Goal: Task Accomplishment & Management: Manage account settings

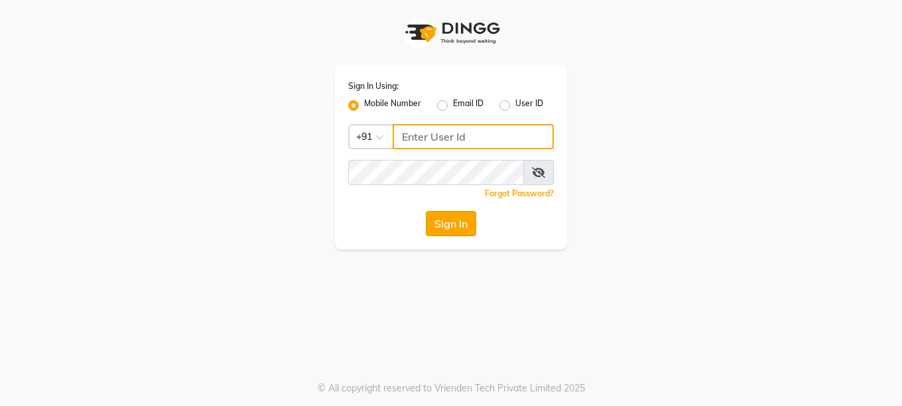
type input "9595211594"
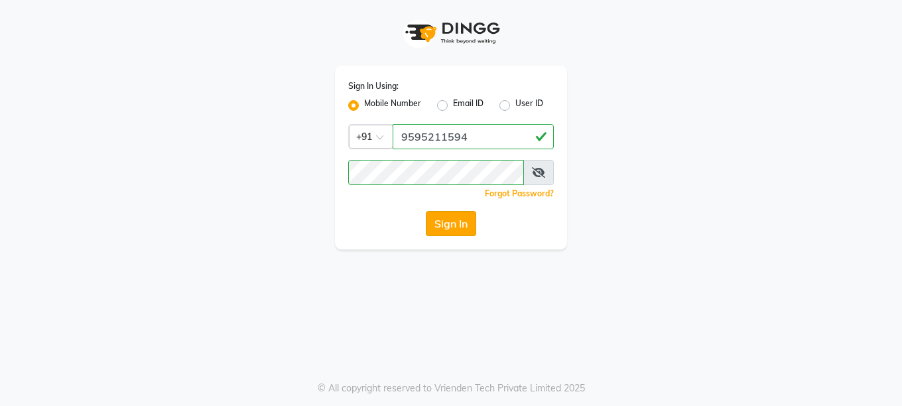
click at [457, 225] on button "Sign In" at bounding box center [451, 223] width 50 height 25
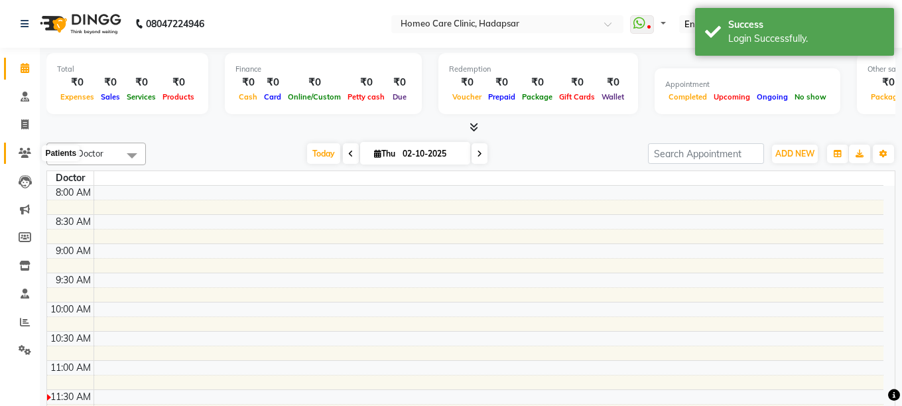
select select "en"
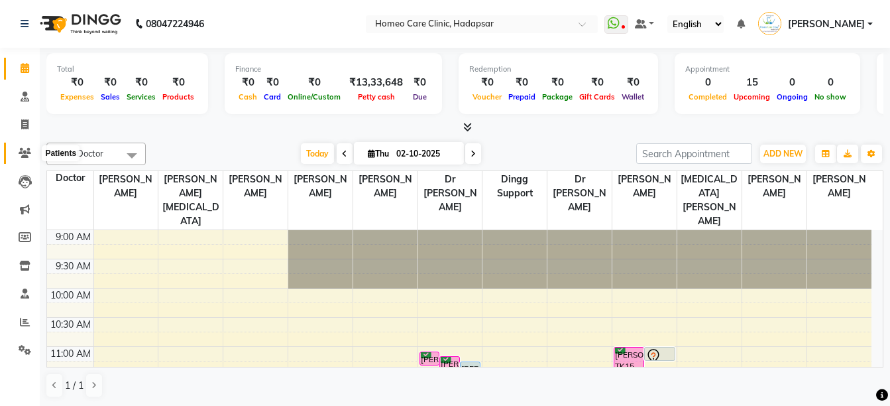
click at [21, 152] on icon at bounding box center [25, 153] width 13 height 10
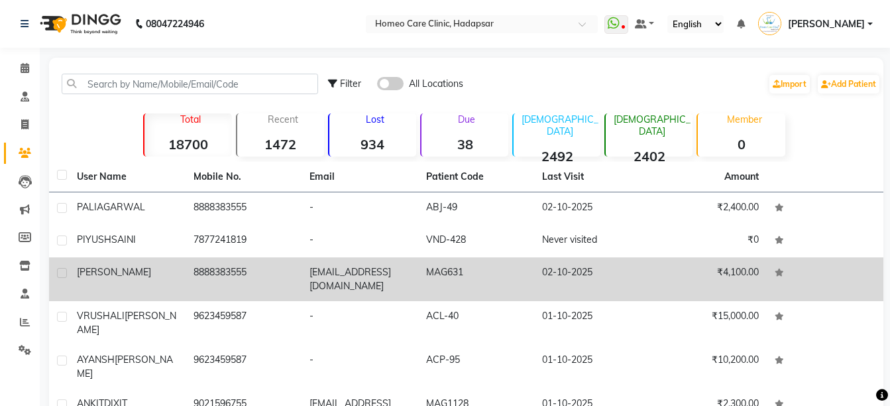
click at [172, 259] on td "[PERSON_NAME]" at bounding box center [127, 279] width 117 height 44
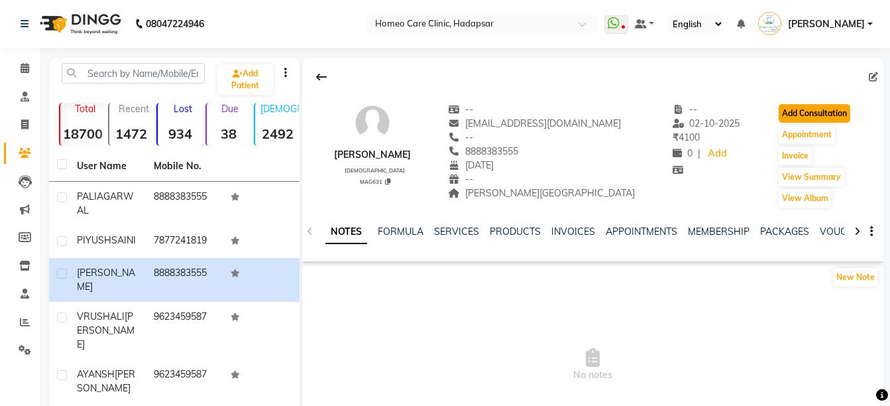
click at [779, 110] on button "Add Consultation" at bounding box center [815, 113] width 72 height 19
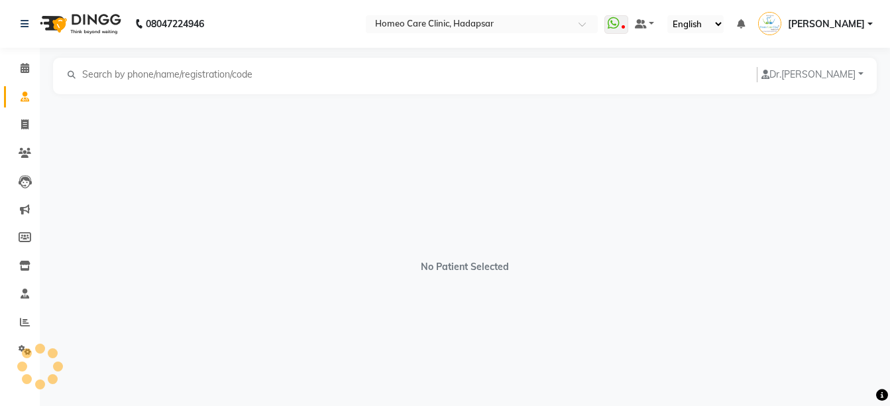
select select "[DEMOGRAPHIC_DATA]"
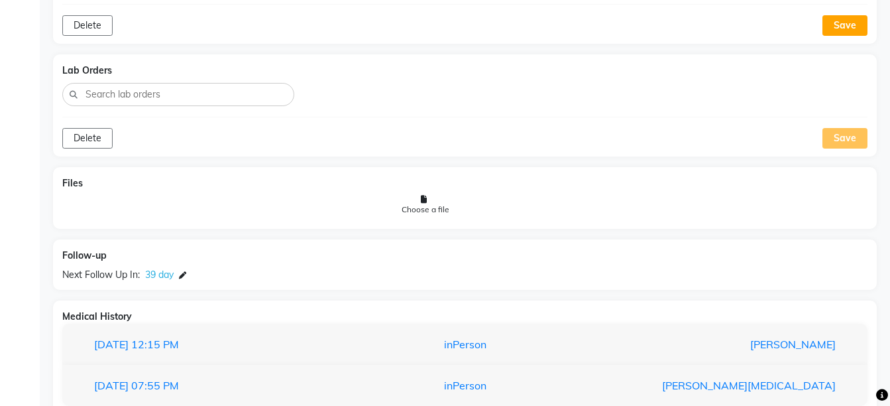
scroll to position [990, 0]
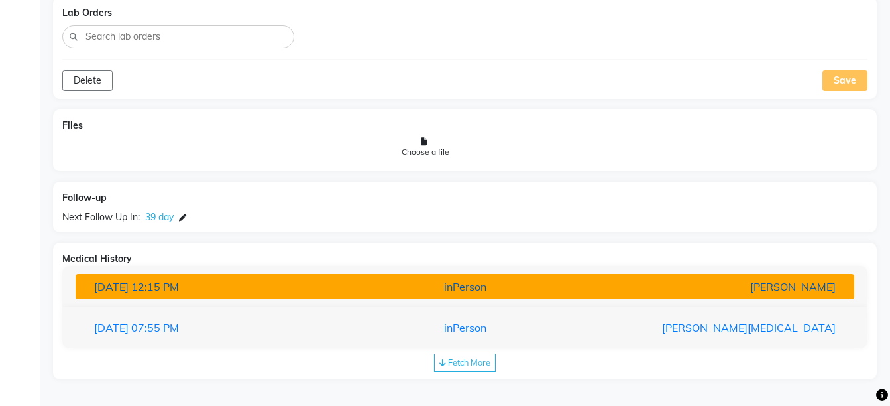
click at [609, 286] on div "[PERSON_NAME]" at bounding box center [719, 286] width 254 height 16
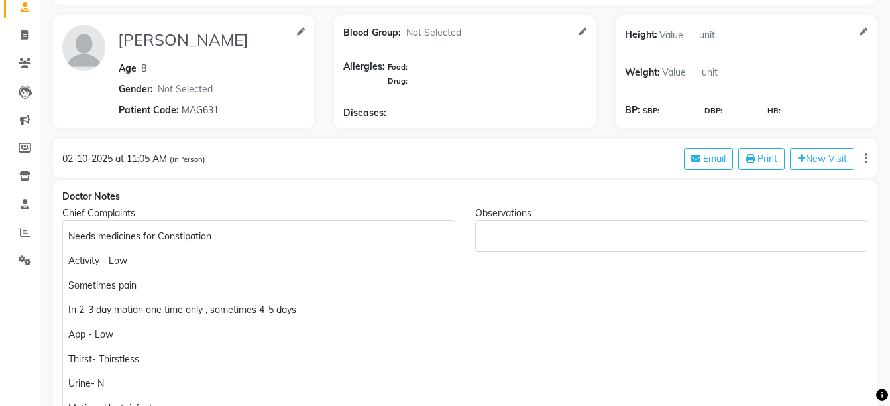
scroll to position [105, 0]
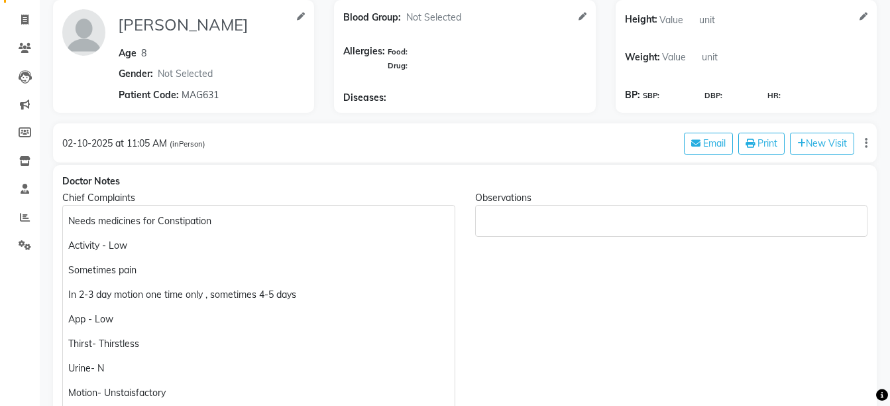
click at [297, 218] on p "Needs medicines for Constipation" at bounding box center [258, 221] width 381 height 14
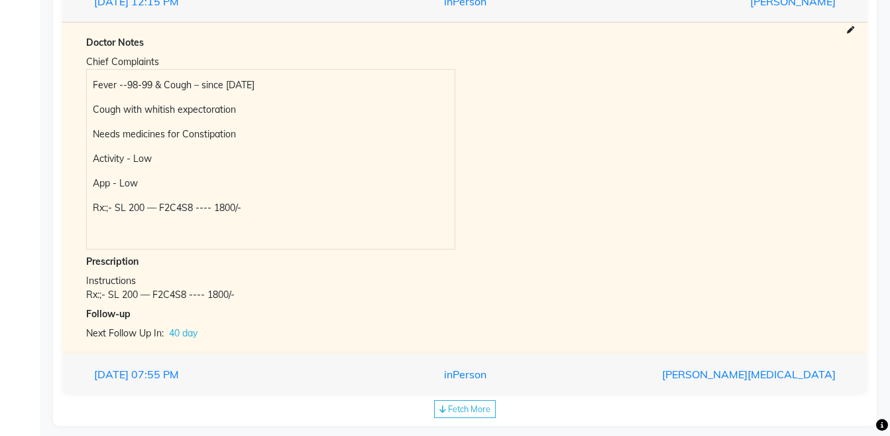
scroll to position [0, 0]
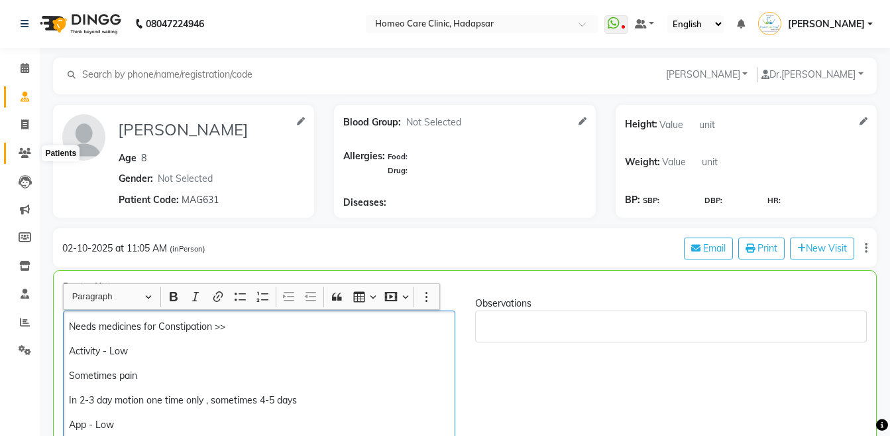
click at [22, 152] on icon at bounding box center [25, 153] width 13 height 10
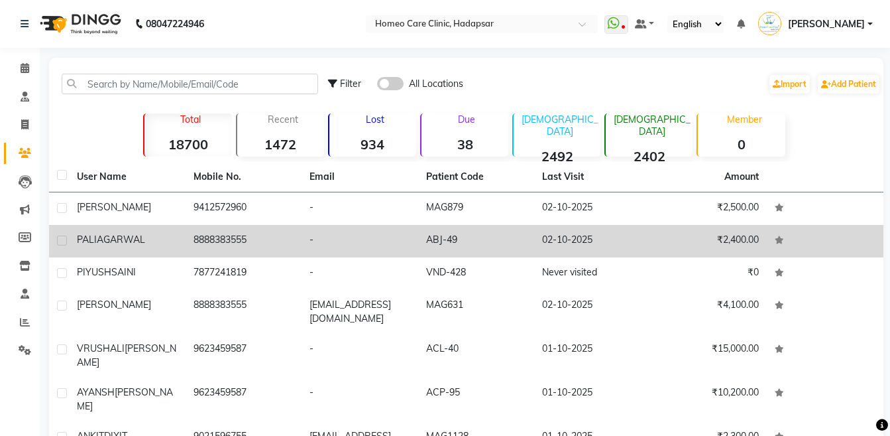
click at [97, 241] on span "AGARWAL" at bounding box center [121, 239] width 48 height 12
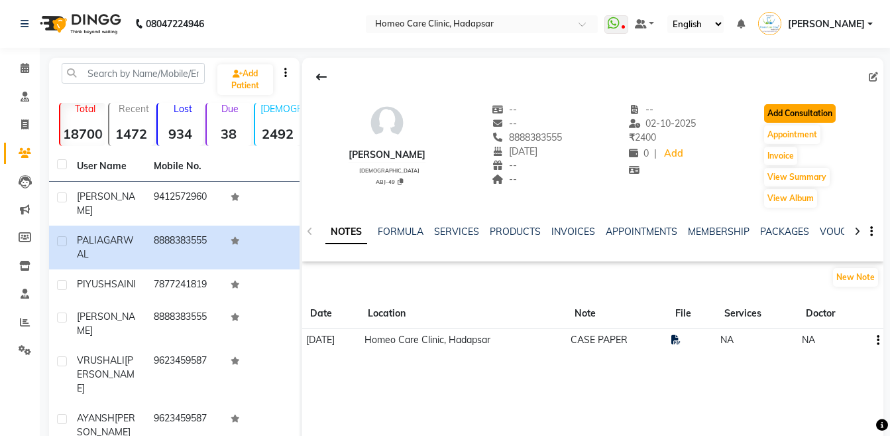
click at [808, 117] on button "Add Consultation" at bounding box center [800, 113] width 72 height 19
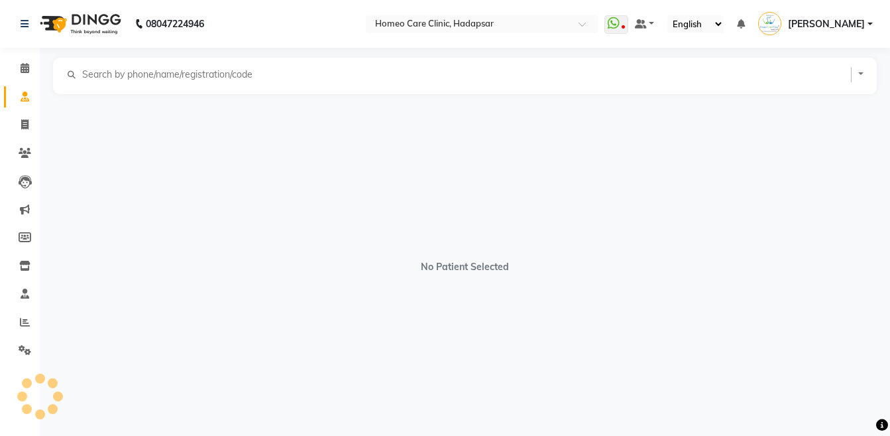
select select "[DEMOGRAPHIC_DATA]"
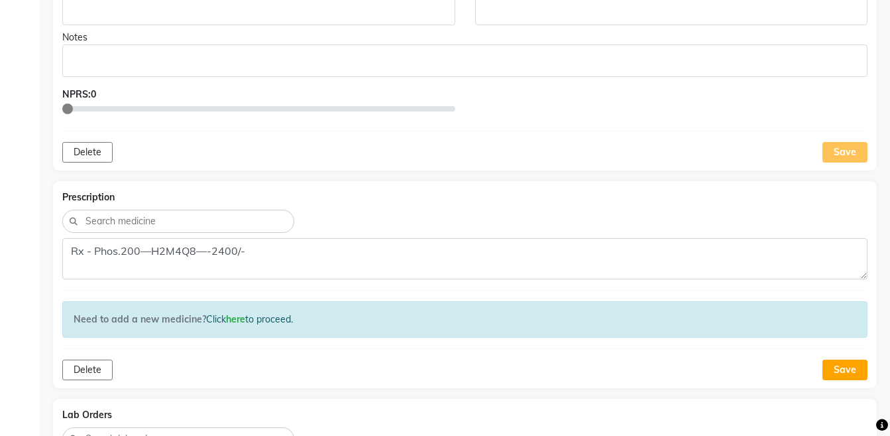
scroll to position [1140, 0]
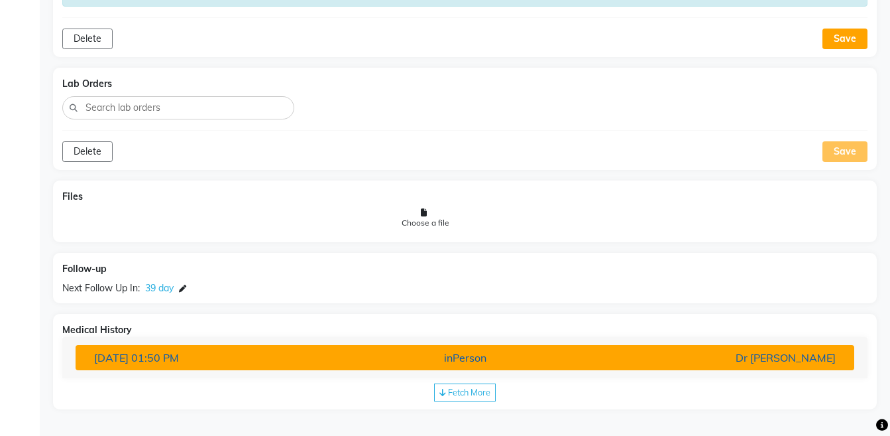
click at [773, 358] on div "Dr [PERSON_NAME]" at bounding box center [719, 357] width 254 height 16
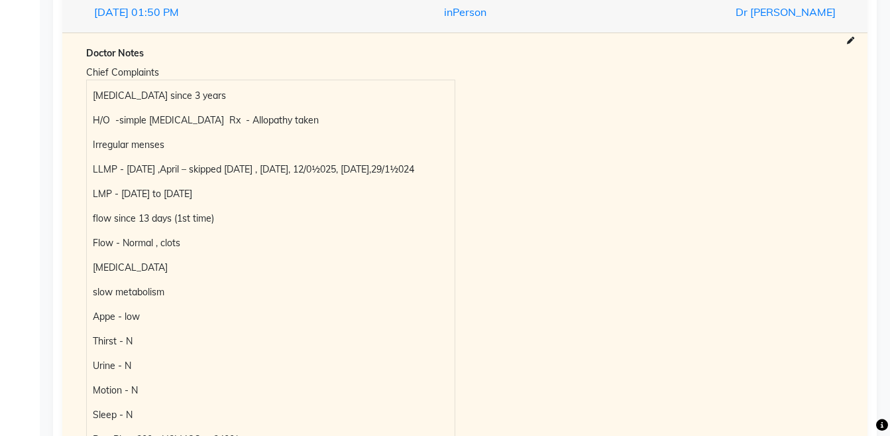
scroll to position [1495, 0]
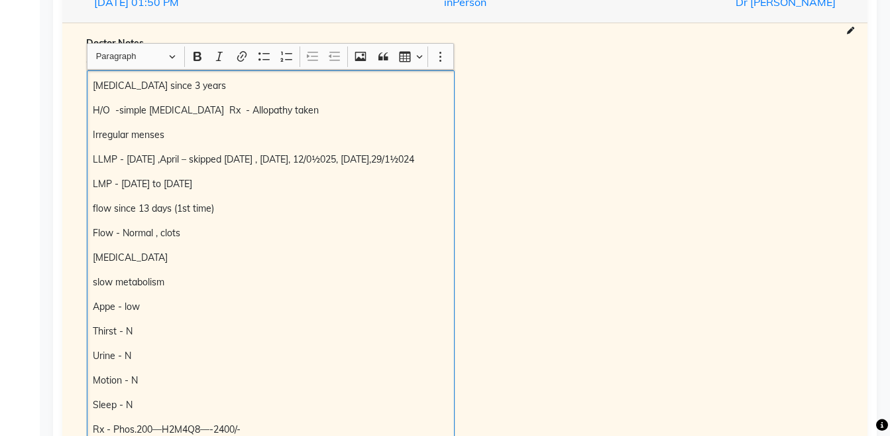
click at [379, 126] on div "Hormonal imbalance since 3 years H/O -simple ovarian cyst Rx - Allopathy taken …" at bounding box center [271, 270] width 368 height 400
click at [355, 108] on p "H/O -simple ovarian cyst Rx - Allopathy taken" at bounding box center [270, 110] width 355 height 14
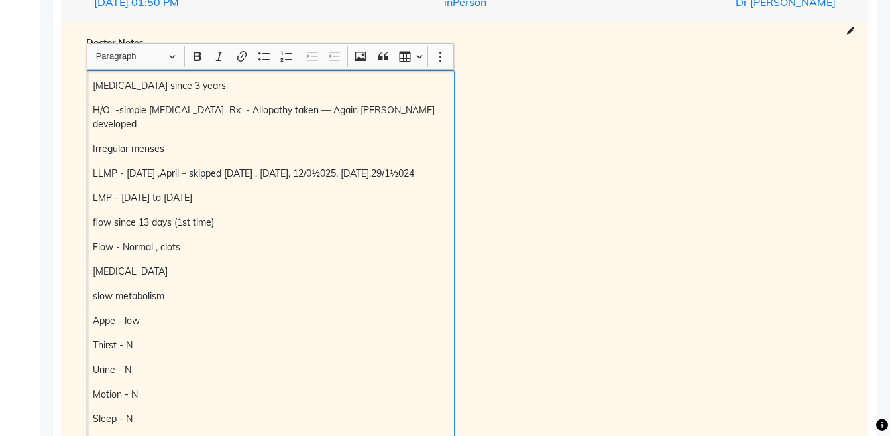
click at [316, 111] on p "H/O -simple ovarian cyst Rx - Allopathy taken — Again Cyst developed" at bounding box center [270, 117] width 355 height 28
click at [340, 108] on p "H/O -simple ovarian cyst Rx - Allopathy taken — again Cyst developed" at bounding box center [270, 117] width 355 height 28
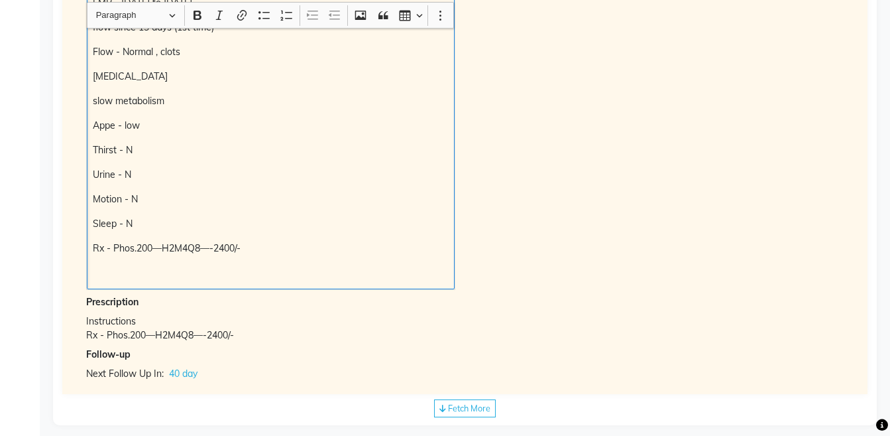
scroll to position [1692, 0]
click at [150, 264] on p "Rich Text Editor, main" at bounding box center [270, 271] width 355 height 14
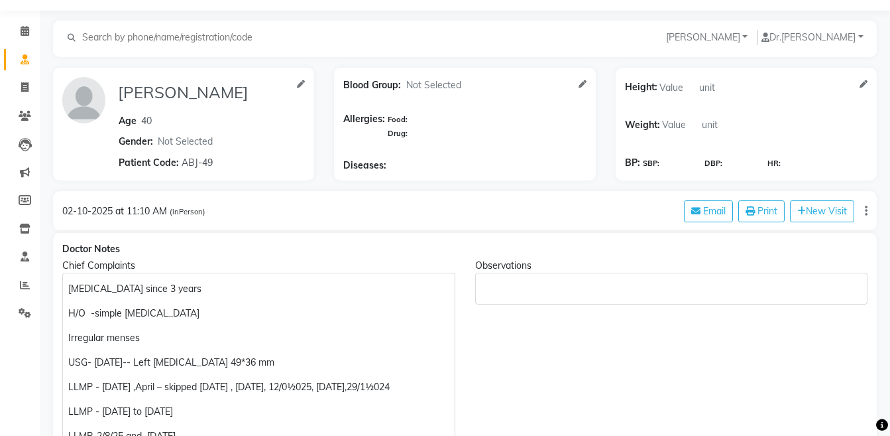
scroll to position [0, 0]
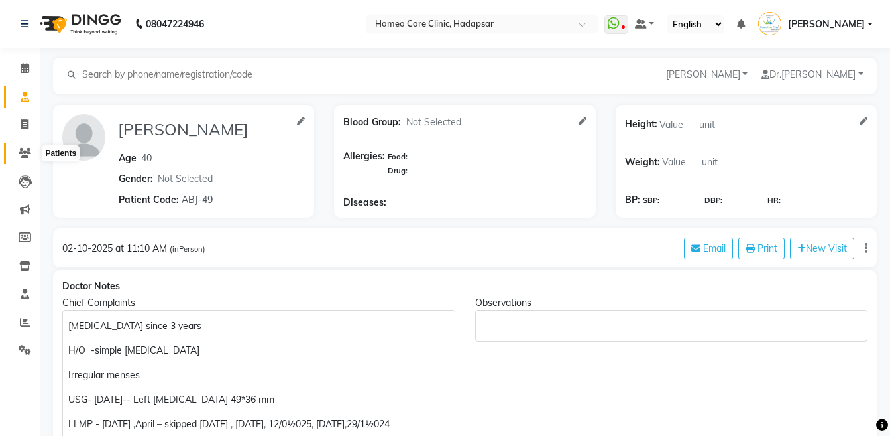
click at [25, 158] on span at bounding box center [24, 153] width 23 height 15
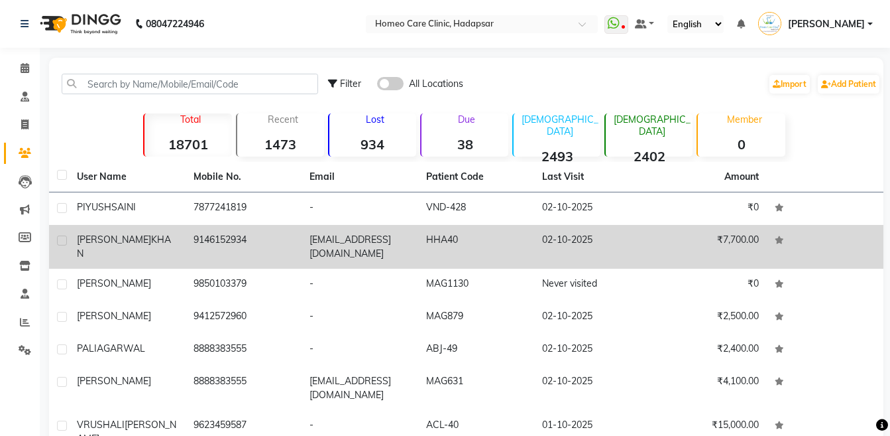
click at [722, 251] on td "₹7,700.00" at bounding box center [709, 247] width 117 height 44
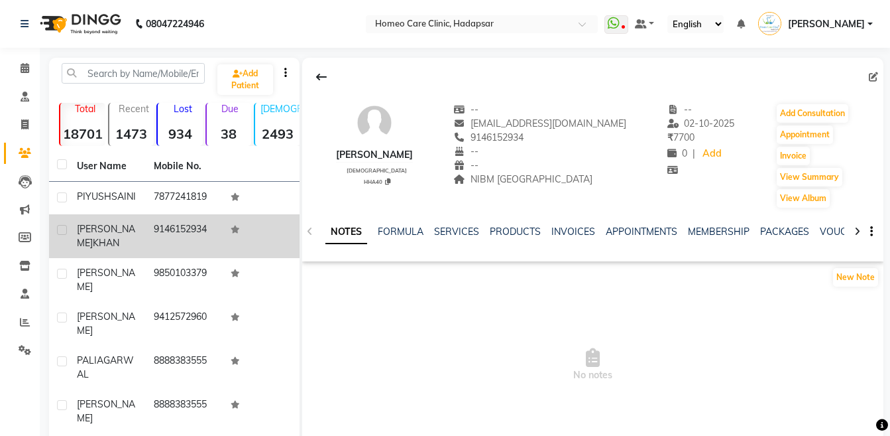
click at [858, 232] on icon at bounding box center [857, 231] width 6 height 9
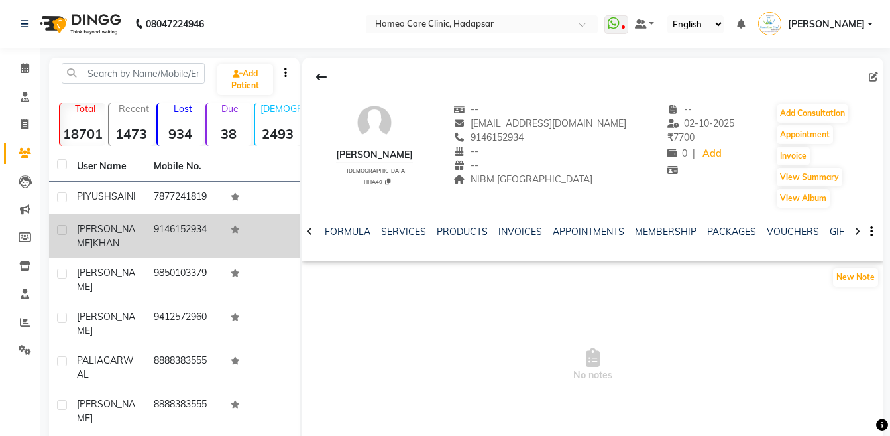
click at [858, 232] on icon at bounding box center [857, 231] width 6 height 9
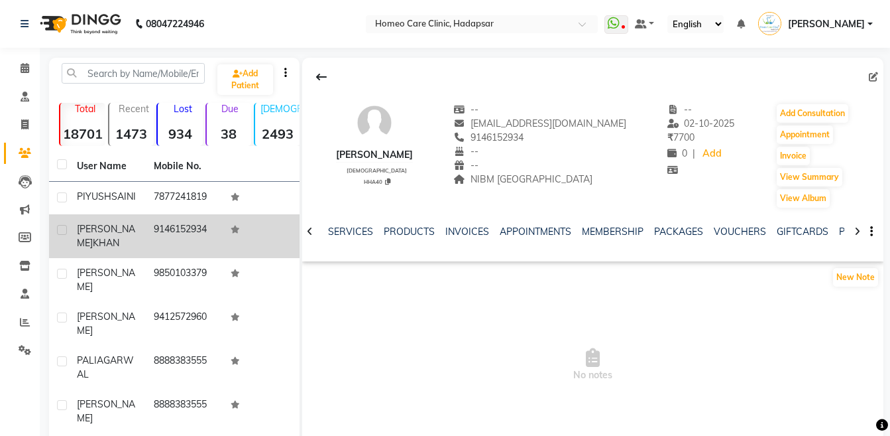
click at [858, 232] on icon at bounding box center [857, 231] width 6 height 9
click at [858, 232] on div "NOTES FORMULA SERVICES PRODUCTS INVOICES APPOINTMENTS MEMBERSHIP PACKAGES VOUCH…" at bounding box center [592, 232] width 581 height 46
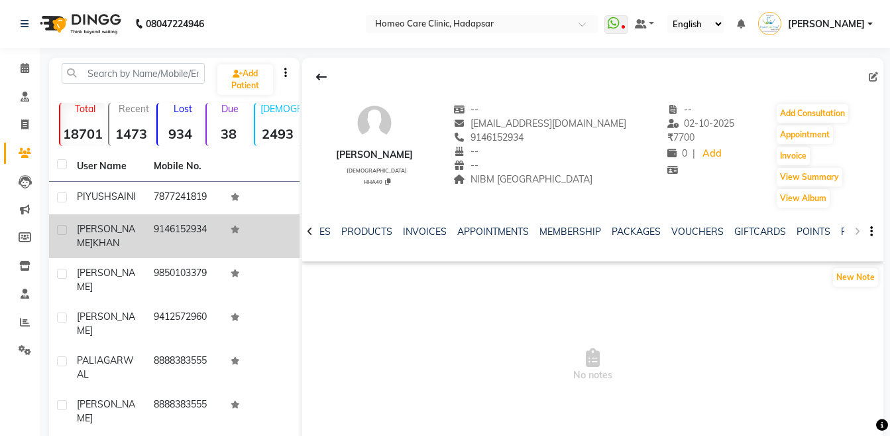
click at [858, 232] on div "NOTES FORMULA SERVICES PRODUCTS INVOICES APPOINTMENTS MEMBERSHIP PACKAGES VOUCH…" at bounding box center [592, 232] width 581 height 46
click at [841, 231] on link "FORMS" at bounding box center [857, 231] width 33 height 12
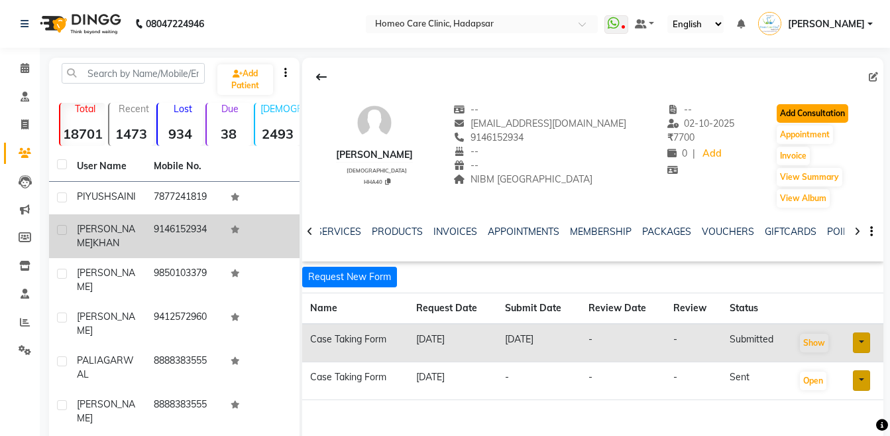
click at [786, 116] on button "Add Consultation" at bounding box center [813, 113] width 72 height 19
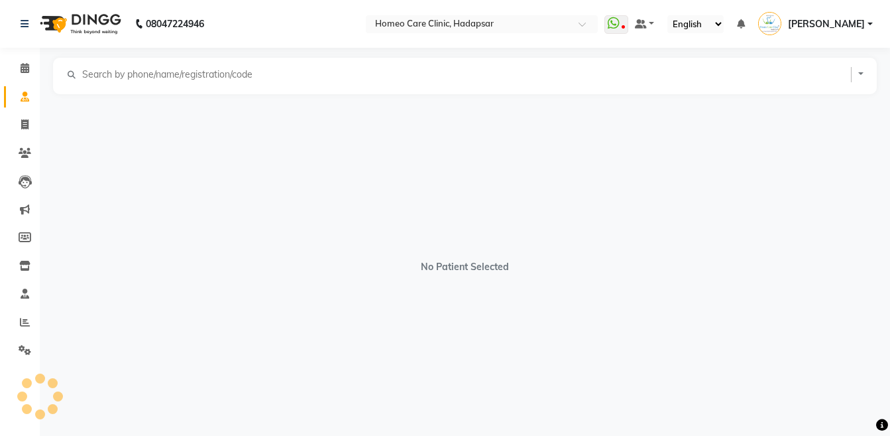
select select "[DEMOGRAPHIC_DATA]"
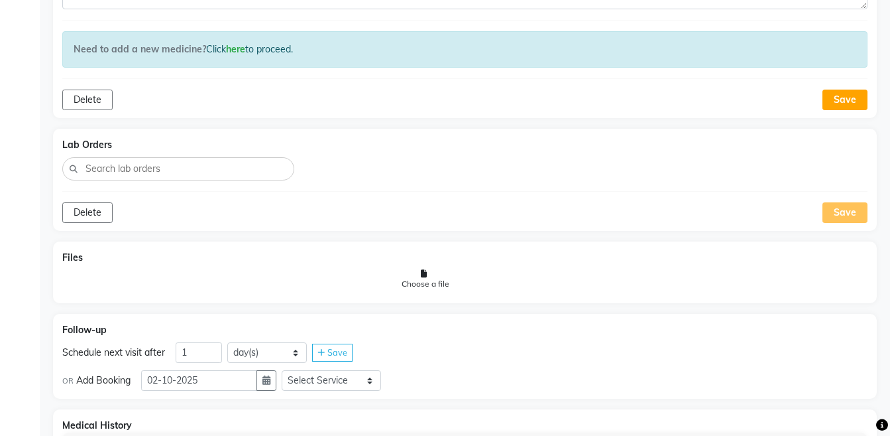
scroll to position [1205, 0]
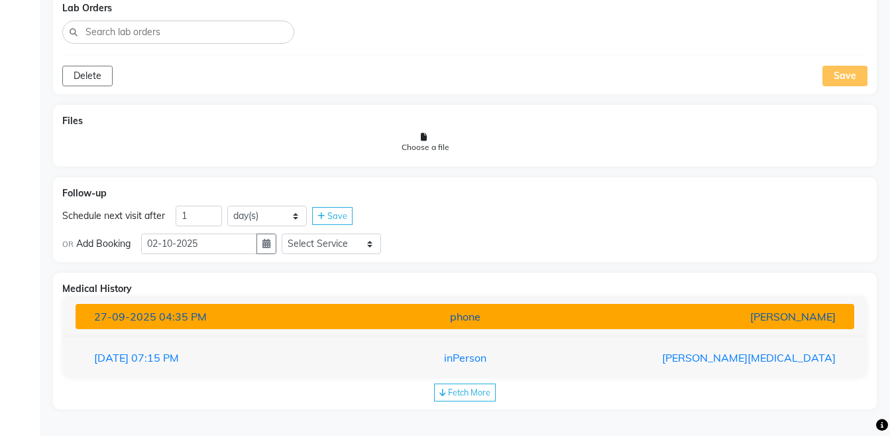
click at [758, 327] on button "27-09-2025 04:35 PM phone Dr Komal Saste" at bounding box center [465, 316] width 779 height 25
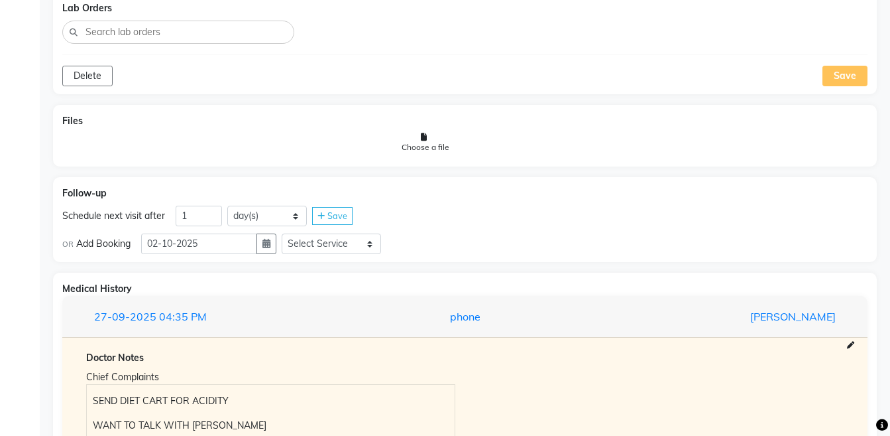
scroll to position [1322, 0]
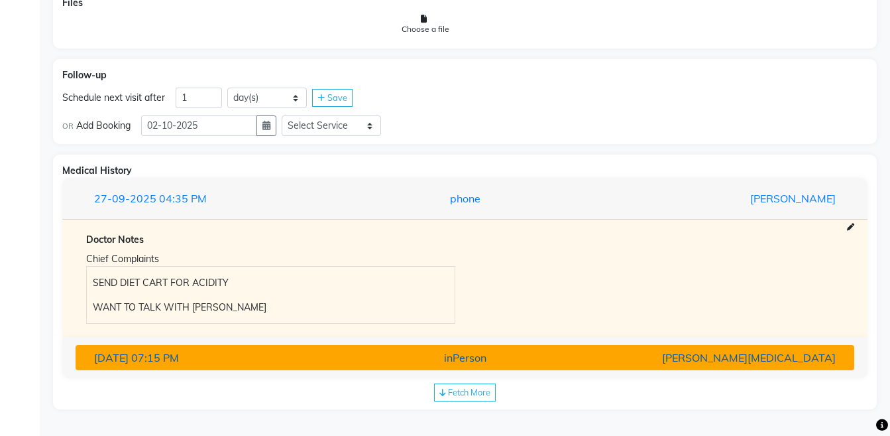
click at [702, 352] on div "[PERSON_NAME][MEDICAL_DATA]" at bounding box center [719, 357] width 254 height 16
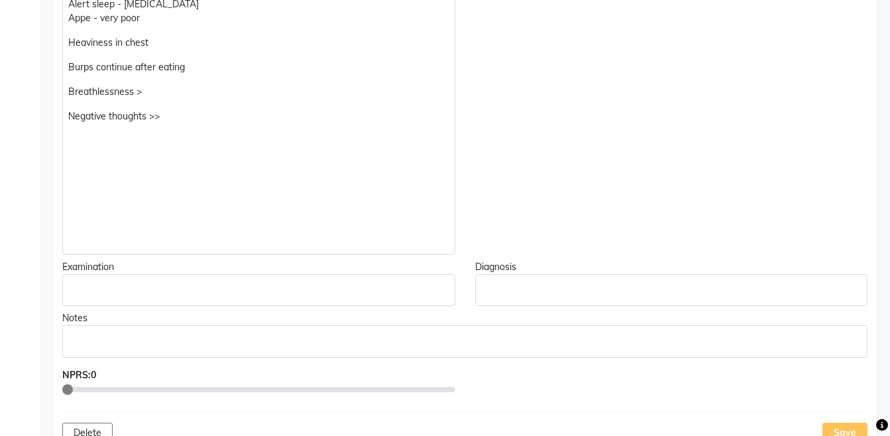
scroll to position [538, 0]
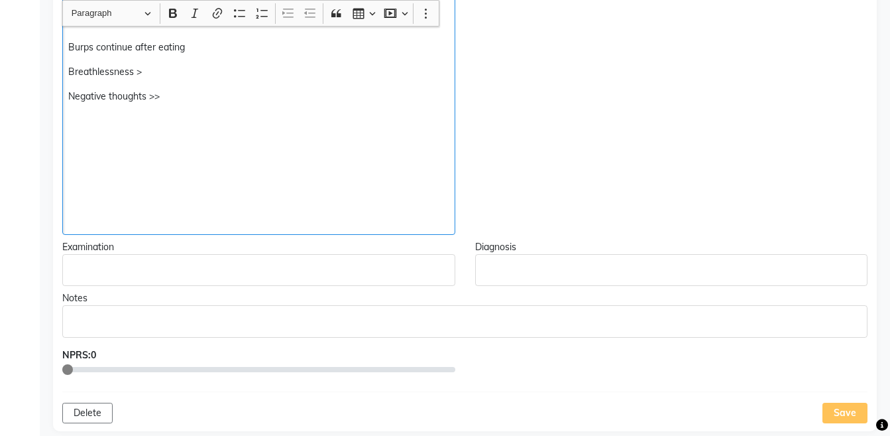
click at [119, 107] on div "Medicine remain for 30 days - Better after started with medications - Consulted…" at bounding box center [258, 3] width 393 height 463
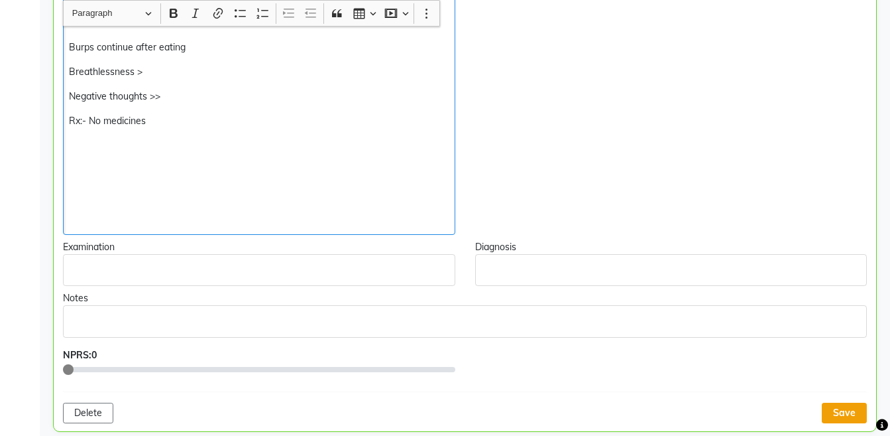
click at [845, 412] on button "Save" at bounding box center [844, 412] width 45 height 21
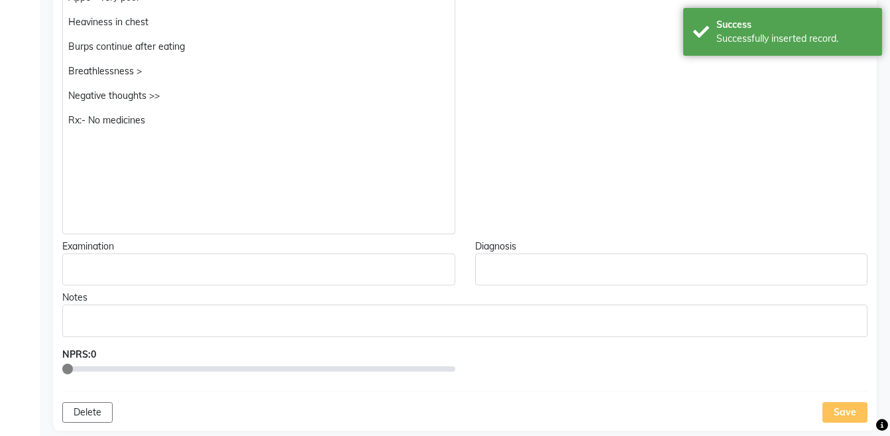
scroll to position [0, 0]
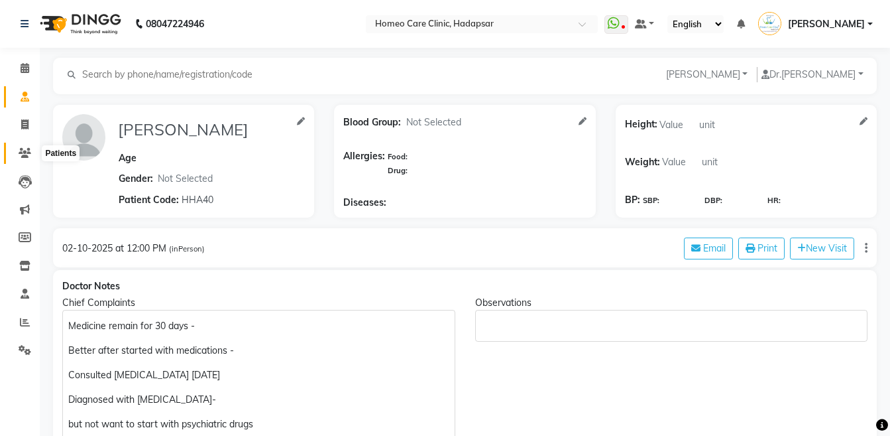
click at [32, 147] on span at bounding box center [24, 153] width 23 height 15
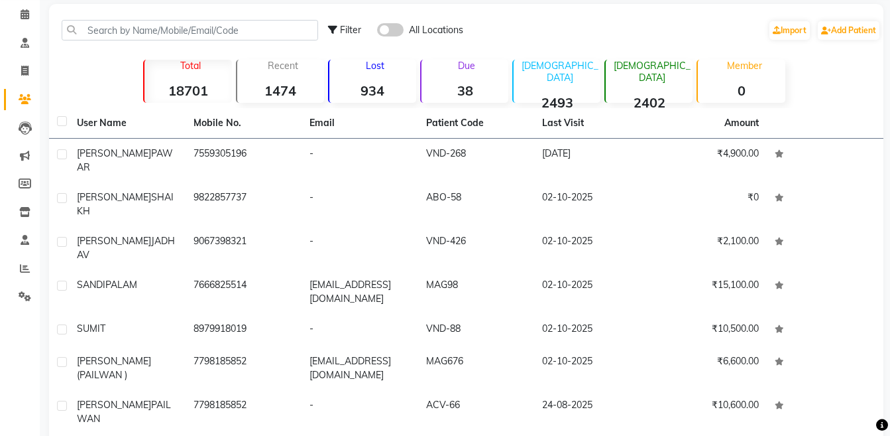
scroll to position [58, 0]
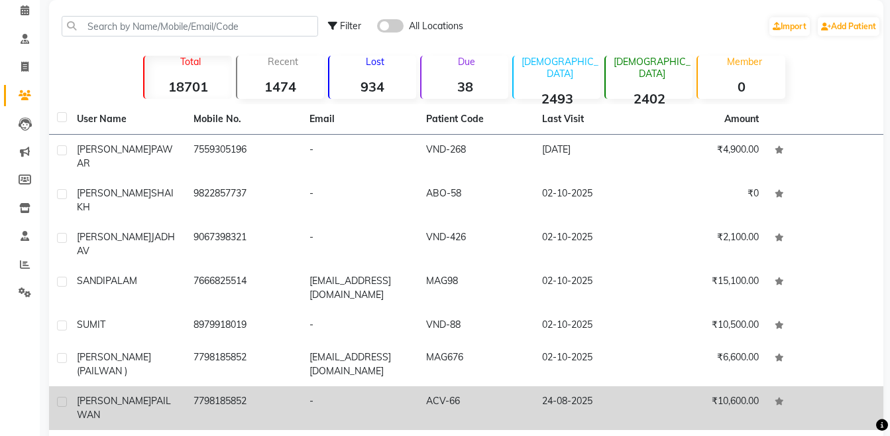
click at [333, 386] on td "-" at bounding box center [360, 408] width 117 height 44
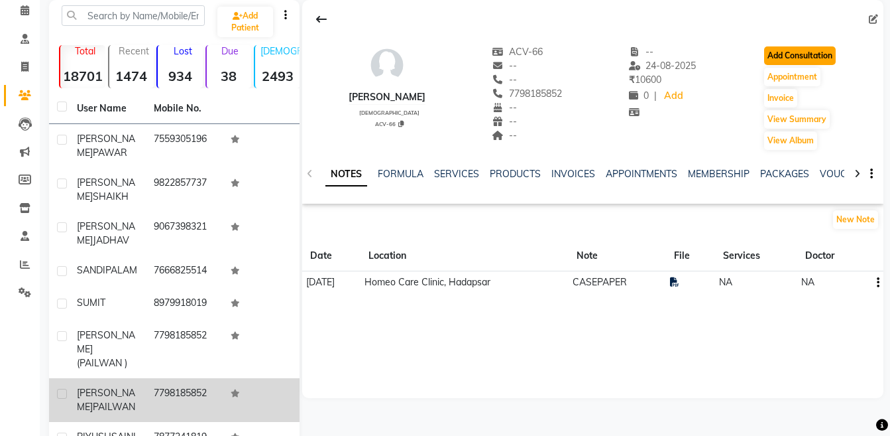
click at [817, 52] on button "Add Consultation" at bounding box center [800, 55] width 72 height 19
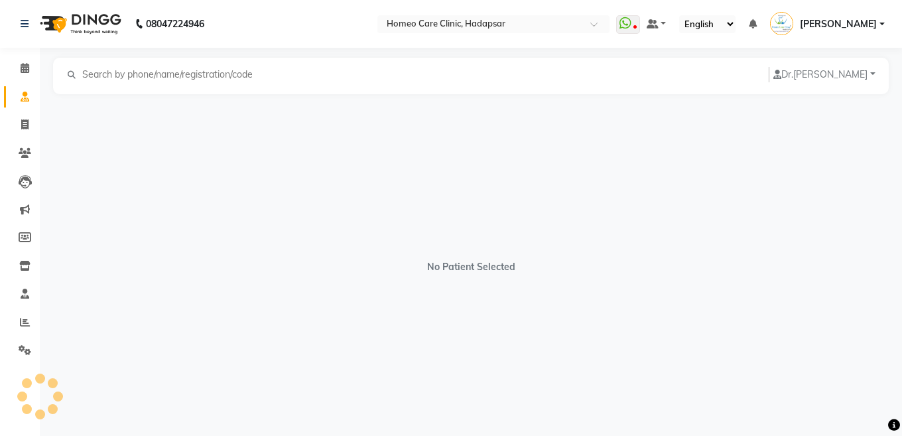
select select "[DEMOGRAPHIC_DATA]"
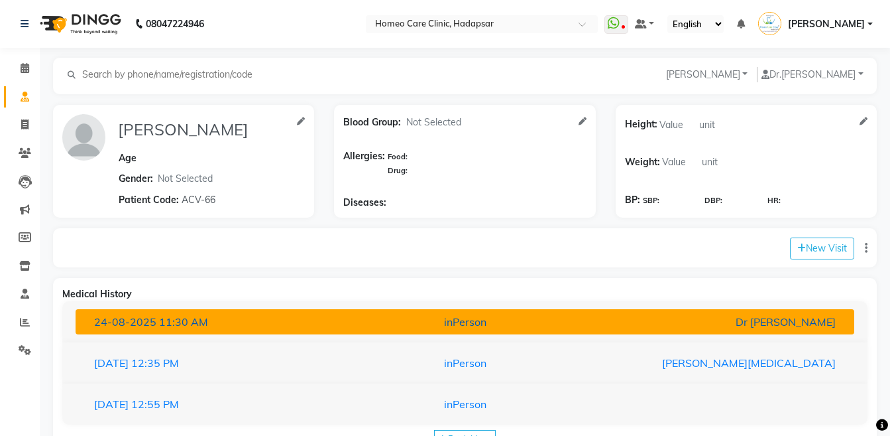
click at [692, 319] on div "Dr [PERSON_NAME]" at bounding box center [719, 322] width 254 height 16
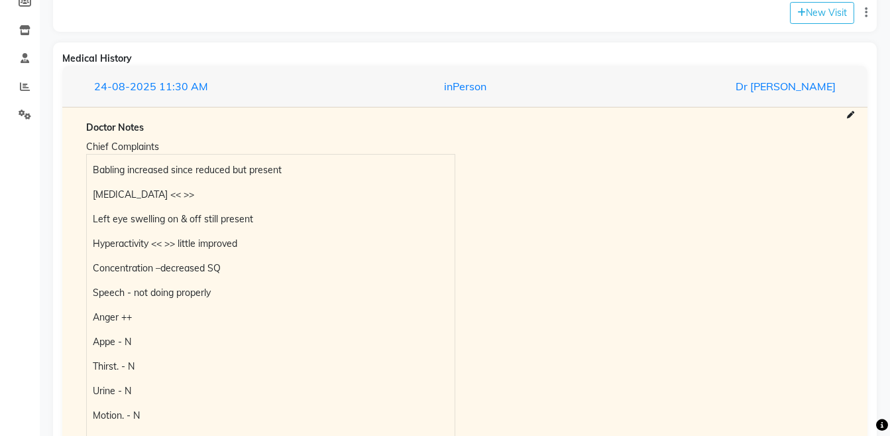
scroll to position [243, 0]
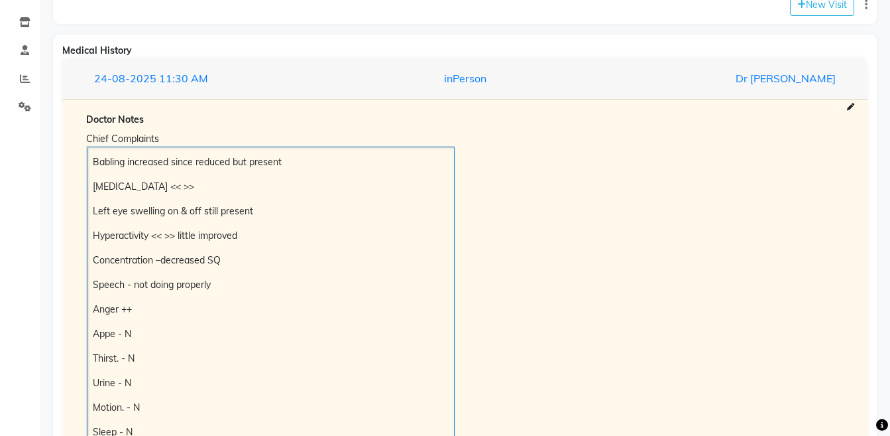
click at [96, 162] on p "Babling increased since reduced but present" at bounding box center [270, 162] width 355 height 14
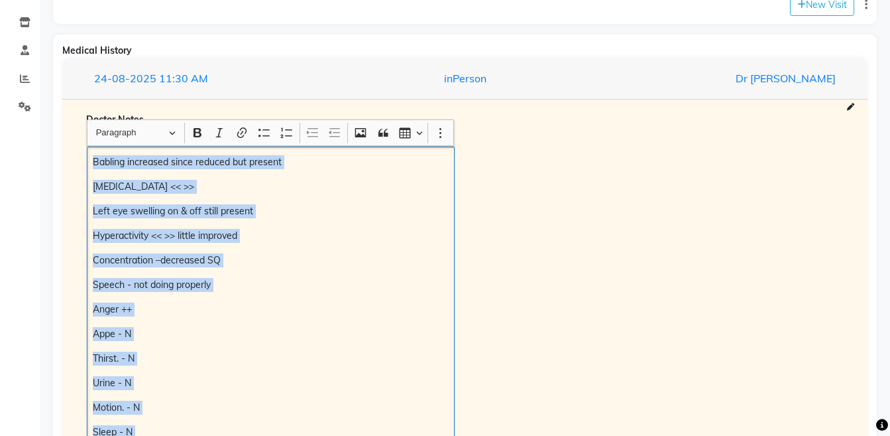
scroll to position [270, 0]
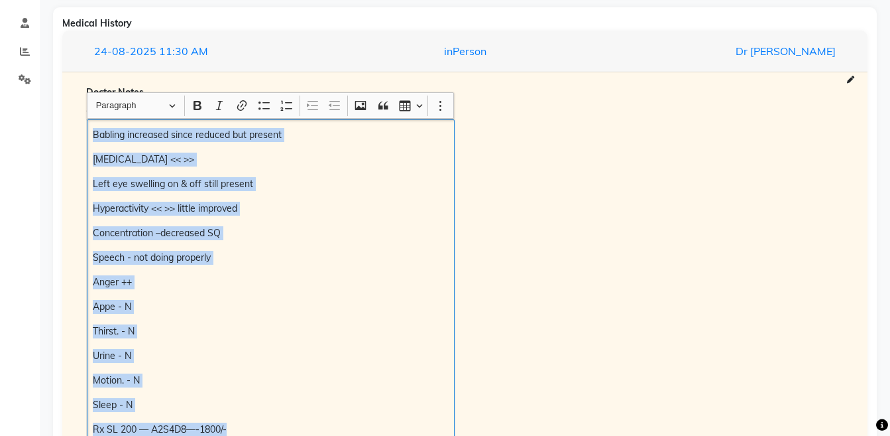
copy div "Babling increased since reduced but present Restlessness << >> Left eye swellin…"
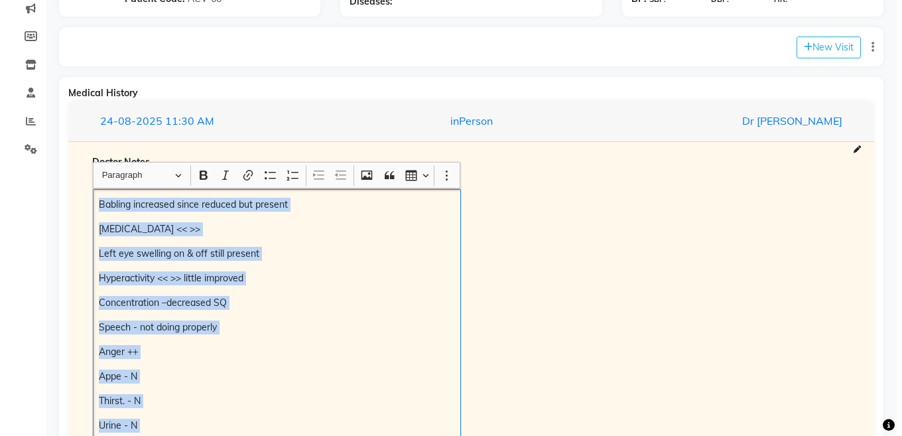
scroll to position [42, 0]
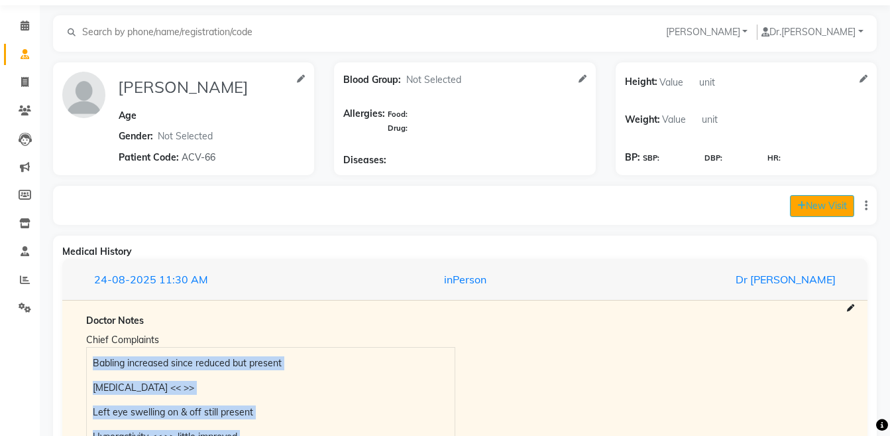
click at [813, 199] on button "New Visit" at bounding box center [822, 206] width 64 height 22
select select "755"
select select "inPerson"
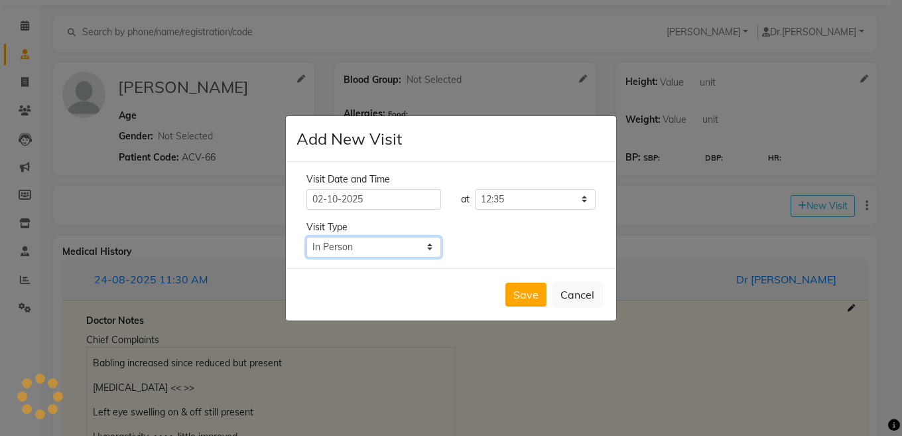
click at [390, 250] on select "Select Type In Person Video Phone Chat" at bounding box center [373, 247] width 135 height 21
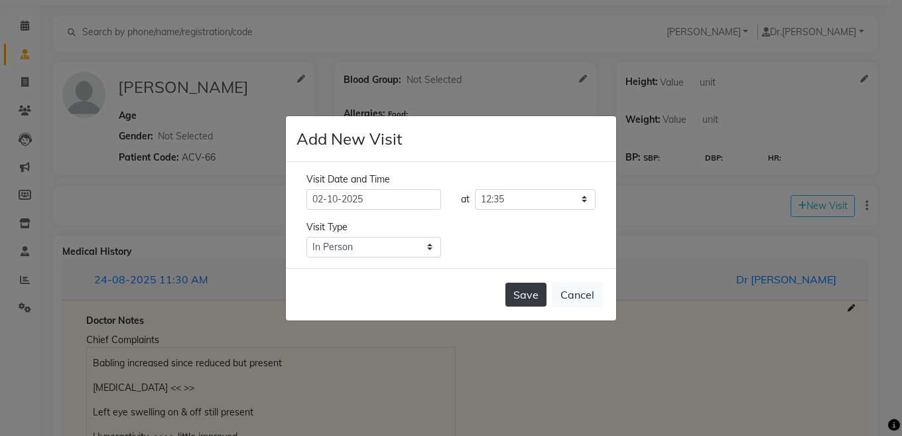
click at [510, 297] on button "Save" at bounding box center [525, 294] width 41 height 24
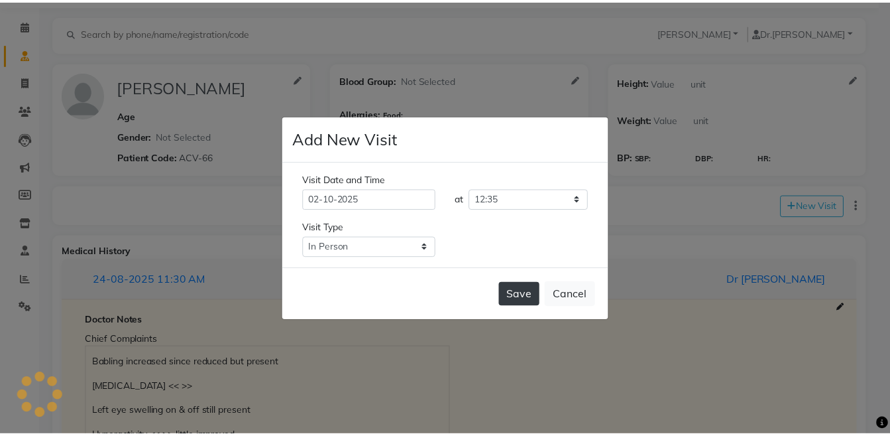
scroll to position [0, 0]
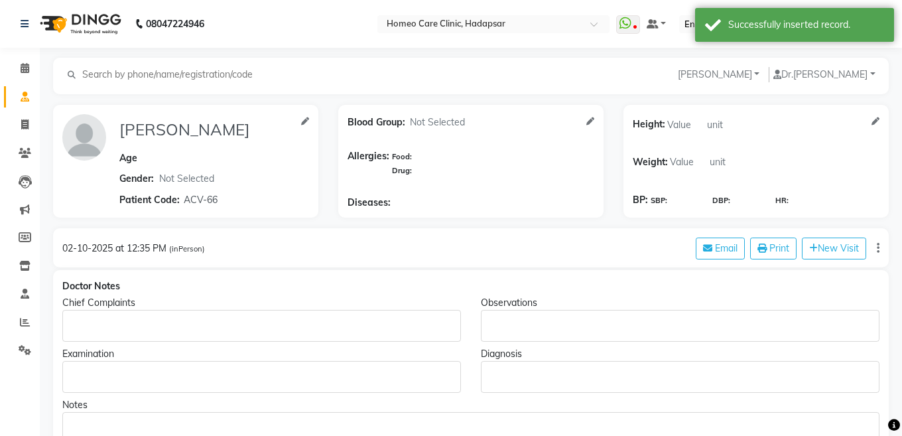
type input "SANVI PAILWAN"
select select "[DEMOGRAPHIC_DATA]"
type input "ACV-66"
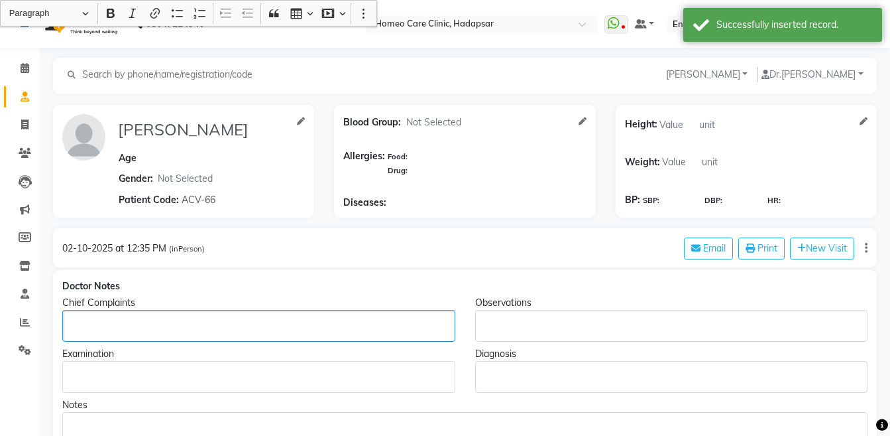
click at [110, 315] on div "Rich Text Editor, main" at bounding box center [258, 326] width 393 height 32
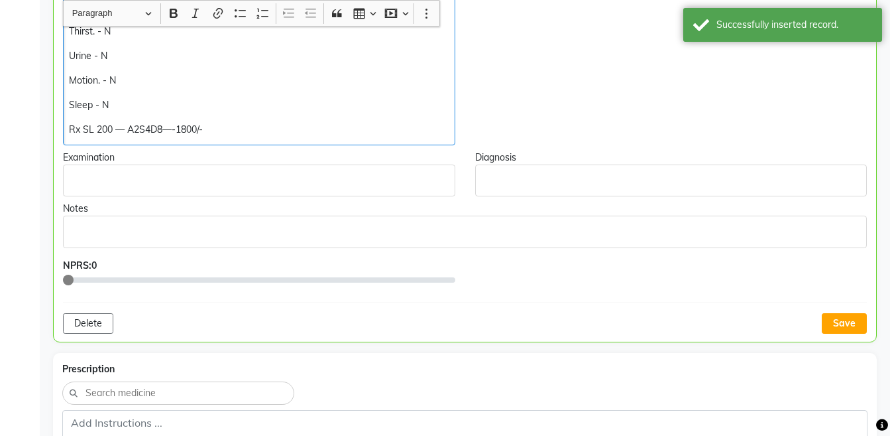
scroll to position [499, 0]
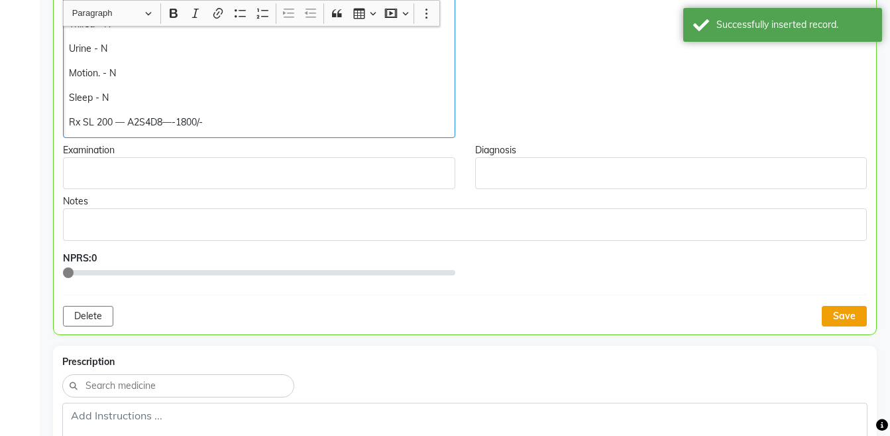
click at [830, 320] on button "Save" at bounding box center [844, 316] width 45 height 21
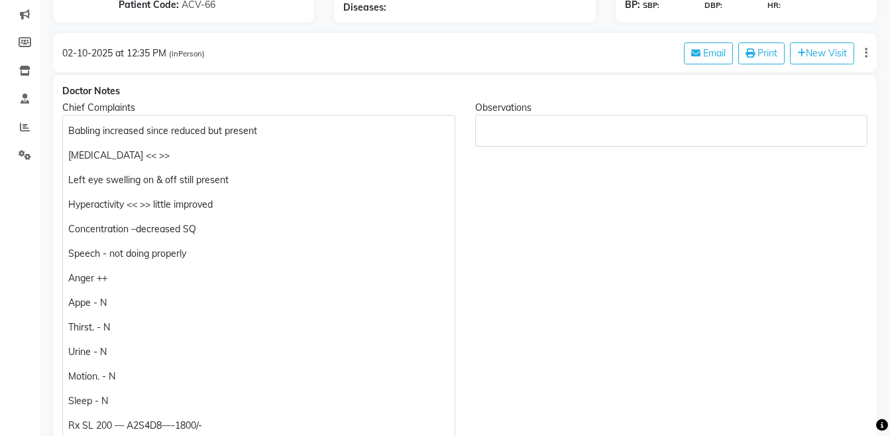
scroll to position [197, 0]
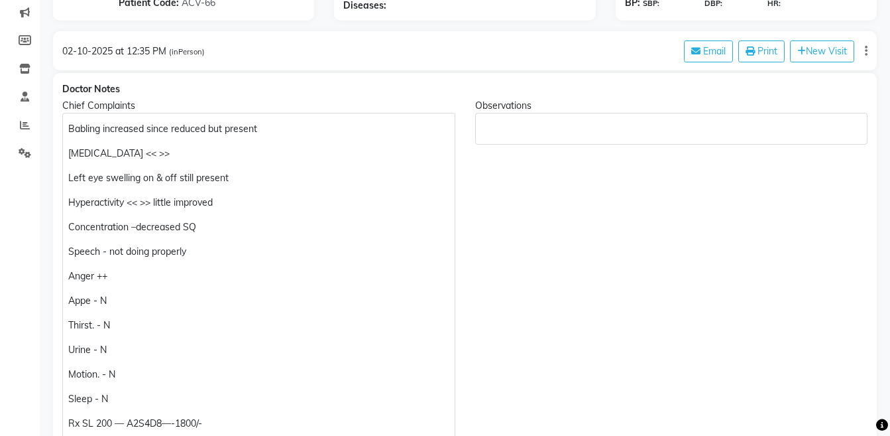
click at [265, 129] on p "Babling increased since reduced but present" at bounding box center [258, 129] width 381 height 14
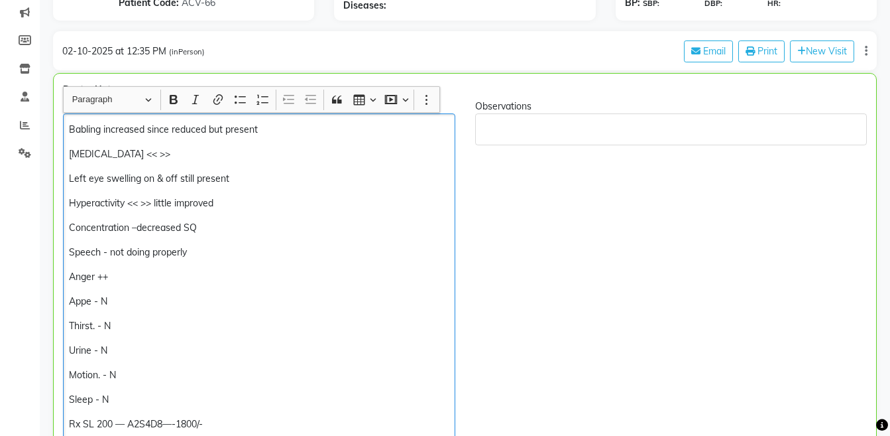
scroll to position [198, 0]
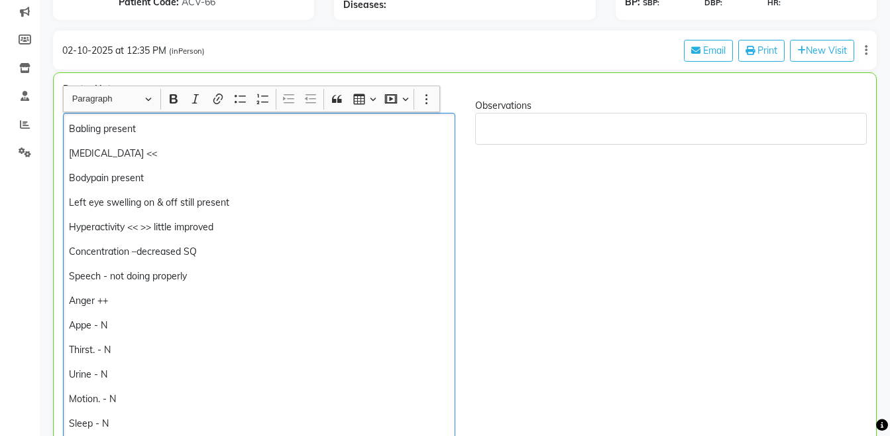
click at [269, 200] on p "Left eye swelling on & off still present" at bounding box center [259, 203] width 380 height 14
click at [150, 231] on p "Hyperactivity << >> little improved" at bounding box center [259, 227] width 380 height 14
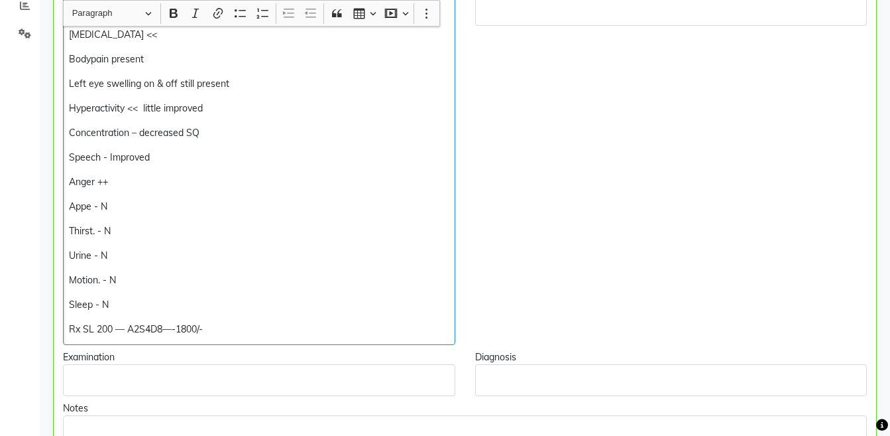
scroll to position [375, 0]
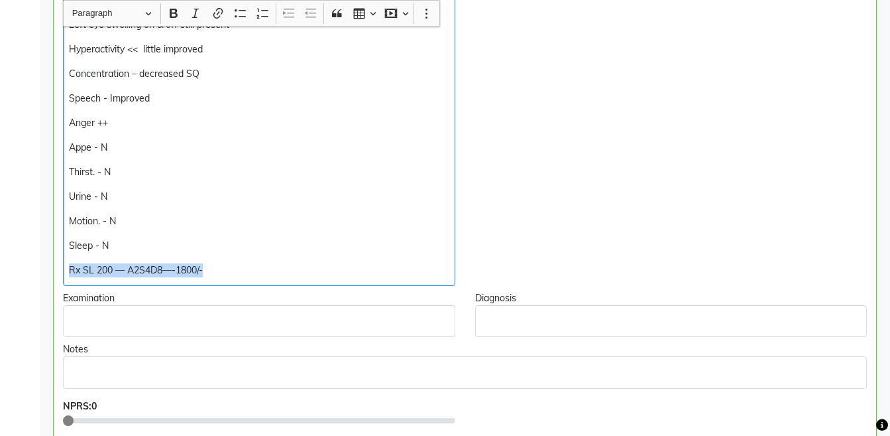
copy div "Rx SL 200 — A2S4D8—-1800/-"
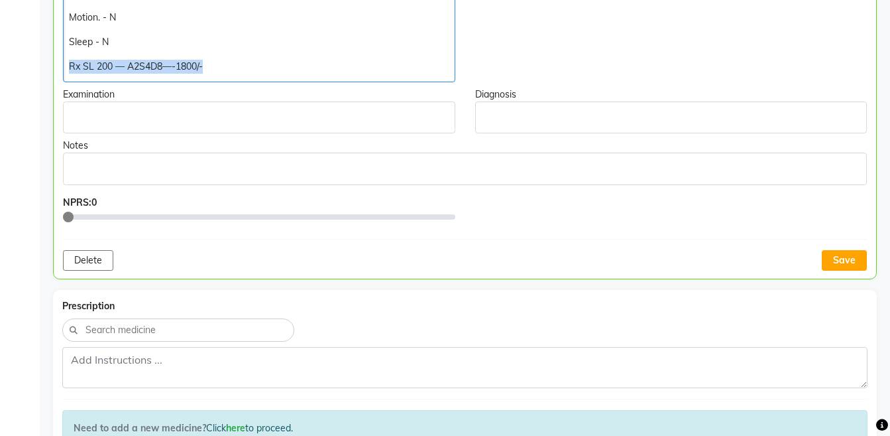
scroll to position [605, 0]
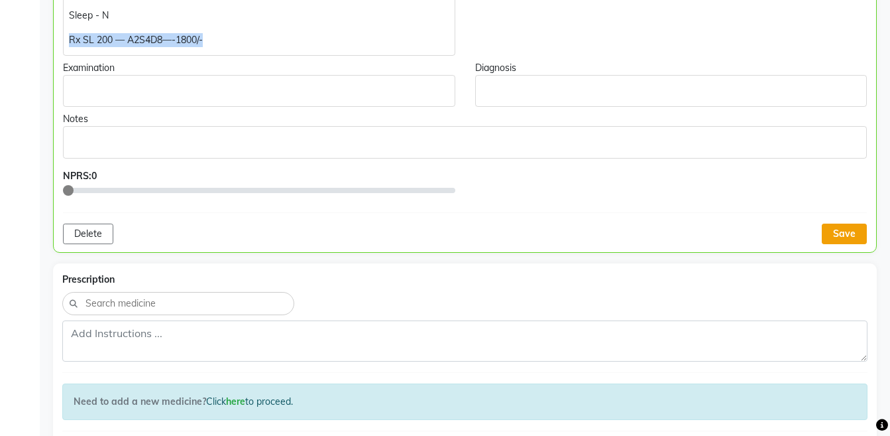
click at [839, 241] on button "Save" at bounding box center [844, 233] width 45 height 21
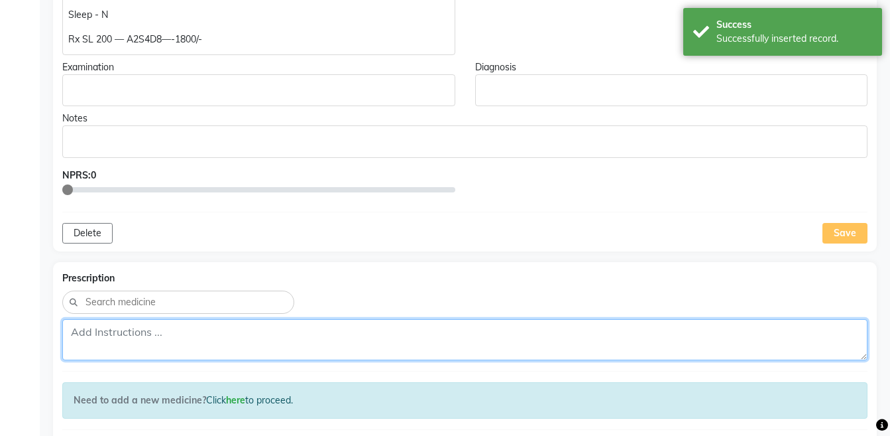
click at [570, 336] on textarea at bounding box center [464, 339] width 805 height 41
paste textarea "Rx SL 200 — A2S4D8—-1800/-"
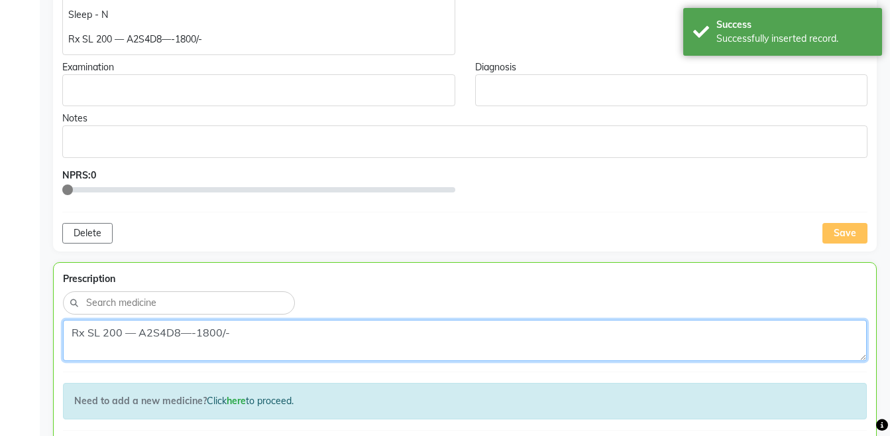
scroll to position [780, 0]
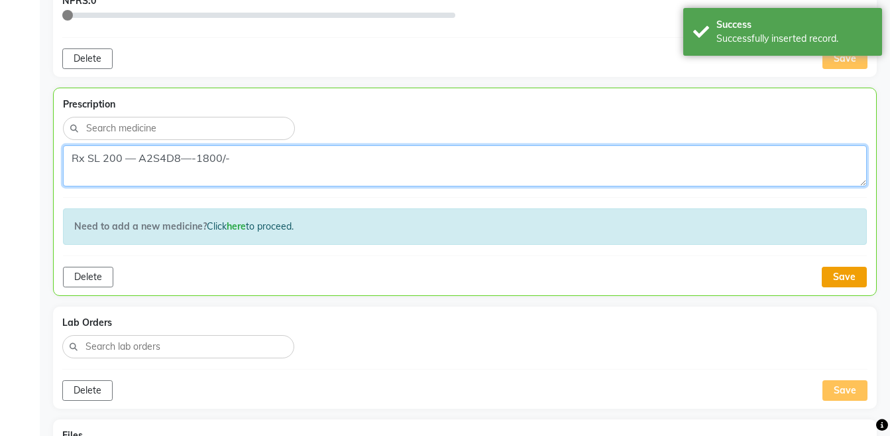
type textarea "Rx SL 200 — A2S4D8—-1800/-"
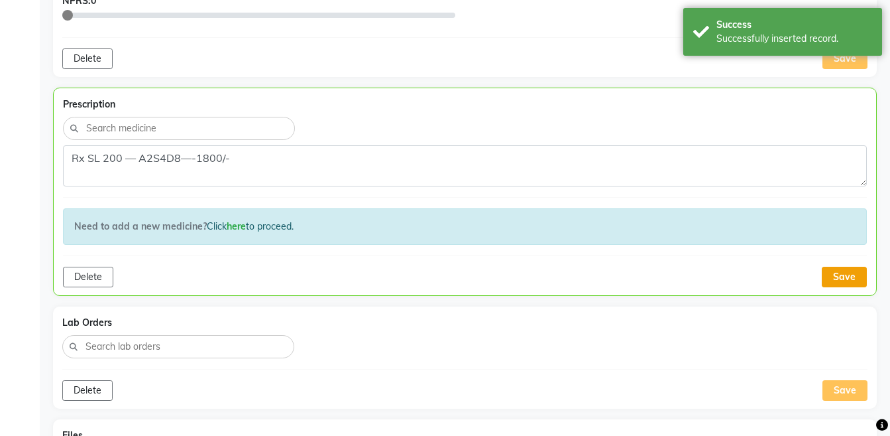
click at [845, 279] on button "Save" at bounding box center [844, 276] width 45 height 21
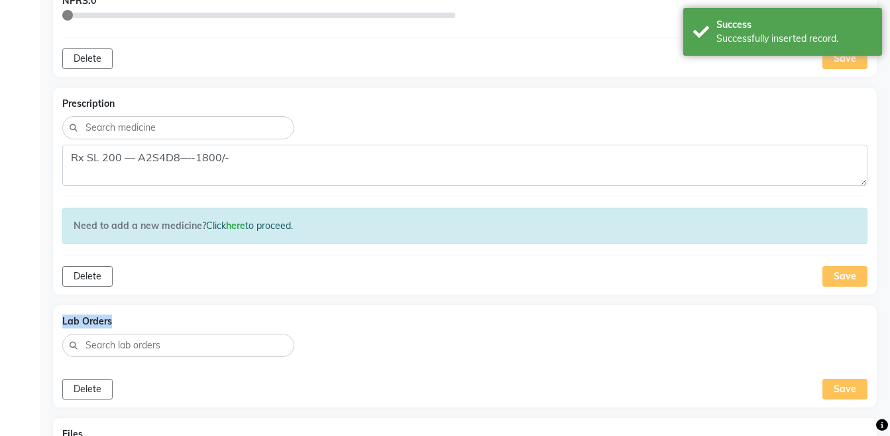
drag, startPoint x: 887, startPoint y: 288, endPoint x: 892, endPoint y: 298, distance: 11.6
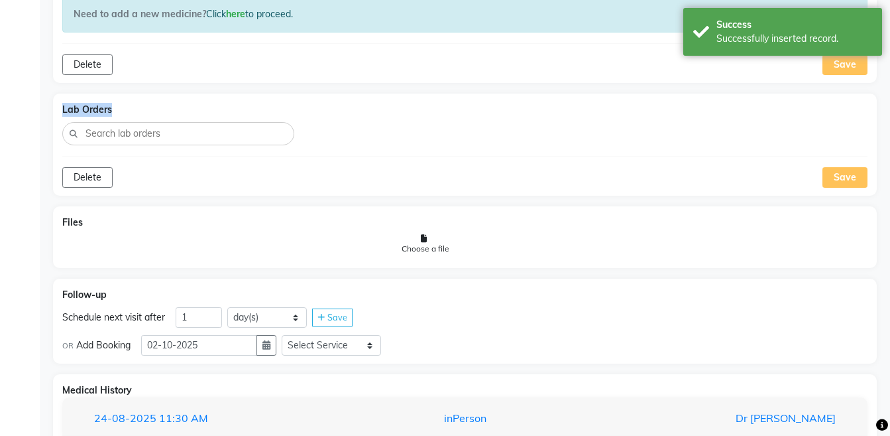
scroll to position [998, 0]
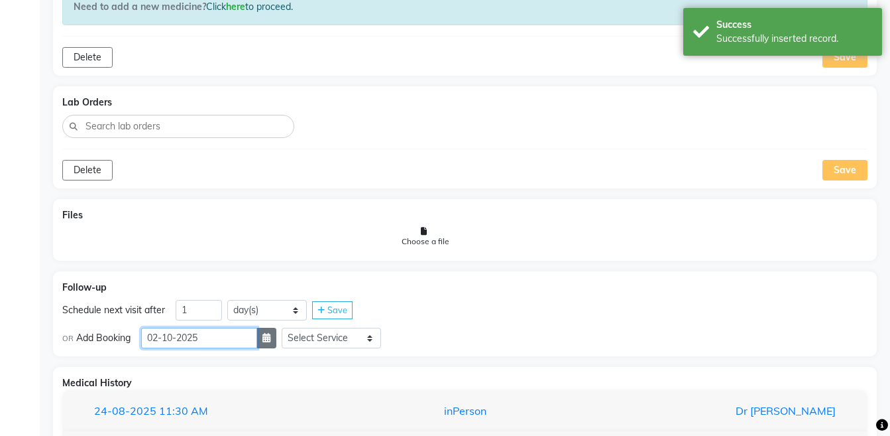
drag, startPoint x: 263, startPoint y: 340, endPoint x: 272, endPoint y: 338, distance: 10.1
click at [272, 338] on div "02-10-2025" at bounding box center [208, 337] width 135 height 21
click at [272, 338] on button "button" at bounding box center [267, 337] width 20 height 21
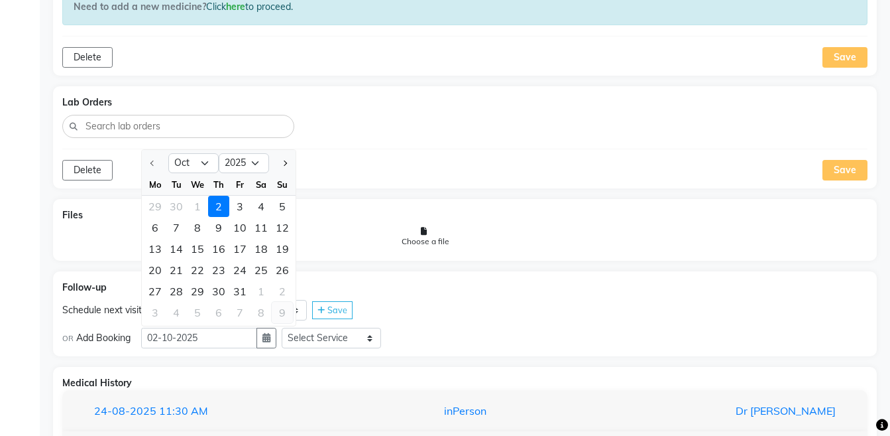
click at [281, 309] on div "9" at bounding box center [282, 312] width 21 height 21
type input "09-11-2025"
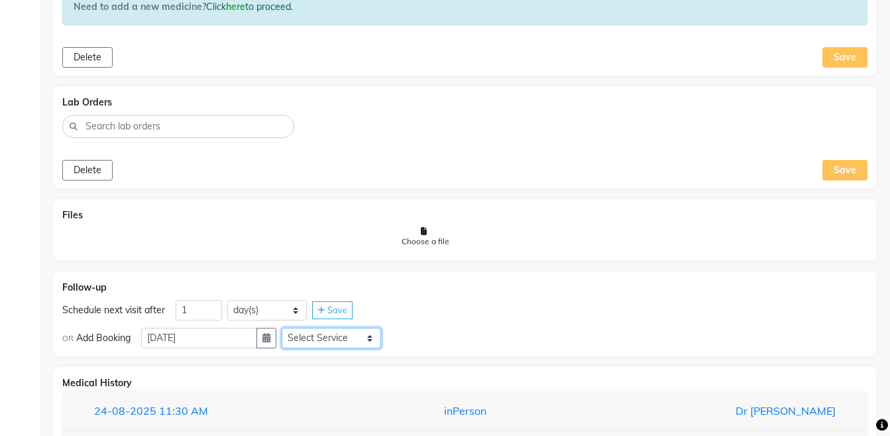
click at [334, 337] on select "Select Service Medicine Medicine 1 Hydra Facial Medi Facial Vampire Facial With…" at bounding box center [331, 337] width 99 height 21
select select "972997"
click at [292, 327] on select "Select Service Medicine Medicine 1 Hydra Facial Medi Facial Vampire Facial With…" at bounding box center [331, 337] width 99 height 21
click at [422, 333] on select "Select Slot 10:15 10:30 10:45 11:00 11:15 11:30 11:45 12:00 12:15 12:30 12:45 1…" at bounding box center [435, 337] width 99 height 21
select select "720"
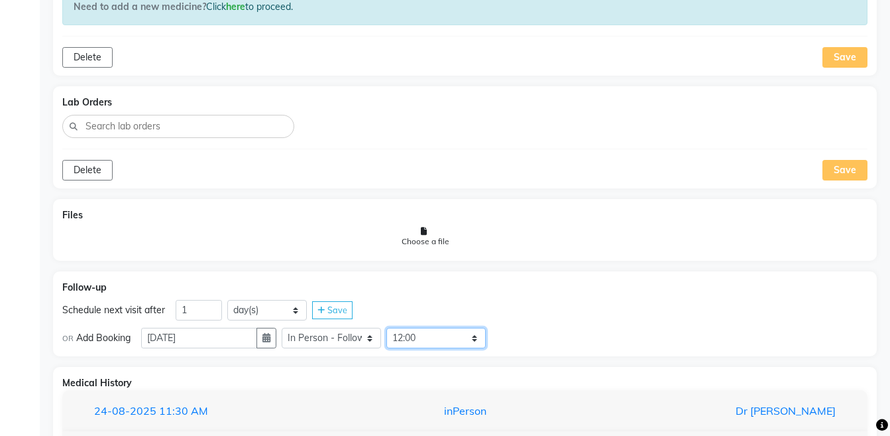
click at [397, 327] on select "Select Slot 10:15 10:30 10:45 11:00 11:15 11:30 11:45 12:00 12:15 12:30 12:45 1…" at bounding box center [435, 337] width 99 height 21
click at [518, 341] on span "Save" at bounding box center [516, 337] width 20 height 11
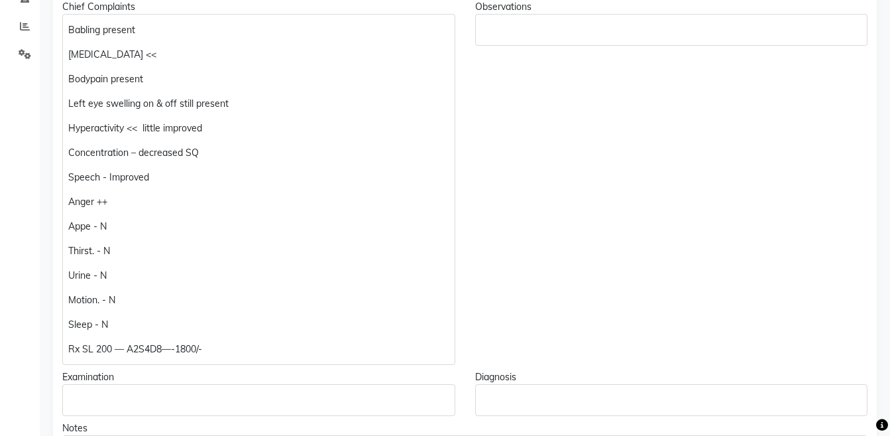
scroll to position [0, 0]
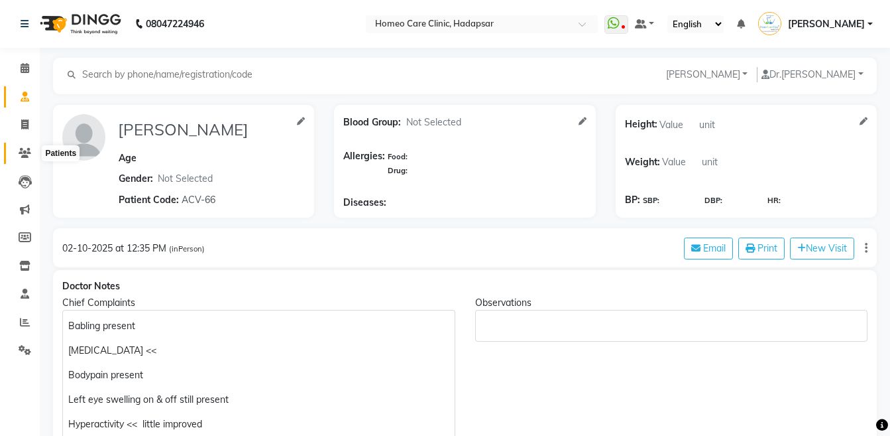
click at [21, 153] on icon at bounding box center [25, 153] width 13 height 10
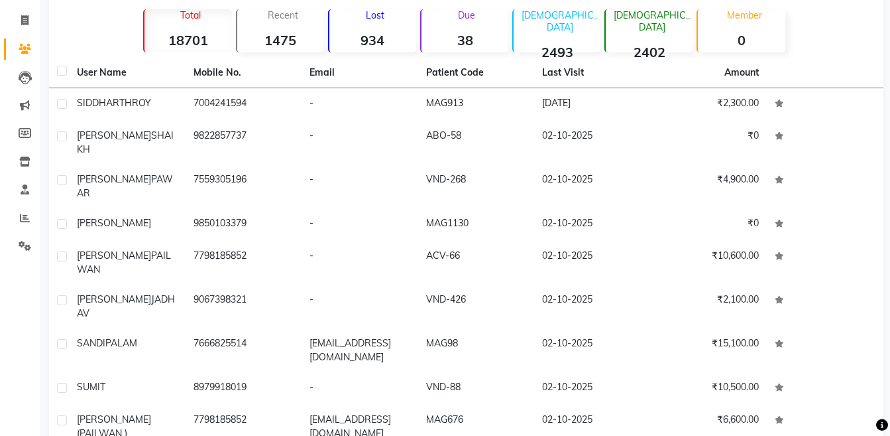
scroll to position [118, 0]
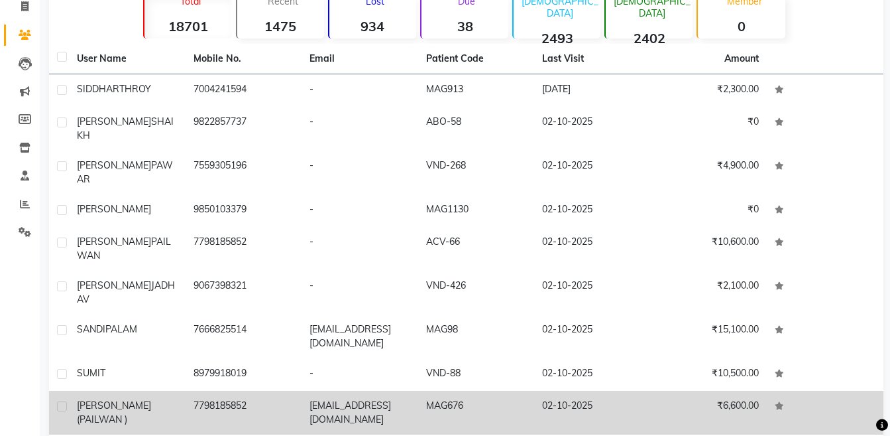
click at [540, 390] on td "02-10-2025" at bounding box center [592, 412] width 117 height 44
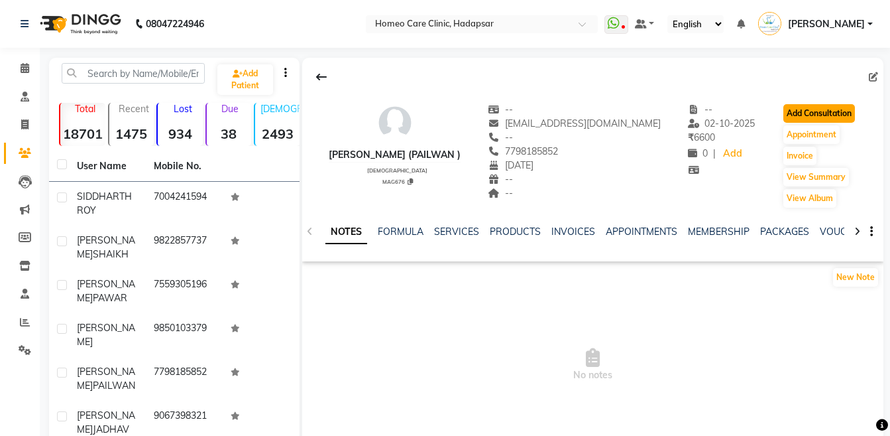
click at [809, 115] on button "Add Consultation" at bounding box center [820, 113] width 72 height 19
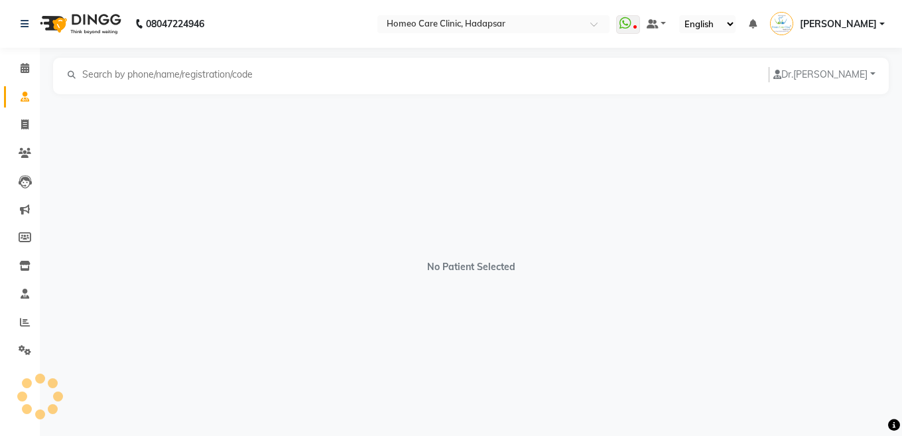
select select "[DEMOGRAPHIC_DATA]"
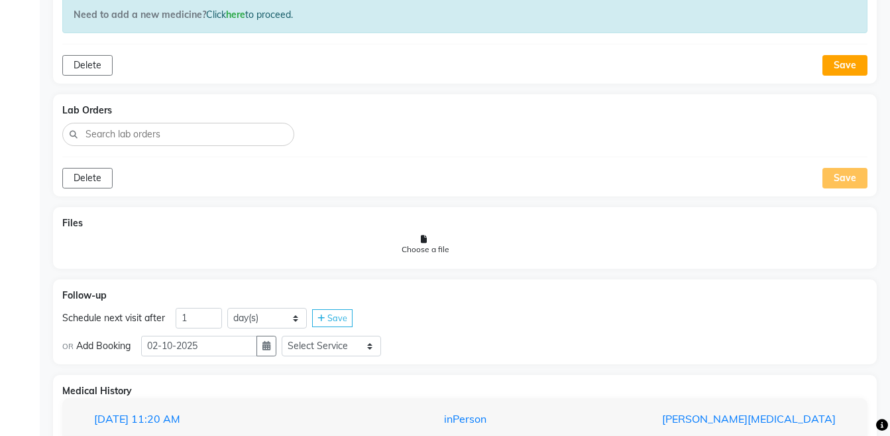
scroll to position [812, 0]
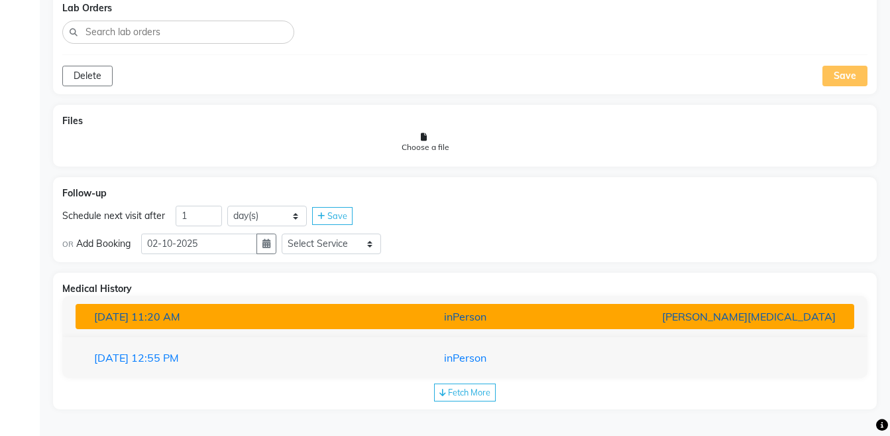
click at [679, 322] on div "[PERSON_NAME][MEDICAL_DATA]" at bounding box center [719, 316] width 254 height 16
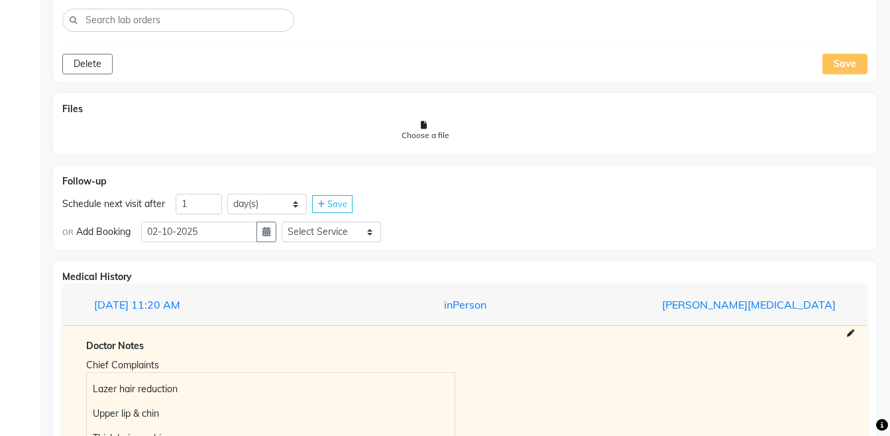
scroll to position [1028, 0]
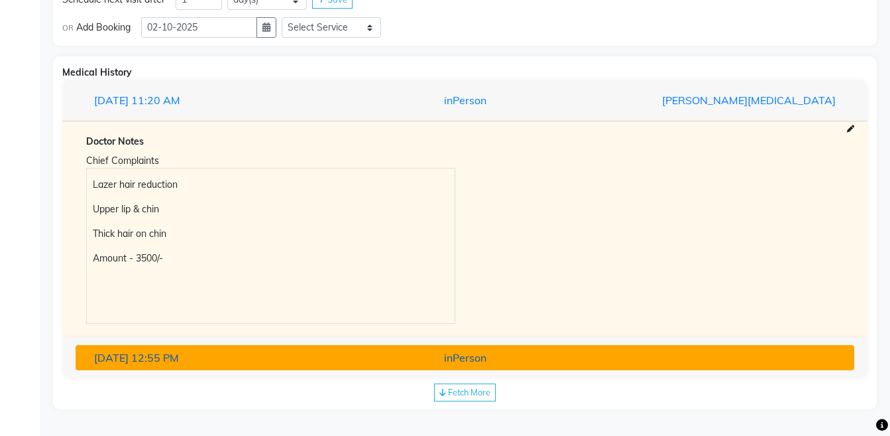
click at [745, 357] on div "button" at bounding box center [719, 357] width 254 height 16
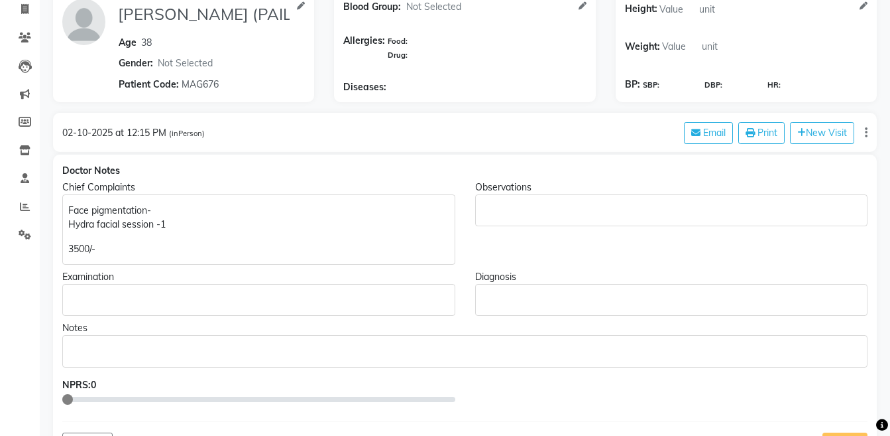
scroll to position [0, 0]
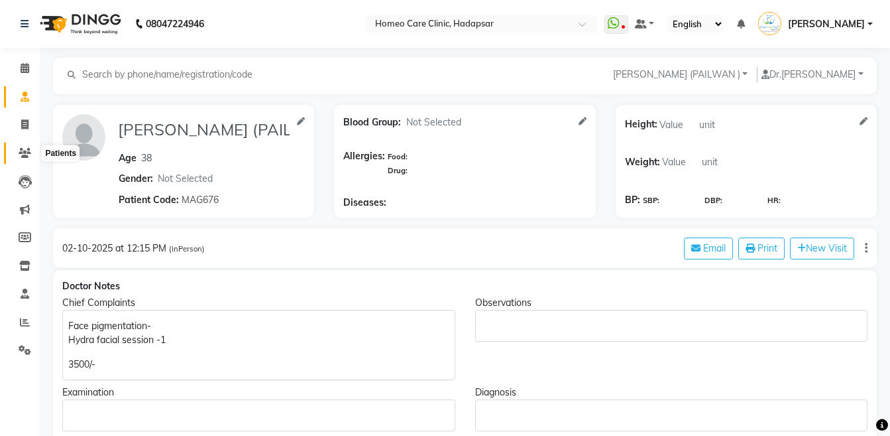
click at [19, 156] on icon at bounding box center [25, 153] width 13 height 10
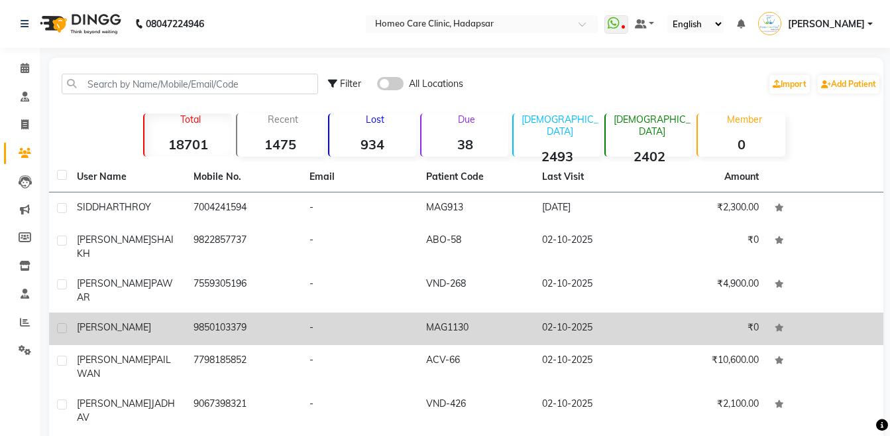
click at [101, 318] on td "SHAIKH MOHAMMAD" at bounding box center [127, 328] width 117 height 32
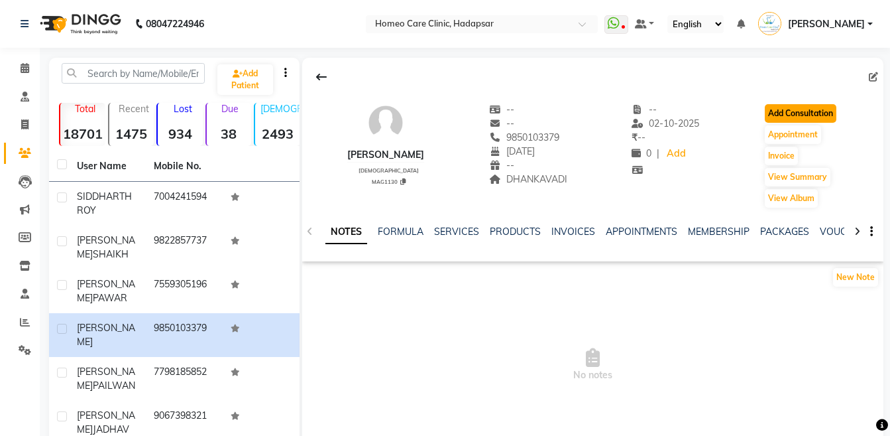
click at [807, 108] on button "Add Consultation" at bounding box center [801, 113] width 72 height 19
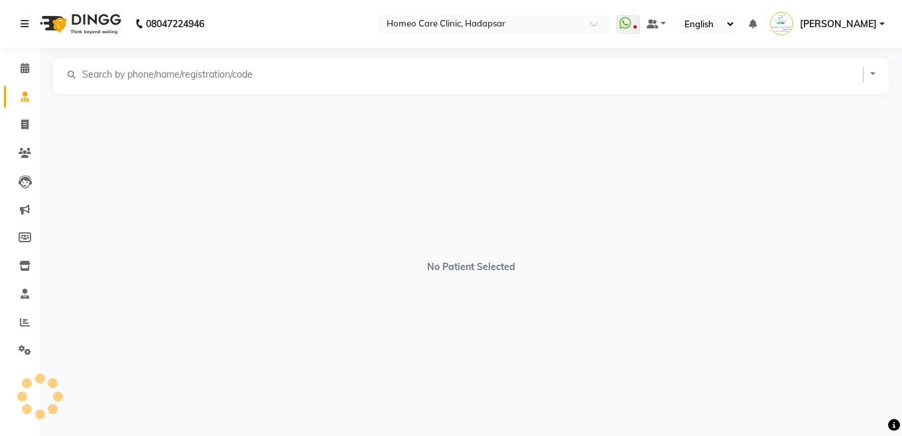
select select "male"
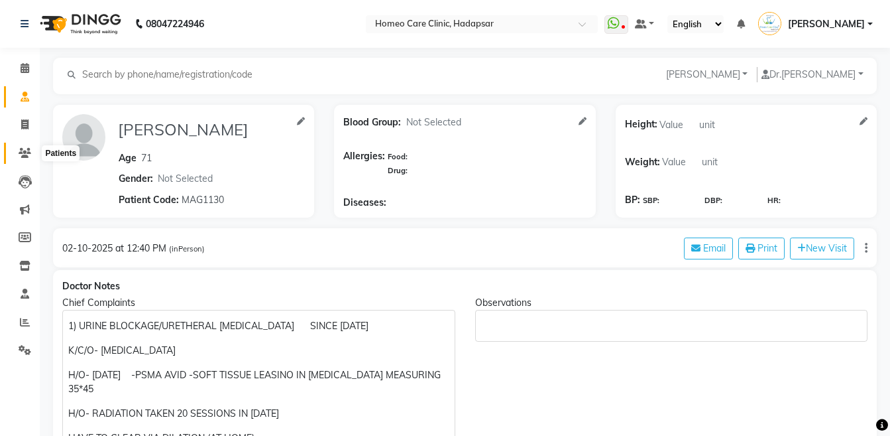
click at [18, 148] on span at bounding box center [24, 153] width 23 height 15
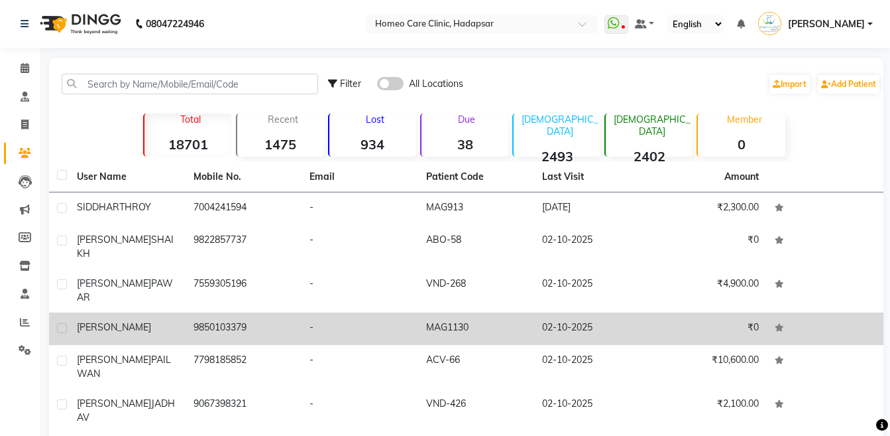
click at [135, 312] on td "SHAIKH MOHAMMAD" at bounding box center [127, 328] width 117 height 32
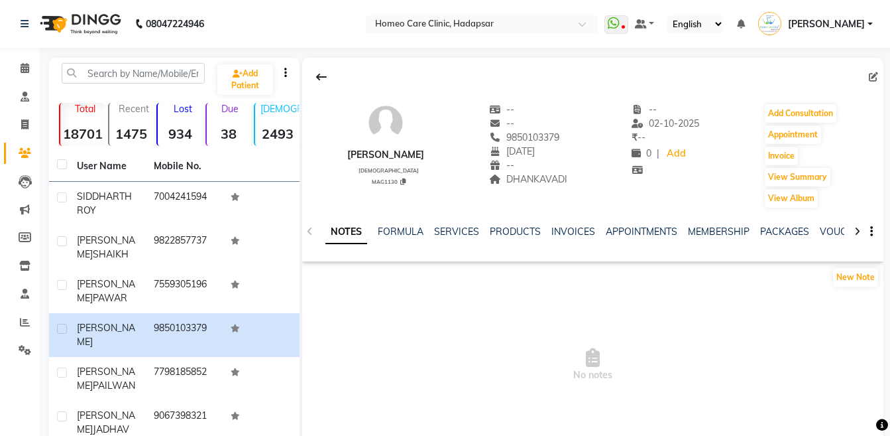
click at [855, 231] on icon at bounding box center [857, 231] width 6 height 9
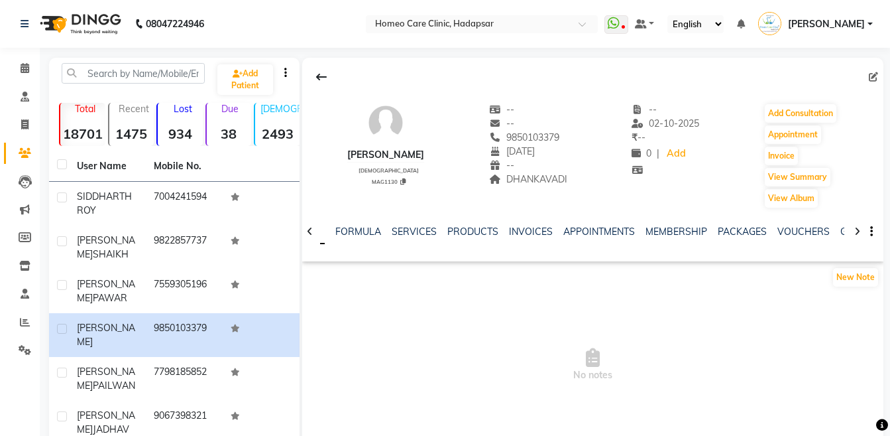
click at [855, 231] on icon at bounding box center [857, 231] width 6 height 9
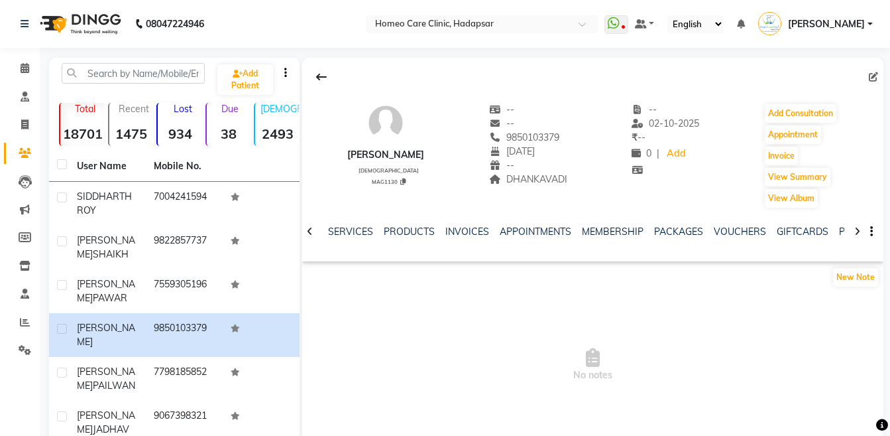
click at [855, 231] on icon at bounding box center [857, 231] width 6 height 9
click at [855, 231] on div "NOTES FORMULA SERVICES PRODUCTS INVOICES APPOINTMENTS MEMBERSHIP PACKAGES VOUCH…" at bounding box center [592, 232] width 581 height 46
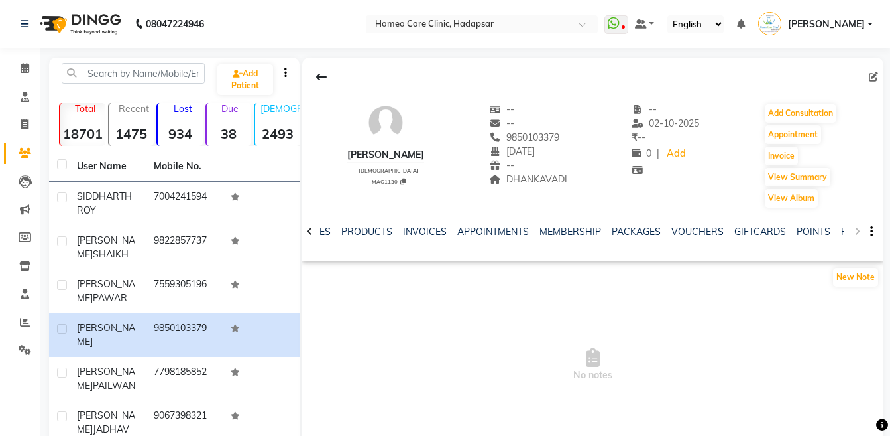
click at [855, 231] on div "NOTES FORMULA SERVICES PRODUCTS INVOICES APPOINTMENTS MEMBERSHIP PACKAGES VOUCH…" at bounding box center [592, 232] width 581 height 46
click at [844, 231] on link "FORMS" at bounding box center [857, 231] width 33 height 12
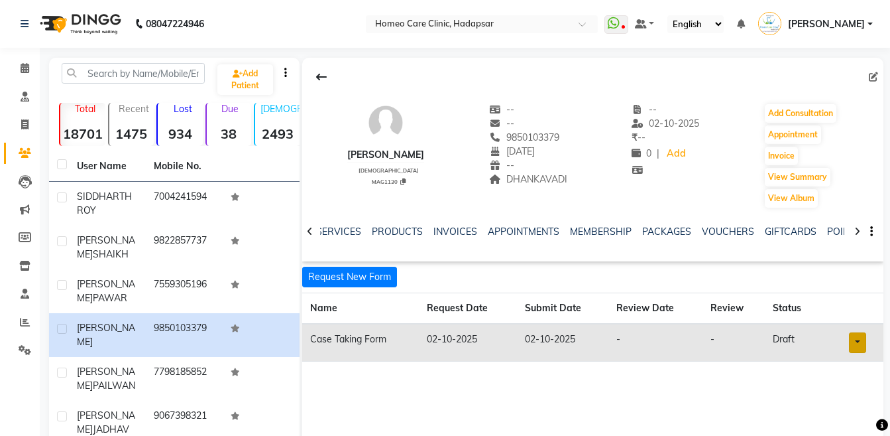
click at [856, 337] on link at bounding box center [857, 342] width 17 height 21
click at [838, 398] on link "Open in staff mode" at bounding box center [823, 391] width 125 height 21
click at [786, 117] on button "Add Consultation" at bounding box center [801, 113] width 72 height 19
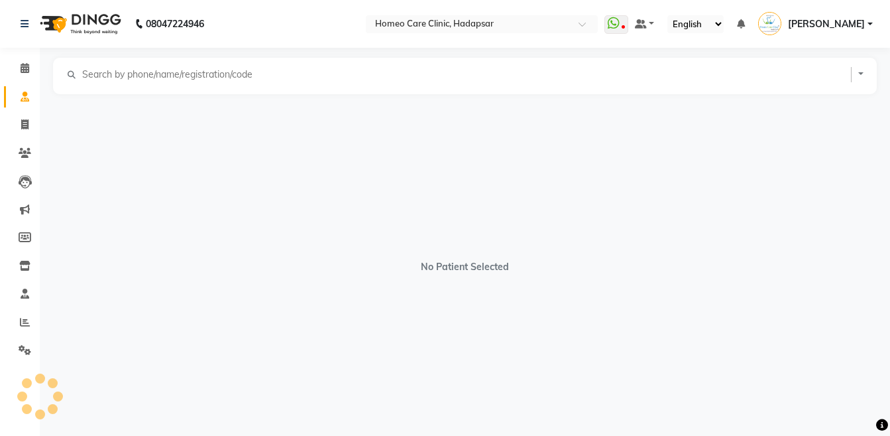
select select "male"
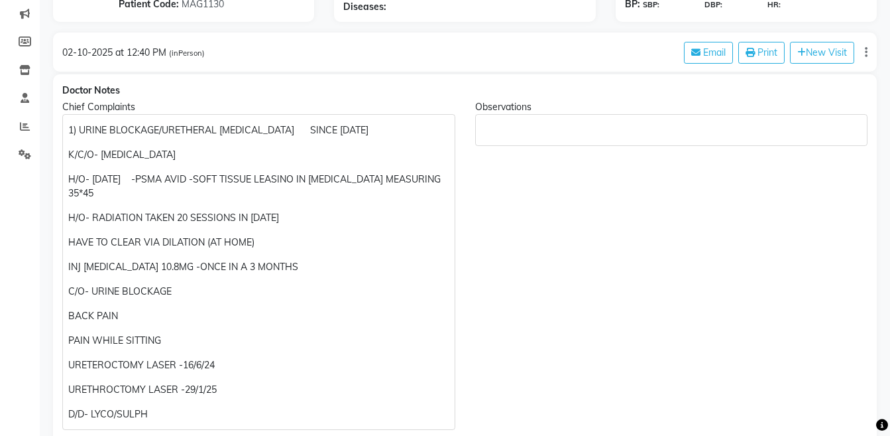
scroll to position [198, 0]
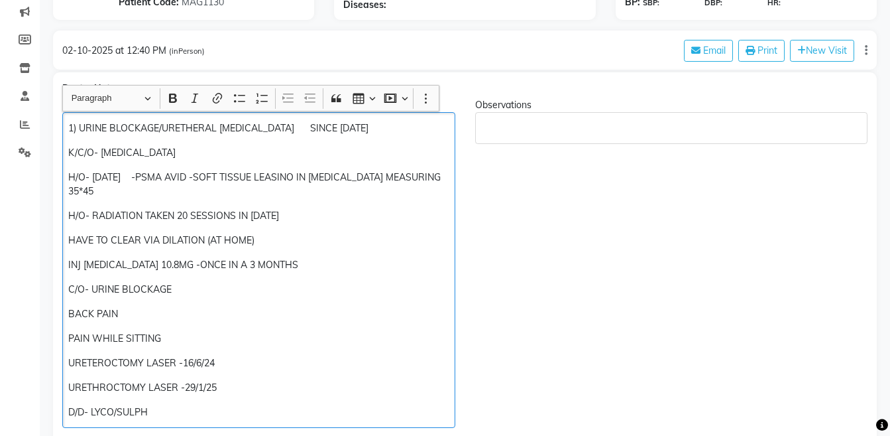
drag, startPoint x: 68, startPoint y: 348, endPoint x: 243, endPoint y: 363, distance: 175.0
click at [243, 363] on div "1) URINE BLOCKAGE/URETHERAL STRICTURE SINCE AUGUST 2024 K/C/O- PROSTATE CARCINO…" at bounding box center [258, 270] width 393 height 316
copy div "URETEROCTOMY LASER -16/6/24 URETHROCTOMY LASER -29/1/25"
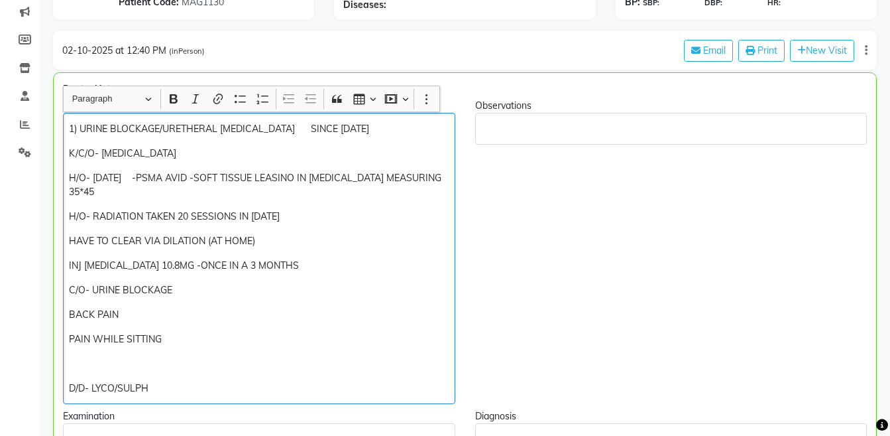
scroll to position [198, 0]
click at [279, 258] on p "INJ ZOLADEX 10.8MG -ONCE IN A 3 MONTHS" at bounding box center [259, 265] width 380 height 14
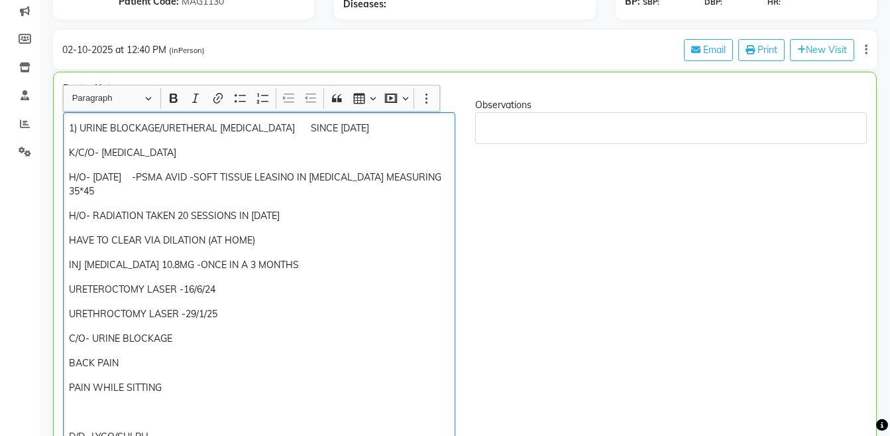
click at [71, 331] on p "C/O- URINE BLOCKAGE" at bounding box center [259, 338] width 380 height 14
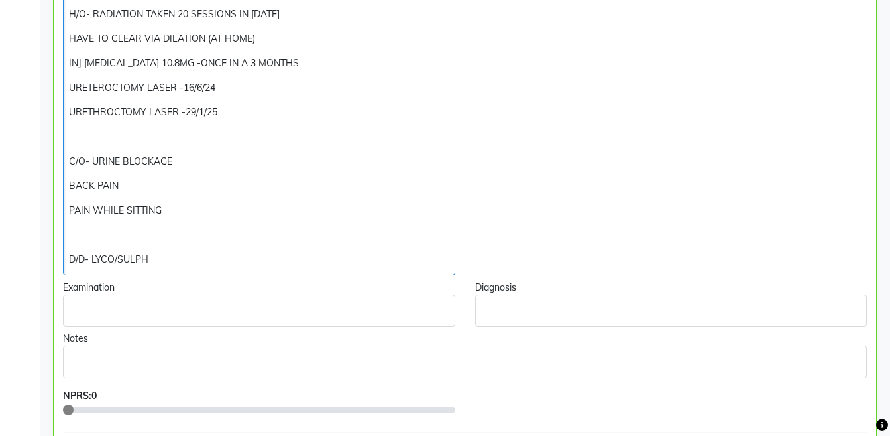
scroll to position [410, 0]
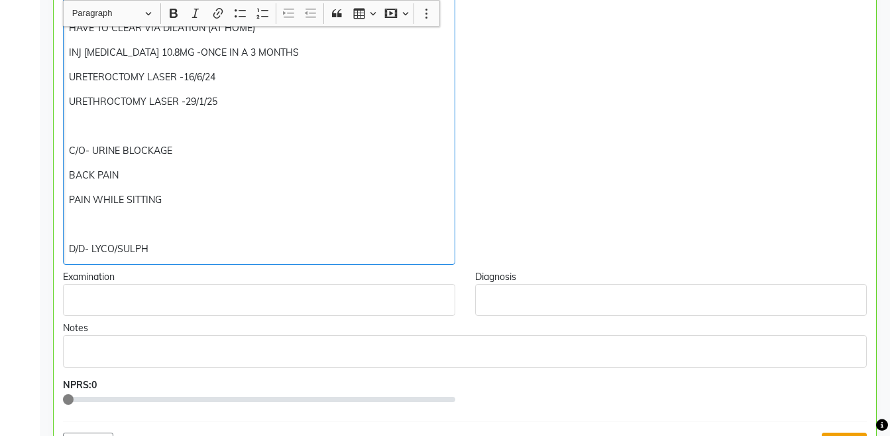
click at [843, 432] on button "Save" at bounding box center [844, 442] width 45 height 21
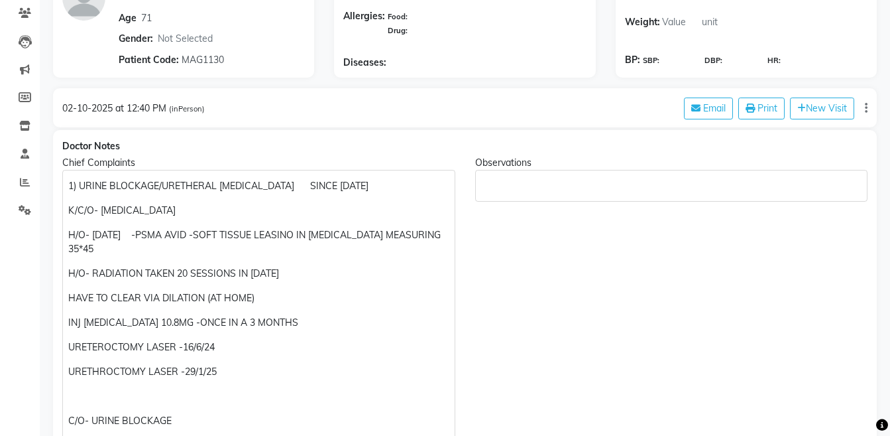
scroll to position [138, 0]
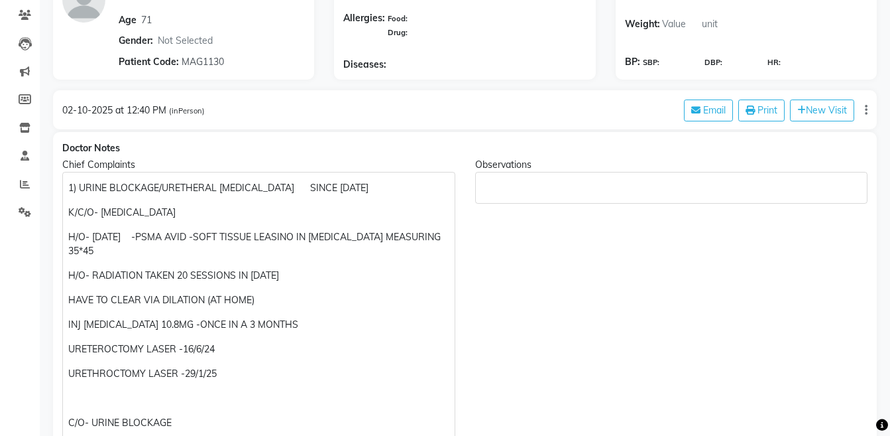
click at [195, 187] on p "1) URINE BLOCKAGE/URETHERAL STRICTURE SINCE AUGUST 2024" at bounding box center [258, 188] width 381 height 14
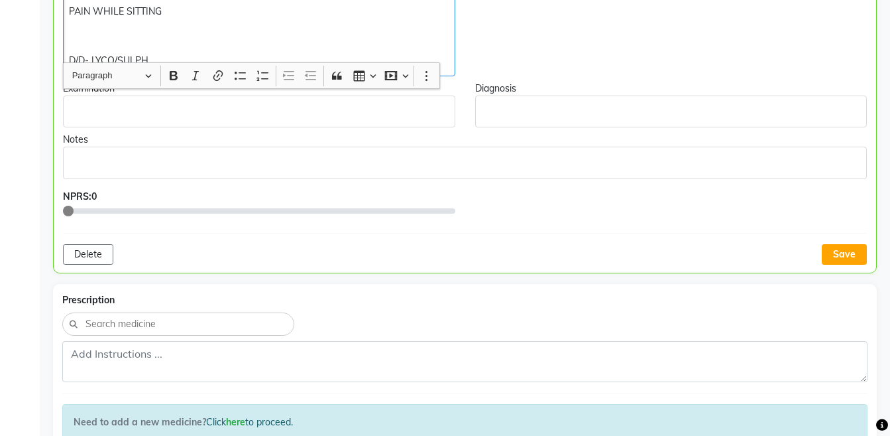
scroll to position [624, 0]
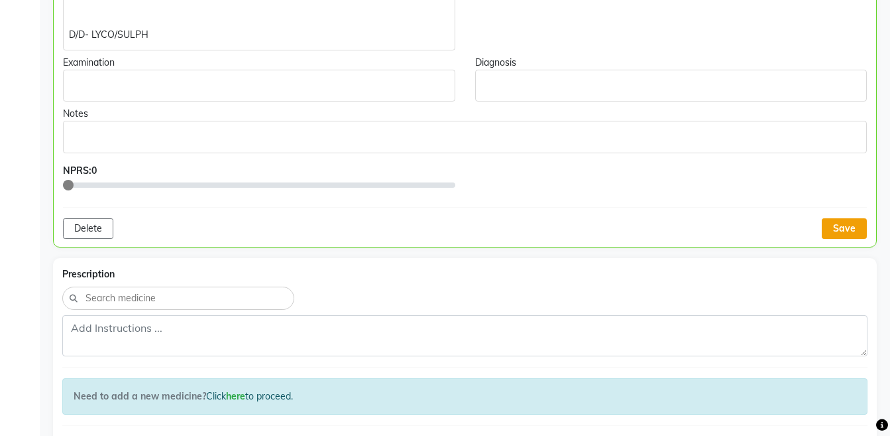
click at [840, 220] on button "Save" at bounding box center [844, 228] width 45 height 21
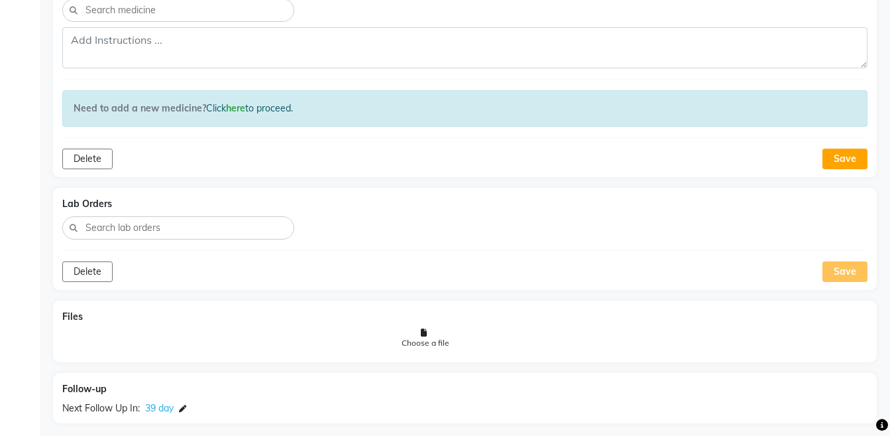
scroll to position [493, 0]
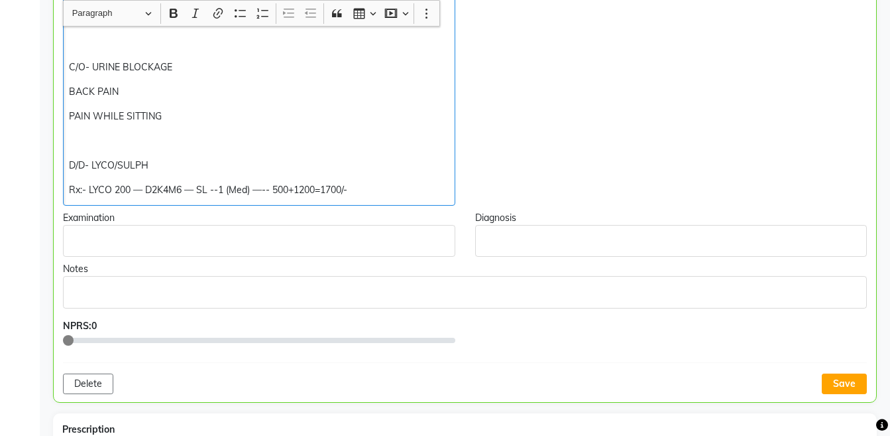
copy div "D/D- LYCO/SULPH Rx:- LYCO 200 — D2K4M6 — SL --1 (Med) —-- 500+1200=1700/-"
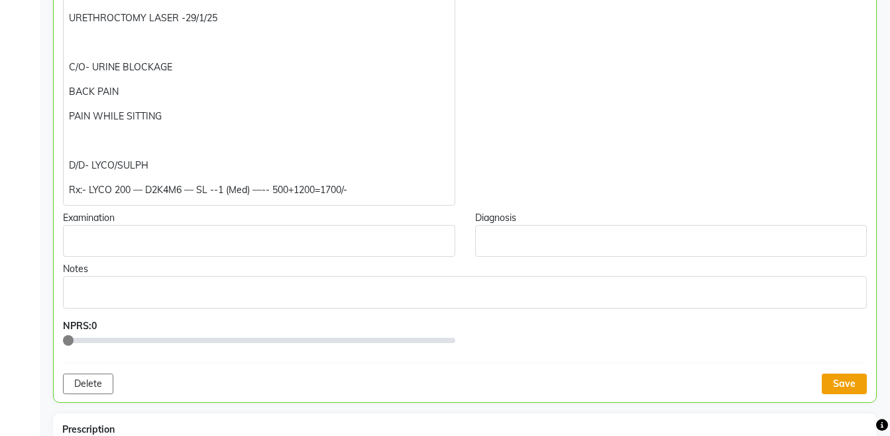
click at [841, 373] on button "Save" at bounding box center [844, 383] width 45 height 21
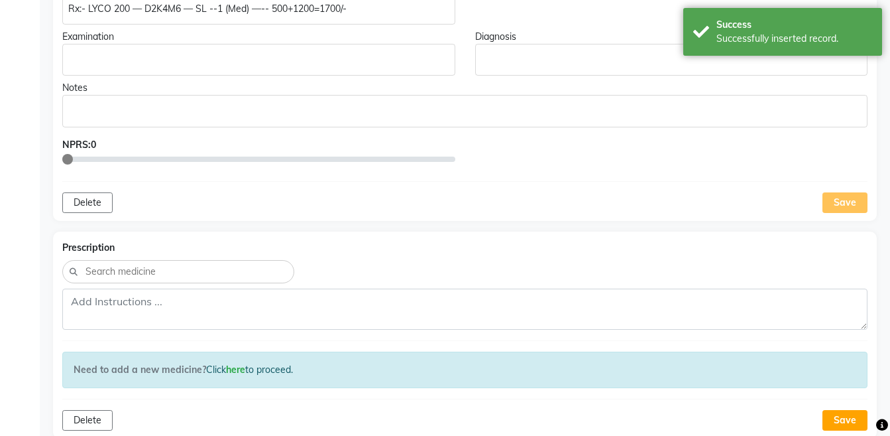
scroll to position [742, 0]
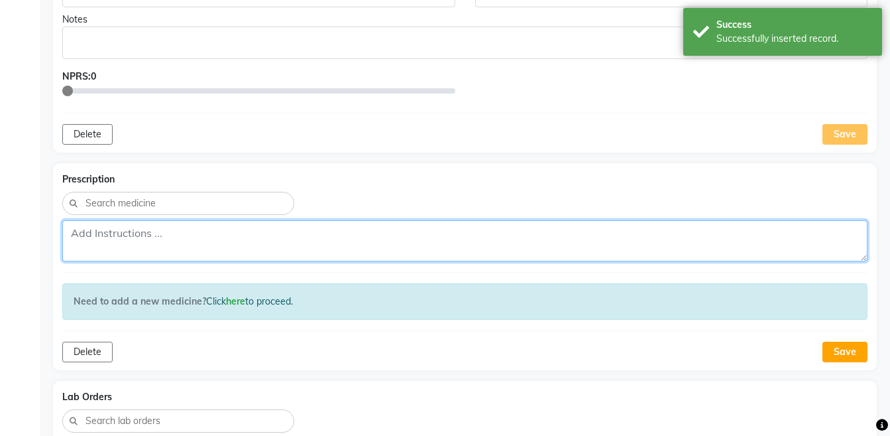
click at [444, 234] on textarea at bounding box center [464, 240] width 805 height 41
paste textarea "Rx:- LYCO 200 — D2K4M6 — SL --1 (Med) —-- 500+1200=1700/-"
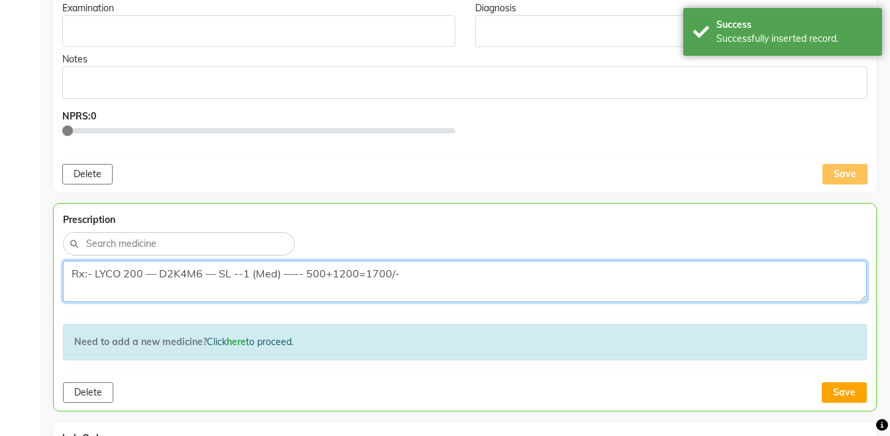
scroll to position [787, 0]
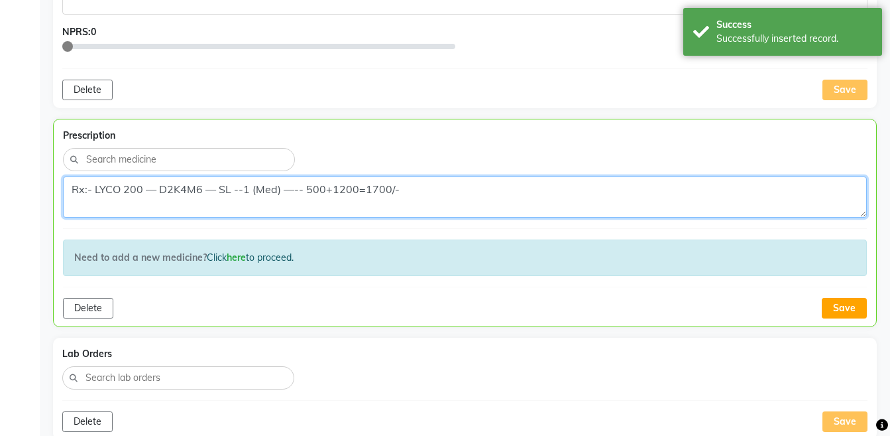
type textarea "Rx:- LYCO 200 — D2K4M6 — SL --1 (Med) —-- 500+1200=1700/-"
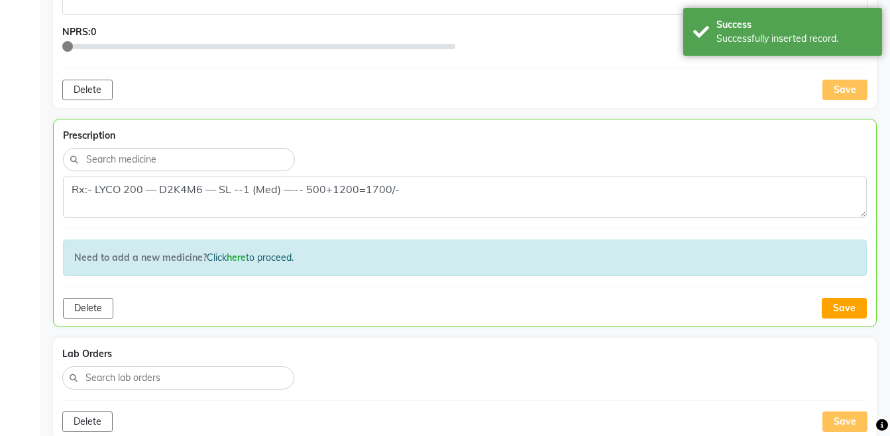
click at [843, 305] on div "Prescription Rx:- LYCO 200 — D2K4M6 — SL --1 (Med) —-- 500+1200=1700/- Need to …" at bounding box center [465, 223] width 824 height 208
click at [843, 304] on div "Prescription Rx:- LYCO 200 — D2K4M6 — SL --1 (Med) —-- 500+1200=1700/- Need to …" at bounding box center [465, 223] width 824 height 208
click at [844, 301] on button "Save" at bounding box center [844, 308] width 45 height 21
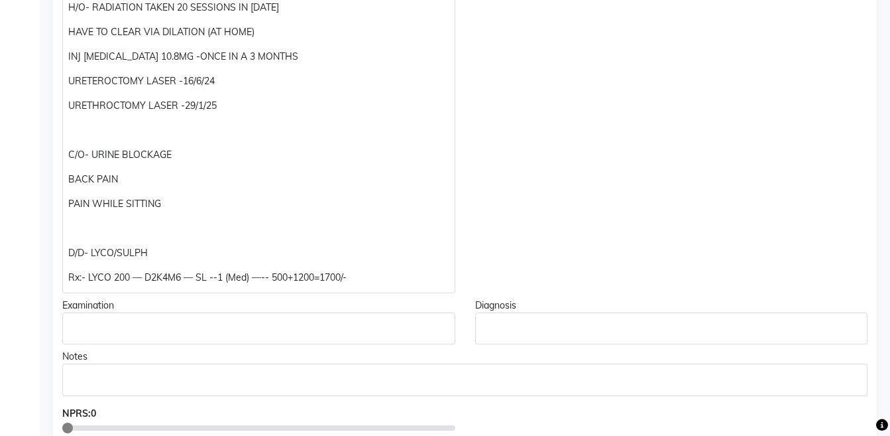
scroll to position [44, 0]
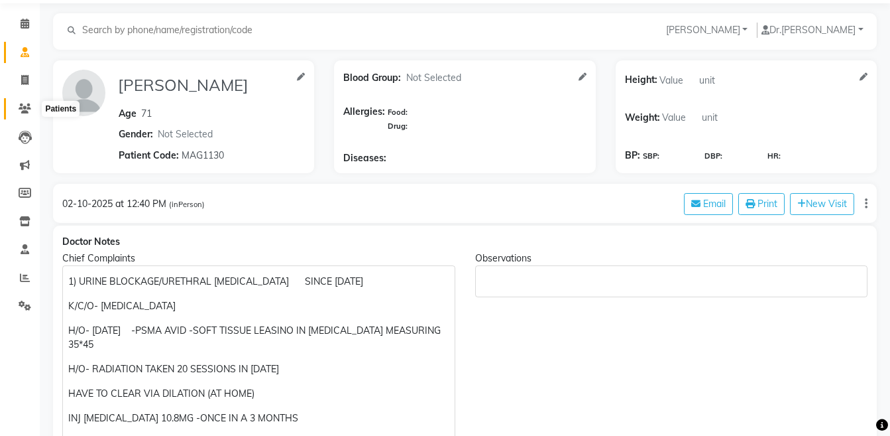
click at [21, 107] on icon at bounding box center [25, 108] width 13 height 10
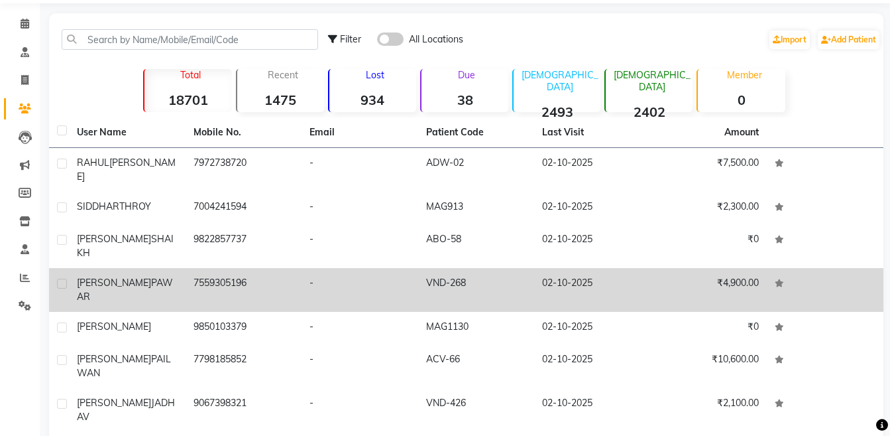
click at [198, 268] on td "7559305196" at bounding box center [244, 290] width 117 height 44
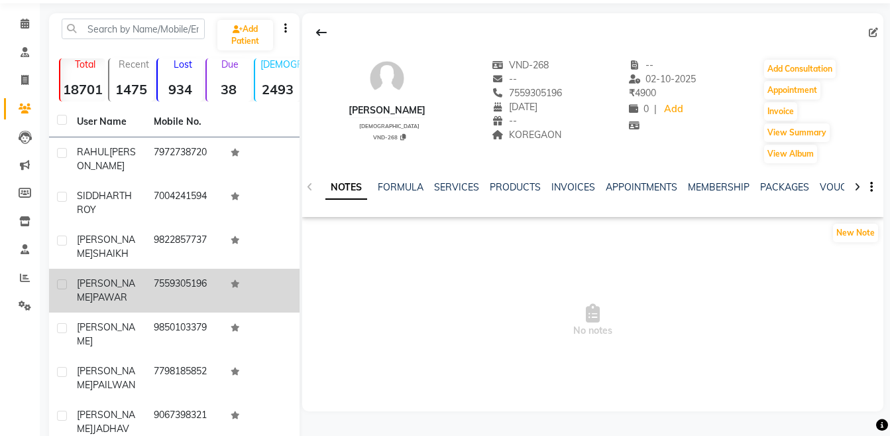
click at [188, 282] on td "7559305196" at bounding box center [184, 290] width 77 height 44
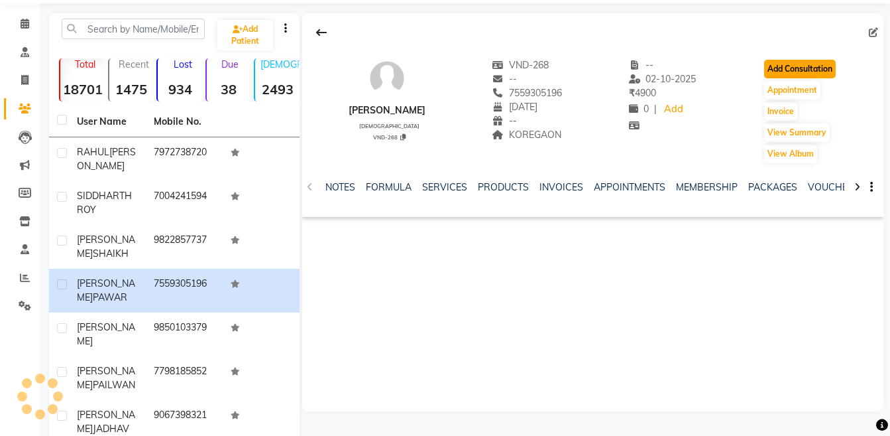
click at [816, 72] on button "Add Consultation" at bounding box center [800, 69] width 72 height 19
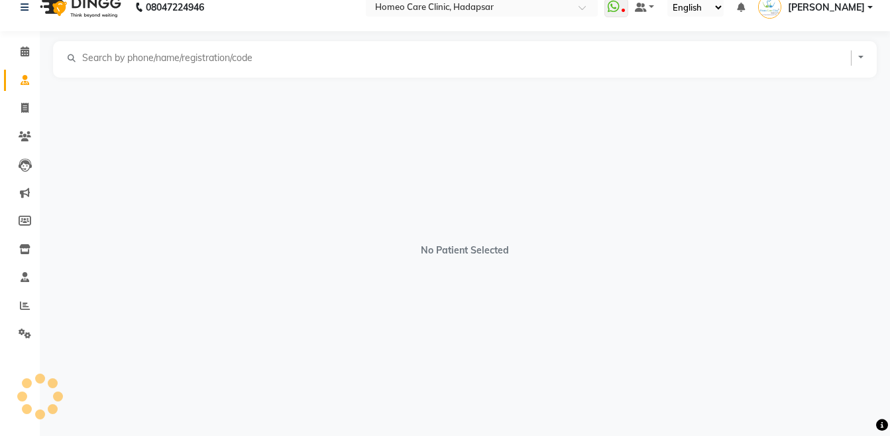
scroll to position [17, 0]
select select "[DEMOGRAPHIC_DATA]"
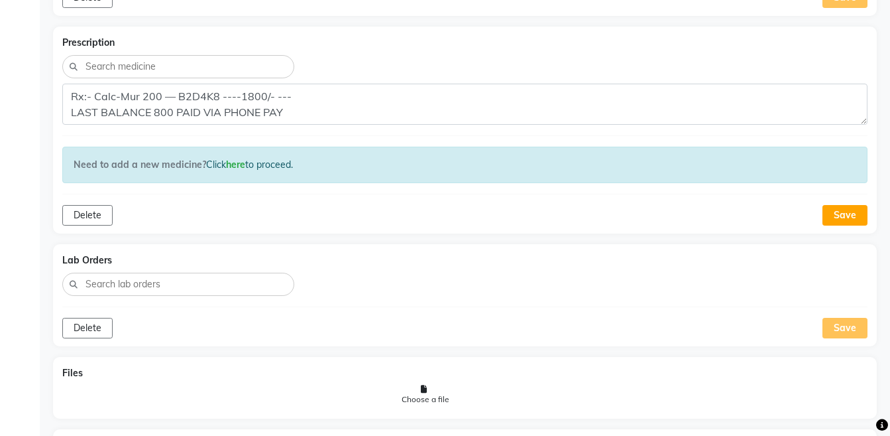
scroll to position [1279, 0]
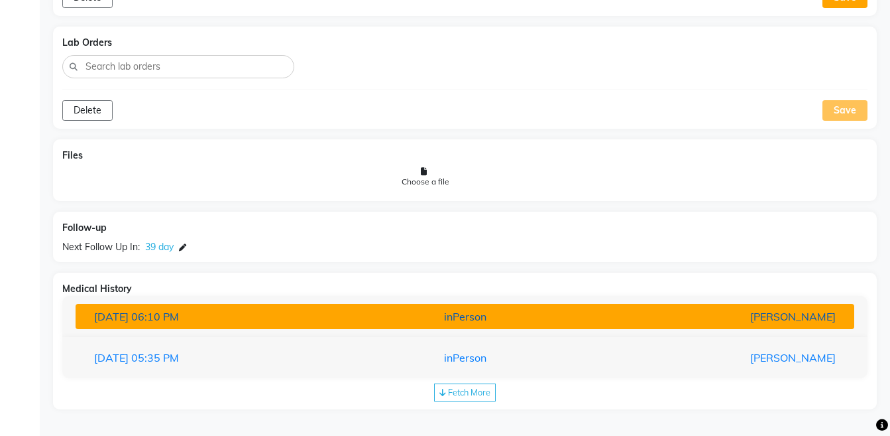
click at [805, 323] on div "[PERSON_NAME]" at bounding box center [719, 316] width 254 height 16
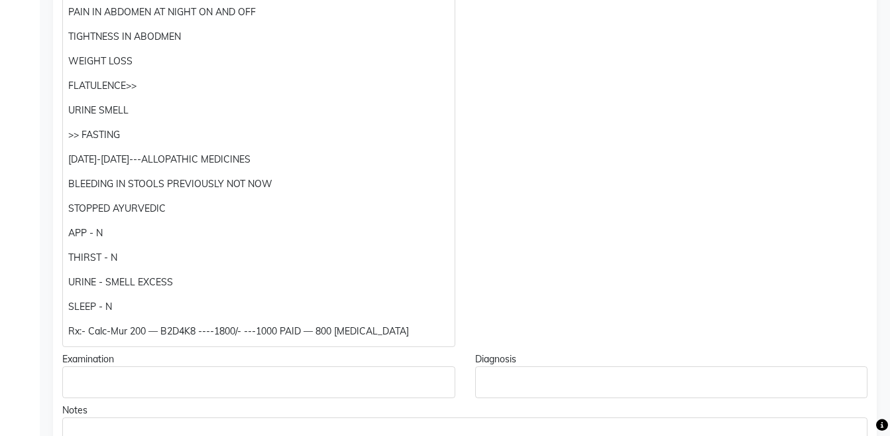
scroll to position [538, 0]
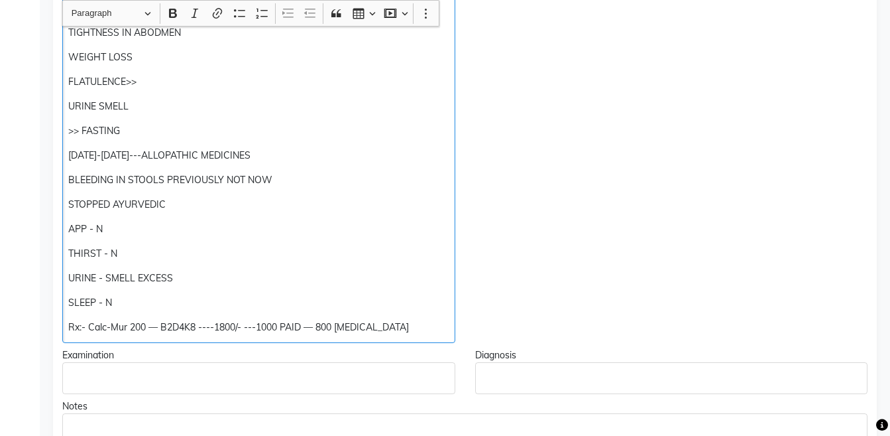
click at [364, 326] on p "Rx:- Calc-Mur 200 — B2D4K8 ----1800/- ---1000 PAID — 800 BAL" at bounding box center [258, 327] width 381 height 14
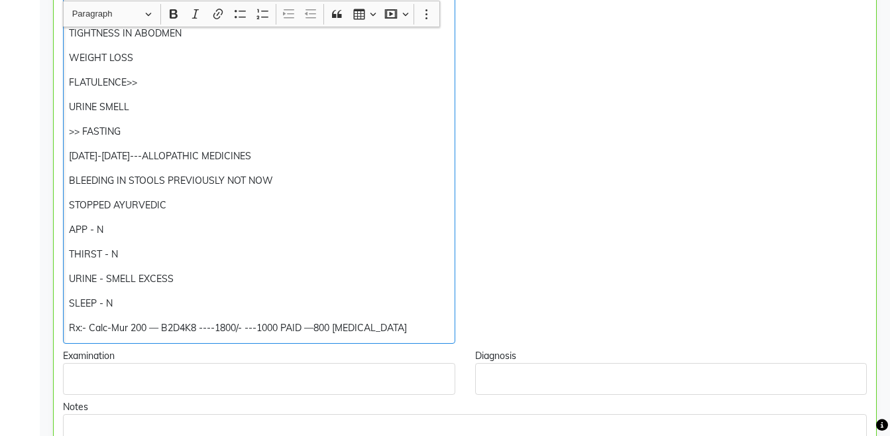
scroll to position [539, 0]
click at [357, 326] on p "Rx:- Calc-Mur 200 — B2D4K8 ----1800/- + 800 BAL" at bounding box center [259, 327] width 380 height 14
click at [127, 323] on p "Rx:- Calc-Mur 200 — B2D4K8 ----1800/- + 800 BAL — 2600/-" at bounding box center [259, 327] width 380 height 14
click at [71, 323] on p "Rx:- SL 200 — B2D4K8 ----1800/- + 800 BAL — 2600/-" at bounding box center [259, 327] width 380 height 14
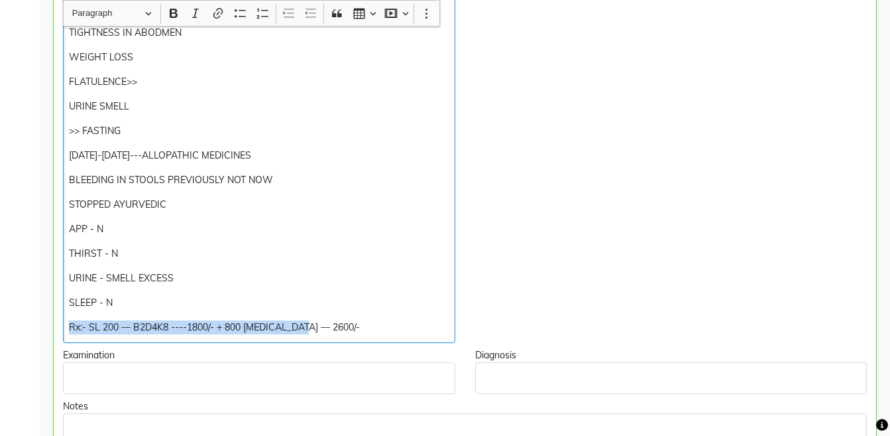
copy p "Rx:- SL 200 — B2D4K8 ----1800/- + 800 BAL — 2600/-"
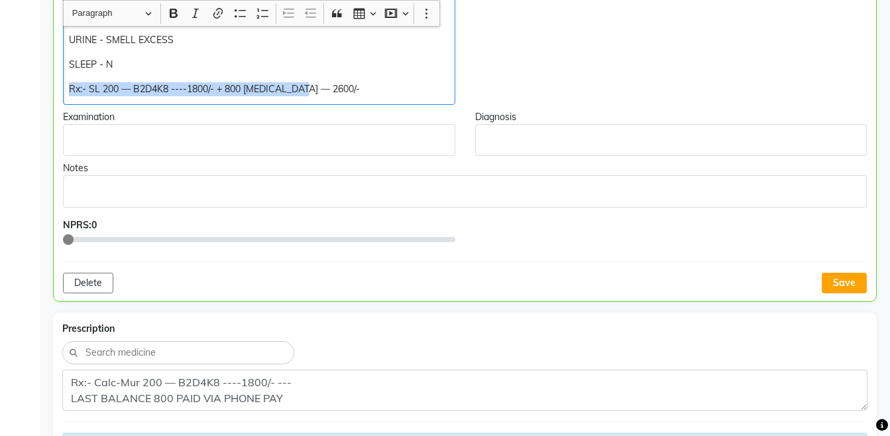
scroll to position [792, 0]
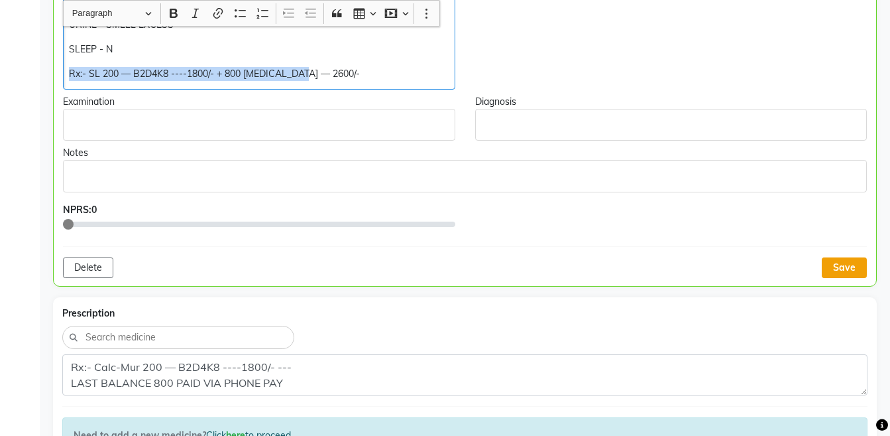
click at [848, 264] on button "Save" at bounding box center [844, 267] width 45 height 21
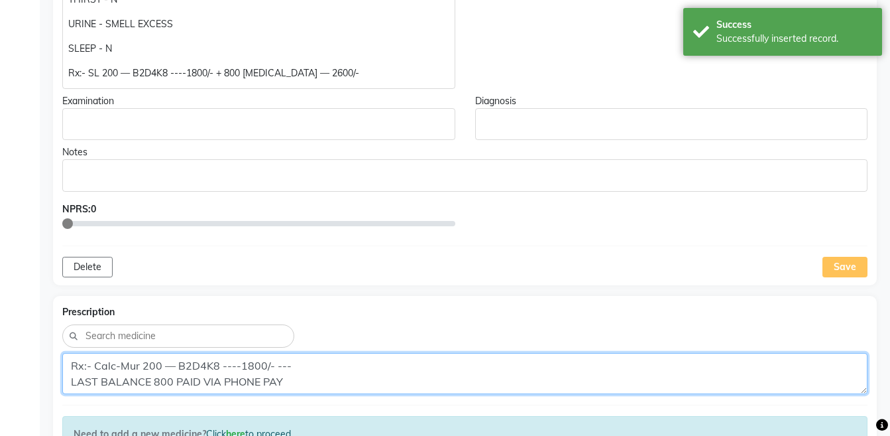
click at [343, 388] on textarea "Rx:- Calc-Mur 200 — B2D4K8 ----1800/- --- LAST BALANCE 800 PAID VIA PHONE PAY" at bounding box center [464, 373] width 805 height 41
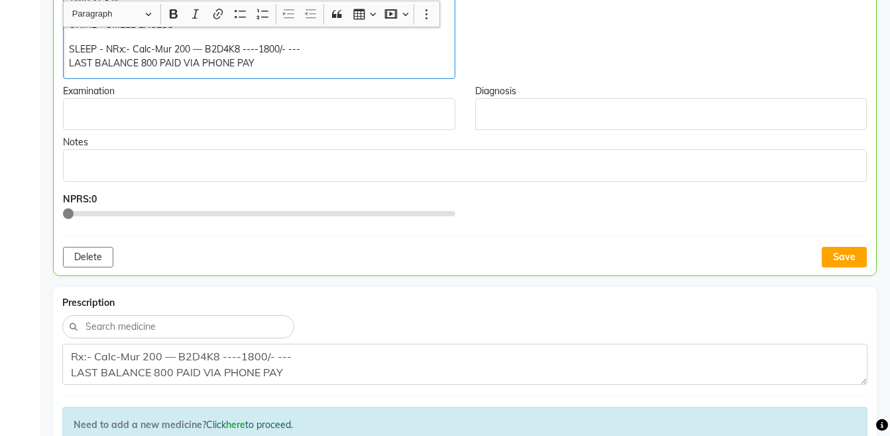
scroll to position [793, 0]
click at [113, 50] on p "SLEEP - NRx:- Calc-Mur 200 — B2D4K8 ----1800/- --- LAST BALANCE 800 PAID VIA PH…" at bounding box center [259, 56] width 380 height 28
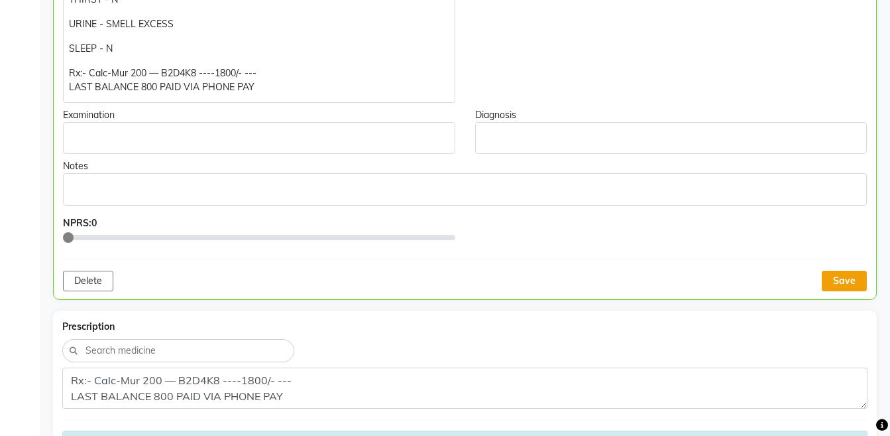
click at [853, 282] on button "Save" at bounding box center [844, 280] width 45 height 21
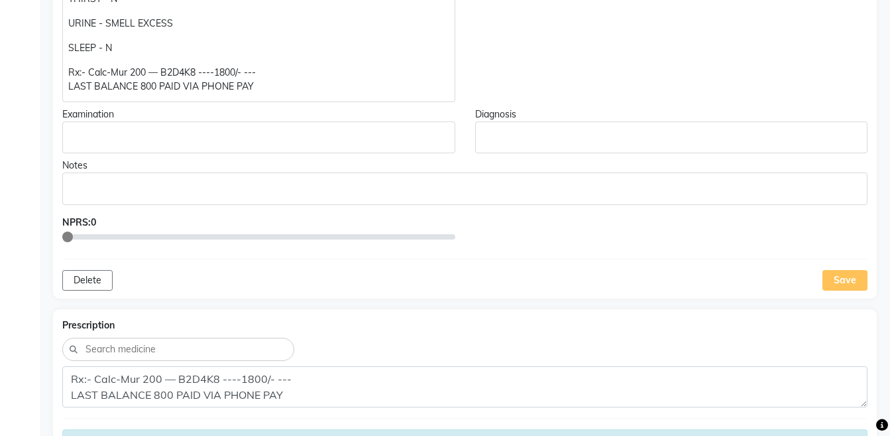
scroll to position [0, 0]
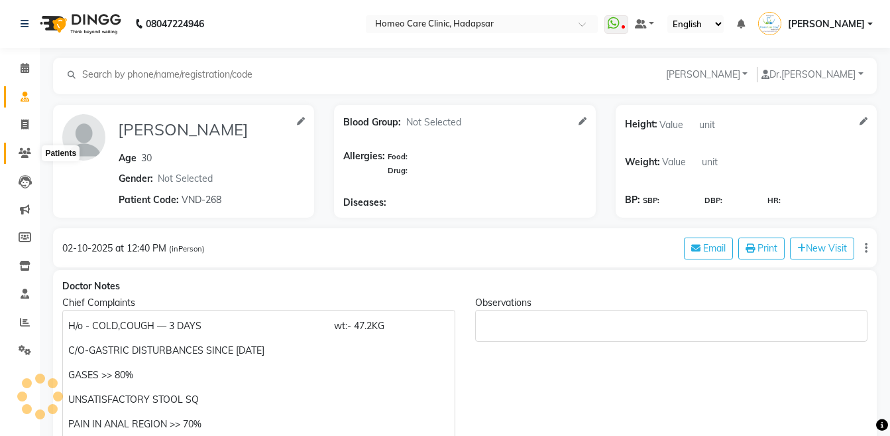
click at [15, 154] on span at bounding box center [24, 153] width 23 height 15
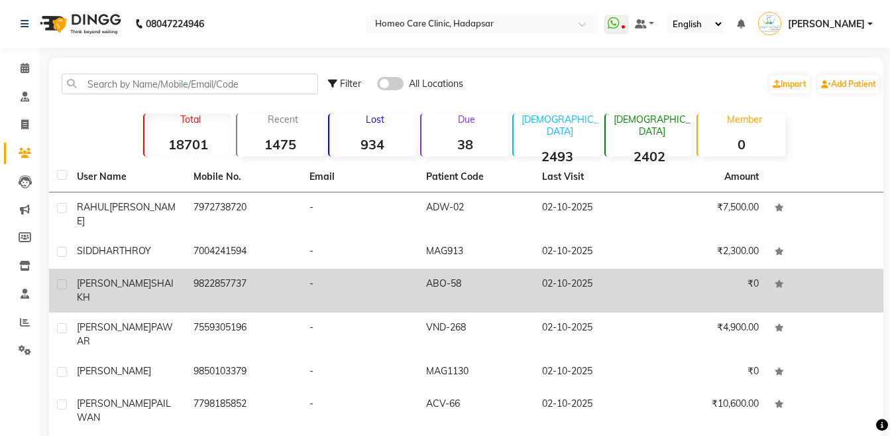
click at [108, 277] on span "[PERSON_NAME]" at bounding box center [114, 283] width 74 height 12
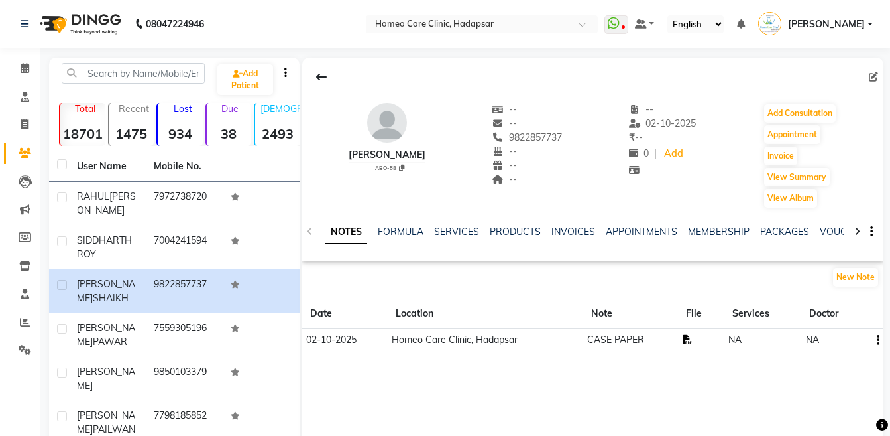
click at [689, 335] on icon at bounding box center [687, 339] width 9 height 9
click at [778, 116] on button "Add Consultation" at bounding box center [800, 113] width 72 height 19
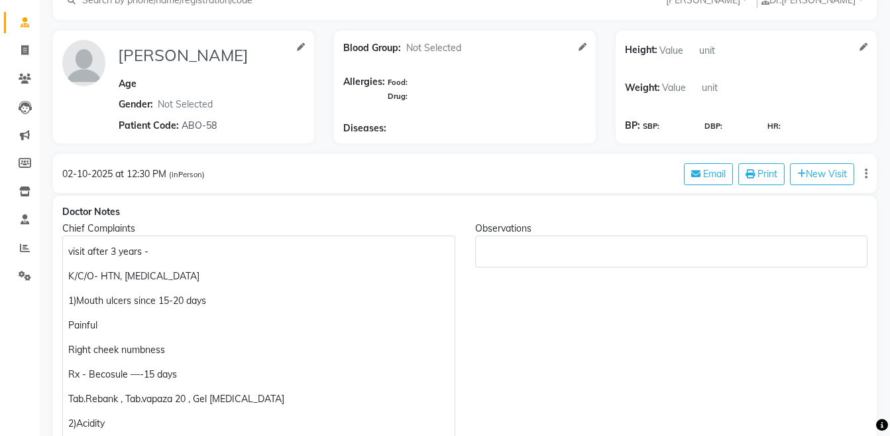
scroll to position [66, 0]
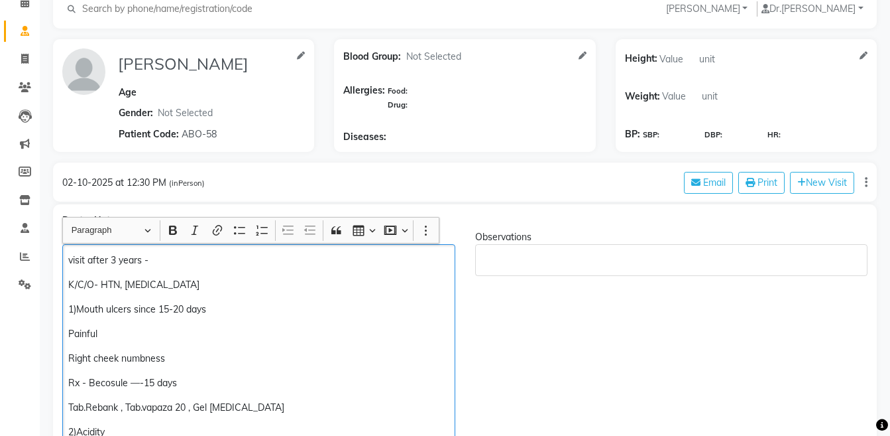
click at [201, 357] on p "Right cheek numbness" at bounding box center [258, 358] width 381 height 14
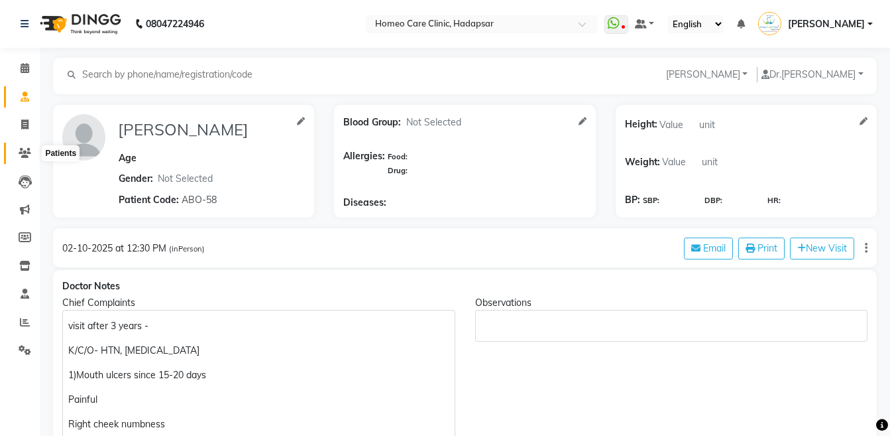
click at [21, 154] on icon at bounding box center [25, 153] width 13 height 10
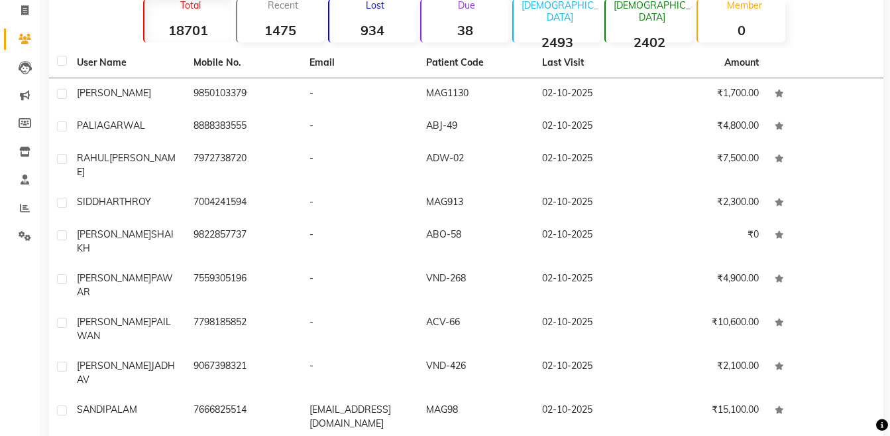
scroll to position [144, 0]
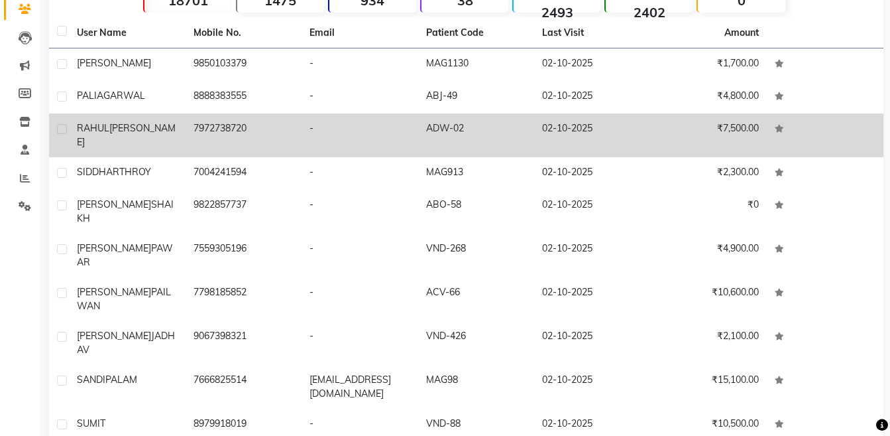
click at [719, 131] on td "₹7,500.00" at bounding box center [709, 135] width 117 height 44
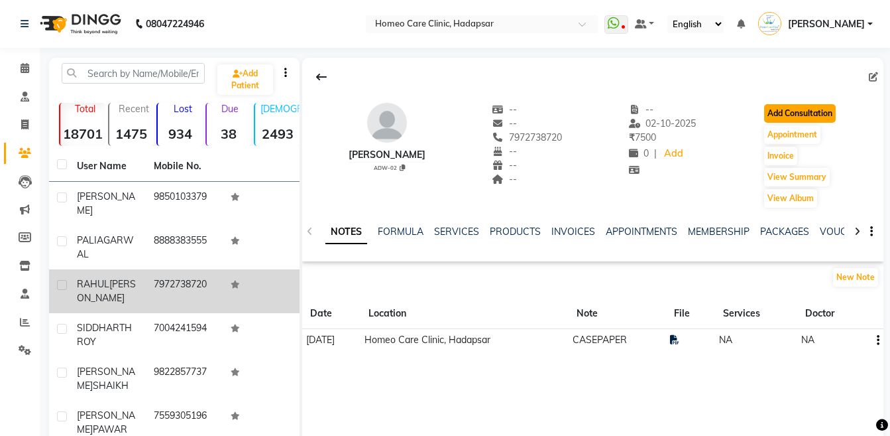
click at [814, 119] on button "Add Consultation" at bounding box center [800, 113] width 72 height 19
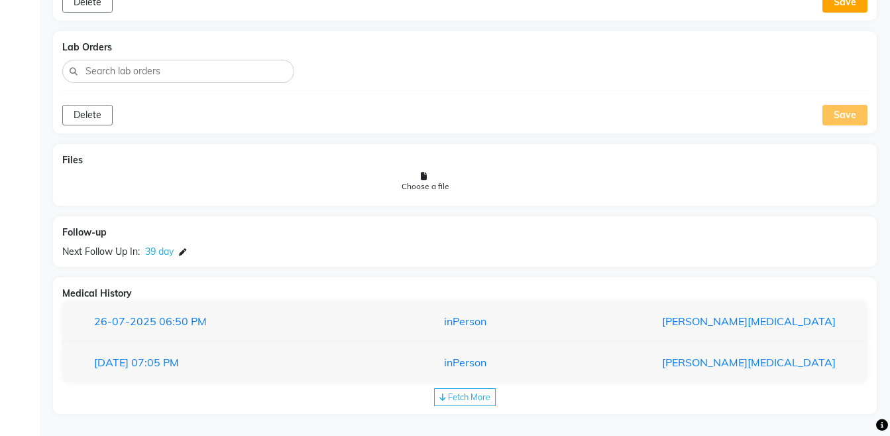
scroll to position [1100, 0]
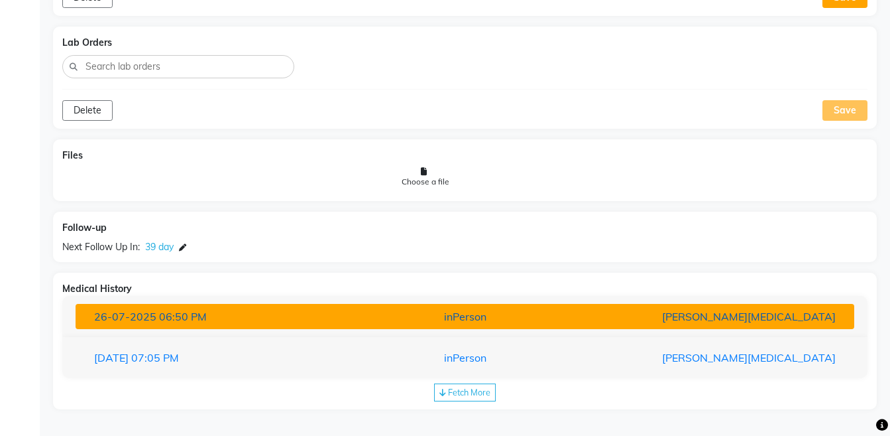
click at [774, 312] on div "[PERSON_NAME][MEDICAL_DATA]" at bounding box center [719, 316] width 254 height 16
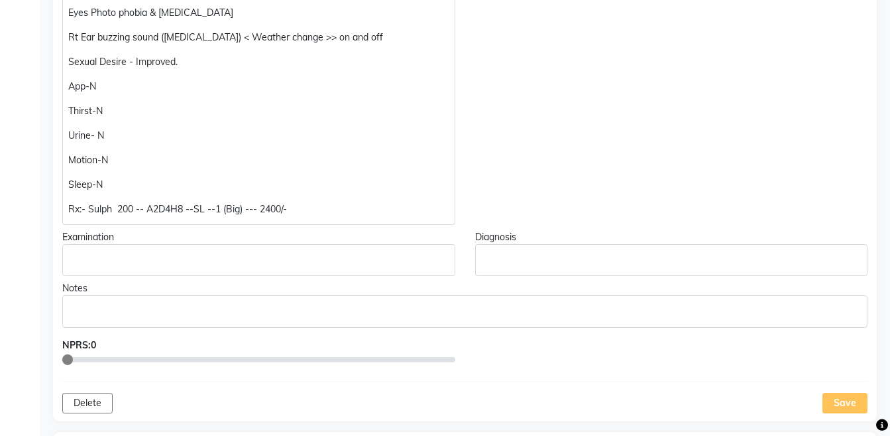
scroll to position [494, 0]
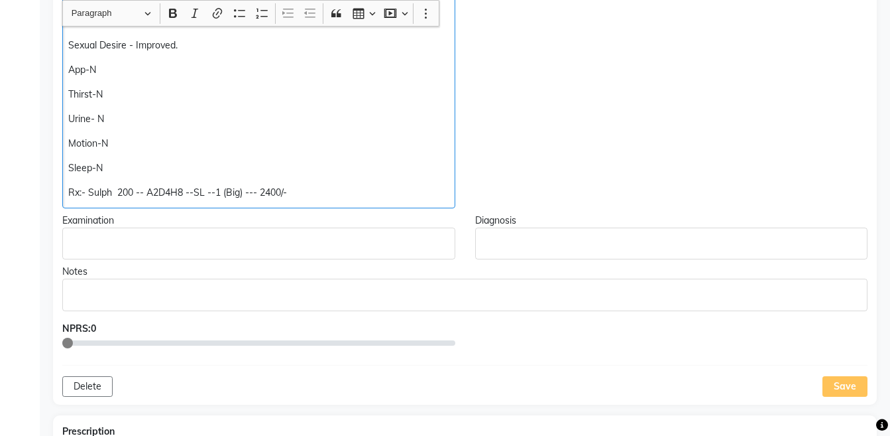
click at [380, 181] on div "GAP OF 1 MONTH Cold episodes frequency >> Nose block - Right Sided >> – Has to …" at bounding box center [258, 12] width 393 height 392
copy div "Rx:- Sulph 200 -- A2D4H8 --SL --1 (Big) --- 2400/-"
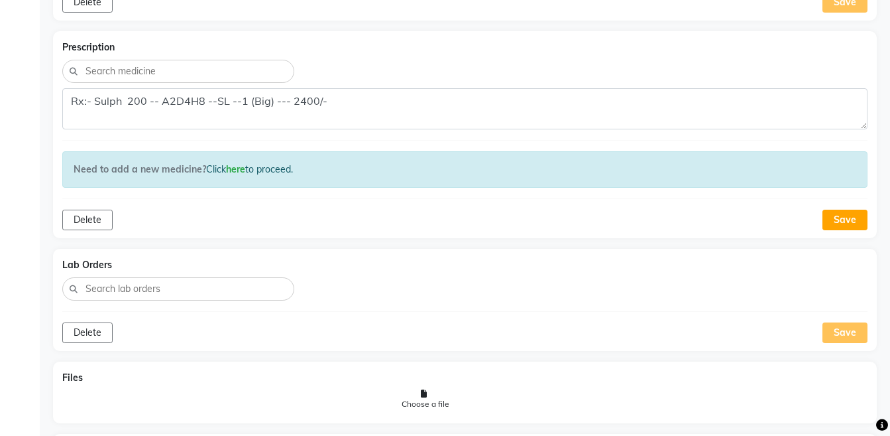
scroll to position [898, 0]
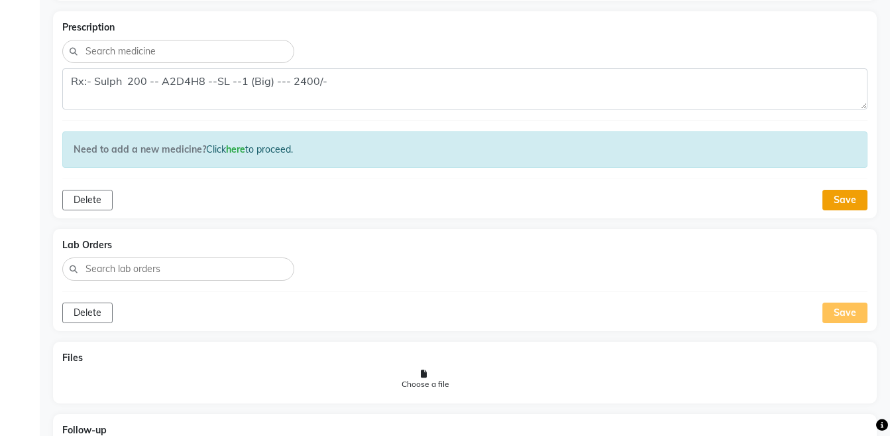
click at [852, 203] on button "Save" at bounding box center [845, 200] width 45 height 21
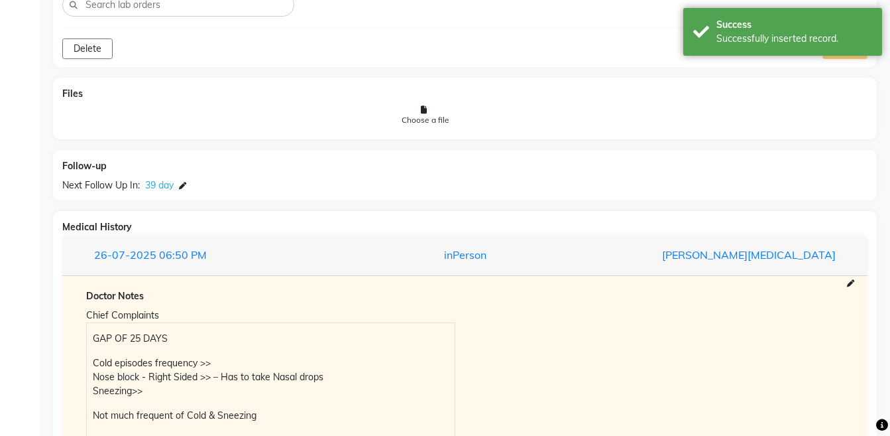
scroll to position [564, 0]
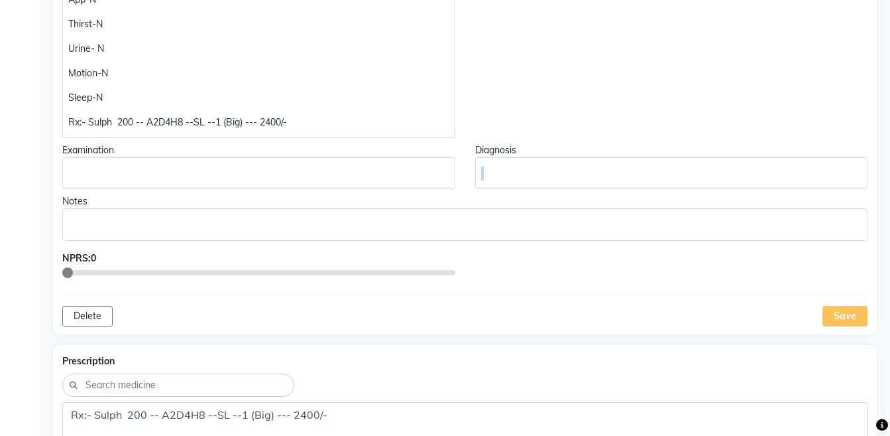
drag, startPoint x: 889, startPoint y: 169, endPoint x: 897, endPoint y: 152, distance: 18.4
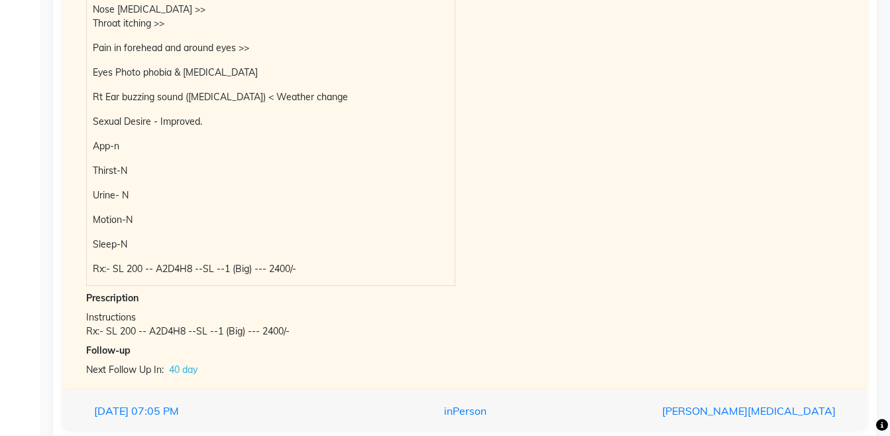
scroll to position [1645, 0]
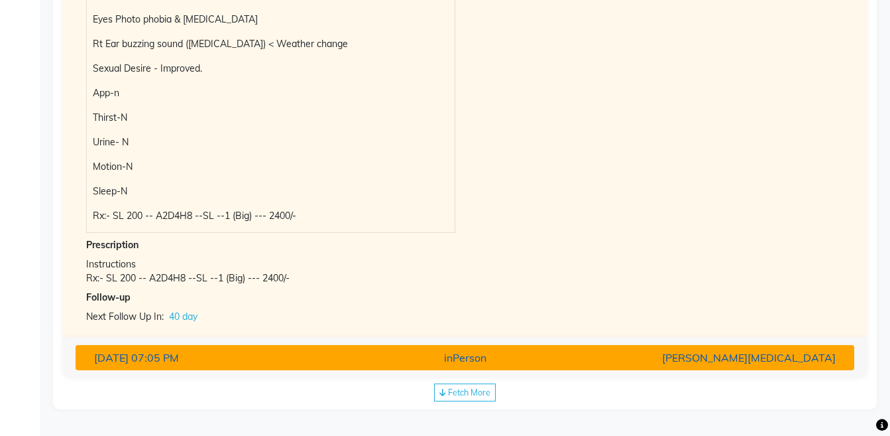
click at [538, 357] on div "inPerson" at bounding box center [465, 357] width 254 height 16
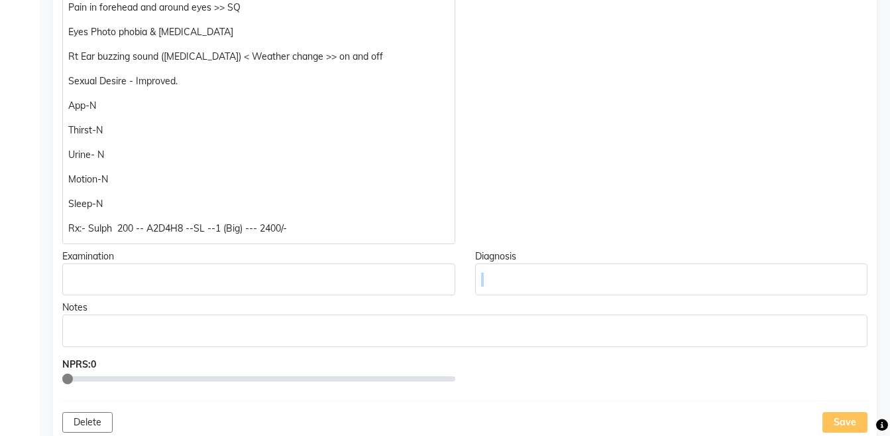
scroll to position [223, 0]
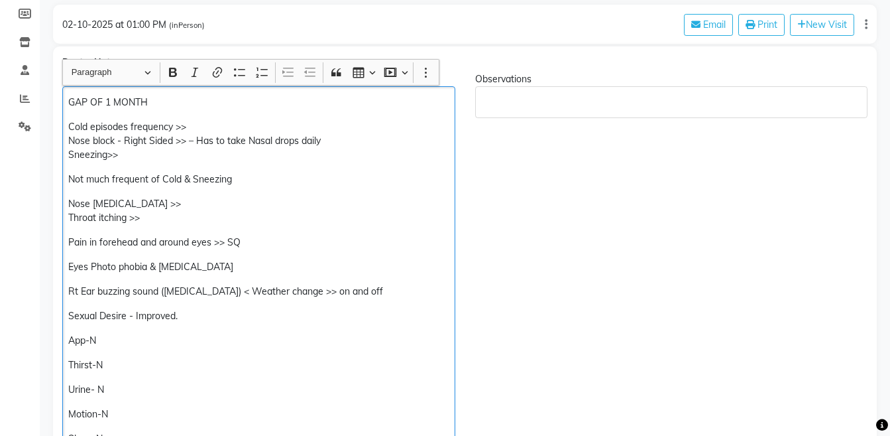
click at [69, 237] on p "Pain in forehead and around eyes >> SQ" at bounding box center [258, 242] width 381 height 14
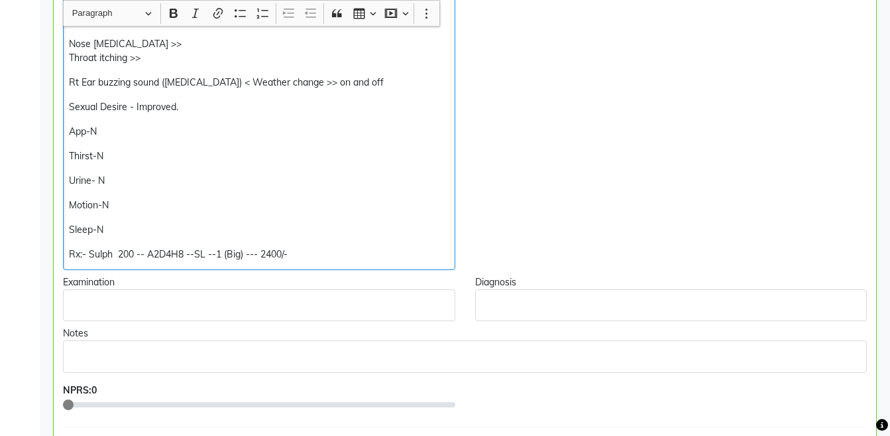
scroll to position [427, 0]
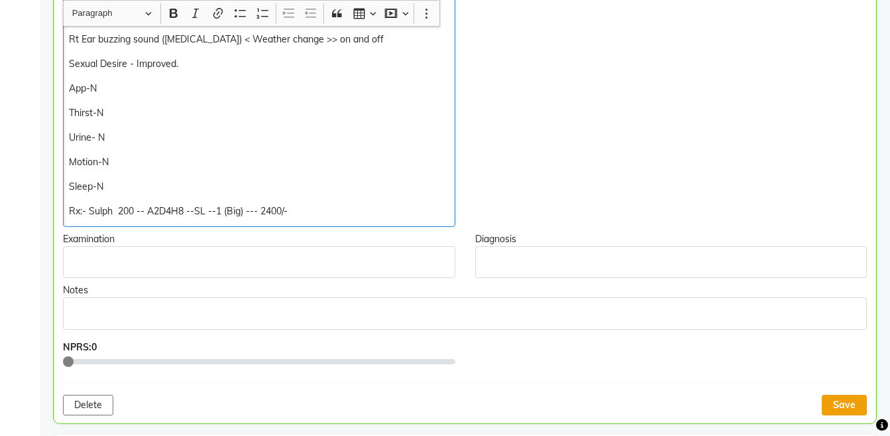
click at [849, 406] on button "Save" at bounding box center [844, 404] width 45 height 21
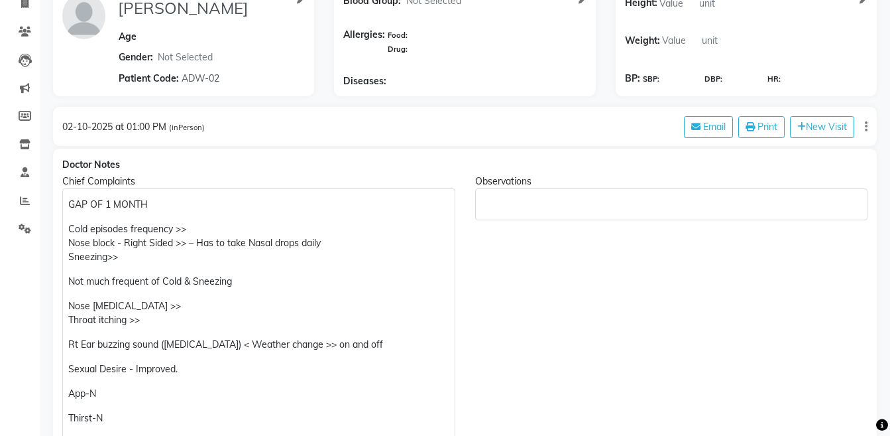
scroll to position [0, 0]
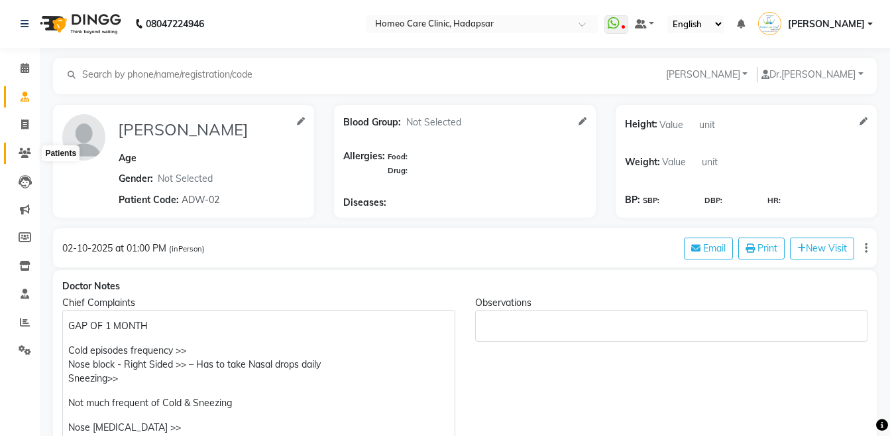
click at [23, 154] on icon at bounding box center [25, 153] width 13 height 10
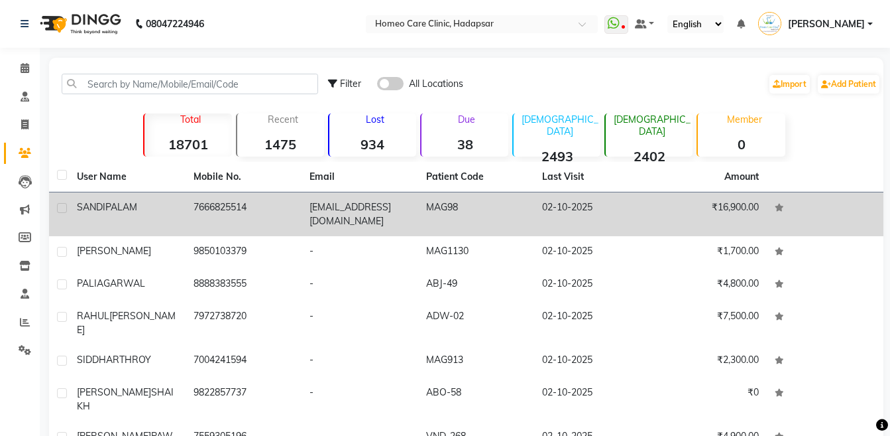
click at [334, 214] on td "[EMAIL_ADDRESS][DOMAIN_NAME]" at bounding box center [360, 214] width 117 height 44
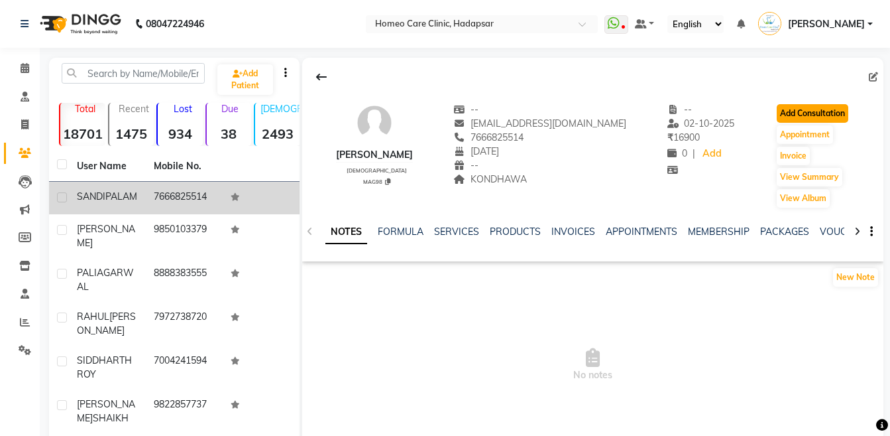
click at [779, 116] on button "Add Consultation" at bounding box center [813, 113] width 72 height 19
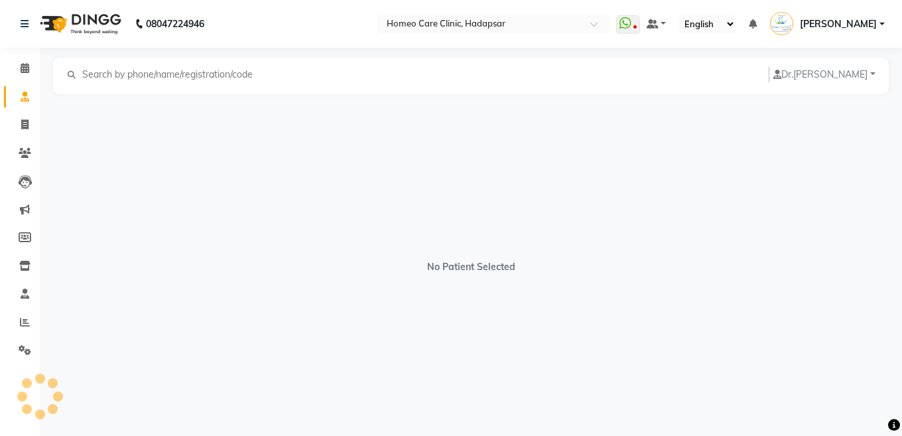
select select "[DEMOGRAPHIC_DATA]"
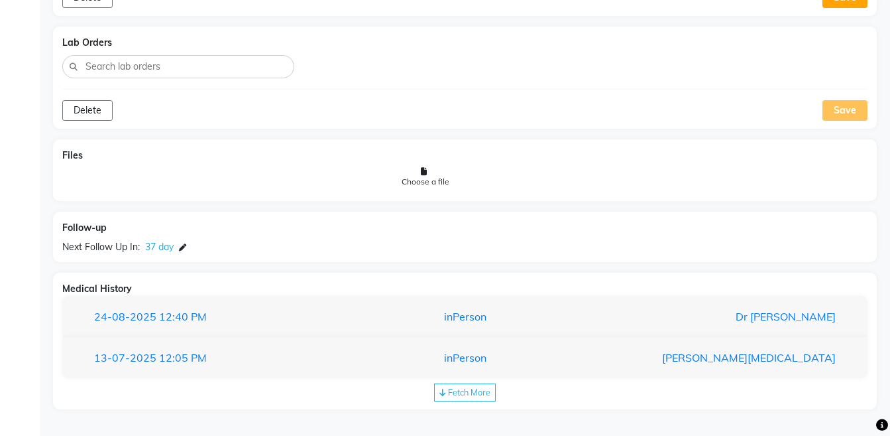
scroll to position [972, 0]
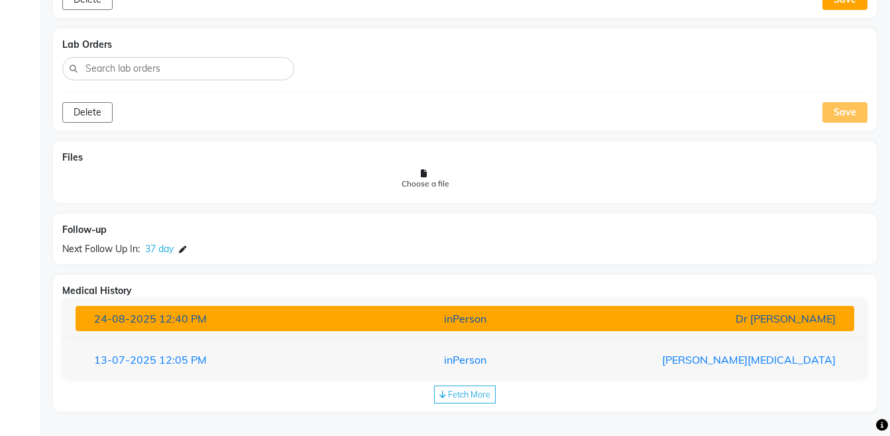
click at [656, 325] on div "Dr [PERSON_NAME]" at bounding box center [719, 318] width 254 height 16
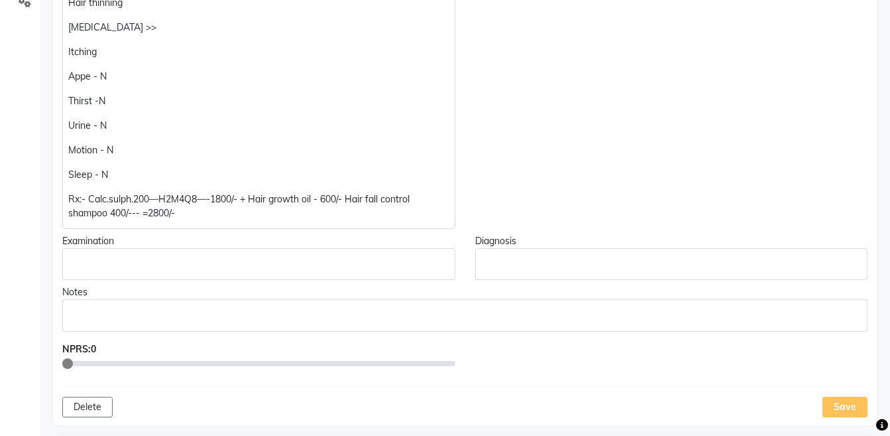
scroll to position [357, 0]
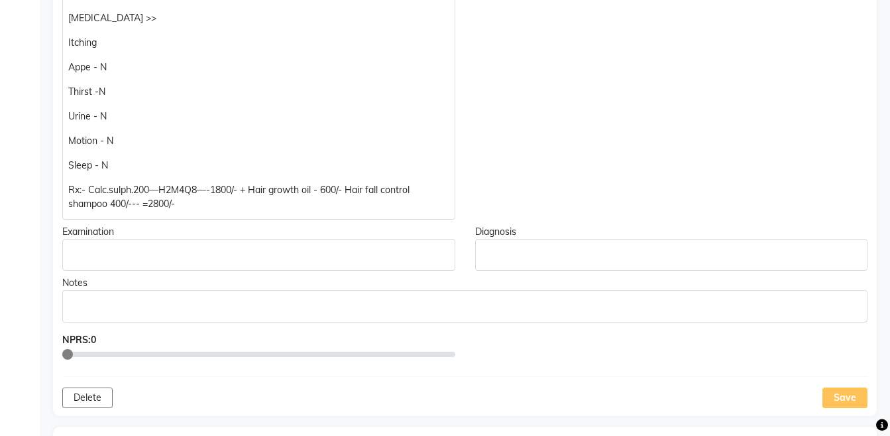
click at [58, 181] on div "Chief Complaints Hairfall << Hair thinning Dandruff >> Itching Appe - N Thirst …" at bounding box center [258, 79] width 413 height 280
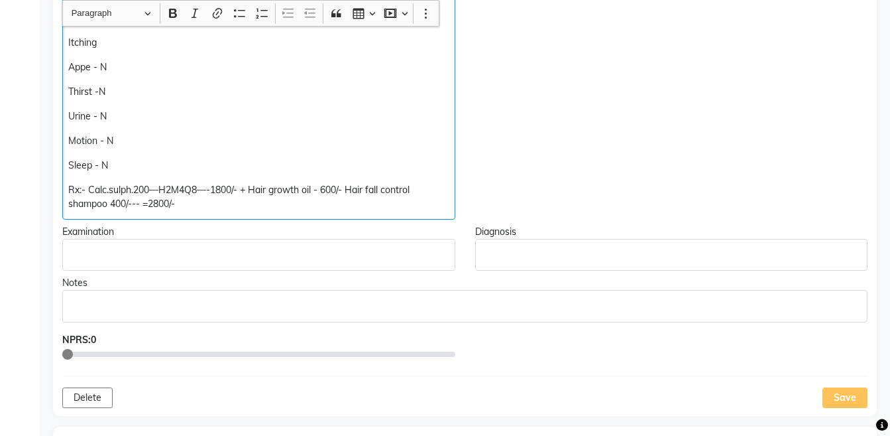
click at [68, 189] on div "Hairfall << Hair thinning [MEDICAL_DATA] >> Itching Appe - N Thirst -N Urine - …" at bounding box center [258, 86] width 393 height 266
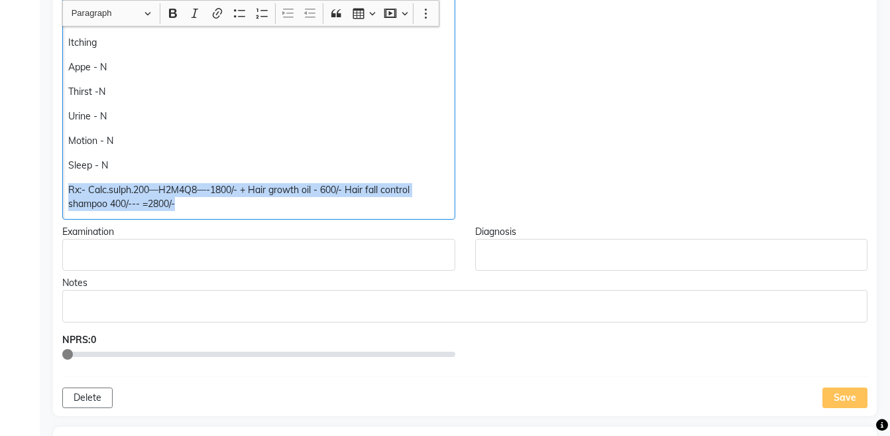
copy p "Rx:- Calc.sulph.200—H2M4Q8—-1800/- + Hair growth oil - 600/- Hair fall control …"
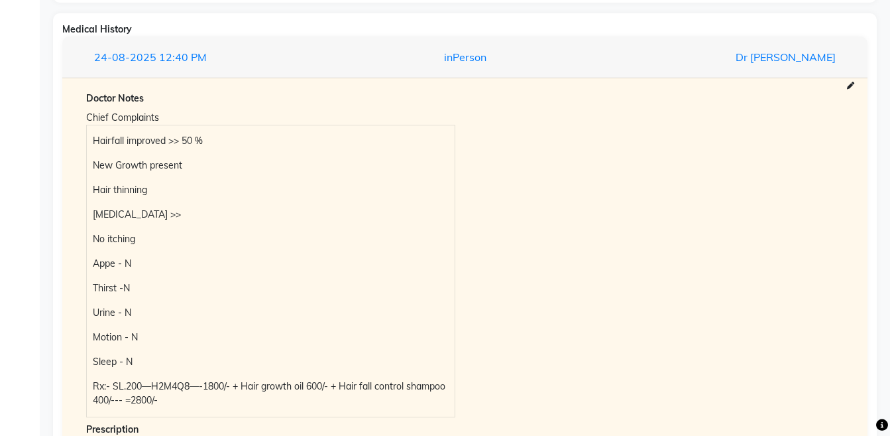
scroll to position [1417, 0]
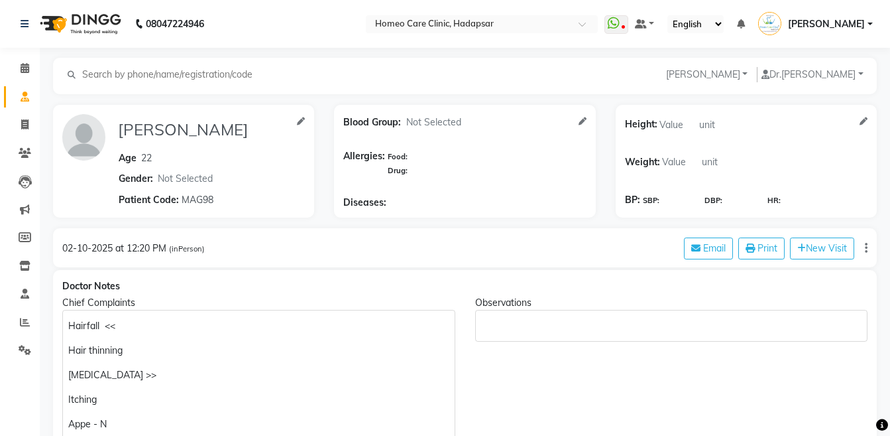
select select "[DEMOGRAPHIC_DATA]"
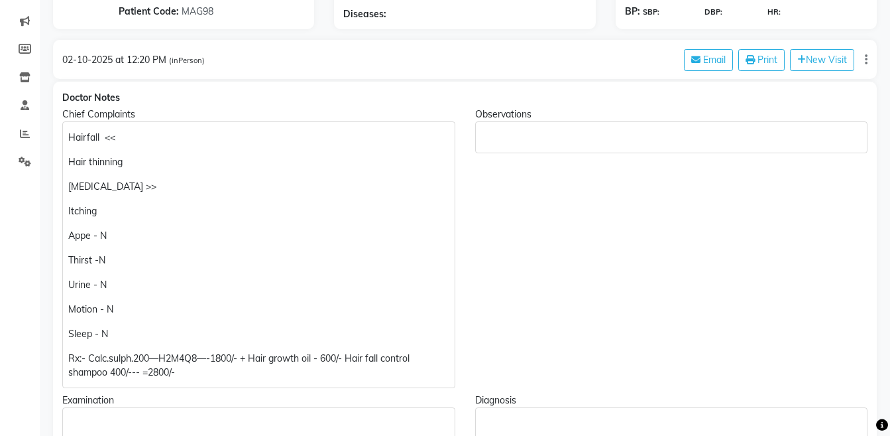
scroll to position [457, 0]
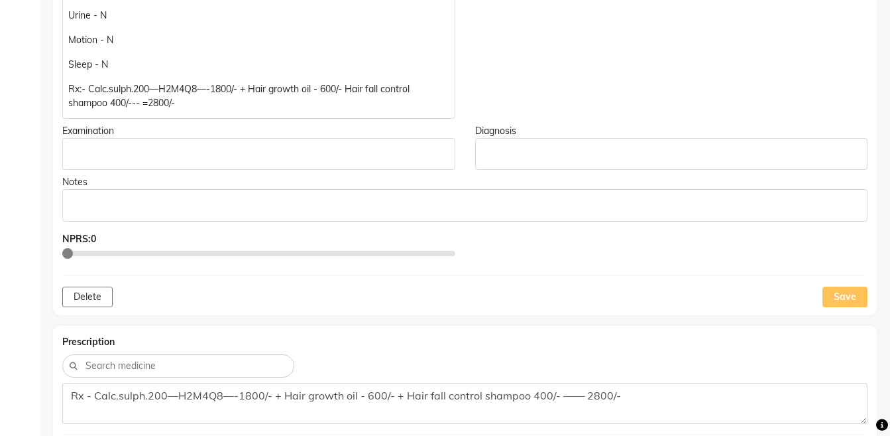
click at [414, 86] on p "Rx:- Calc.sulph.200—H2M4Q8—-1800/- + Hair growth oil - 600/- Hair fall control …" at bounding box center [258, 96] width 381 height 28
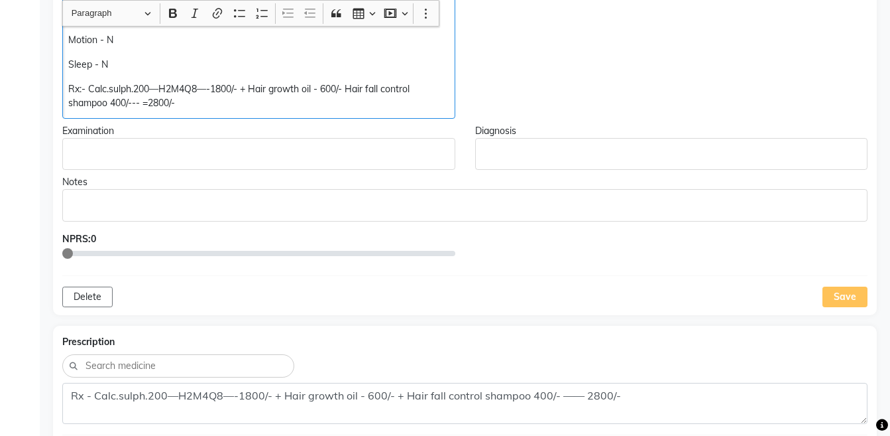
scroll to position [458, 0]
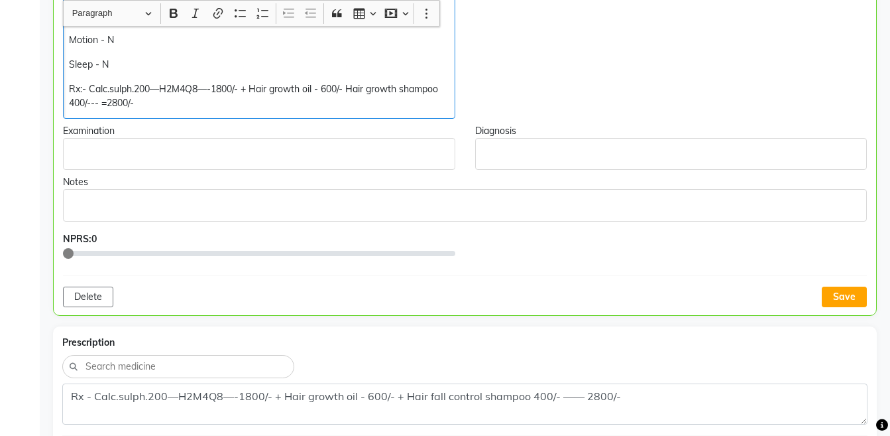
click at [377, 102] on p "Rx:- Calc.sulph.200—H2M4Q8—-1800/- + Hair growth oil - 600/- Hair growth shampo…" at bounding box center [259, 96] width 380 height 28
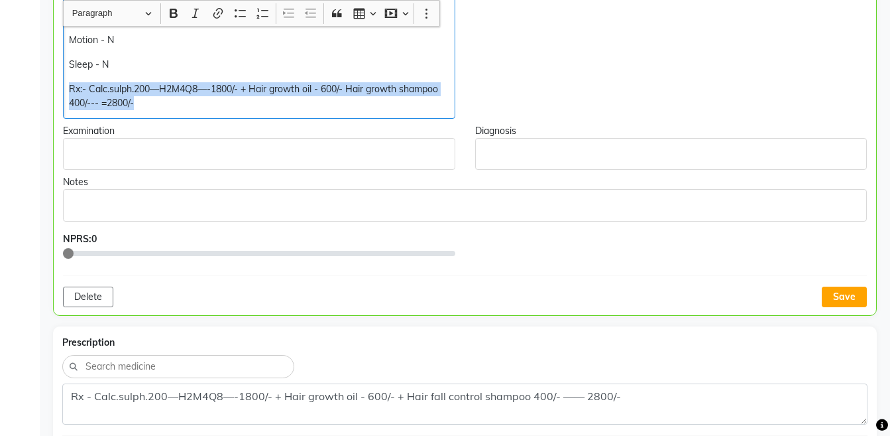
copy div "Rx:- Calc.sulph.200—H2M4Q8—-1800/- + Hair growth oil - 600/- Hair growth shampo…"
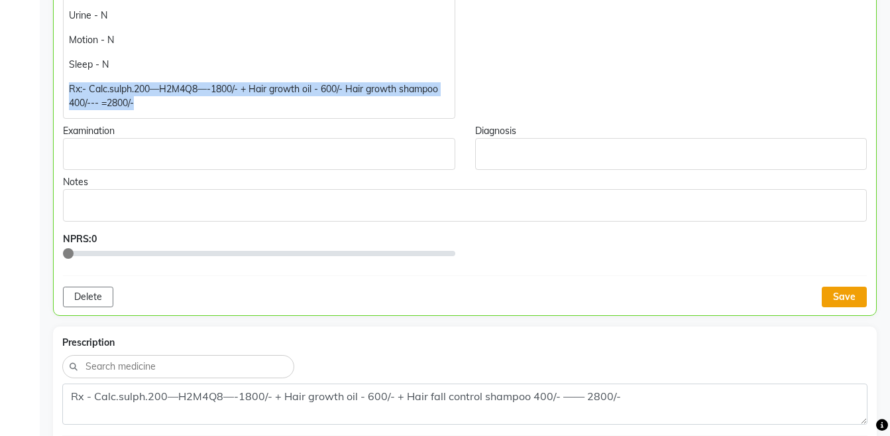
click at [856, 297] on button "Save" at bounding box center [844, 296] width 45 height 21
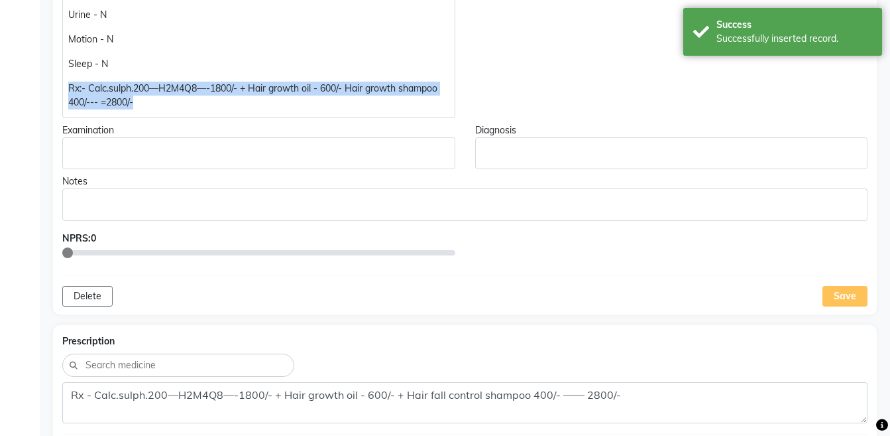
scroll to position [544, 0]
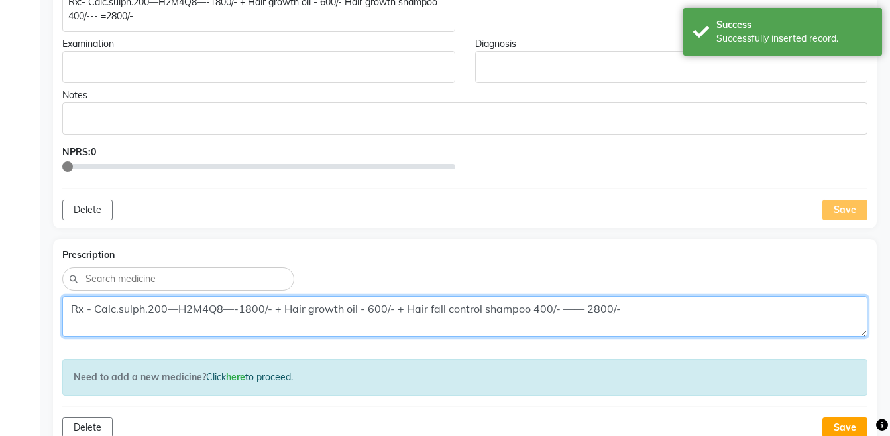
click at [733, 309] on textarea "Rx - Calc.sulph.200—H2M4Q8—-1800/- + Hair growth oil - 600/- + Hair fall contro…" at bounding box center [464, 316] width 805 height 41
paste textarea ":- Calc.sulph.200—H2M4Q8—-1800/- + Hair growth oil - 600/- Hair growth shampoo …"
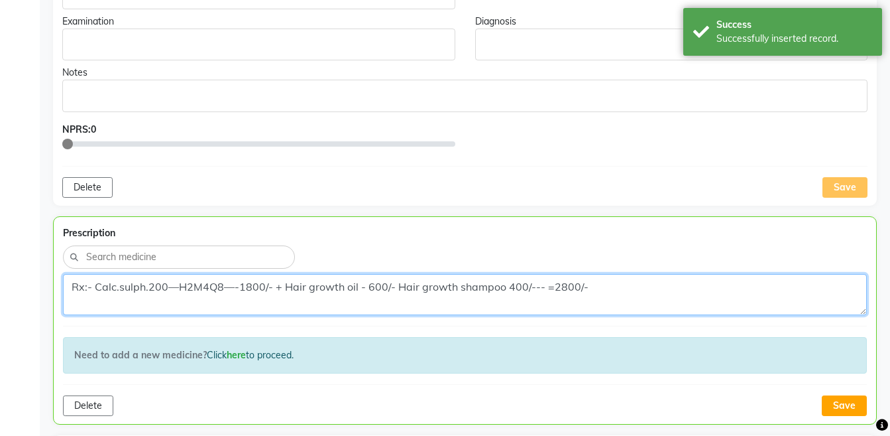
scroll to position [632, 0]
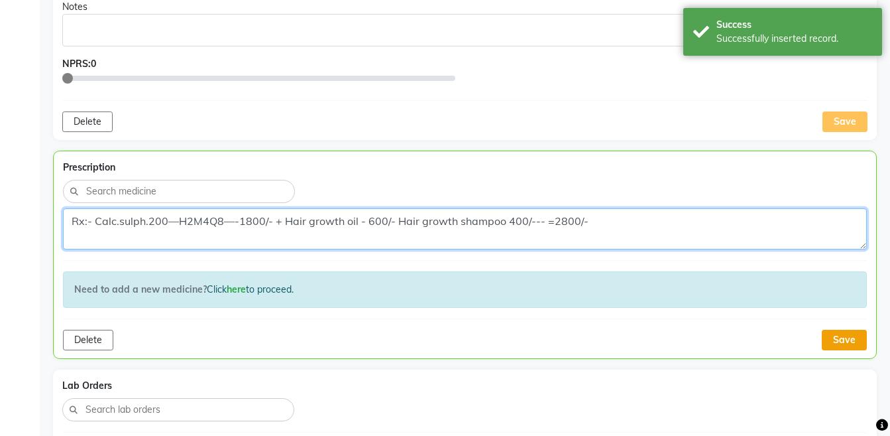
type textarea "Rx:- Calc.sulph.200—H2M4Q8—-1800/- + Hair growth oil - 600/- Hair growth shampo…"
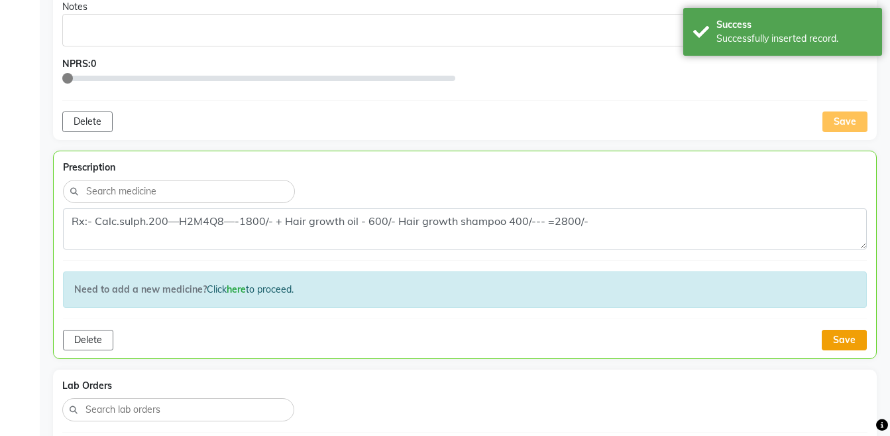
click at [843, 334] on button "Save" at bounding box center [844, 339] width 45 height 21
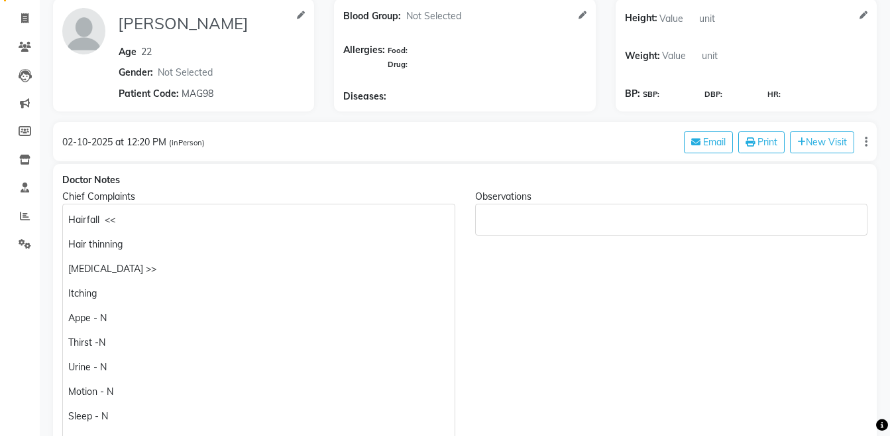
scroll to position [0, 0]
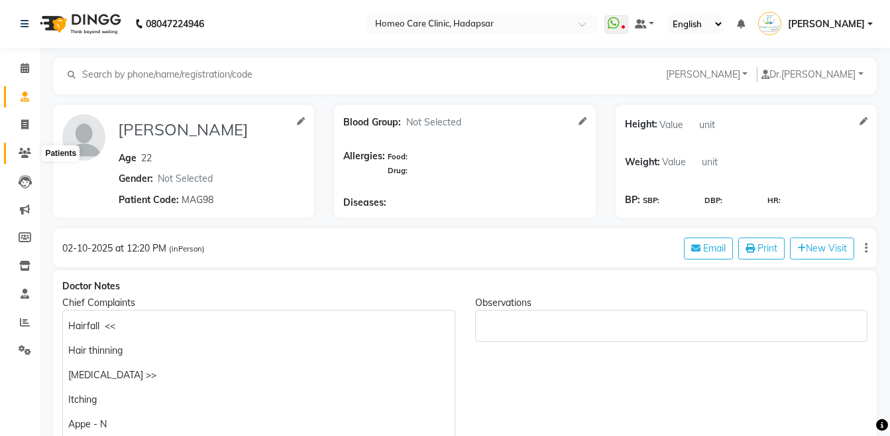
click at [13, 150] on span at bounding box center [24, 153] width 23 height 15
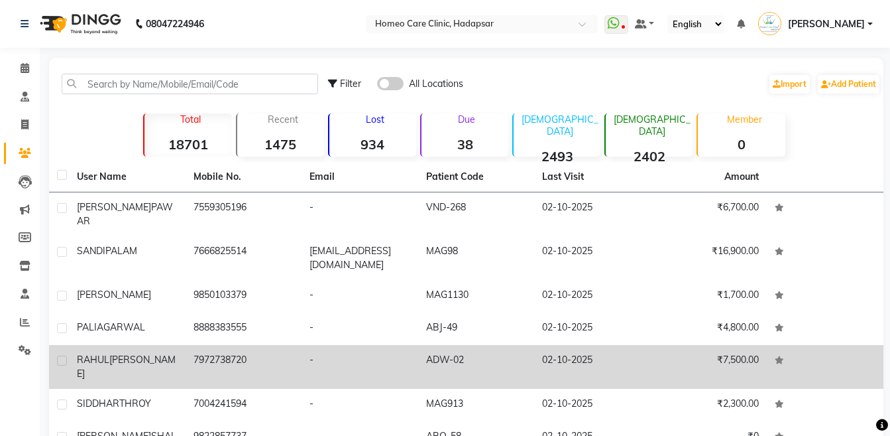
click at [117, 353] on span "[PERSON_NAME]" at bounding box center [126, 366] width 99 height 26
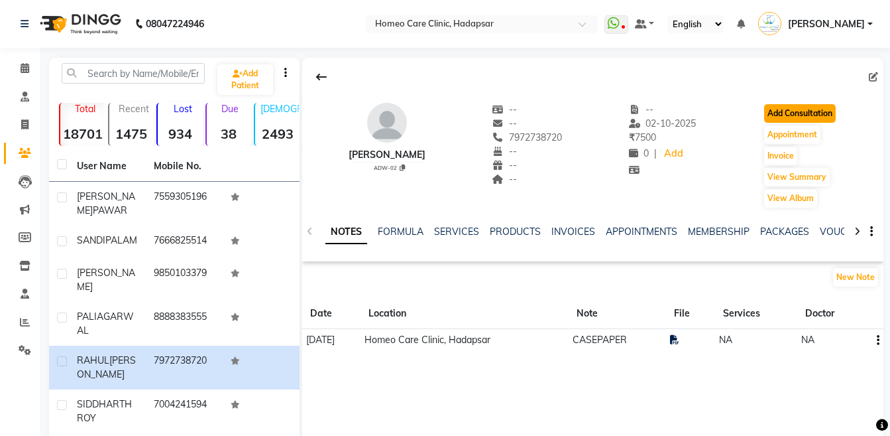
click at [789, 111] on button "Add Consultation" at bounding box center [800, 113] width 72 height 19
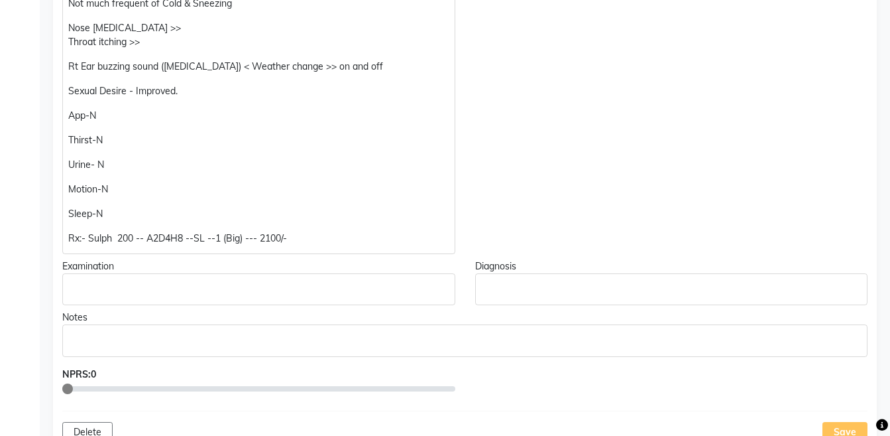
scroll to position [18, 0]
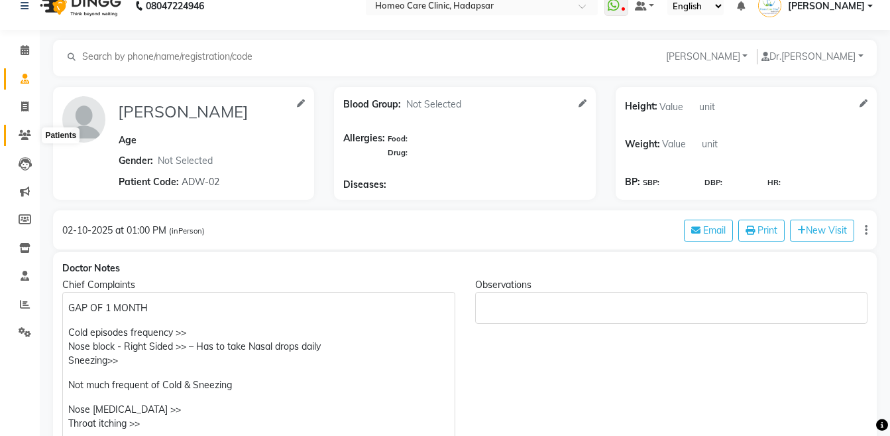
click at [28, 129] on span at bounding box center [24, 135] width 23 height 15
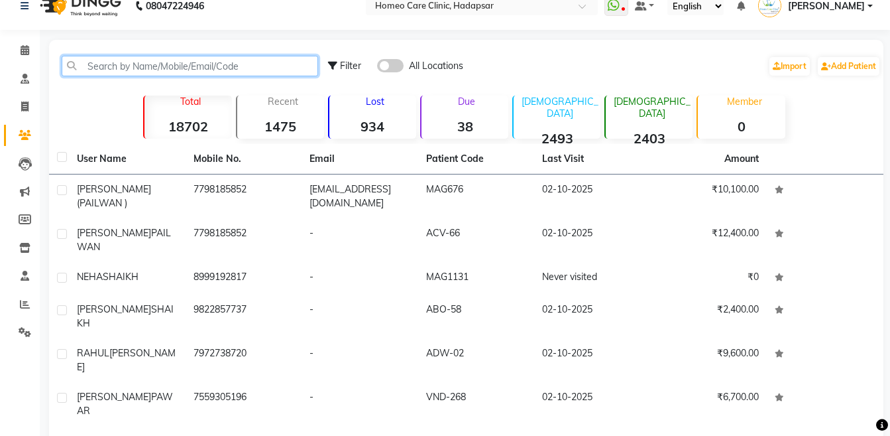
click at [178, 69] on input "text" at bounding box center [190, 66] width 257 height 21
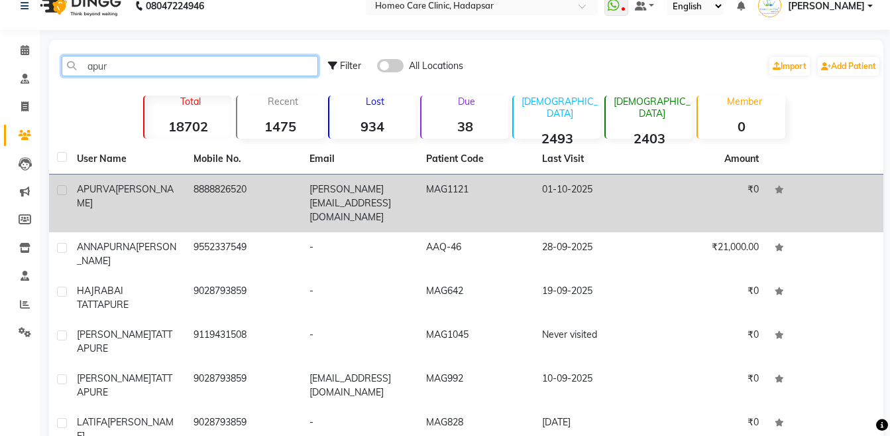
type input "apur"
click at [180, 185] on td "APURVA MAKODE" at bounding box center [127, 203] width 117 height 58
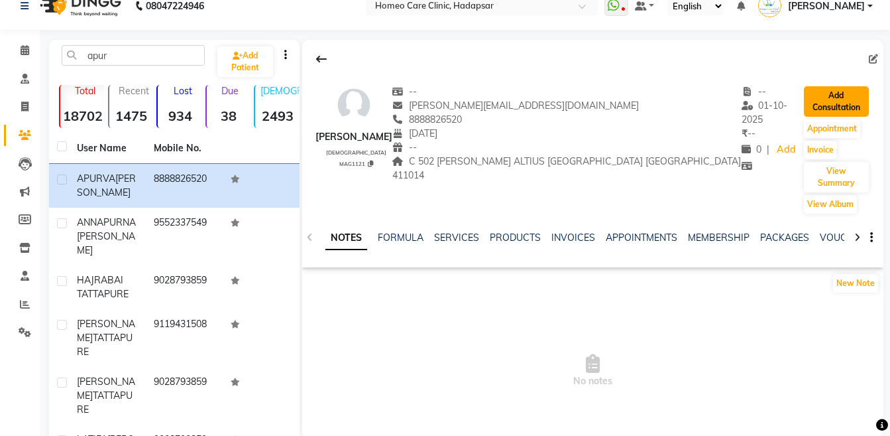
click at [830, 100] on button "Add Consultation" at bounding box center [836, 101] width 65 height 30
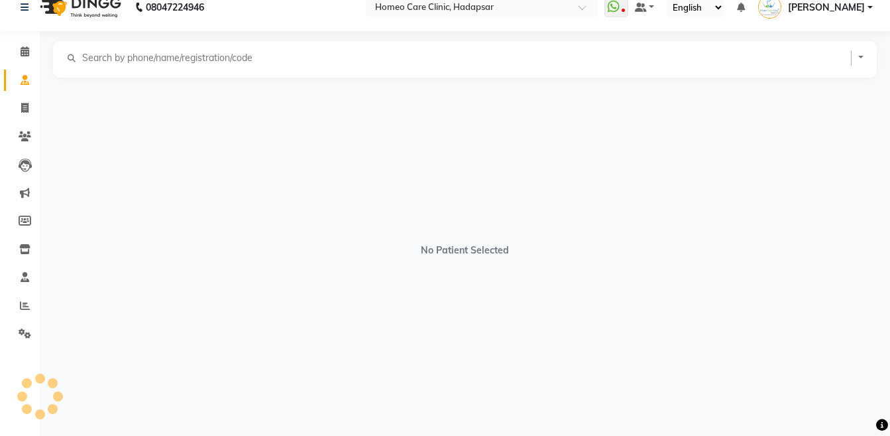
scroll to position [17, 0]
select select "[DEMOGRAPHIC_DATA]"
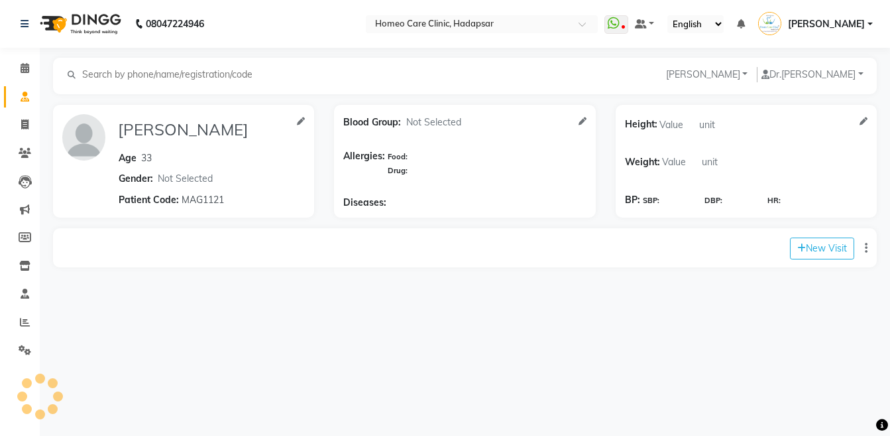
scroll to position [0, 0]
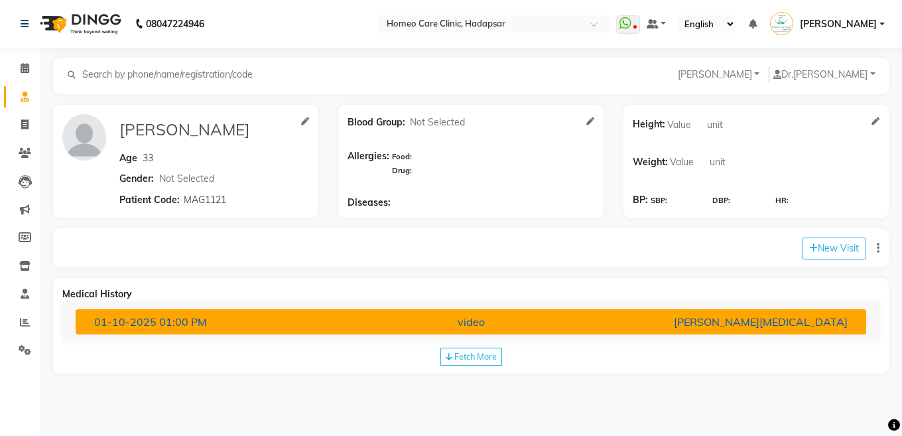
click at [512, 320] on div "video" at bounding box center [471, 322] width 258 height 16
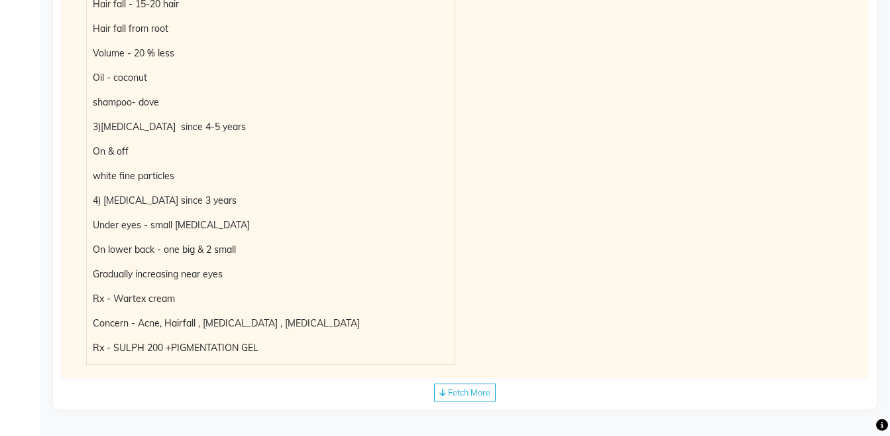
scroll to position [241, 0]
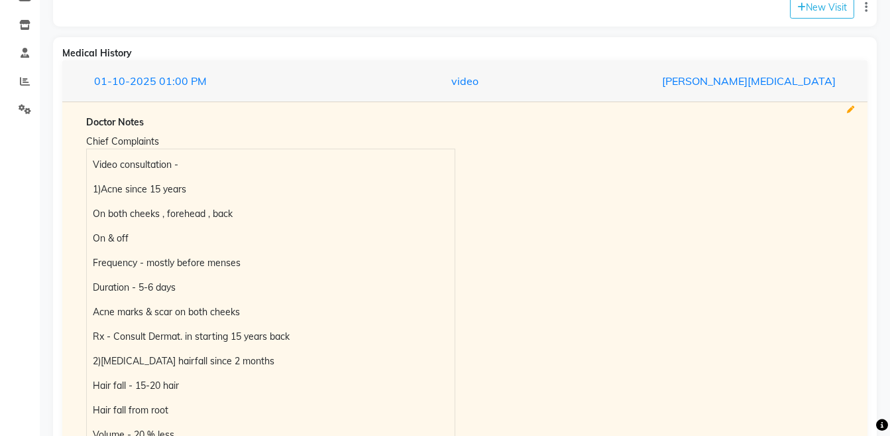
click at [852, 107] on icon at bounding box center [850, 109] width 7 height 7
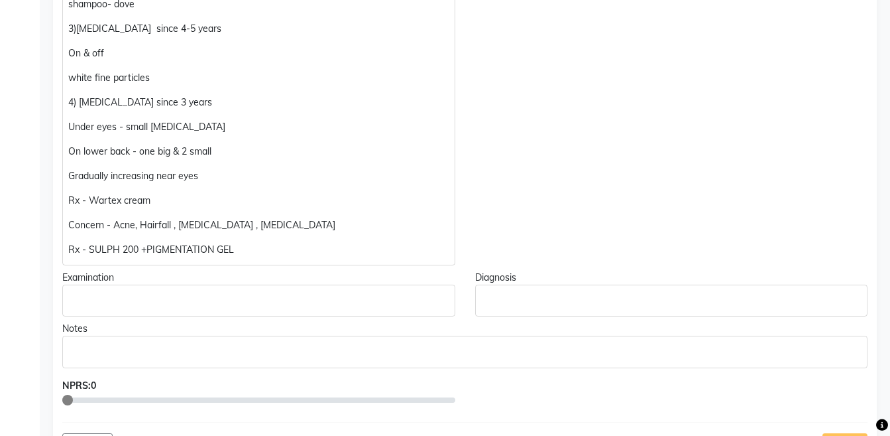
scroll to position [648, 0]
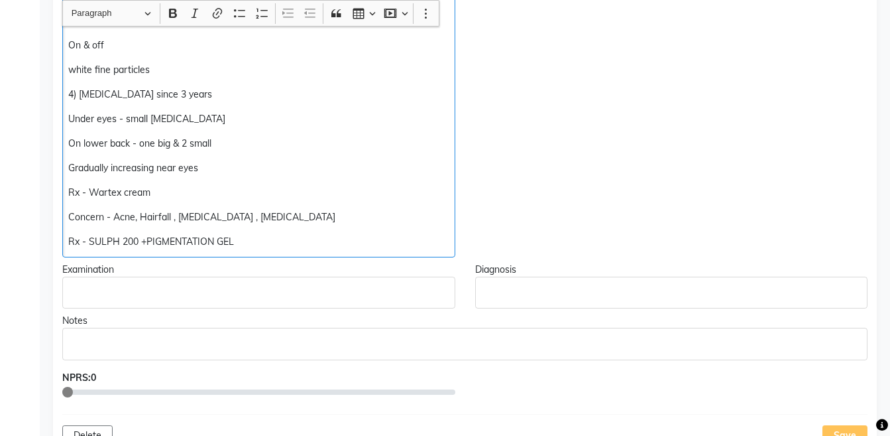
click at [141, 238] on p "Rx - SULPH 200 +PIGMENTATION GEL" at bounding box center [258, 242] width 381 height 14
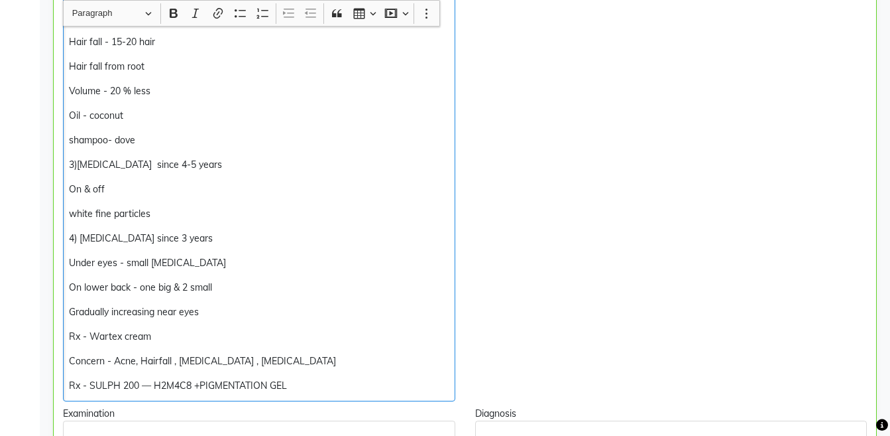
scroll to position [502, 0]
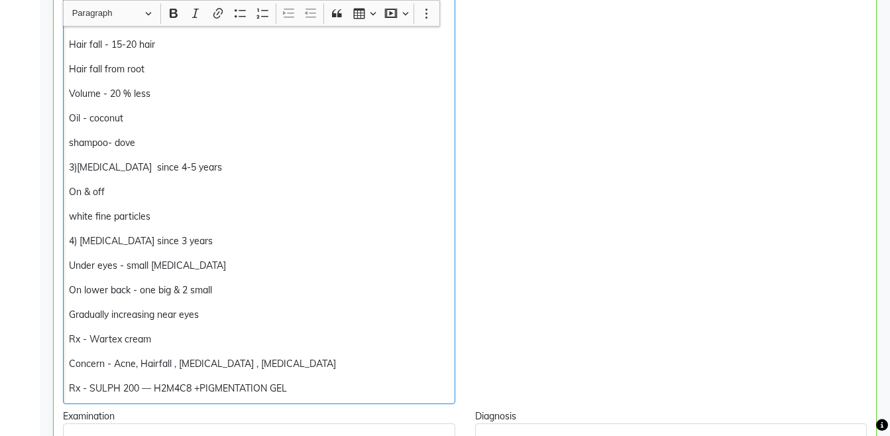
click at [347, 386] on p "Rx - SULPH 200 — H2M4C8 +PIGMENTATION GEL" at bounding box center [259, 388] width 380 height 14
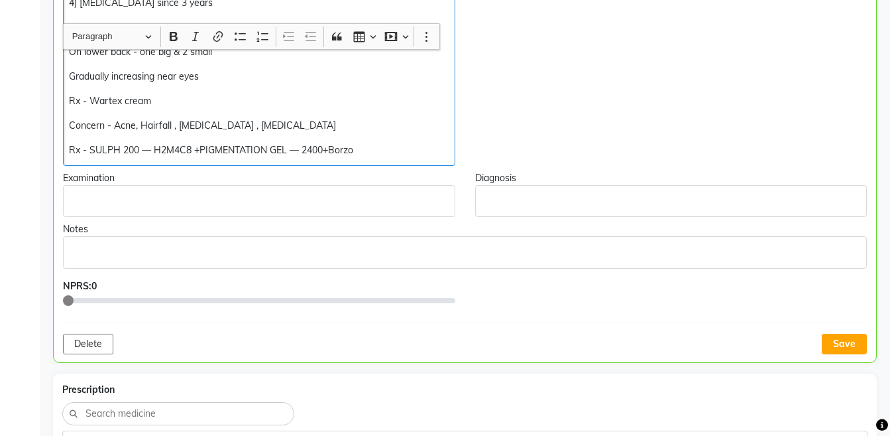
scroll to position [764, 0]
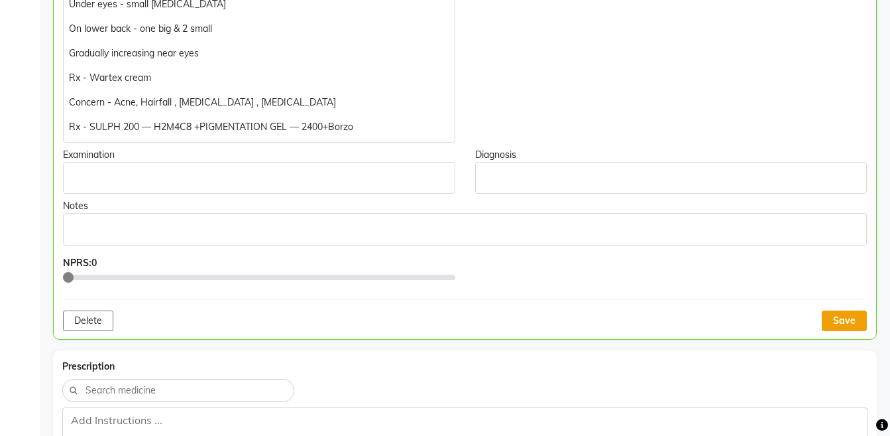
click at [837, 322] on button "Save" at bounding box center [844, 320] width 45 height 21
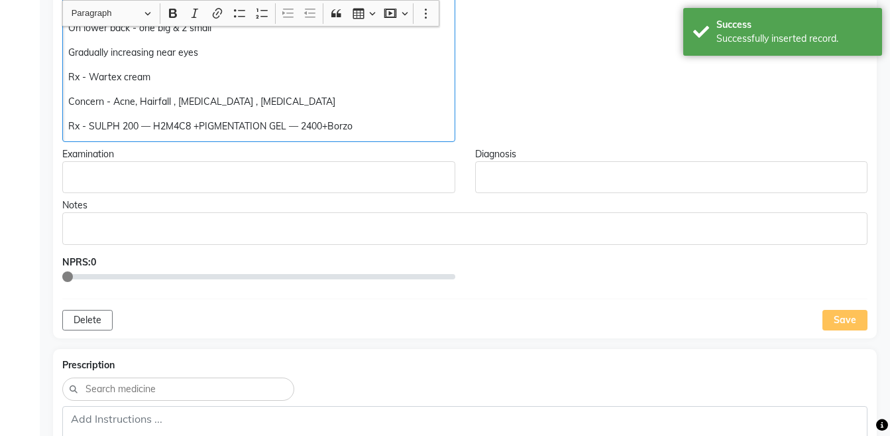
click at [414, 131] on p "Rx - SULPH 200 — H2M4C8 +PIGMENTATION GEL — 2400+Borzo" at bounding box center [258, 126] width 381 height 14
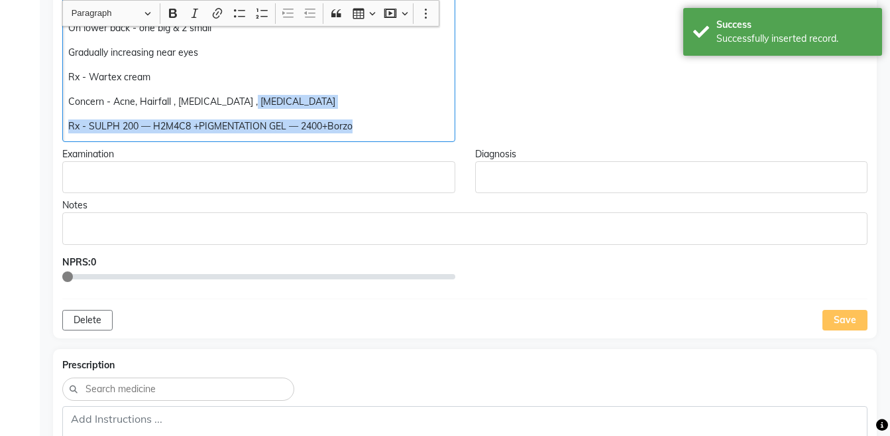
copy div "Rx - SULPH 200 — H2M4C8 +PIGMENTATION GEL — 2400+Borzo"
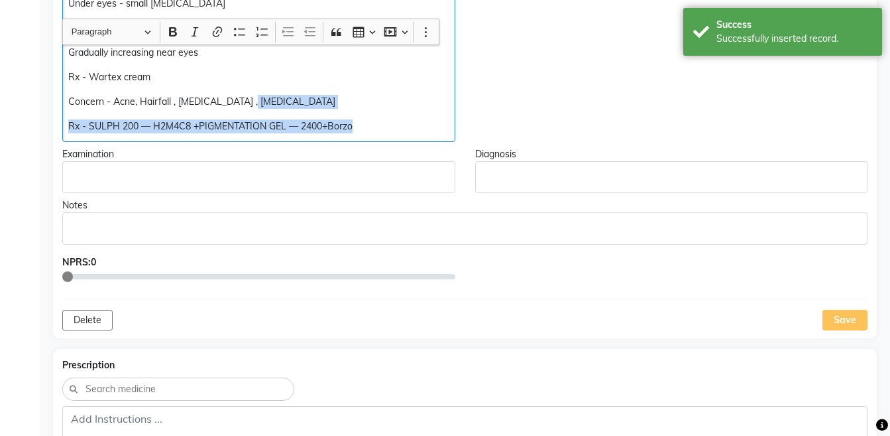
scroll to position [876, 0]
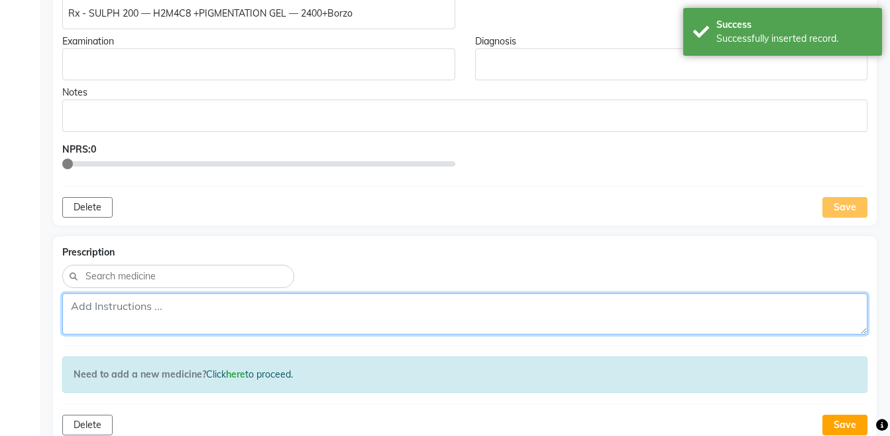
click at [573, 308] on textarea at bounding box center [464, 313] width 805 height 41
paste textarea "Rx - SULPH 200 — H2M4C8 +PIGMENTATION GEL — 2400+Borzo"
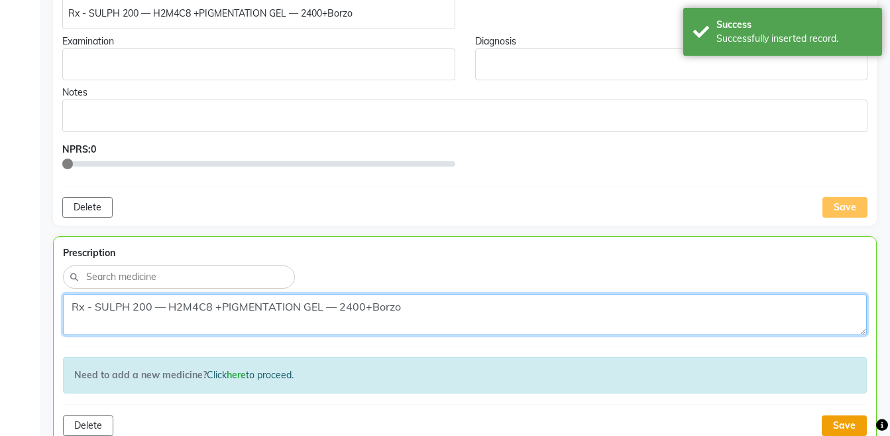
type textarea "Rx - SULPH 200 — H2M4C8 +PIGMENTATION GEL — 2400+Borzo"
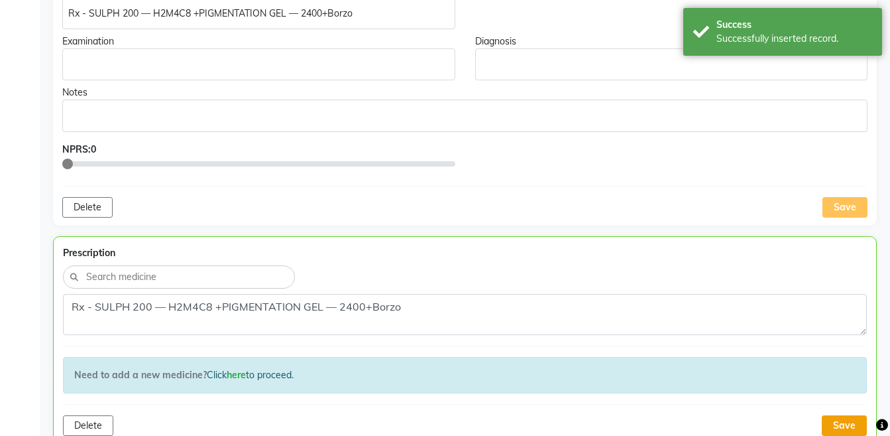
click at [834, 416] on button "Save" at bounding box center [844, 425] width 45 height 21
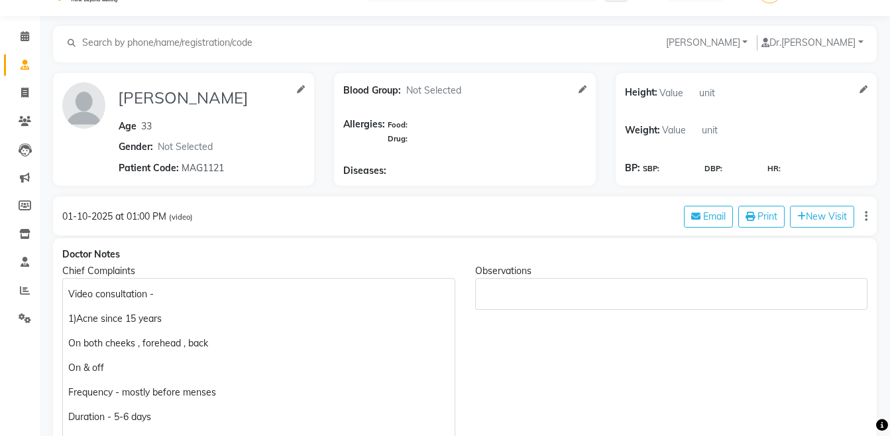
scroll to position [0, 0]
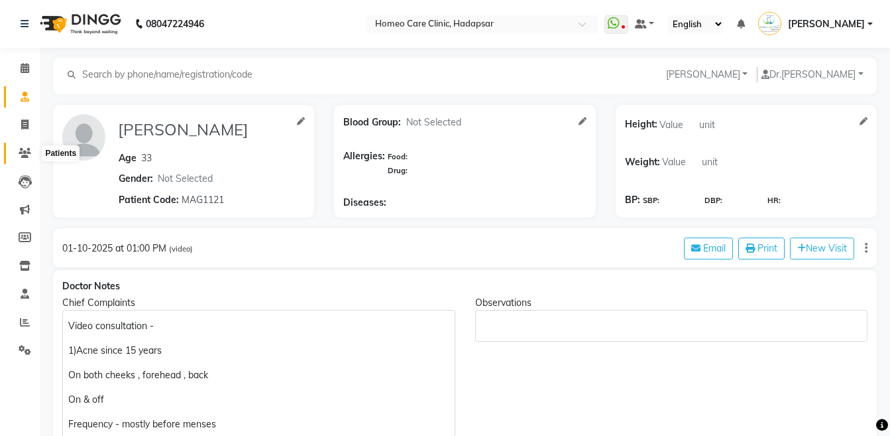
click at [25, 159] on span at bounding box center [24, 153] width 23 height 15
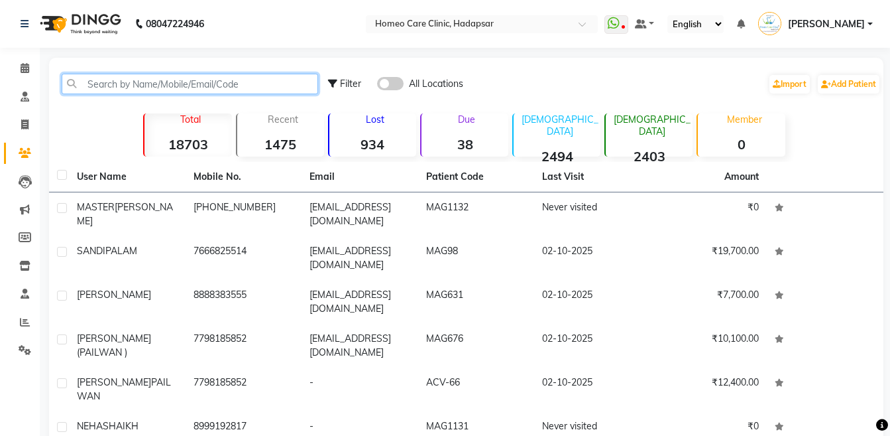
click at [184, 80] on input "text" at bounding box center [190, 84] width 257 height 21
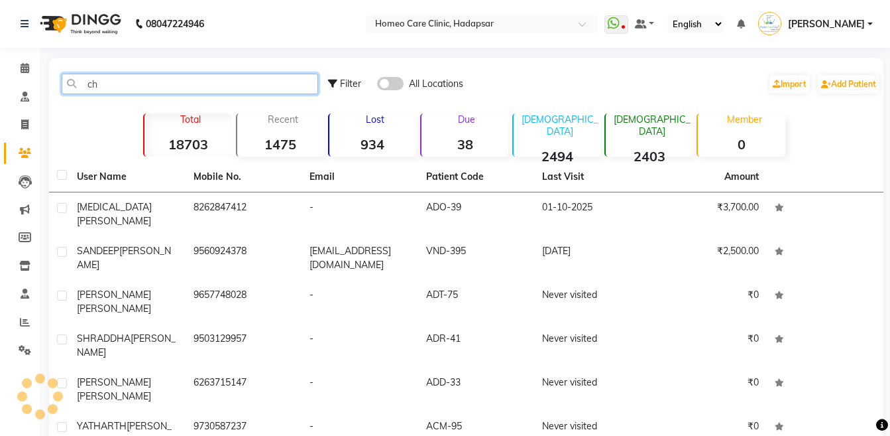
type input "c"
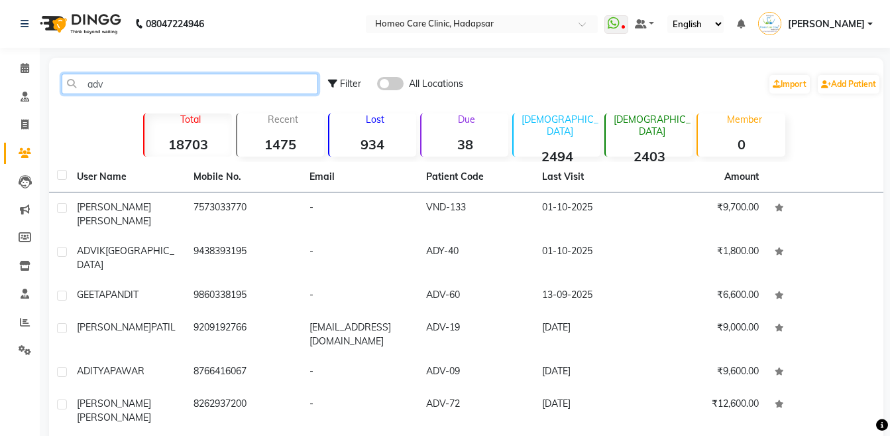
type input "adv"
click at [189, 205] on td "7573033770" at bounding box center [244, 214] width 117 height 44
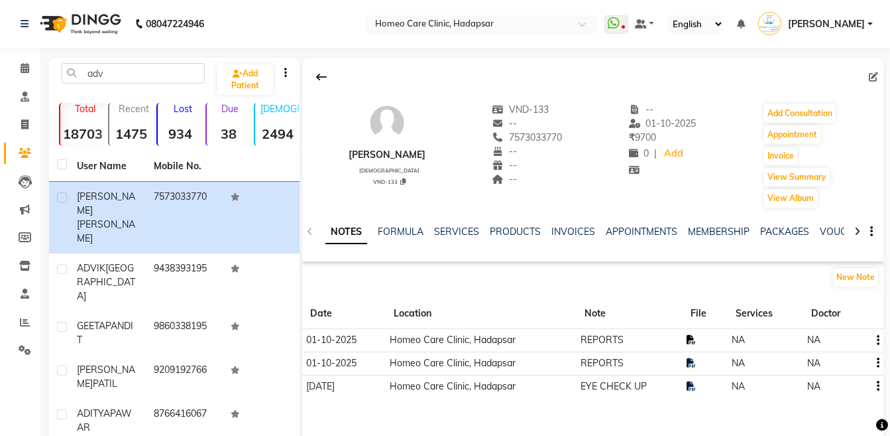
click at [690, 339] on icon at bounding box center [691, 339] width 9 height 9
click at [771, 107] on button "Add Consultation" at bounding box center [800, 113] width 72 height 19
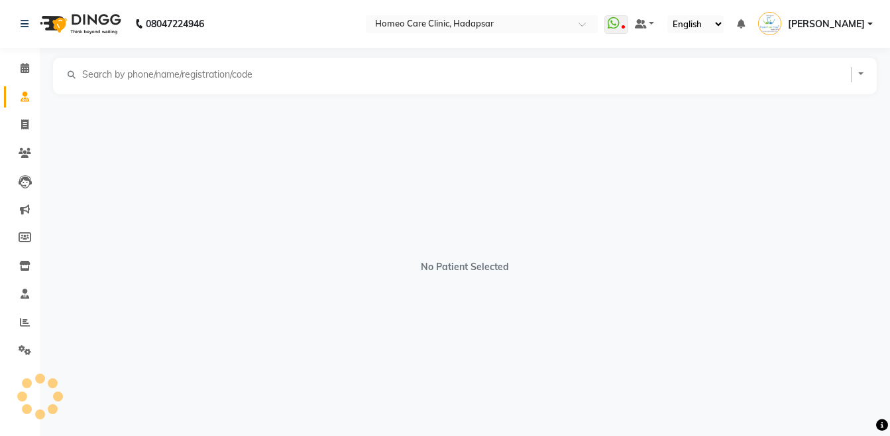
select select "male"
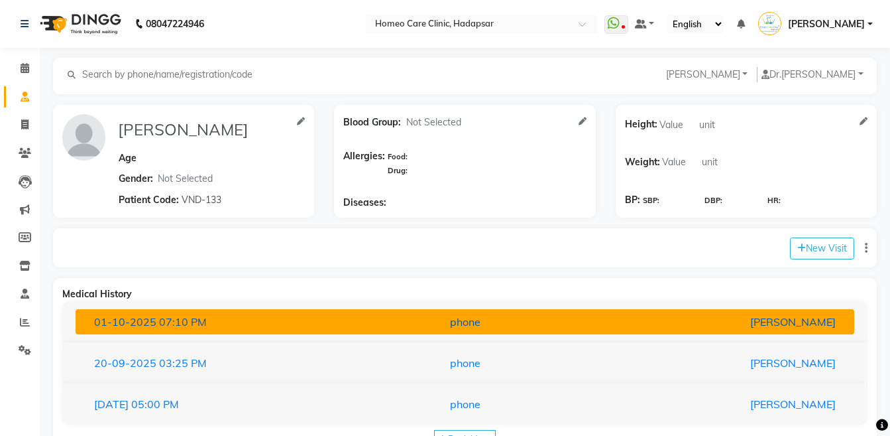
click at [715, 321] on div "[PERSON_NAME]" at bounding box center [719, 322] width 254 height 16
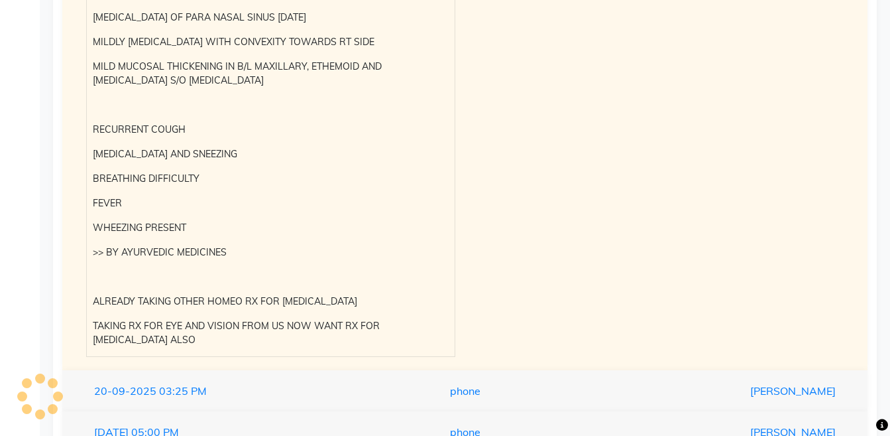
scroll to position [550, 0]
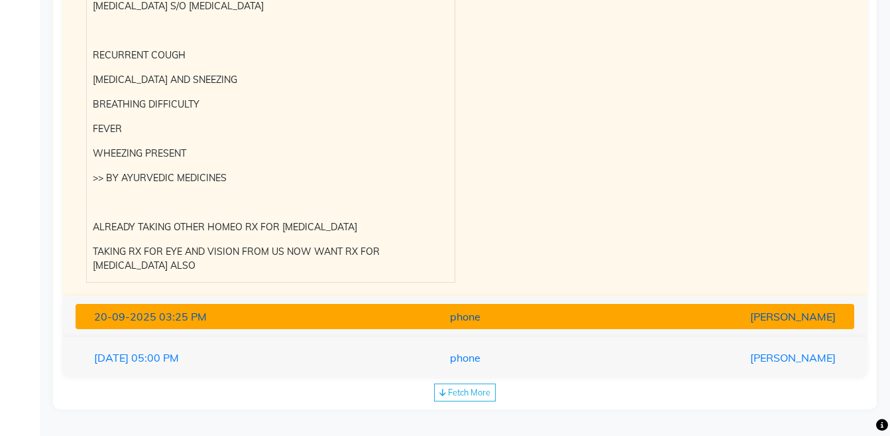
click at [703, 319] on div "[PERSON_NAME]" at bounding box center [719, 316] width 254 height 16
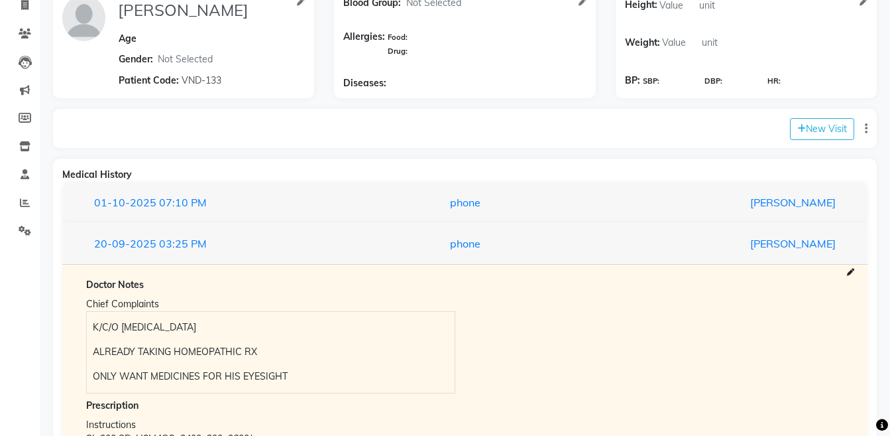
scroll to position [119, 0]
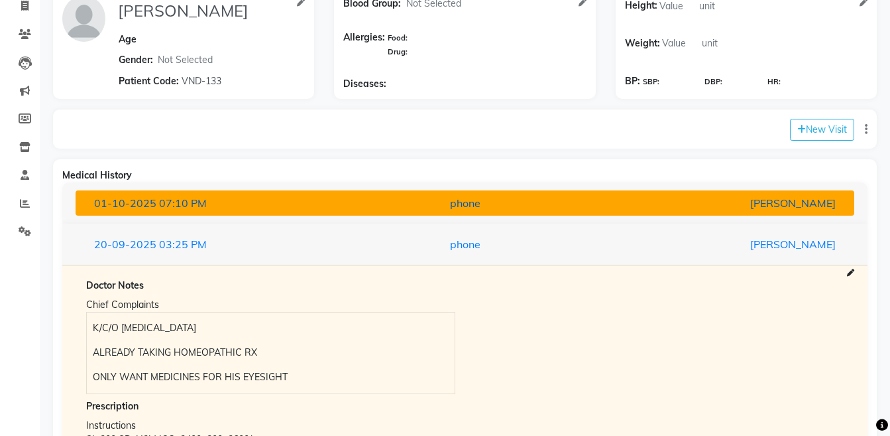
click at [819, 200] on div "[PERSON_NAME]" at bounding box center [719, 203] width 254 height 16
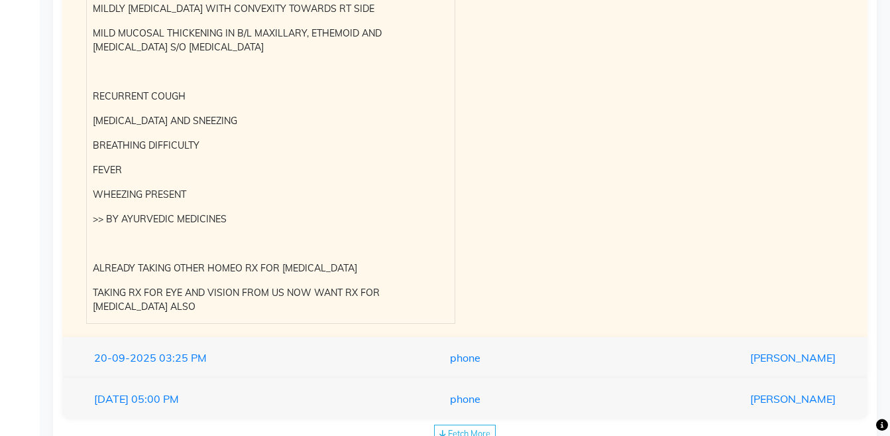
scroll to position [523, 0]
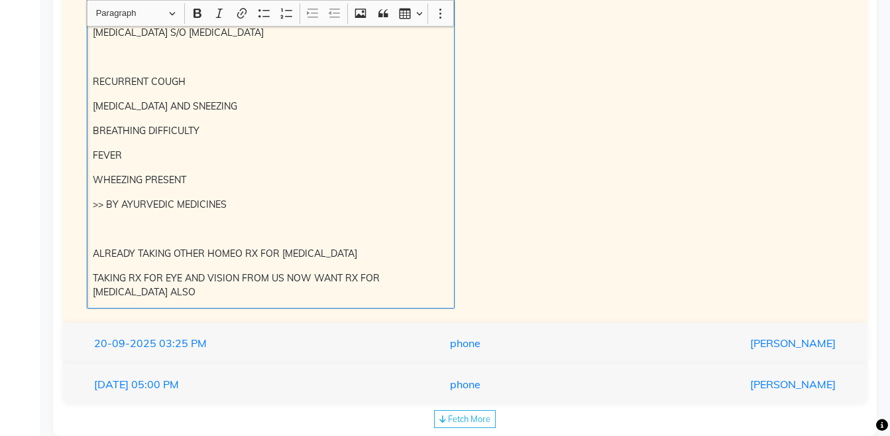
click at [231, 306] on div "HR CT CHEST 4/9/25 AN AREA OF CONSOLIDATION WITH ADJACENT GROUND GLASS OPACITY …" at bounding box center [271, 87] width 368 height 441
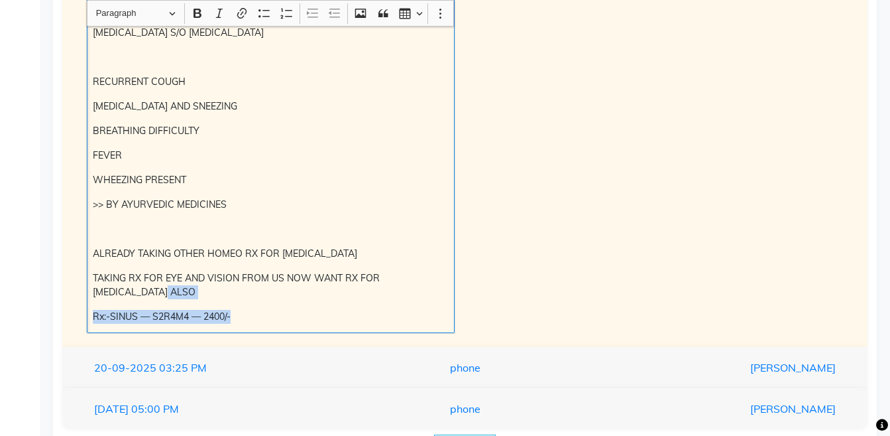
copy div "Rx:-SINUS — S2R4M4 — 2400/-"
click at [281, 320] on p "Rx:-SINUS — S2R4M4 — 2400/-" at bounding box center [270, 317] width 355 height 14
click at [191, 317] on p "Rx:-SINUS — S2R4M4 — 2400/-" at bounding box center [270, 317] width 355 height 14
click at [420, 319] on p "Rx:-SINUS — S2R4M4 (ONCE A DAY) — 2400/-" at bounding box center [270, 317] width 355 height 14
copy div "Rx:-SINUS — S2R4M4 (ONCE A DAY) — 2400/-"
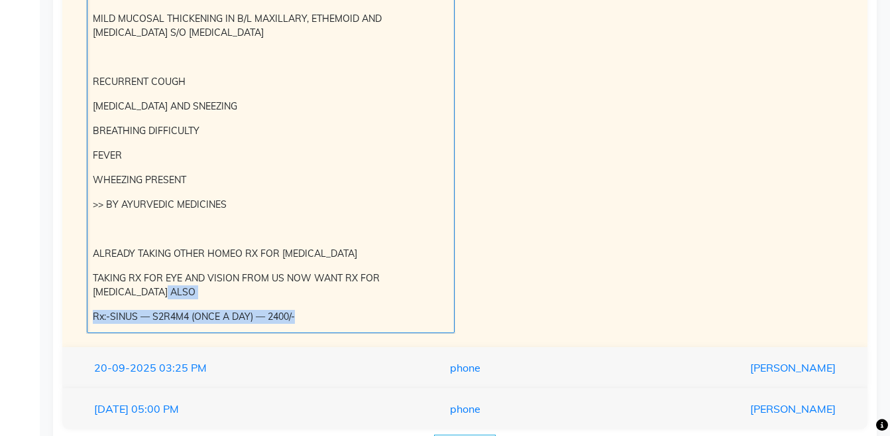
scroll to position [142, 0]
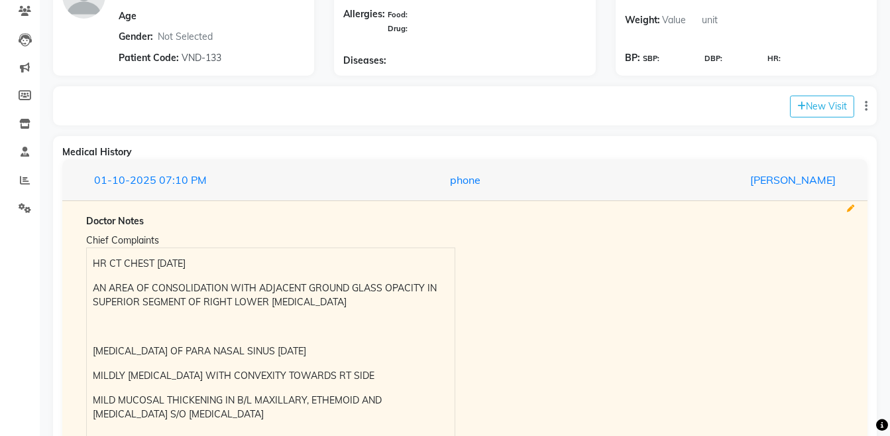
click at [849, 207] on icon at bounding box center [850, 208] width 7 height 7
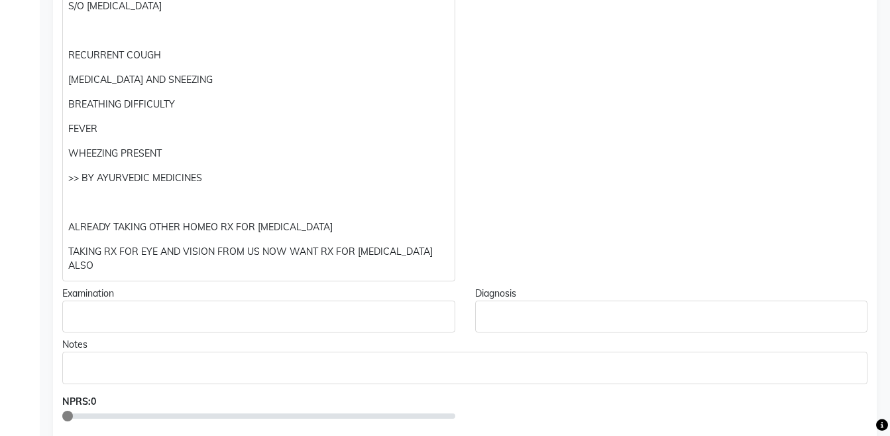
scroll to position [475, 0]
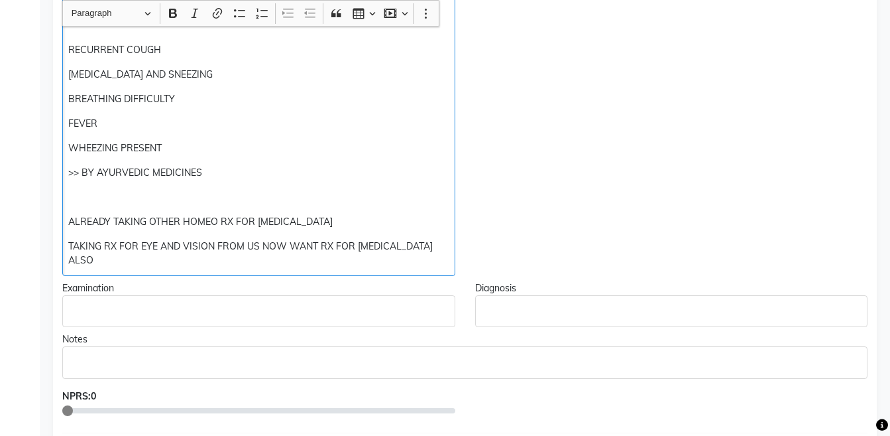
click at [446, 241] on p "TAKING RX FOR EYE AND VISION FROM US NOW WANT RX FOR SINUSITIS ALSO" at bounding box center [258, 253] width 381 height 28
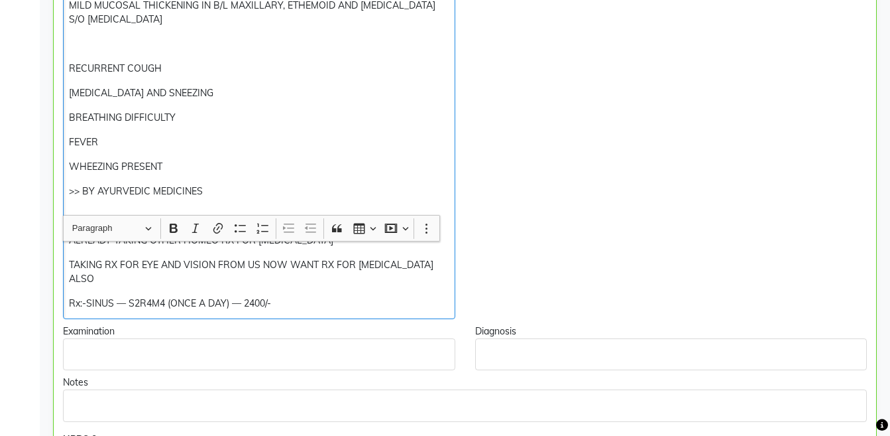
scroll to position [698, 0]
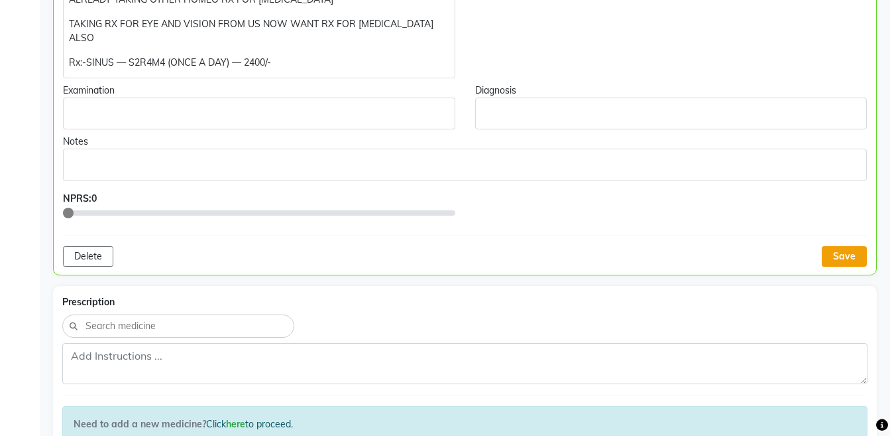
click at [826, 246] on button "Save" at bounding box center [844, 256] width 45 height 21
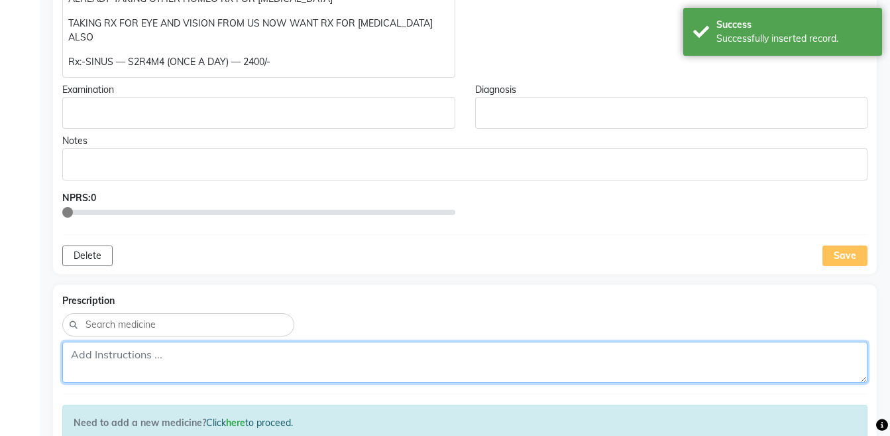
click at [457, 342] on textarea at bounding box center [464, 361] width 805 height 41
paste textarea "Rx:-SINUS — S2R4M4 (ONCE A DAY) — 2400/-"
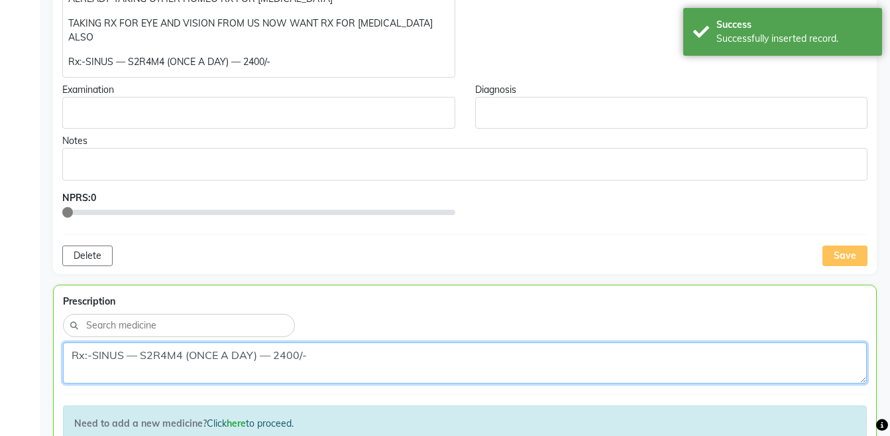
scroll to position [855, 0]
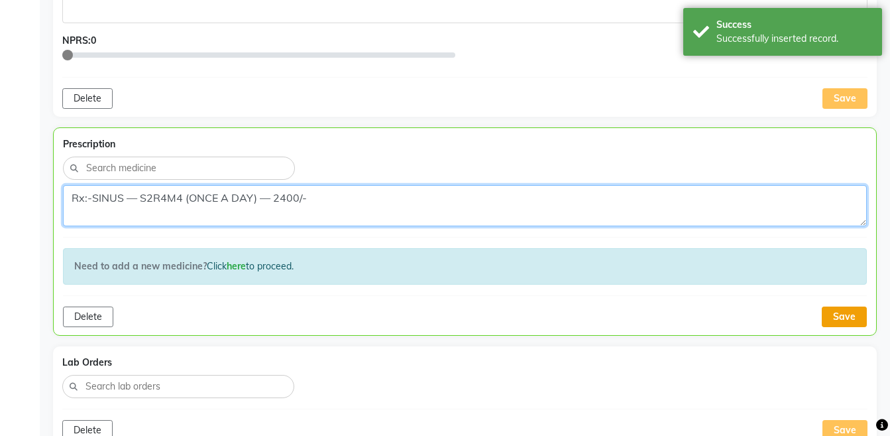
type textarea "Rx:-SINUS — S2R4M4 (ONCE A DAY) — 2400/-"
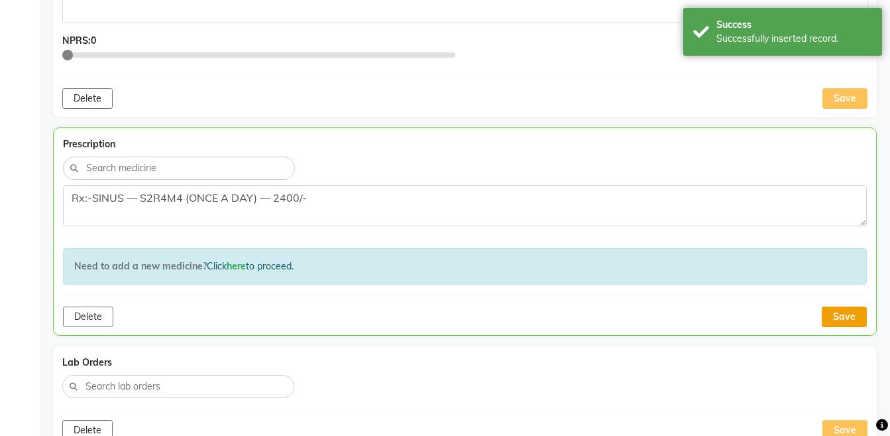
click at [848, 306] on button "Save" at bounding box center [844, 316] width 45 height 21
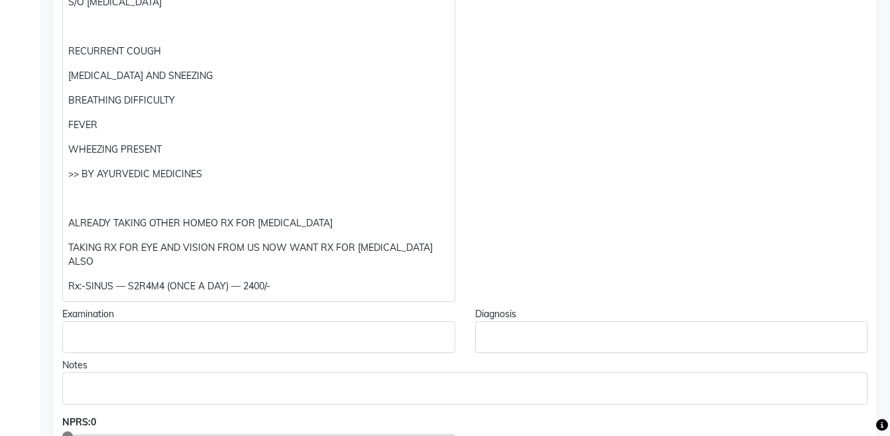
scroll to position [0, 0]
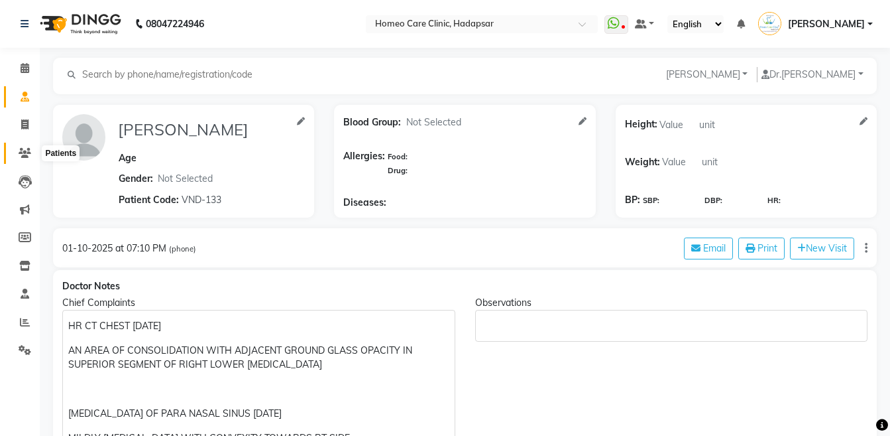
click at [27, 156] on icon at bounding box center [25, 153] width 13 height 10
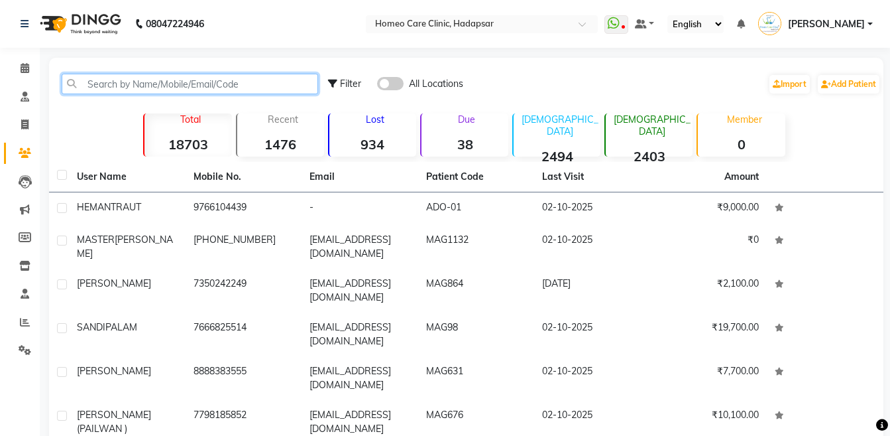
click at [208, 74] on input "text" at bounding box center [190, 84] width 257 height 21
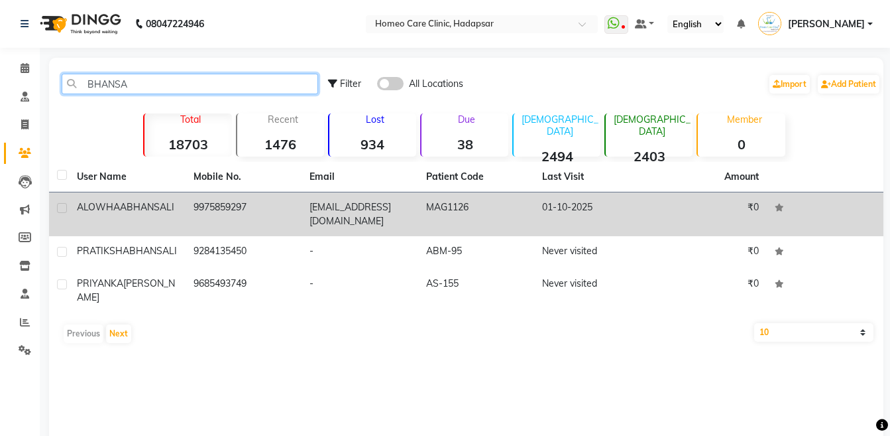
type input "BHANSA"
click at [188, 206] on td "9975859297" at bounding box center [244, 214] width 117 height 44
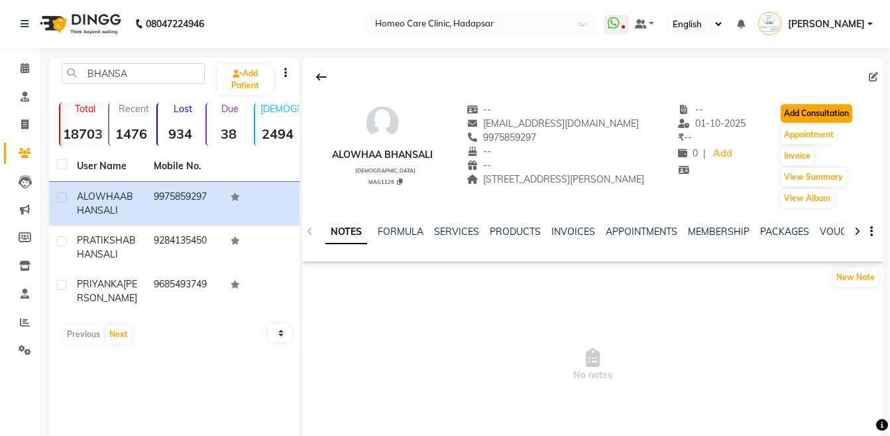
click at [818, 109] on button "Add Consultation" at bounding box center [817, 113] width 72 height 19
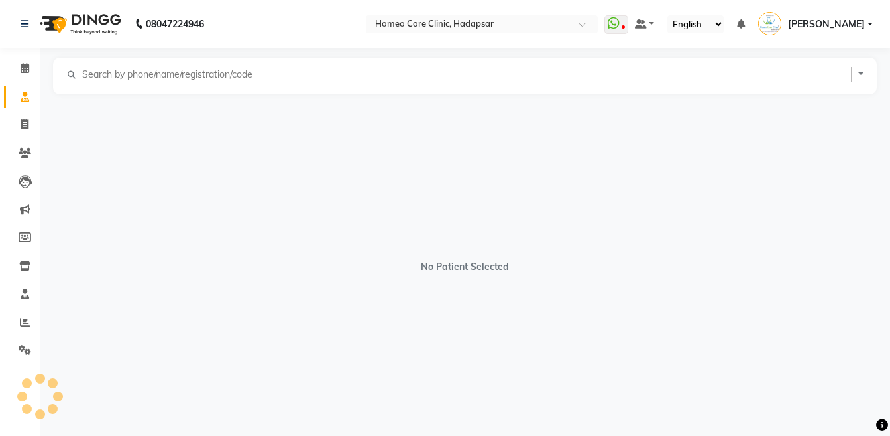
select select "[DEMOGRAPHIC_DATA]"
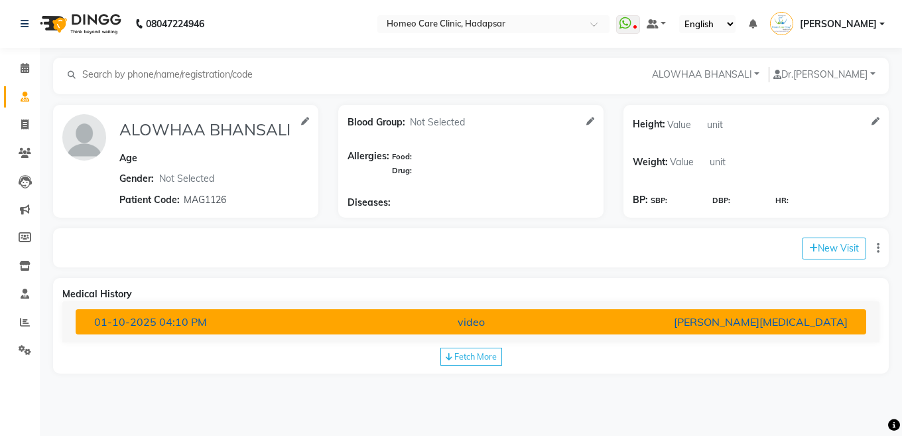
click at [585, 315] on div "video" at bounding box center [471, 322] width 258 height 16
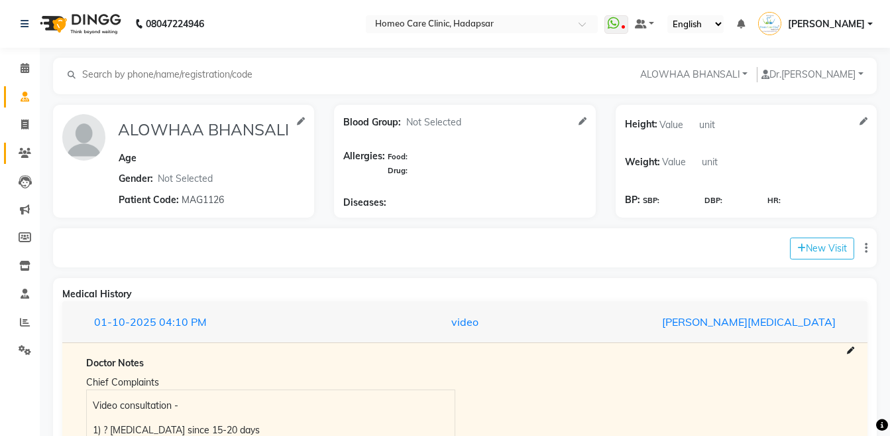
click at [16, 161] on link "Patients" at bounding box center [20, 154] width 32 height 22
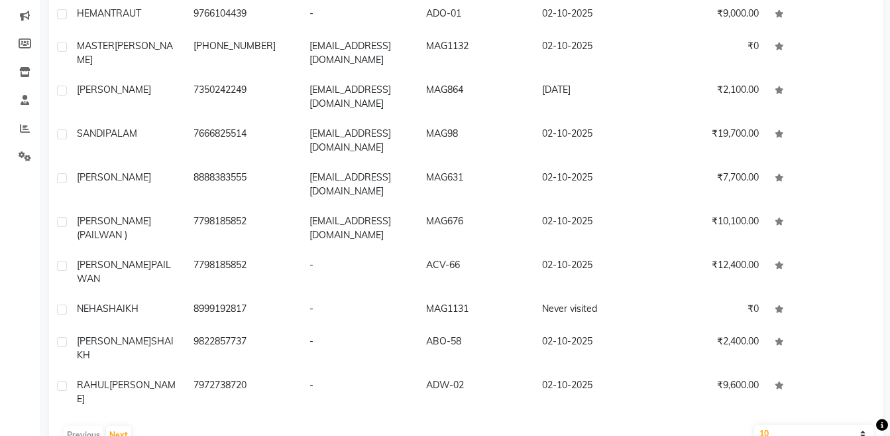
scroll to position [195, 0]
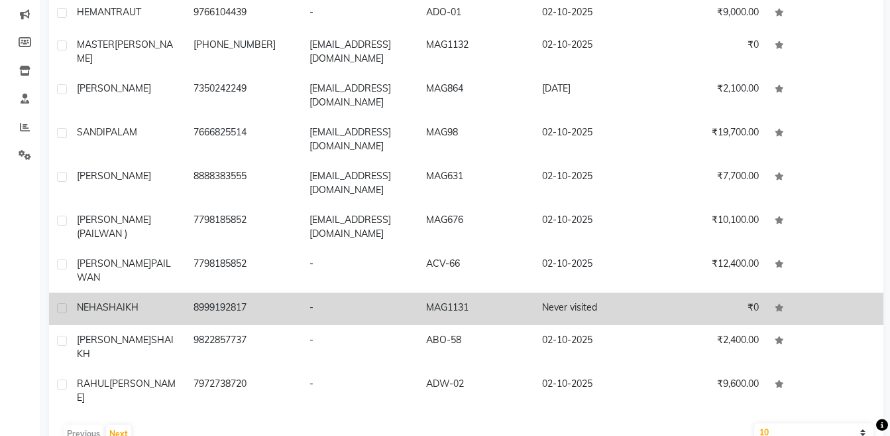
click at [660, 292] on td "₹0" at bounding box center [709, 308] width 117 height 32
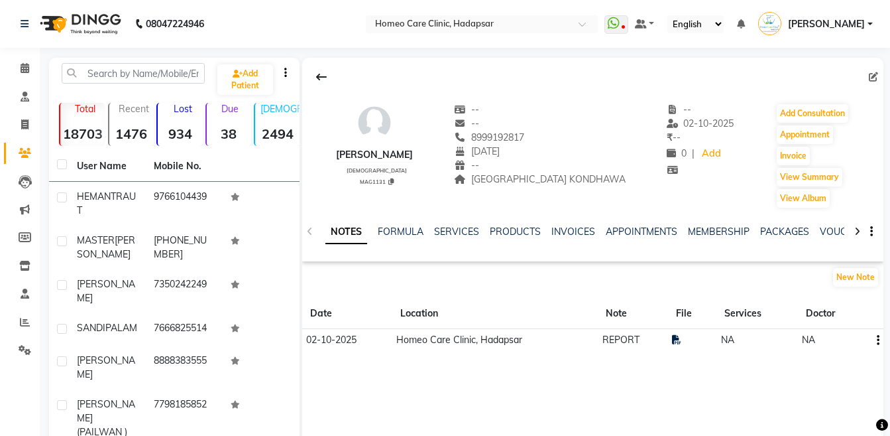
click at [859, 234] on icon at bounding box center [857, 231] width 6 height 9
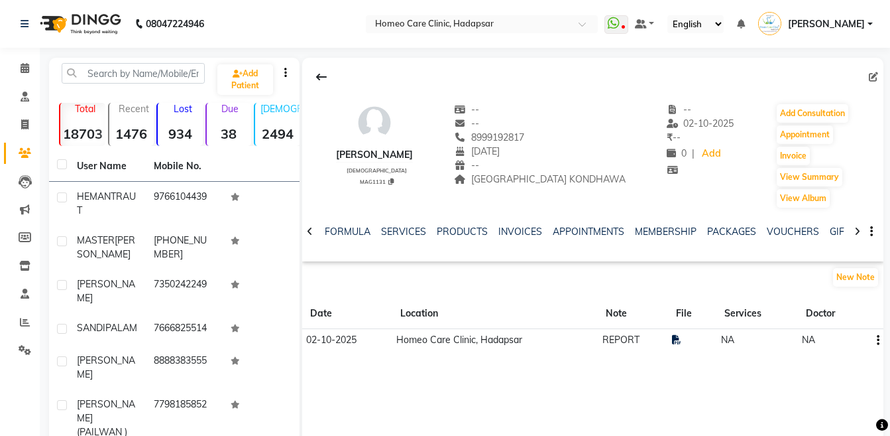
click at [859, 234] on icon at bounding box center [857, 231] width 6 height 9
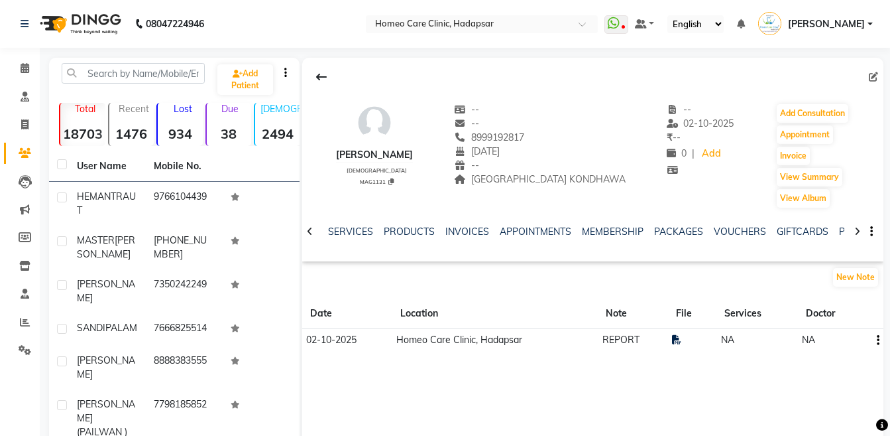
click at [859, 234] on icon at bounding box center [857, 231] width 6 height 9
click at [841, 233] on link "FORMS" at bounding box center [857, 231] width 33 height 12
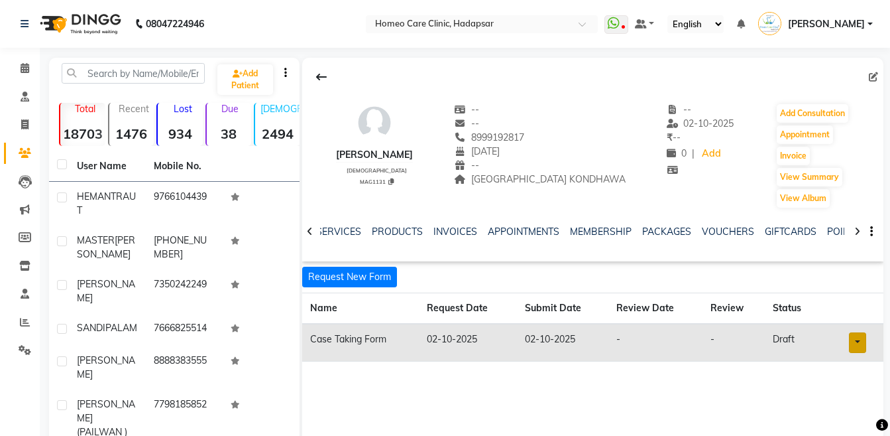
click at [860, 344] on link at bounding box center [857, 342] width 17 height 21
click at [837, 389] on link "Open in staff mode" at bounding box center [823, 391] width 125 height 21
click at [811, 108] on button "Add Consultation" at bounding box center [813, 113] width 72 height 19
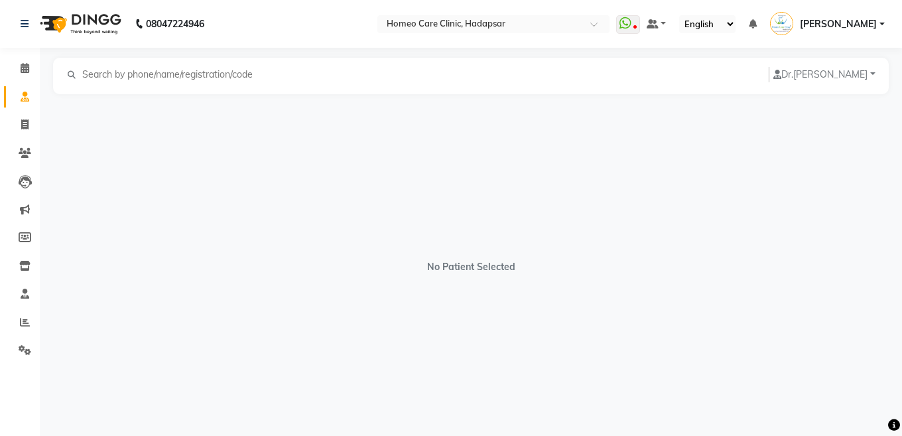
select select "[DEMOGRAPHIC_DATA]"
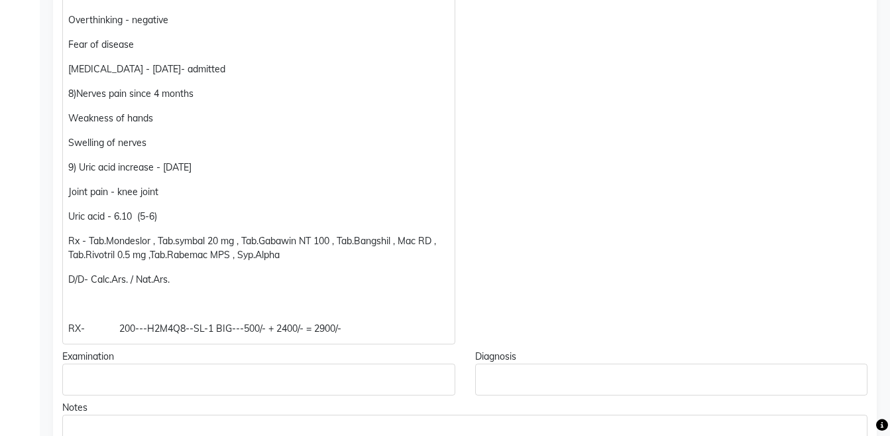
scroll to position [1389, 0]
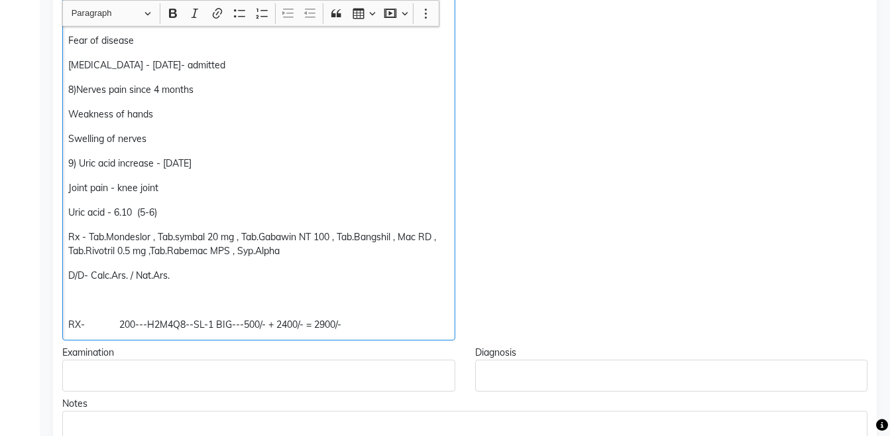
click at [190, 282] on p "D/D- Calc.Ars. / Nat.Ars." at bounding box center [258, 275] width 381 height 14
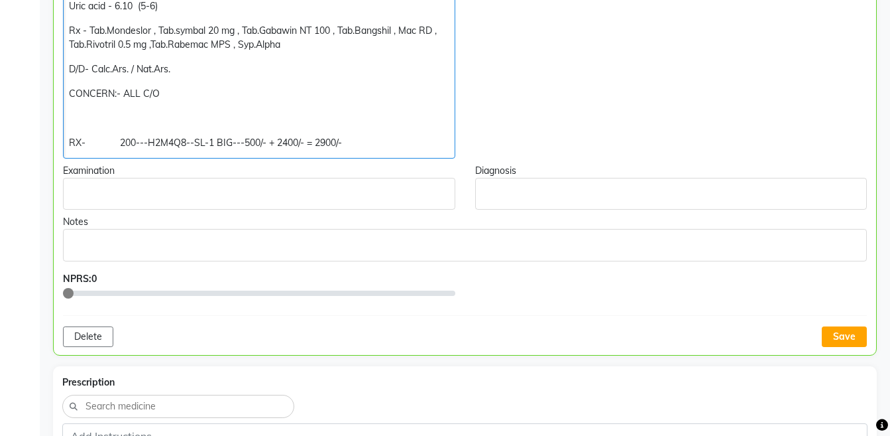
scroll to position [1600, 0]
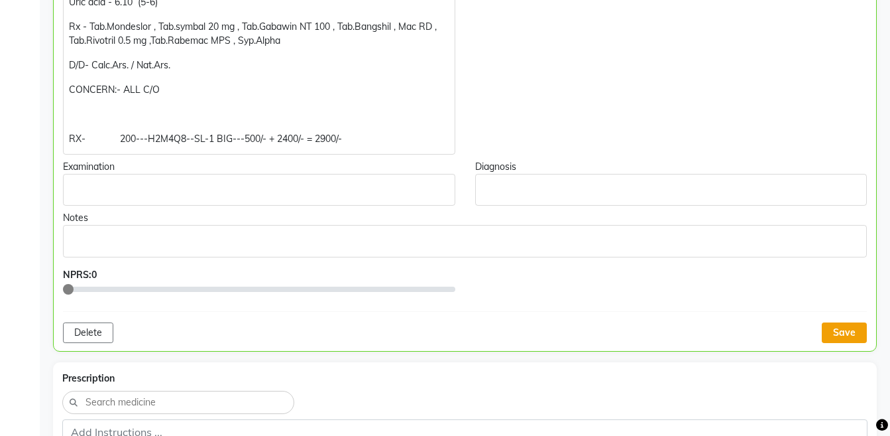
click at [834, 329] on button "Save" at bounding box center [844, 332] width 45 height 21
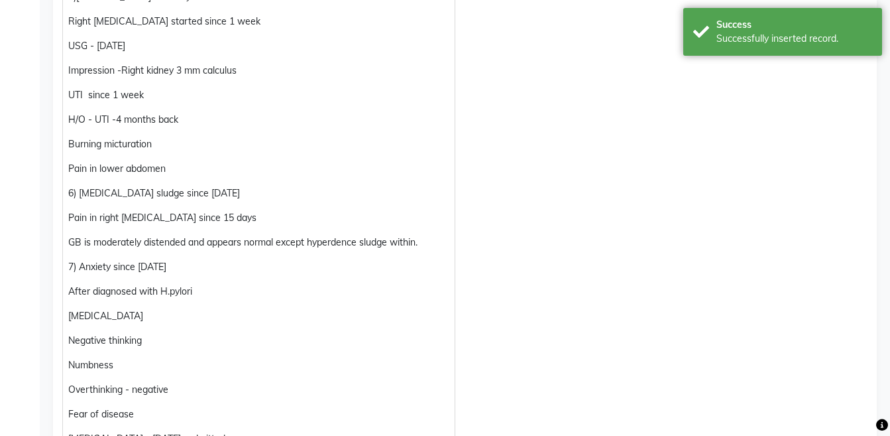
scroll to position [1012, 0]
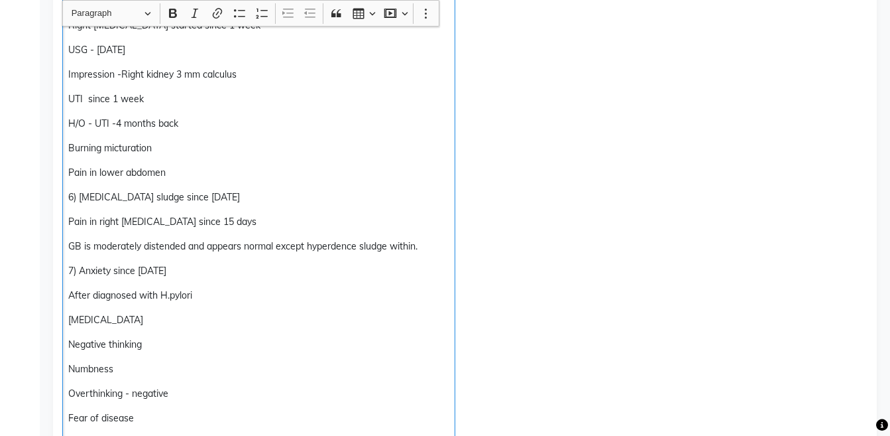
drag, startPoint x: 68, startPoint y: 47, endPoint x: 137, endPoint y: 54, distance: 68.7
click at [137, 54] on p "USG - 26-8-25" at bounding box center [258, 50] width 381 height 14
copy p "USG - 26-8-25"
click at [67, 243] on div "1)Hyperthyroidism since 10 years Thyroid profile 17-9-2025 T3 - 1.04 (07 - 2.04…" at bounding box center [258, 20] width 393 height 1444
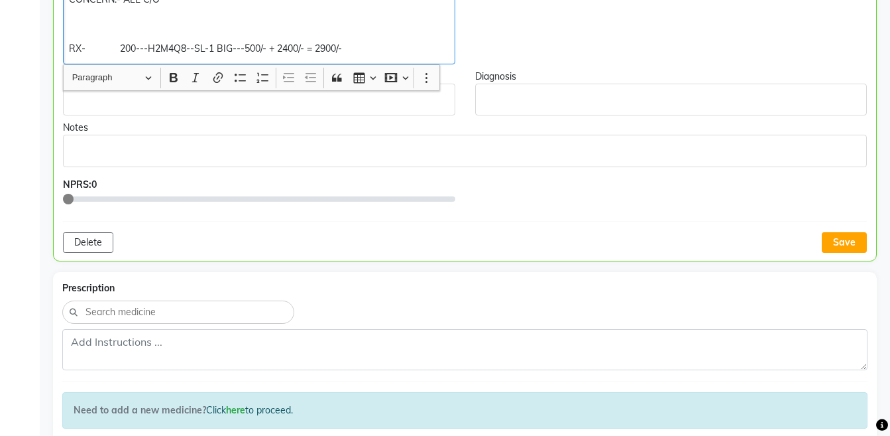
scroll to position [1755, 0]
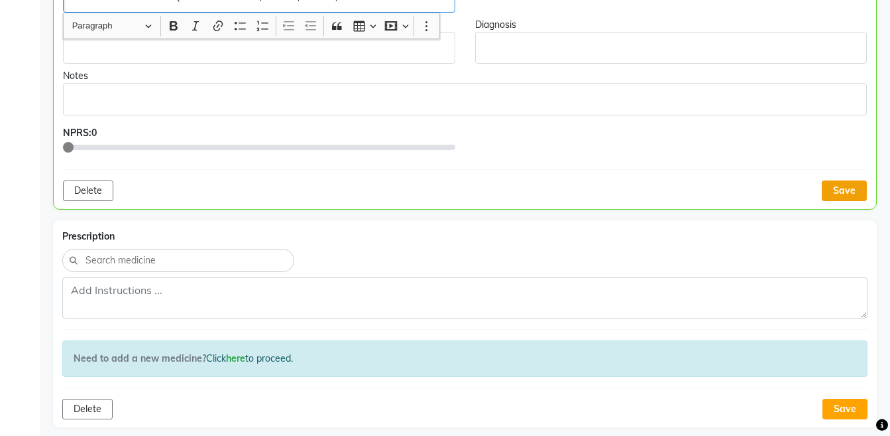
click at [856, 189] on button "Save" at bounding box center [844, 190] width 45 height 21
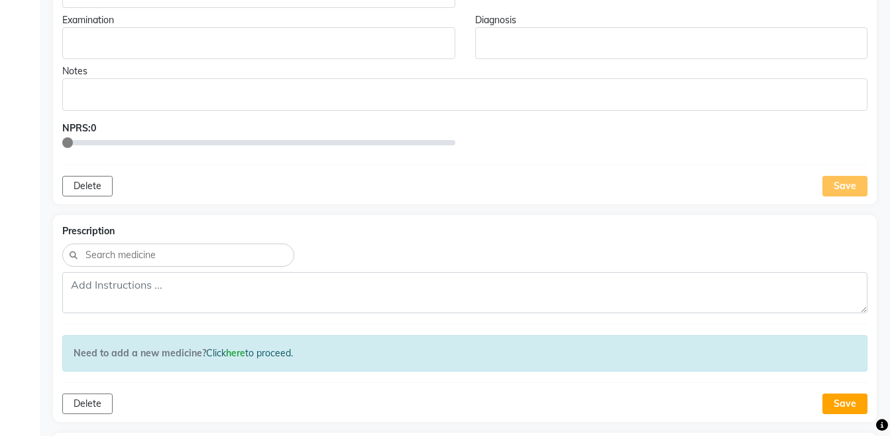
scroll to position [1776, 0]
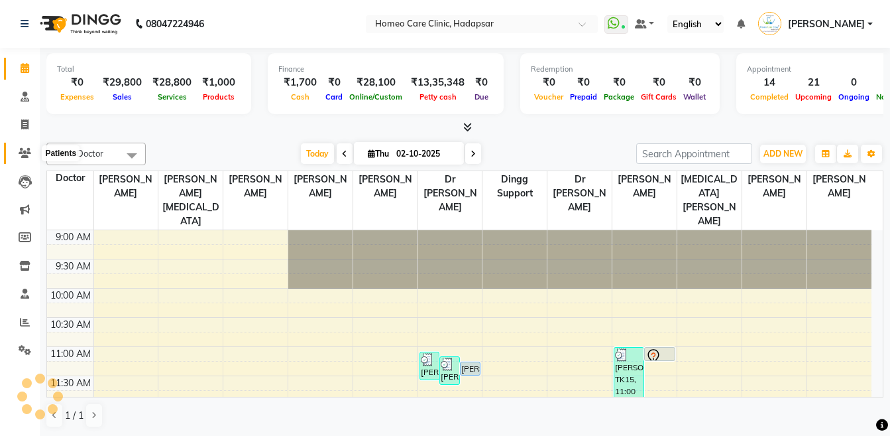
click at [19, 151] on icon at bounding box center [25, 153] width 13 height 10
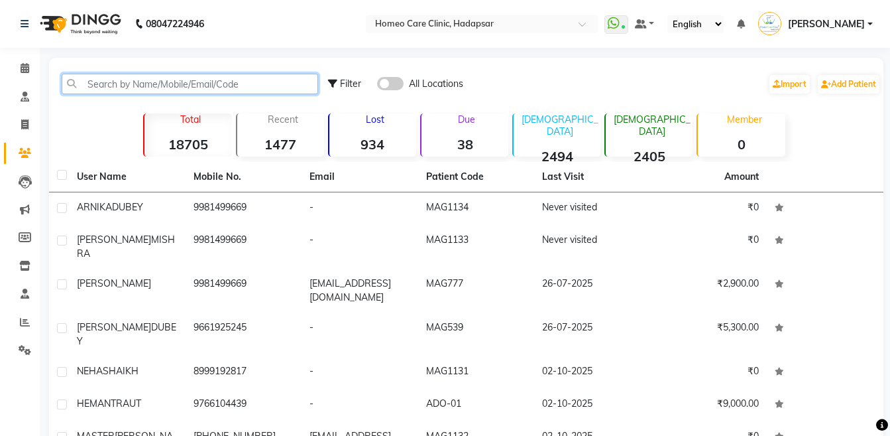
click at [163, 82] on input "text" at bounding box center [190, 84] width 257 height 21
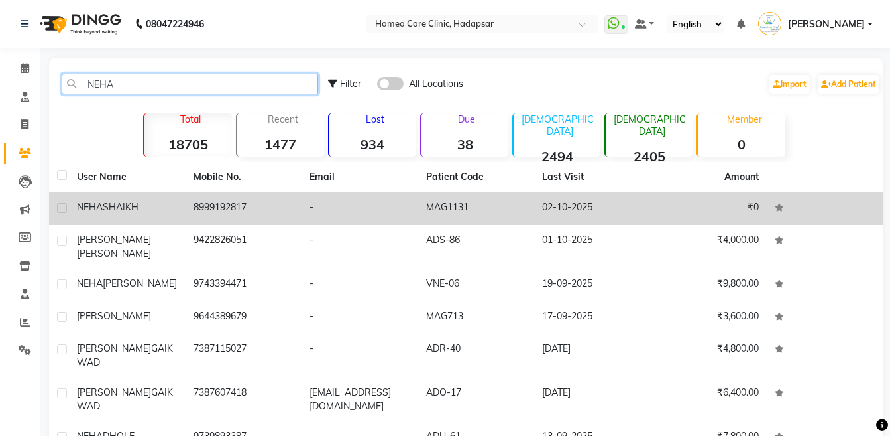
type input "NEHA"
click at [137, 196] on td "[PERSON_NAME]" at bounding box center [127, 208] width 117 height 32
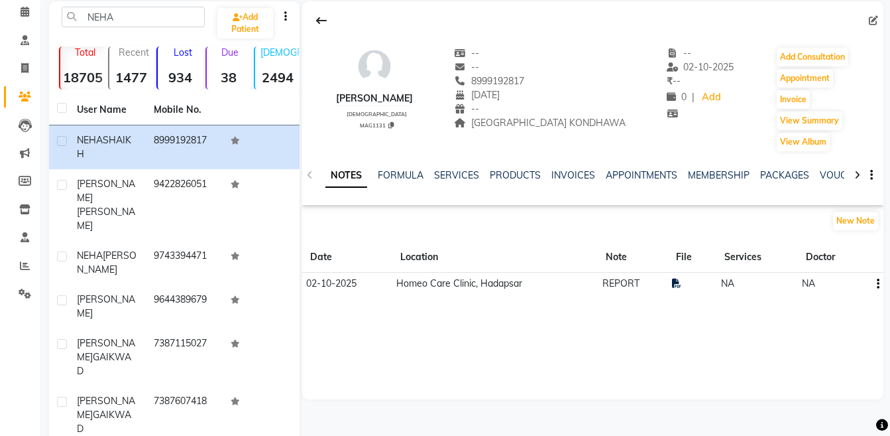
scroll to position [24, 0]
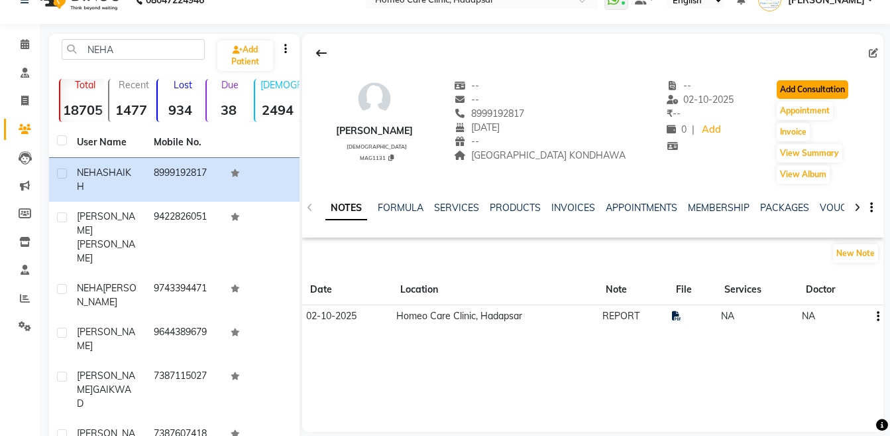
click at [823, 93] on button "Add Consultation" at bounding box center [813, 89] width 72 height 19
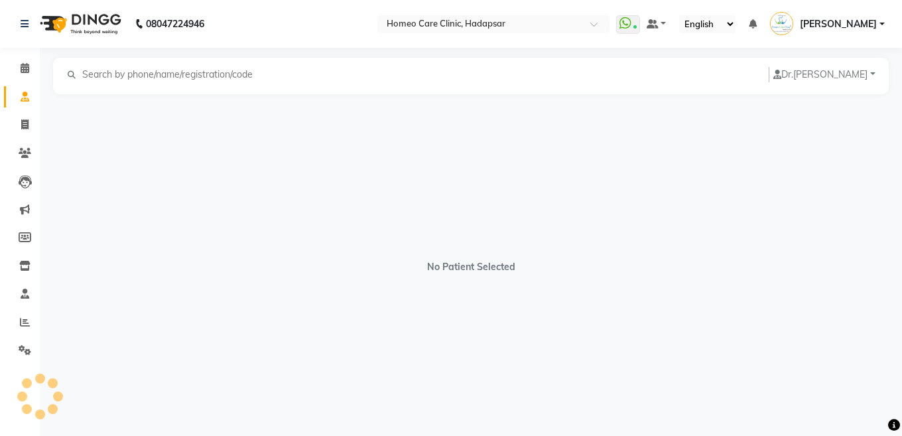
select select "[DEMOGRAPHIC_DATA]"
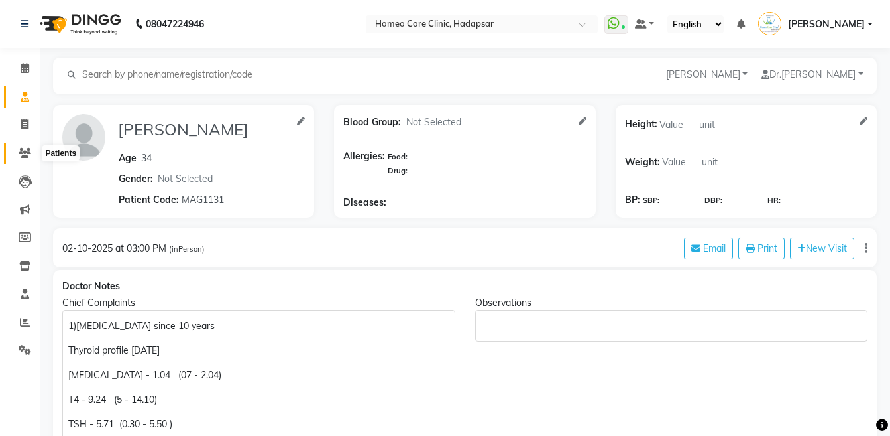
click at [31, 150] on span at bounding box center [24, 153] width 23 height 15
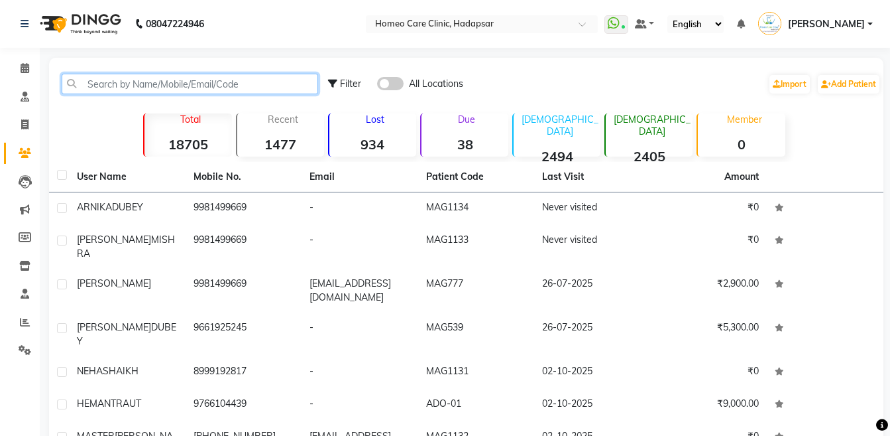
click at [176, 80] on input "text" at bounding box center [190, 84] width 257 height 21
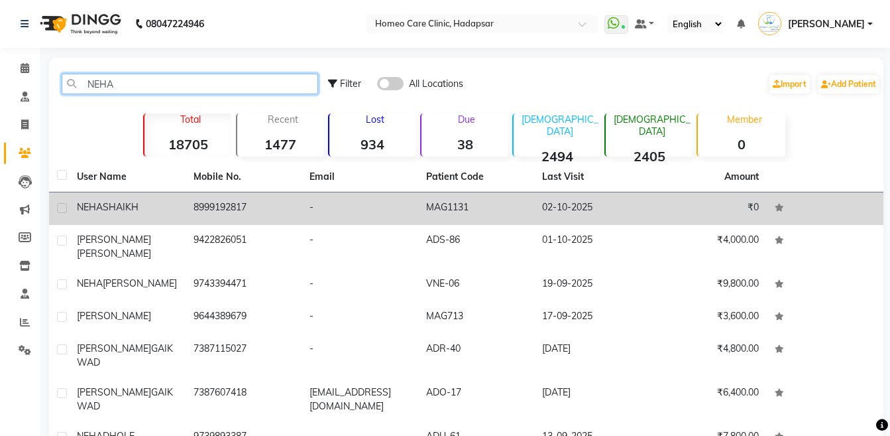
type input "NEHA"
click at [150, 206] on div "NEHA SHAIKH" at bounding box center [127, 207] width 101 height 14
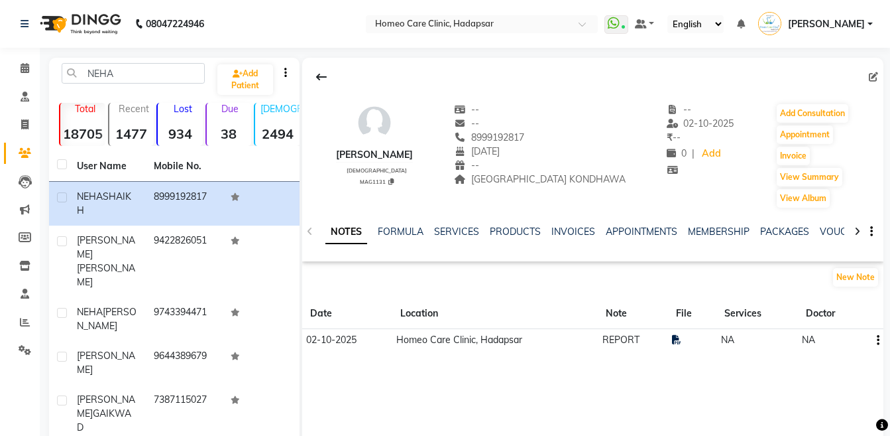
click at [855, 235] on icon at bounding box center [857, 231] width 6 height 9
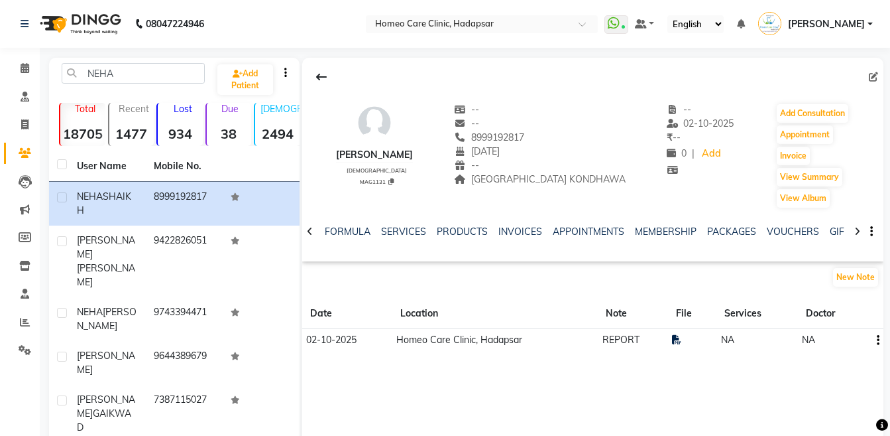
click at [855, 235] on icon at bounding box center [857, 231] width 6 height 9
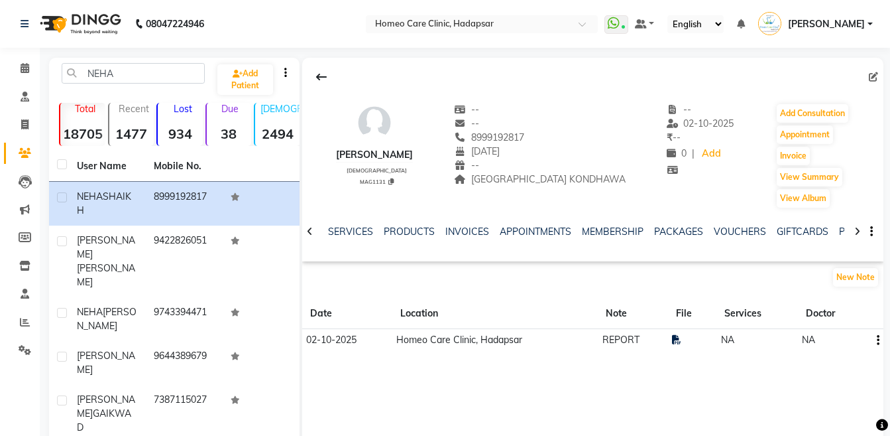
click at [855, 235] on icon at bounding box center [857, 231] width 6 height 9
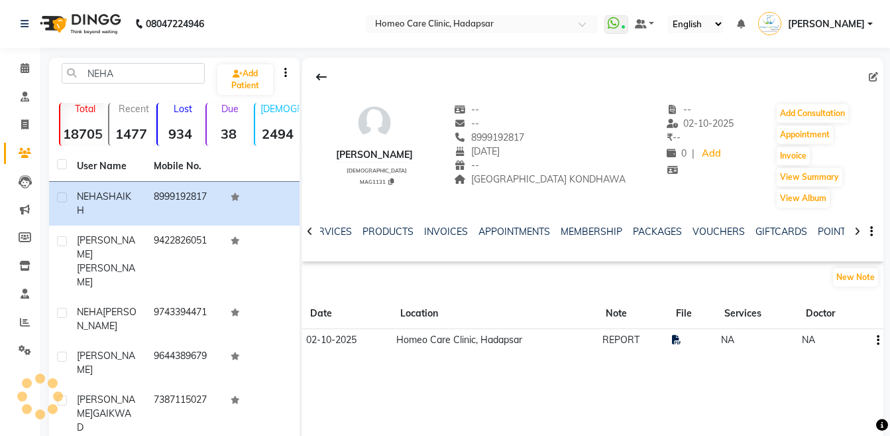
click at [855, 235] on icon at bounding box center [857, 231] width 6 height 9
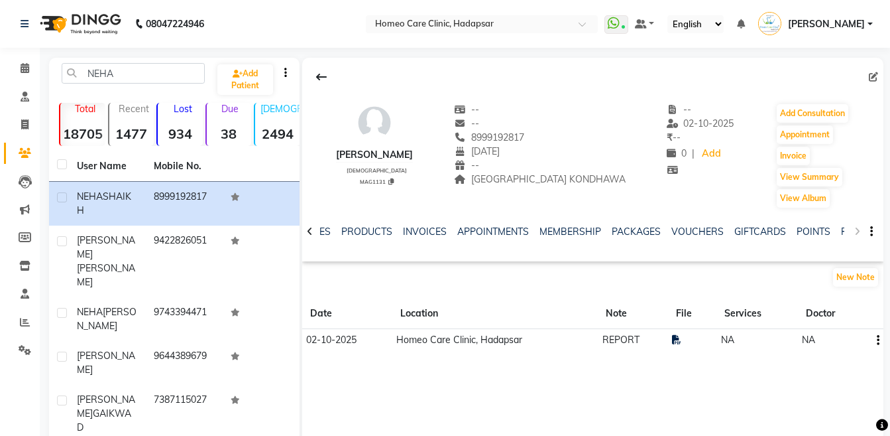
click at [855, 235] on div "NOTES FORMULA SERVICES PRODUCTS INVOICES APPOINTMENTS MEMBERSHIP PACKAGES VOUCH…" at bounding box center [592, 232] width 581 height 46
click at [841, 228] on link "FORMS" at bounding box center [857, 231] width 33 height 12
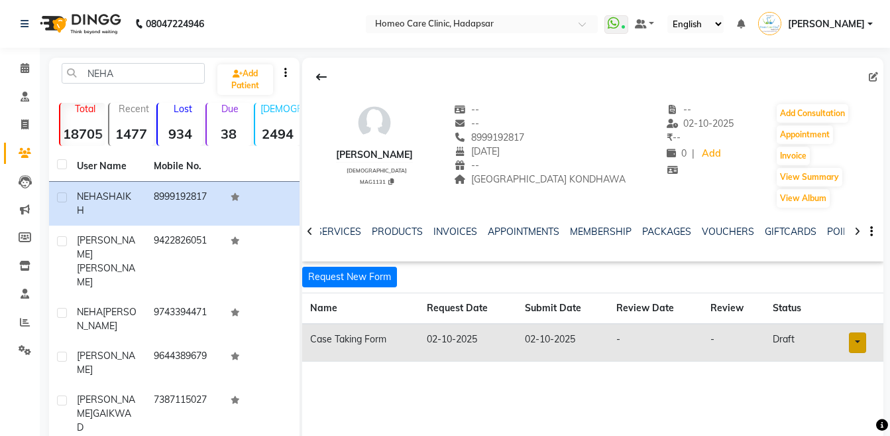
click at [860, 351] on link at bounding box center [857, 342] width 17 height 21
click at [848, 397] on link "Open in staff mode" at bounding box center [823, 391] width 125 height 21
click at [809, 107] on button "Add Consultation" at bounding box center [813, 113] width 72 height 19
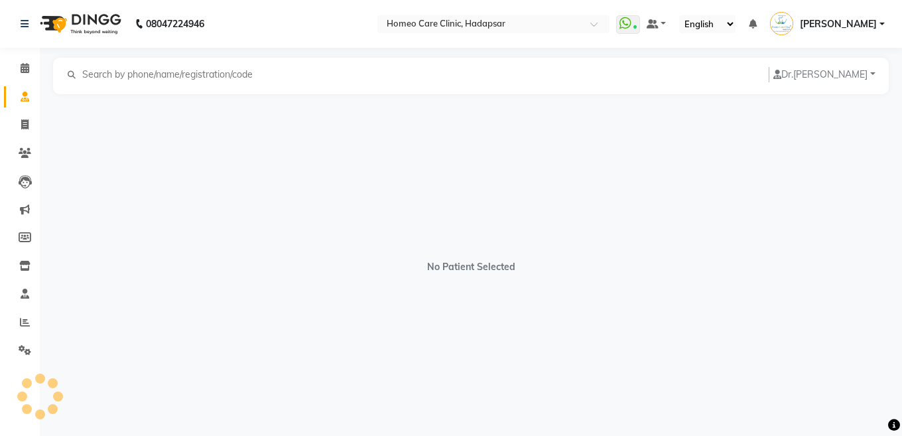
select select "[DEMOGRAPHIC_DATA]"
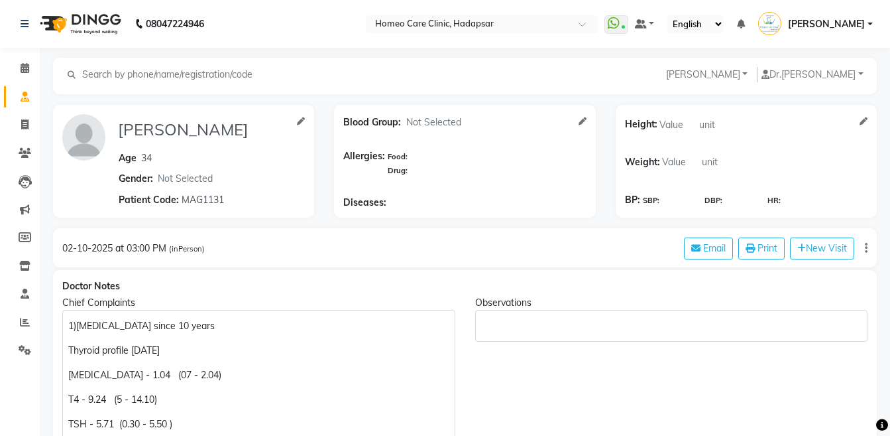
click at [547, 255] on div "02-10-2025 at 03:00 PM (inPerson) Email Print New Visit" at bounding box center [465, 247] width 824 height 39
click at [17, 155] on span at bounding box center [24, 153] width 23 height 15
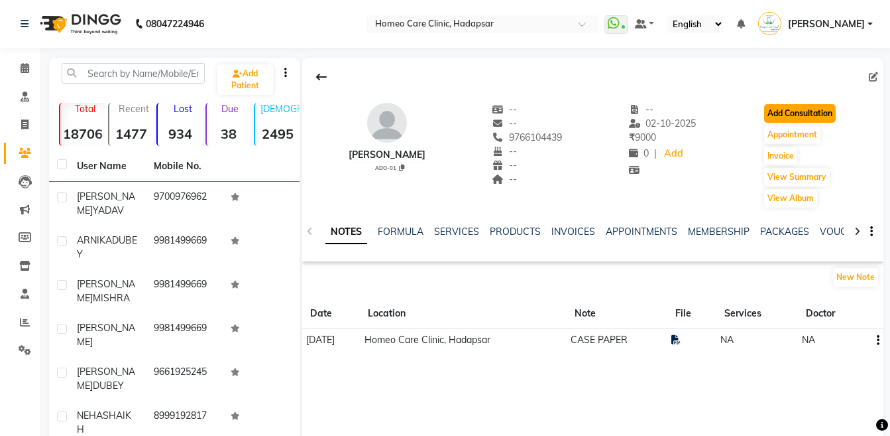
click at [791, 111] on button "Add Consultation" at bounding box center [800, 113] width 72 height 19
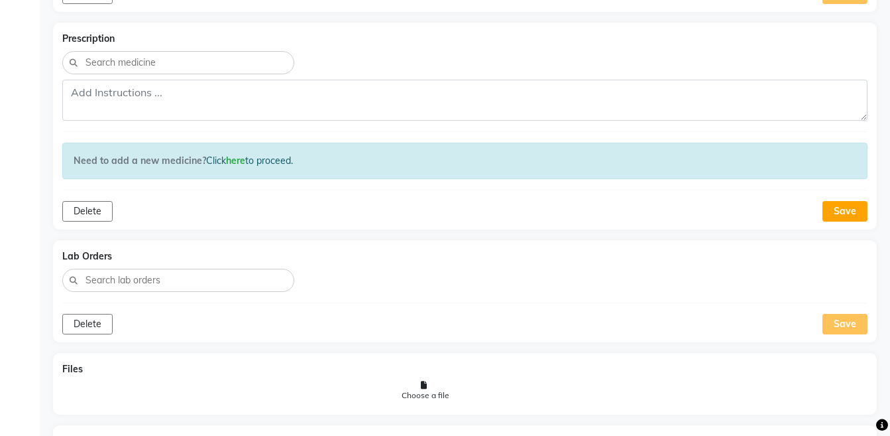
scroll to position [1019, 0]
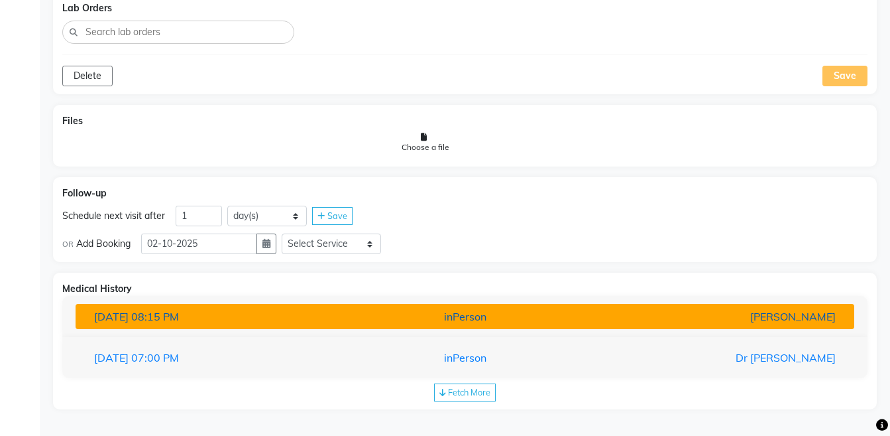
click at [815, 310] on div "[PERSON_NAME]" at bounding box center [719, 316] width 254 height 16
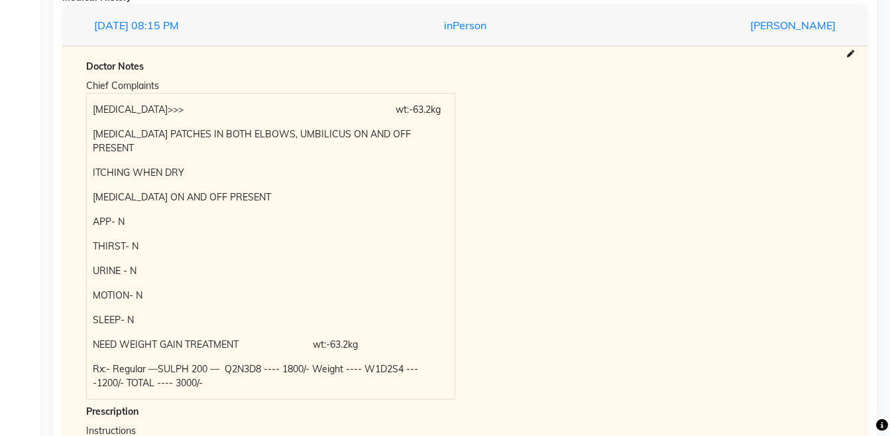
scroll to position [1462, 0]
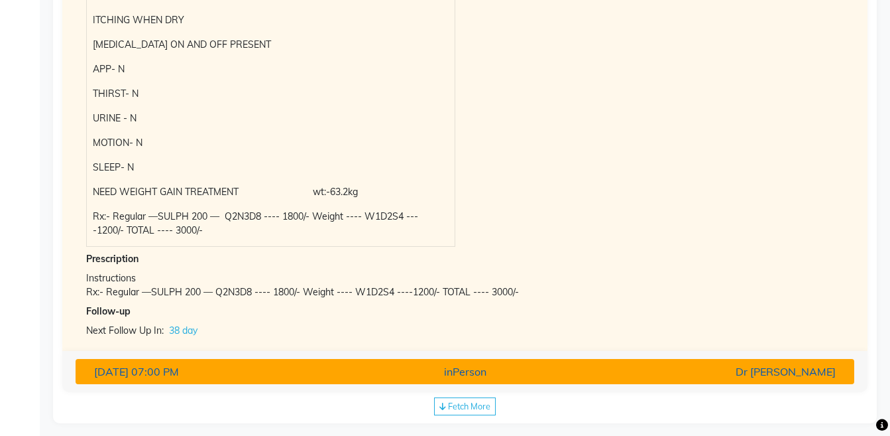
click at [479, 363] on div "inPerson" at bounding box center [465, 371] width 254 height 16
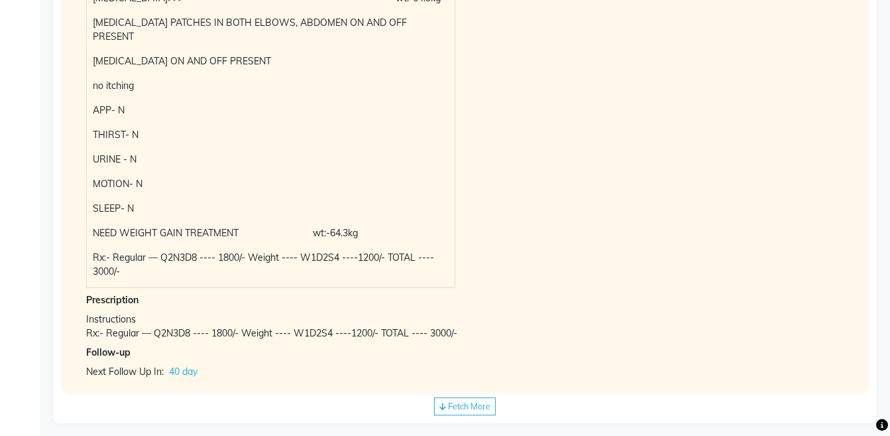
click at [473, 400] on span "Fetch More" at bounding box center [469, 405] width 42 height 11
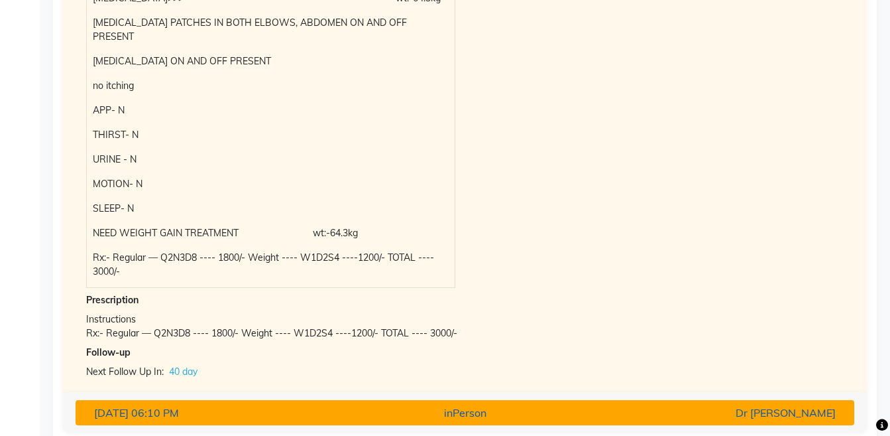
click at [701, 404] on div "Dr [PERSON_NAME]" at bounding box center [719, 412] width 254 height 16
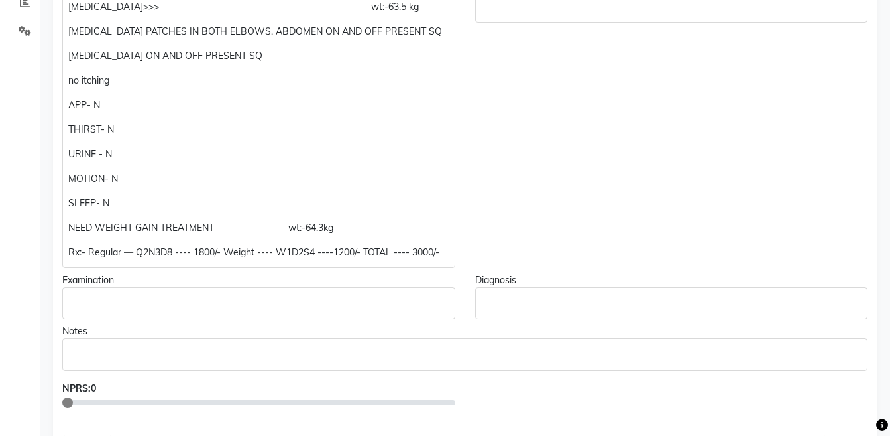
scroll to position [0, 0]
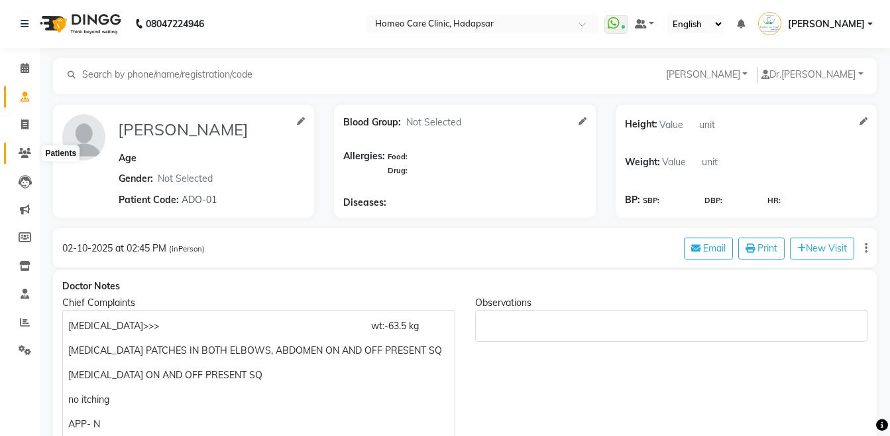
click at [23, 148] on icon at bounding box center [25, 153] width 13 height 10
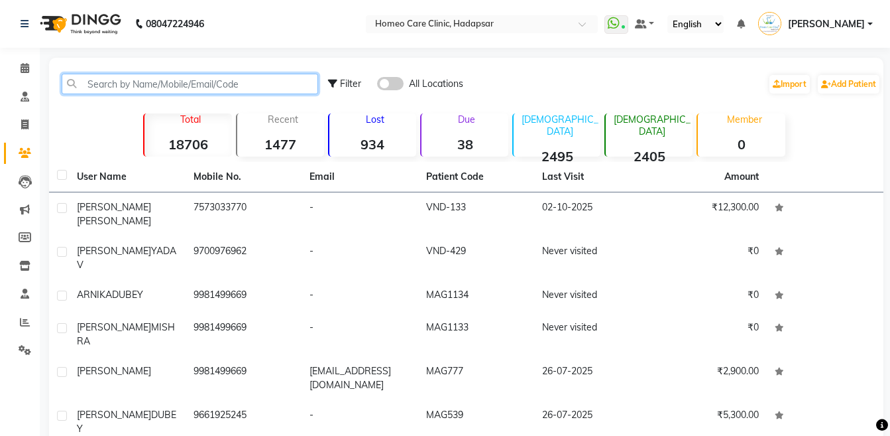
click at [188, 82] on input "text" at bounding box center [190, 84] width 257 height 21
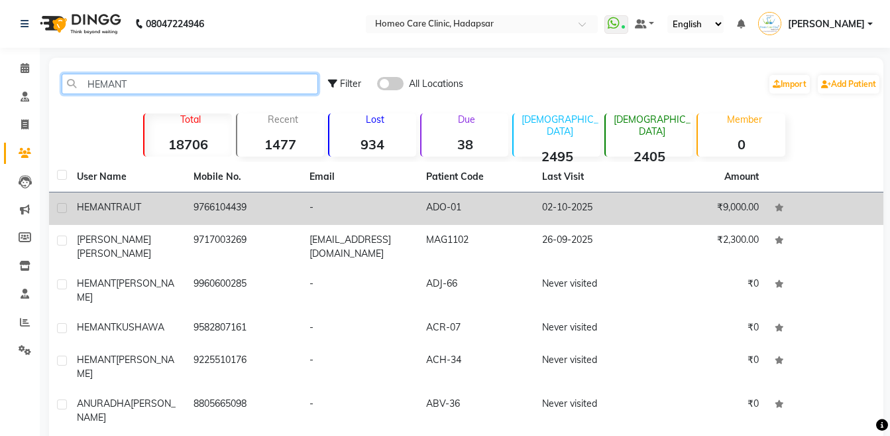
type input "HEMANT"
click at [188, 202] on td "9766104439" at bounding box center [244, 208] width 117 height 32
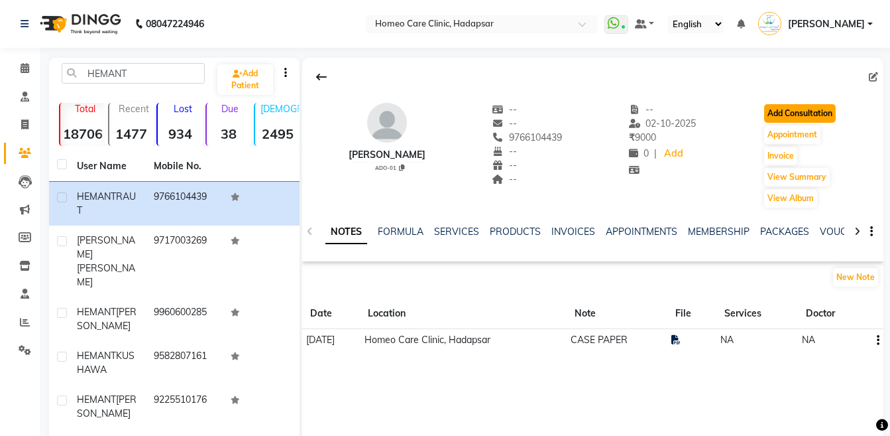
click at [778, 108] on button "Add Consultation" at bounding box center [800, 113] width 72 height 19
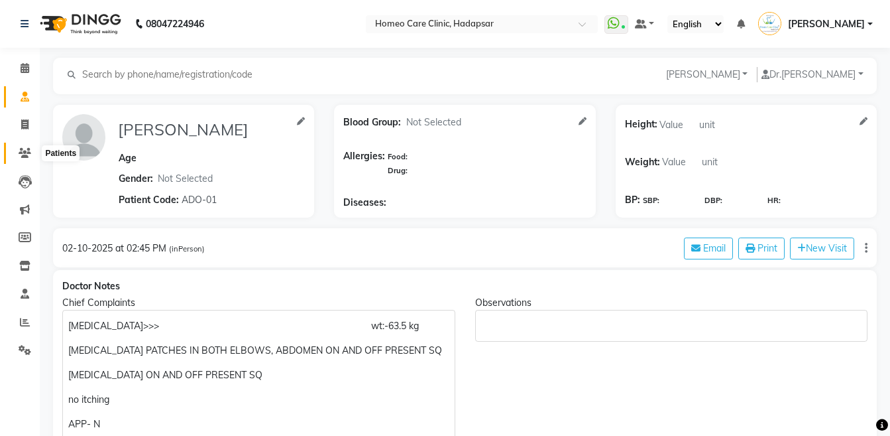
click at [28, 155] on icon at bounding box center [25, 153] width 13 height 10
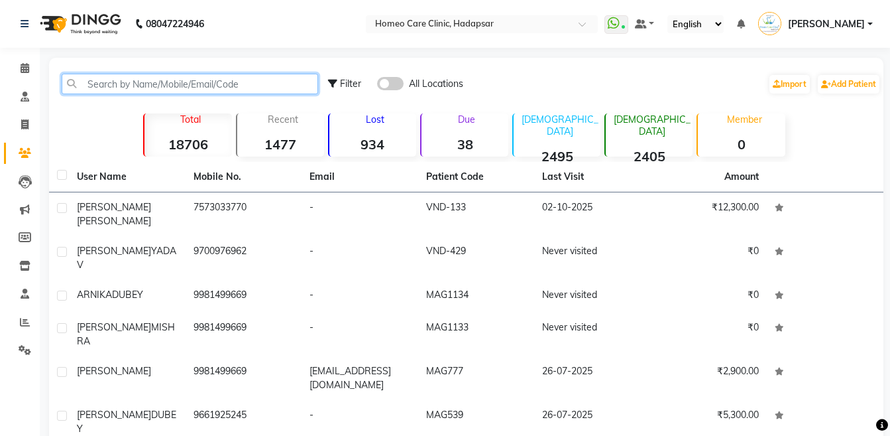
click at [217, 88] on input "text" at bounding box center [190, 84] width 257 height 21
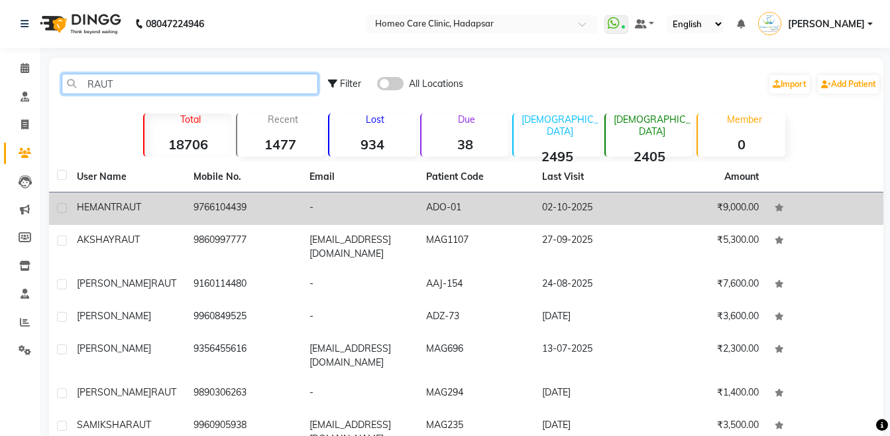
type input "RAUT"
click at [207, 205] on td "9766104439" at bounding box center [244, 208] width 117 height 32
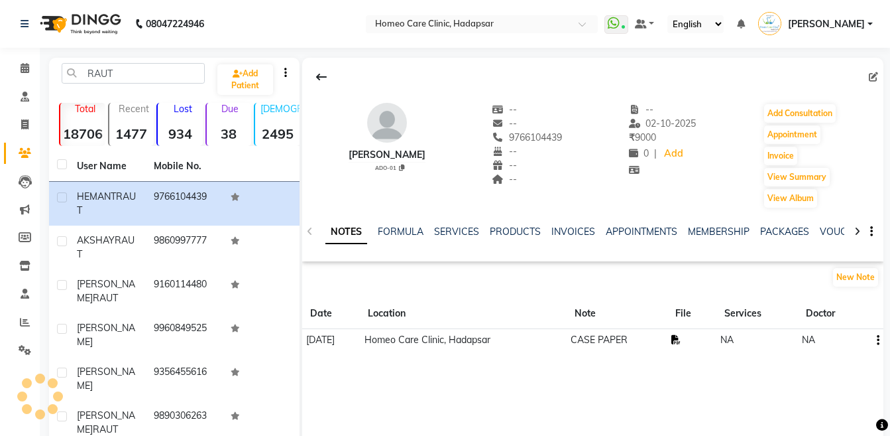
click at [681, 342] on icon at bounding box center [676, 339] width 9 height 9
click at [776, 121] on button "Add Consultation" at bounding box center [800, 113] width 72 height 19
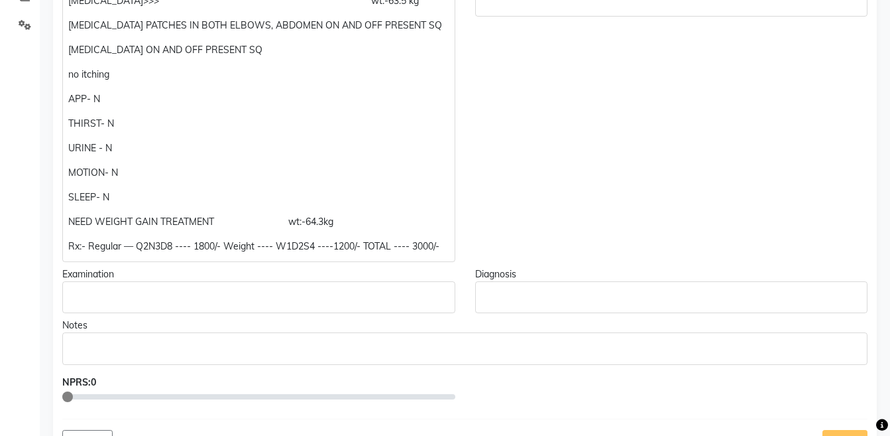
scroll to position [465, 0]
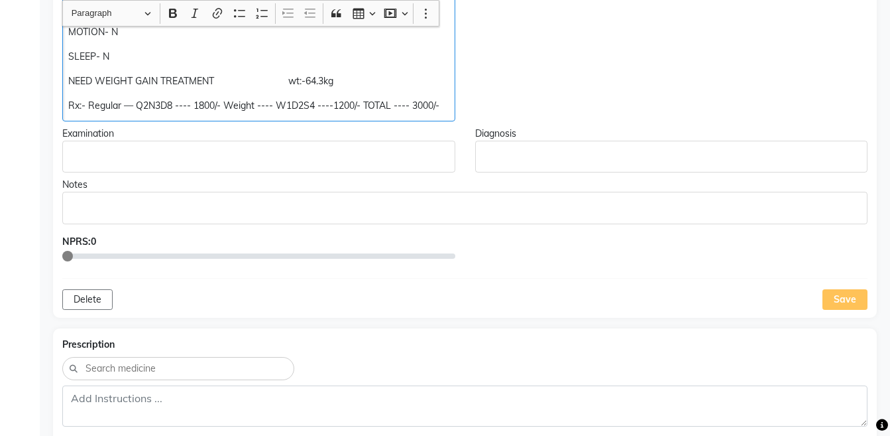
click at [123, 109] on p "Rx:- Regular — Q2N3D8 ---- 1800/- Weight ---- W1D2S4 ----1200/- TOTAL ---- 3000…" at bounding box center [258, 106] width 381 height 14
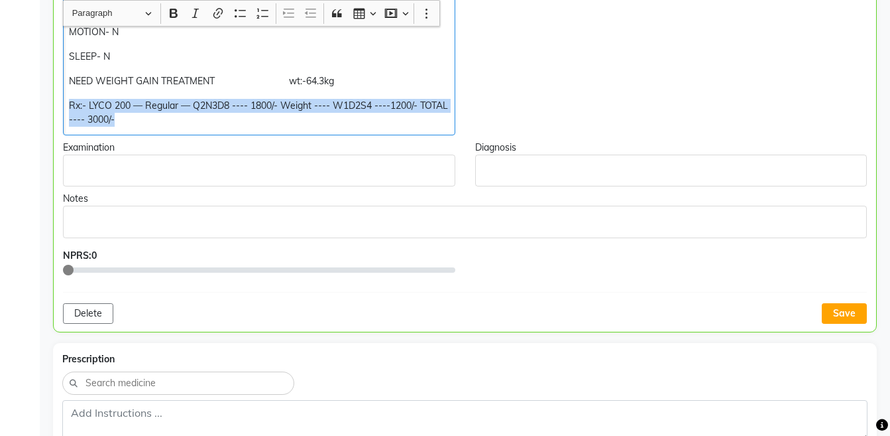
copy p "Rx:- LYCO 200 — Regular — Q2N3D8 ---- 1800/- Weight ---- W1D2S4 ----1200/- TOTA…"
click at [822, 311] on button "Save" at bounding box center [844, 313] width 45 height 21
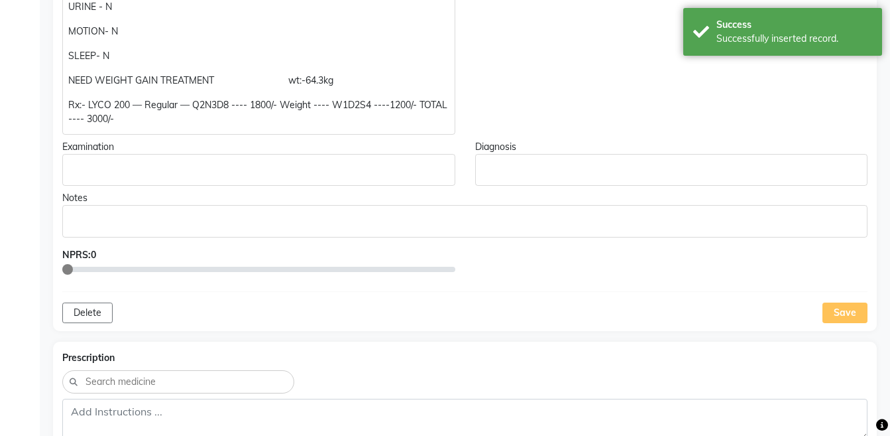
drag, startPoint x: 890, startPoint y: 241, endPoint x: 895, endPoint y: 257, distance: 16.1
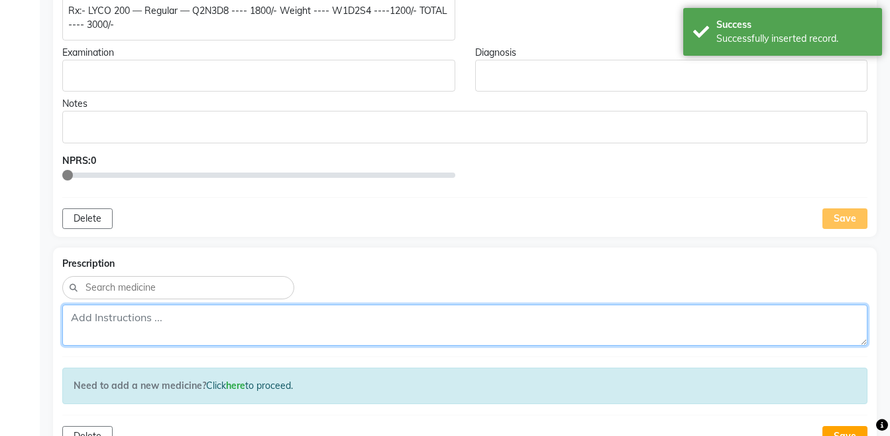
click at [508, 320] on textarea at bounding box center [464, 324] width 805 height 41
paste textarea "Rx:- LYCO 200 — Regular — Q2N3D8 ---- 1800/- Weight ---- W1D2S4 ----1200/- TOTA…"
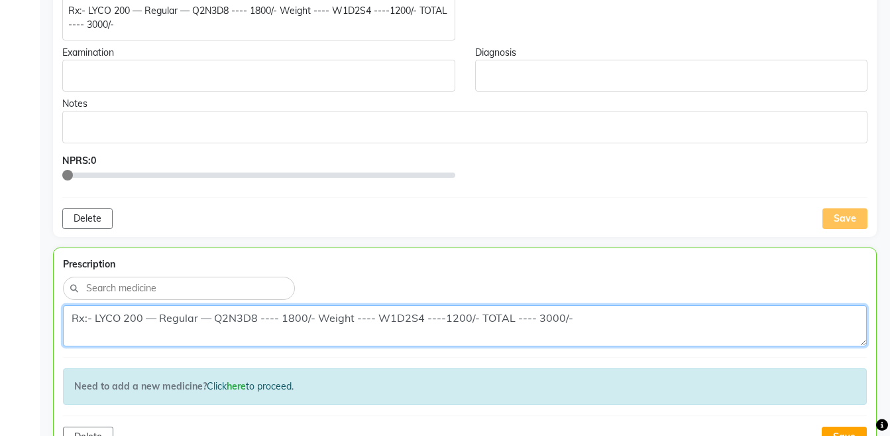
type textarea "Rx:- LYCO 200 — Regular — Q2N3D8 ---- 1800/- Weight ---- W1D2S4 ----1200/- TOTA…"
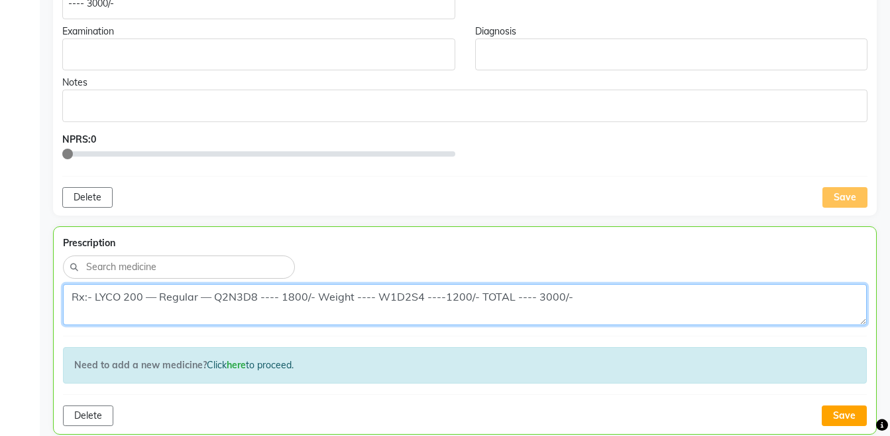
scroll to position [636, 0]
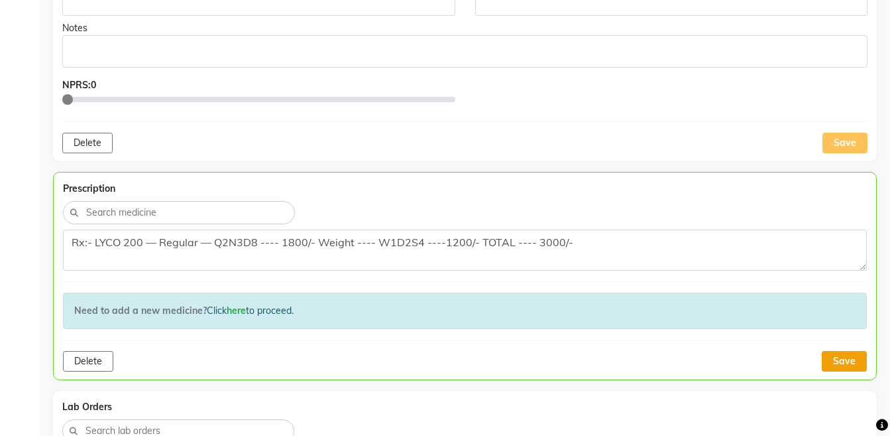
click at [837, 355] on button "Save" at bounding box center [844, 361] width 45 height 21
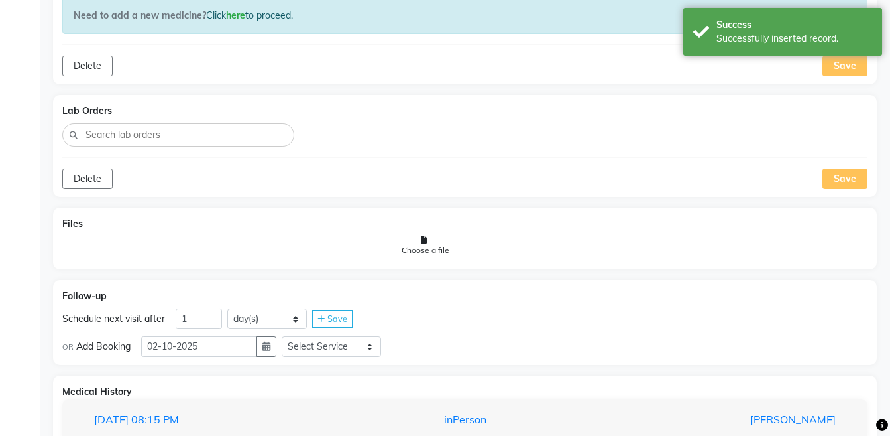
scroll to position [1033, 0]
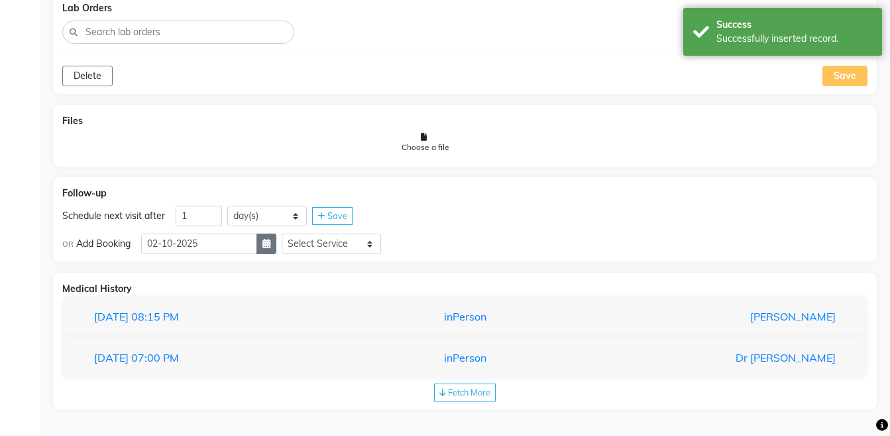
click at [270, 247] on button "button" at bounding box center [267, 243] width 20 height 21
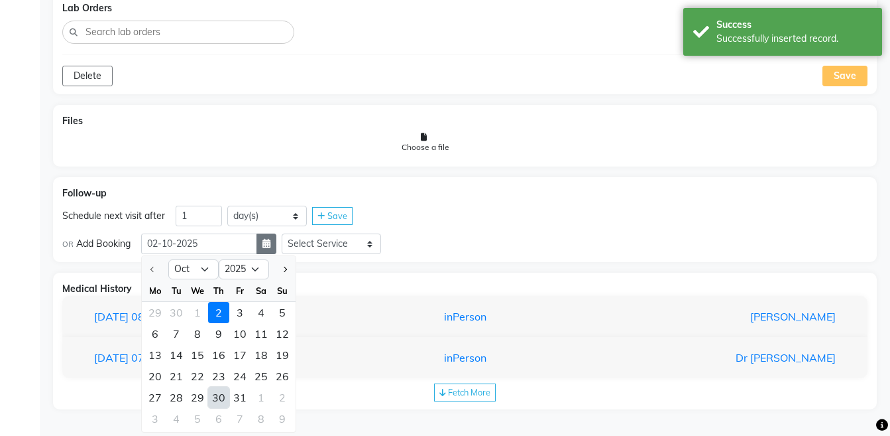
select select "11"
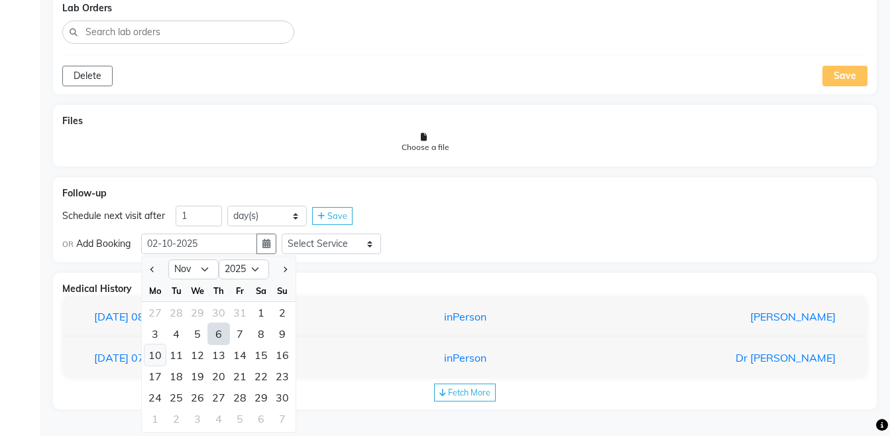
click at [162, 353] on div "10" at bounding box center [155, 354] width 21 height 21
type input "10-11-2025"
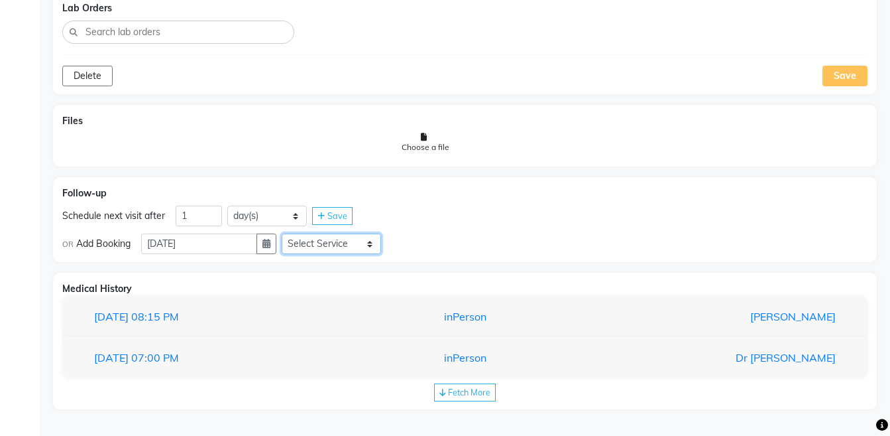
click at [327, 248] on select "Select Service Medicine Medicine 1 Hydra Facial Medi Facial Vampire Facial With…" at bounding box center [331, 243] width 99 height 21
select select "972997"
click at [292, 233] on select "Select Service Medicine Medicine 1 Hydra Facial Medi Facial Vampire Facial With…" at bounding box center [331, 243] width 99 height 21
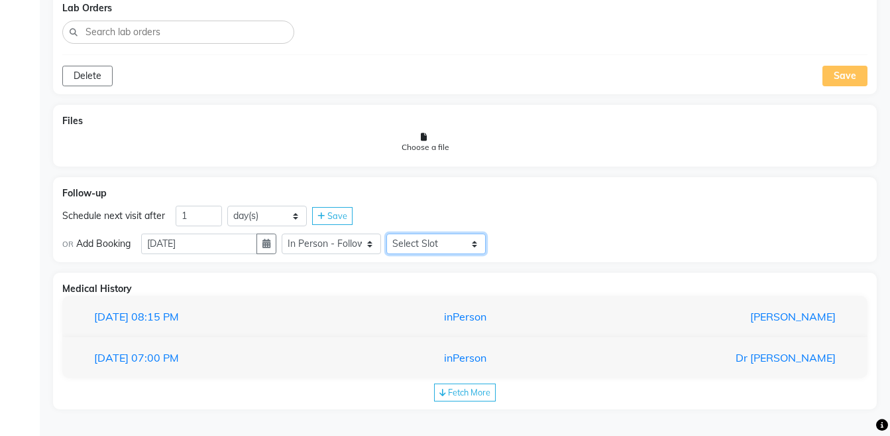
click at [432, 249] on select "Select Slot 10:15 10:30 10:45 11:00 11:15 11:30 11:45 12:00 12:15 12:30 12:45 1…" at bounding box center [435, 243] width 99 height 21
select select "855"
click at [397, 233] on select "Select Slot 10:15 10:30 10:45 11:00 11:15 11:30 11:45 12:00 12:15 12:30 12:45 1…" at bounding box center [435, 243] width 99 height 21
click at [515, 237] on div "Save" at bounding box center [511, 244] width 40 height 18
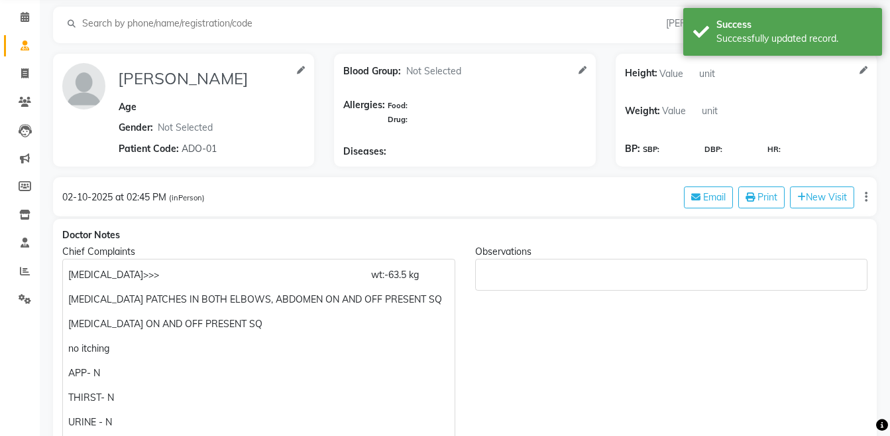
scroll to position [0, 0]
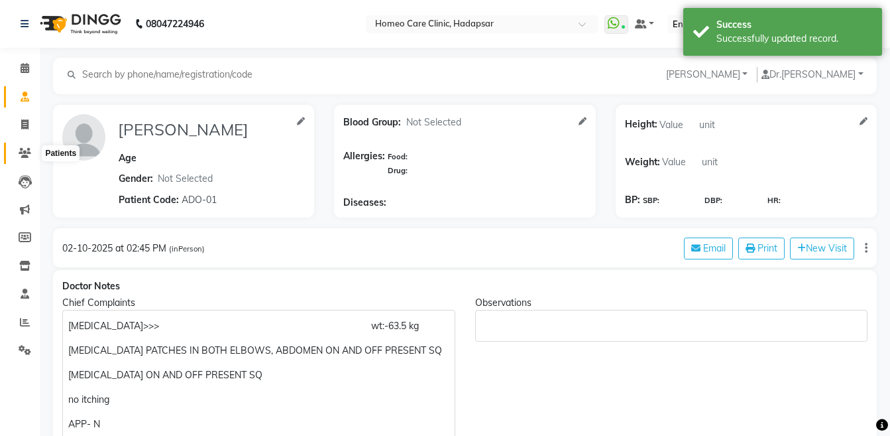
click at [32, 154] on span at bounding box center [24, 153] width 23 height 15
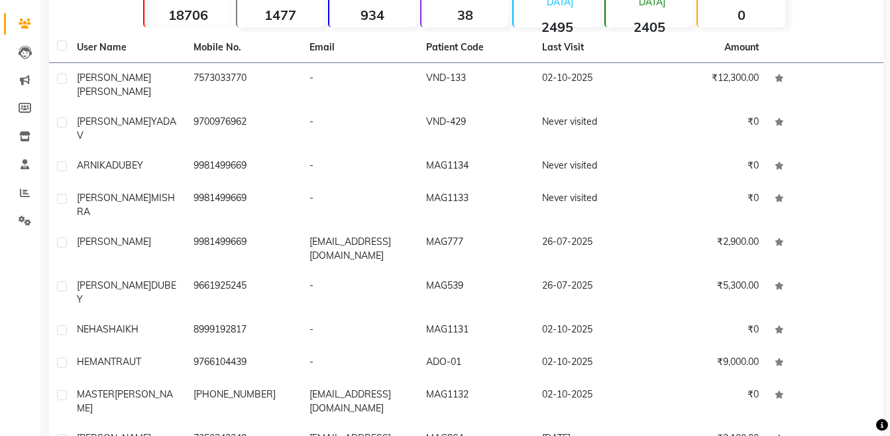
scroll to position [138, 0]
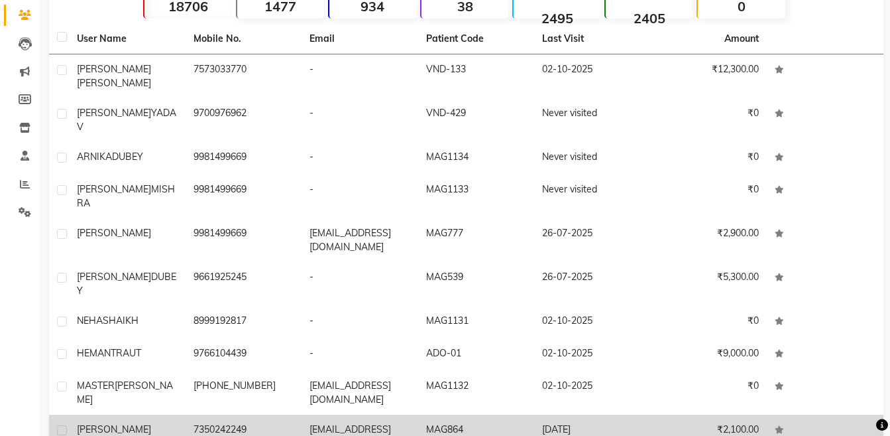
click at [274, 414] on td "7350242249" at bounding box center [244, 436] width 117 height 44
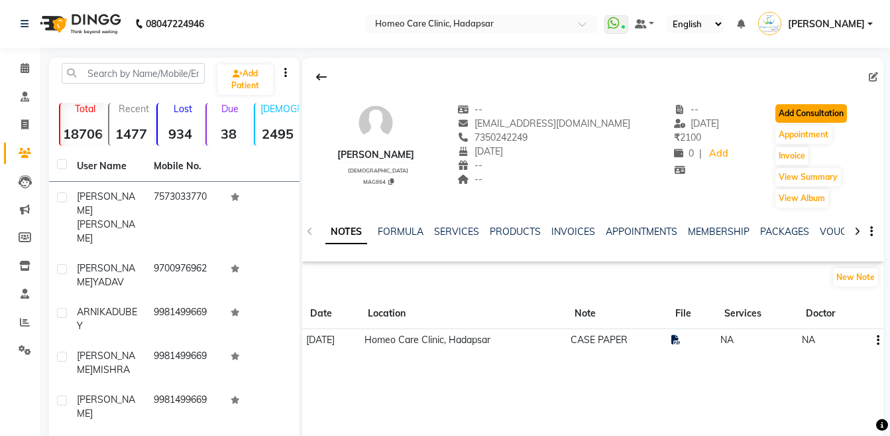
click at [805, 110] on button "Add Consultation" at bounding box center [812, 113] width 72 height 19
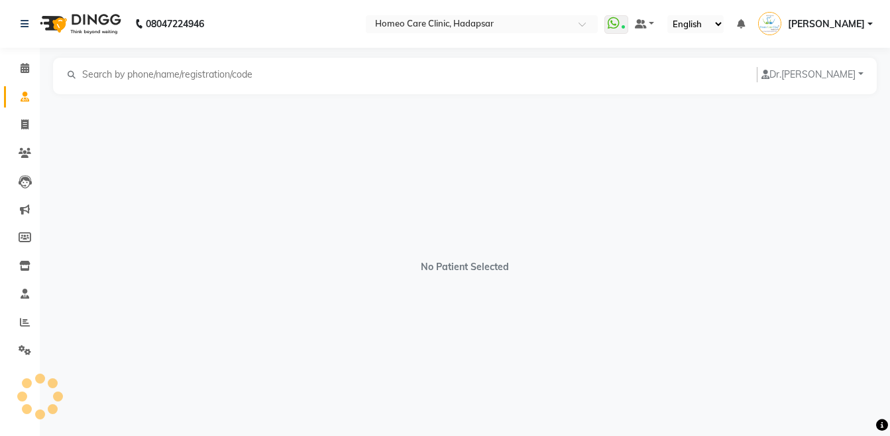
select select "male"
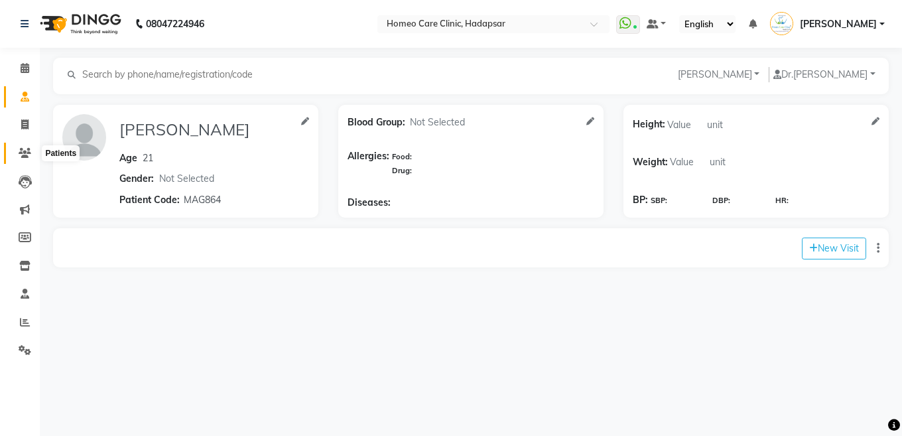
click at [27, 156] on icon at bounding box center [25, 153] width 13 height 10
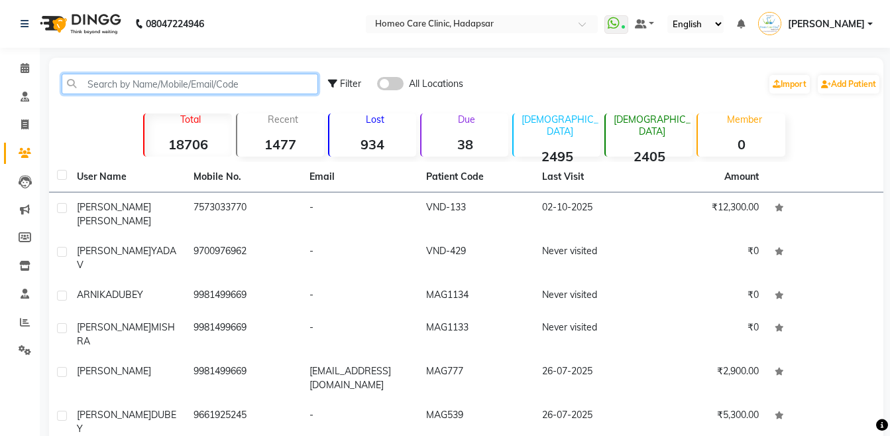
click at [243, 88] on input "text" at bounding box center [190, 84] width 257 height 21
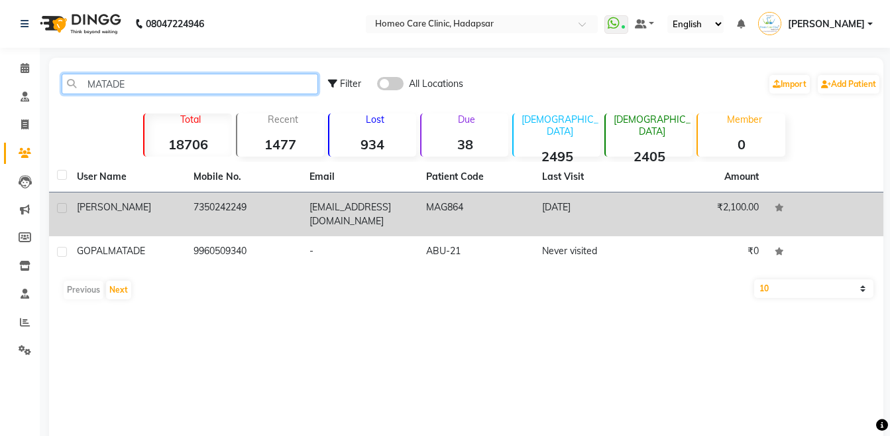
type input "MATADE"
click at [243, 206] on td "7350242249" at bounding box center [244, 214] width 117 height 44
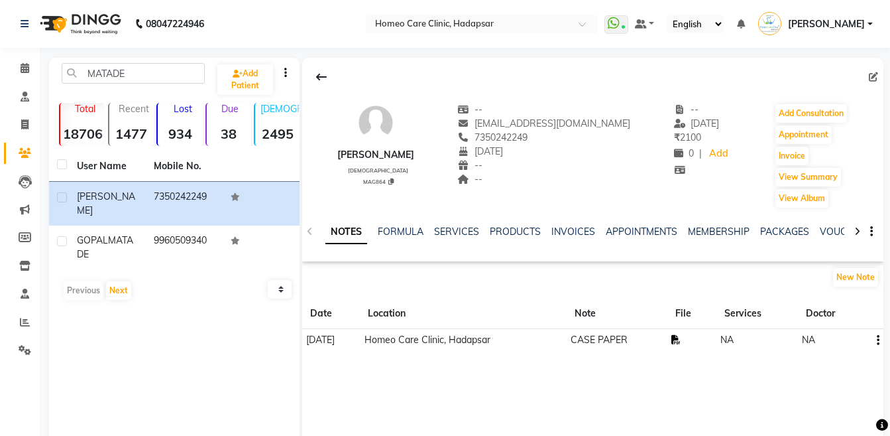
click at [681, 338] on icon at bounding box center [676, 339] width 9 height 9
click at [812, 115] on button "Add Consultation" at bounding box center [812, 113] width 72 height 19
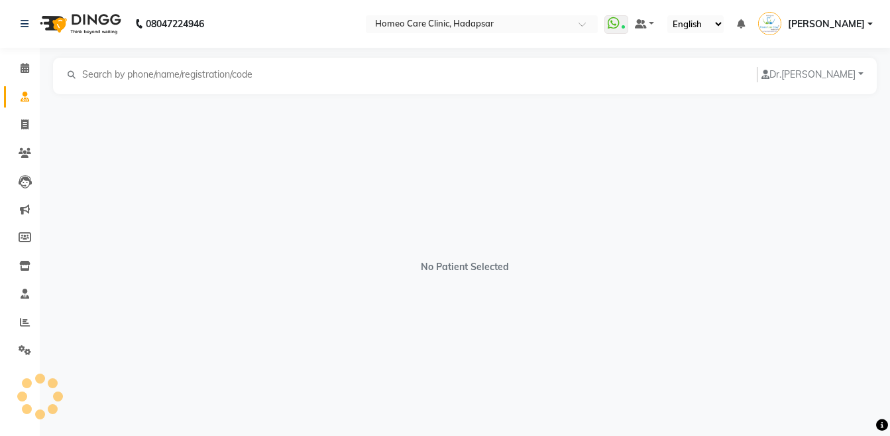
select select "male"
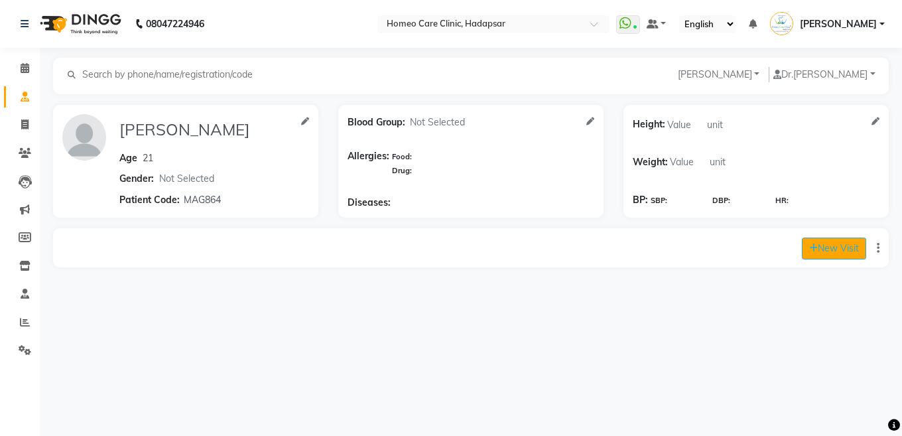
click at [809, 255] on button "New Visit" at bounding box center [833, 248] width 64 height 22
select select "945"
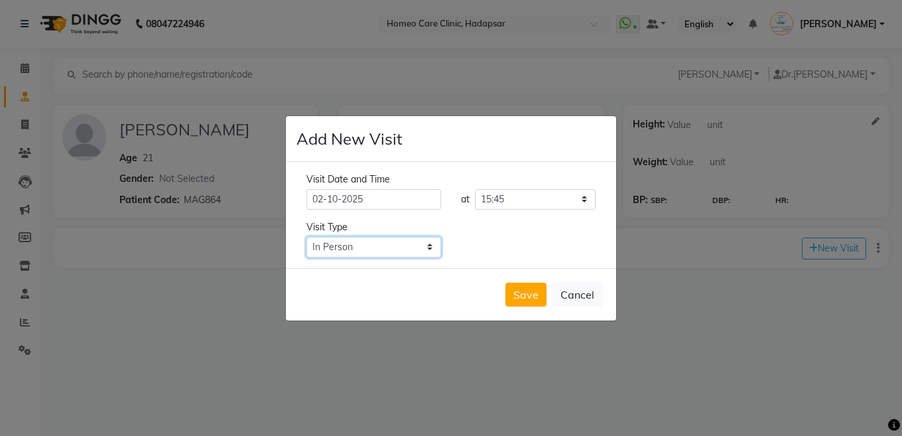
click at [385, 254] on select "Select Type In Person Video Phone Chat" at bounding box center [373, 247] width 135 height 21
select select "phone"
click at [306, 237] on select "Select Type In Person Video Phone Chat" at bounding box center [373, 247] width 135 height 21
click at [522, 291] on button "Save" at bounding box center [525, 294] width 41 height 24
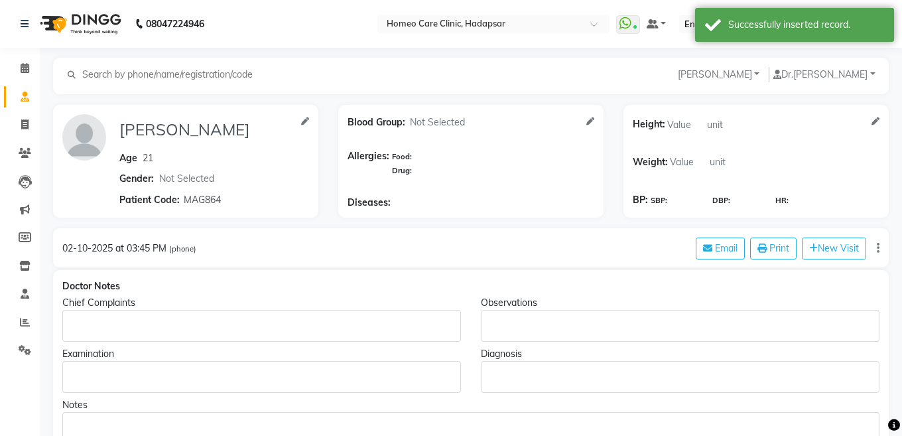
type input "VAIBHAV MATADE"
type input "21"
select select "male"
type input "MAG864"
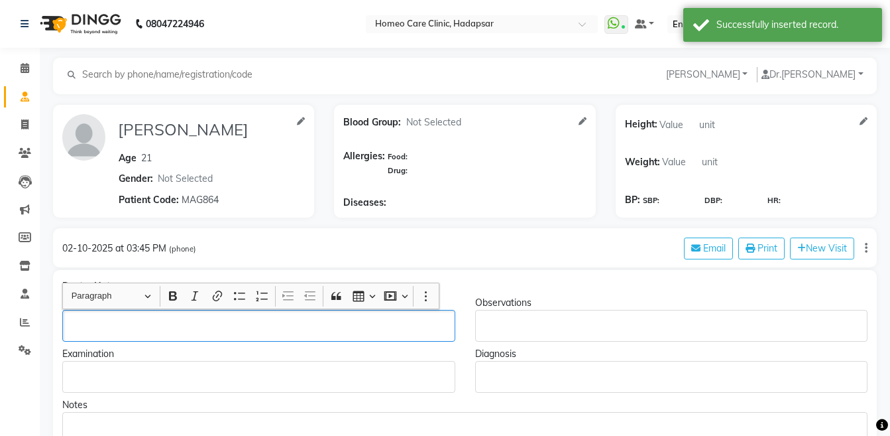
click at [105, 326] on p "Rich Text Editor, main" at bounding box center [258, 326] width 381 height 14
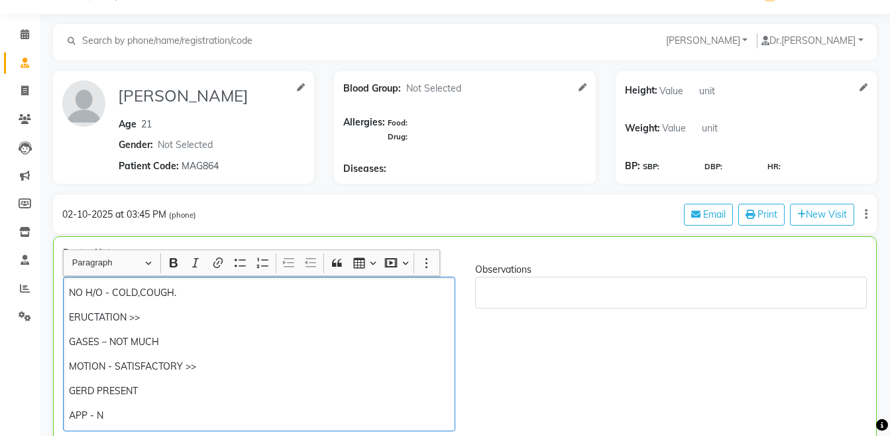
scroll to position [58, 0]
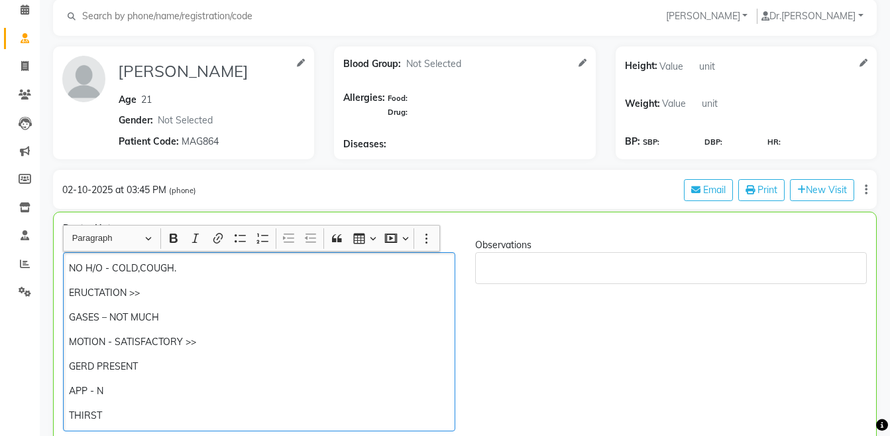
click at [206, 270] on p "NO H/O - COLD,COUGH." at bounding box center [259, 268] width 380 height 14
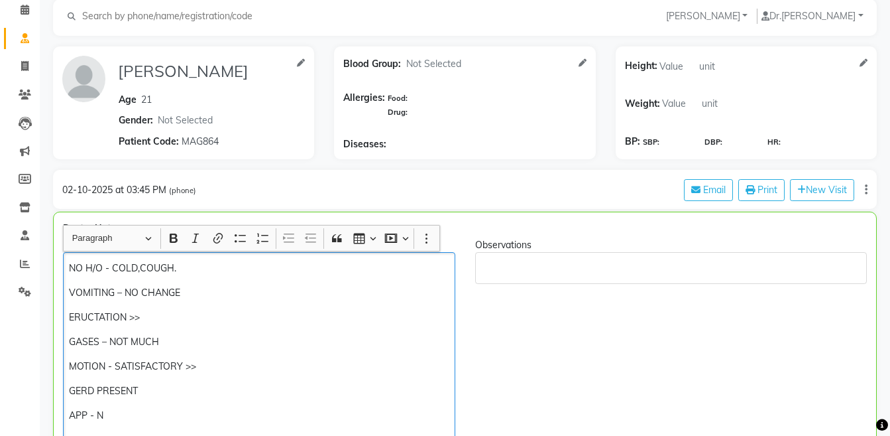
click at [143, 407] on div "NO H/O - COLD,COUGH. VOMITING – NO CHANGE ERUCTATION >> GASES – NOT MUCH MOTION…" at bounding box center [259, 354] width 392 height 204
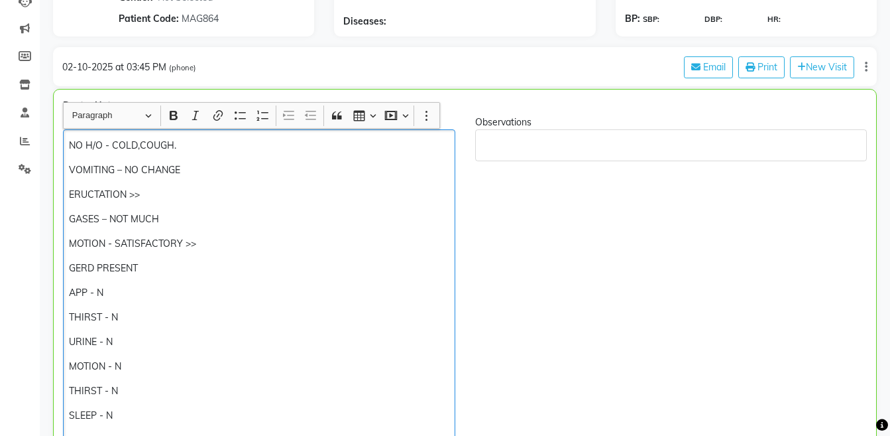
scroll to position [206, 0]
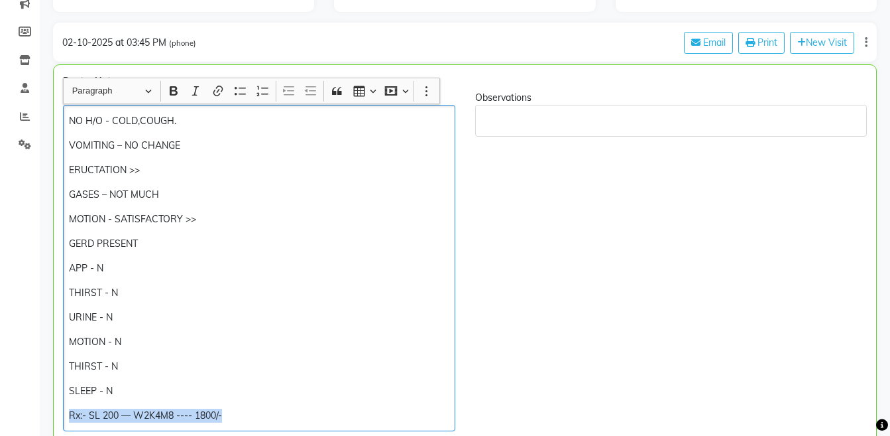
copy div "Rx:- SL 200 — W2K4M8 ---- 1800/-"
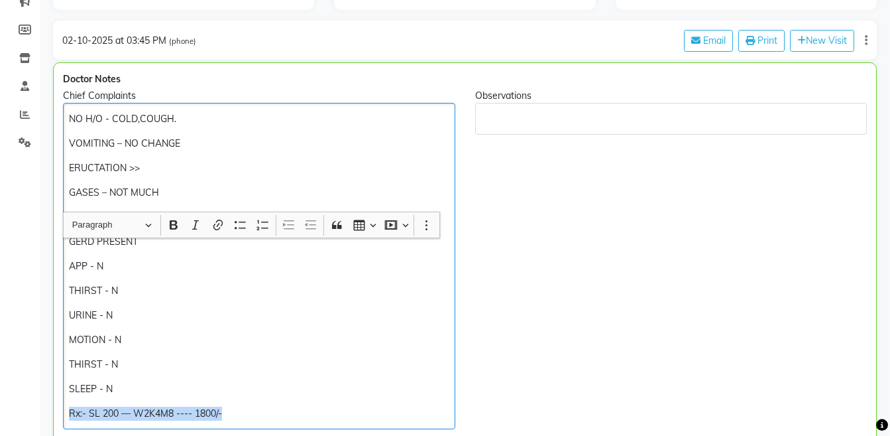
scroll to position [453, 0]
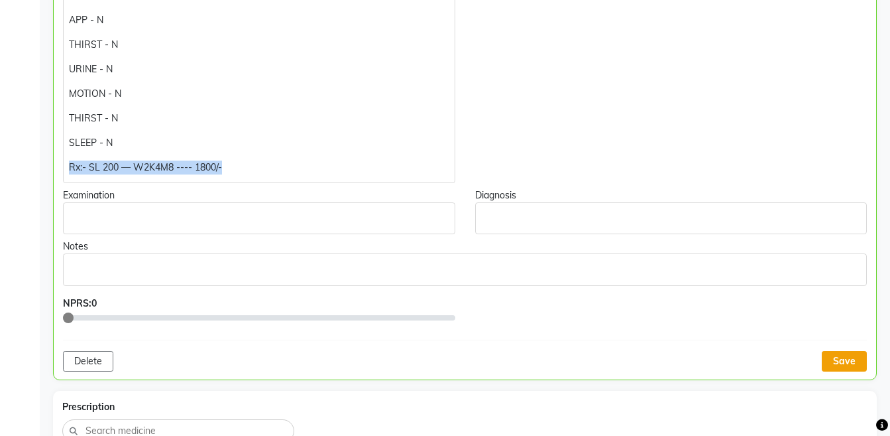
click at [835, 358] on button "Save" at bounding box center [844, 361] width 45 height 21
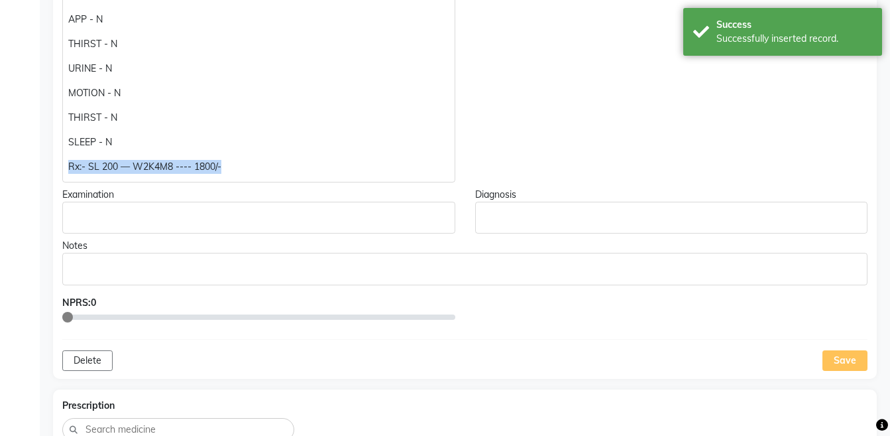
scroll to position [880, 0]
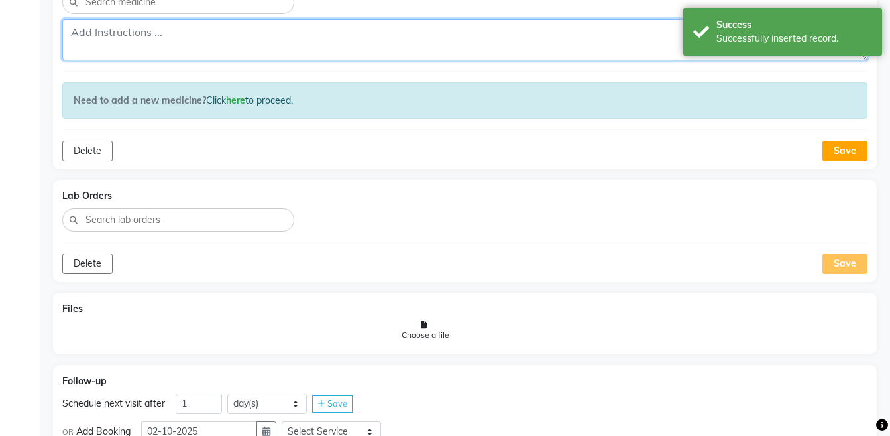
click at [522, 50] on textarea at bounding box center [464, 39] width 805 height 41
paste textarea "Rx:- SL 200 — W2K4M8 ---- 1800/-"
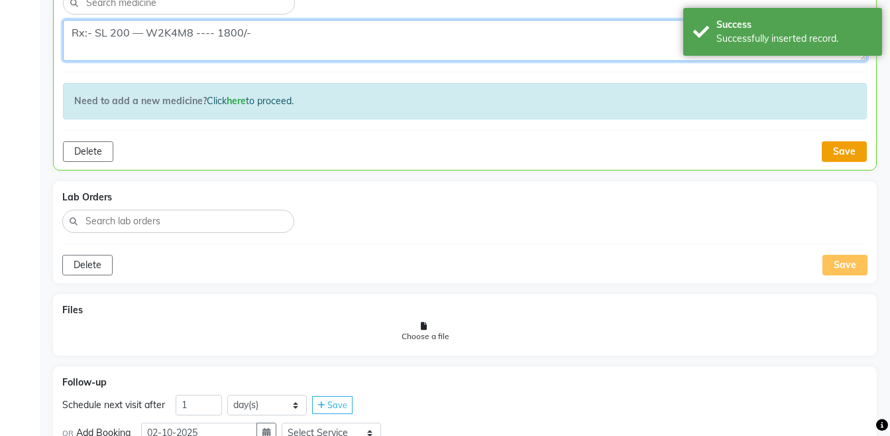
type textarea "Rx:- SL 200 — W2K4M8 ---- 1800/-"
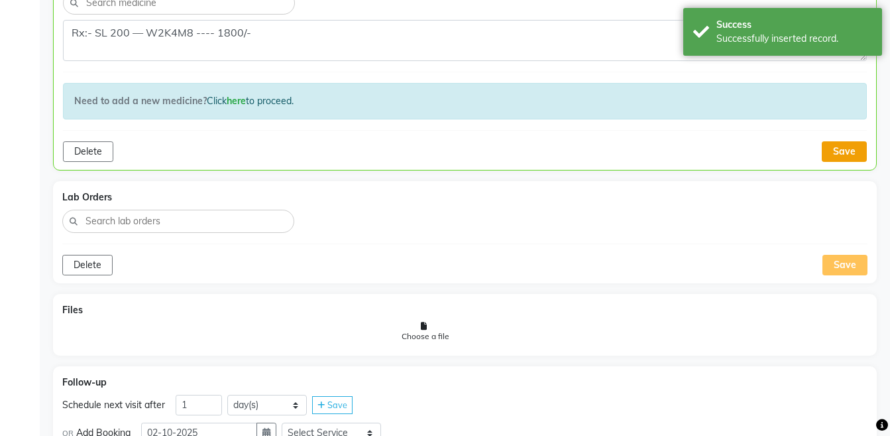
click at [856, 157] on button "Save" at bounding box center [844, 151] width 45 height 21
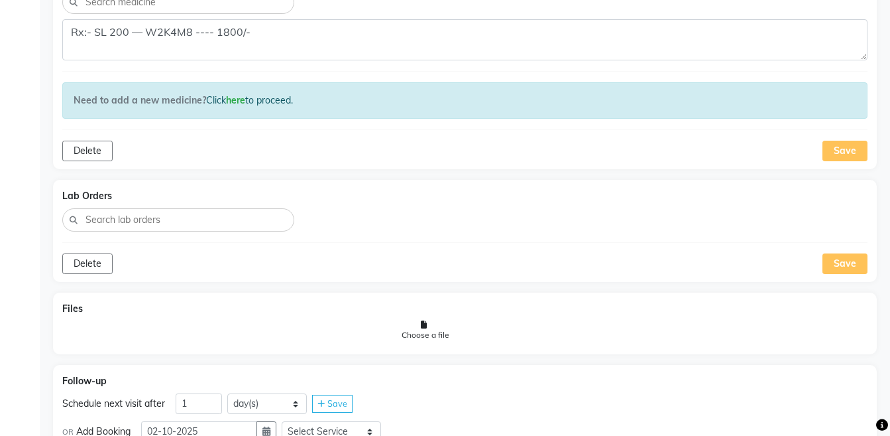
scroll to position [921, 0]
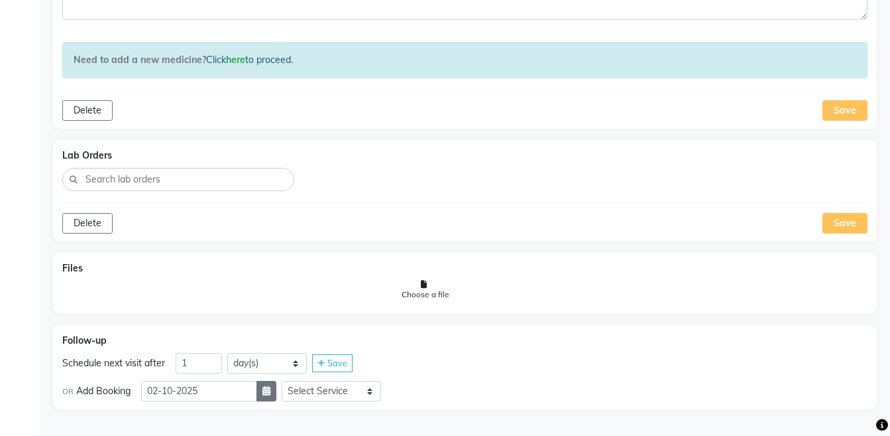
click at [276, 382] on button "button" at bounding box center [267, 391] width 20 height 21
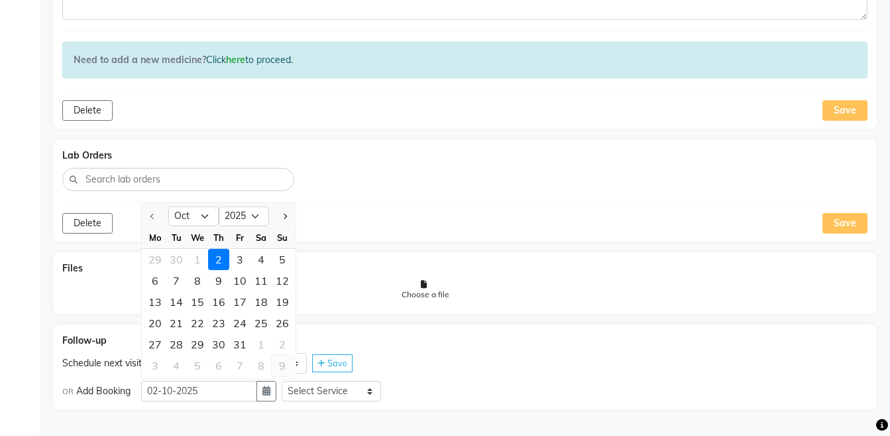
click at [283, 369] on div "9" at bounding box center [282, 365] width 21 height 21
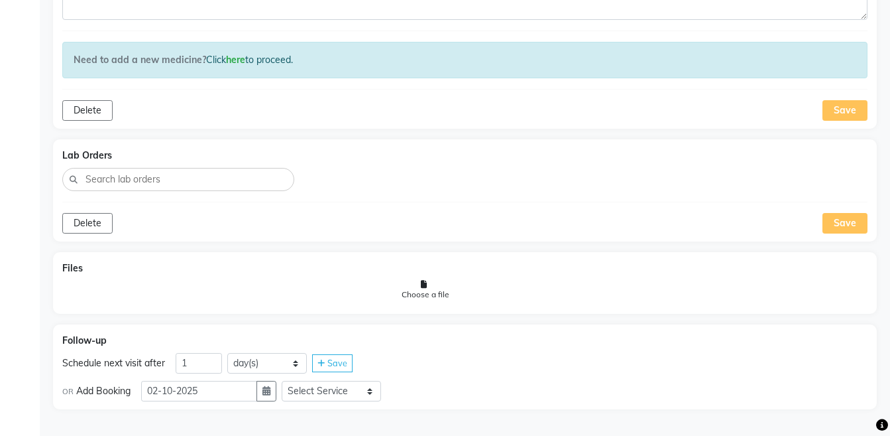
type input "[DATE]"
click at [325, 389] on select "Select Service Medicine Medicine 1 Hydra Facial Medi Facial Vampire Facial With…" at bounding box center [331, 391] width 99 height 21
select select "972997"
click at [292, 381] on select "Select Service Medicine Medicine 1 Hydra Facial Medi Facial Vampire Facial With…" at bounding box center [331, 391] width 99 height 21
click at [422, 384] on select "Select Slot 10:15 10:30 10:45 11:00 11:15 11:30 11:45 12:15 12:30 12:45 13:15 1…" at bounding box center [435, 391] width 99 height 21
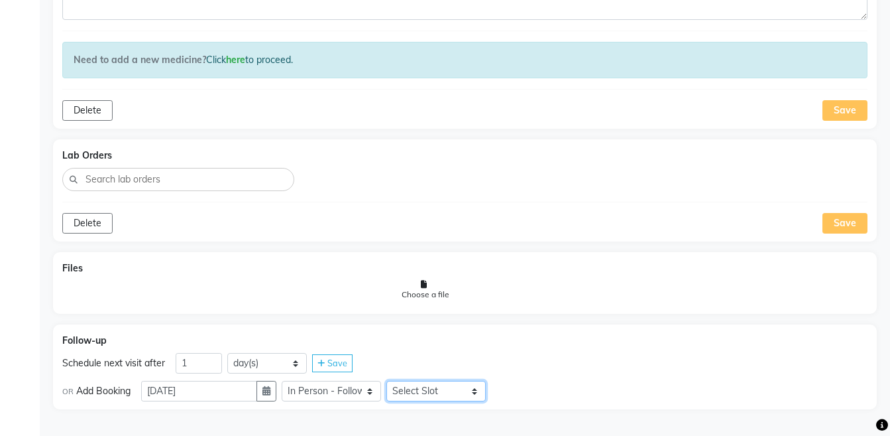
select select "930"
click at [397, 381] on select "Select Slot 10:15 10:30 10:45 11:00 11:15 11:30 11:45 12:15 12:30 12:45 13:15 1…" at bounding box center [435, 391] width 99 height 21
click at [519, 382] on div "Save" at bounding box center [511, 391] width 40 height 18
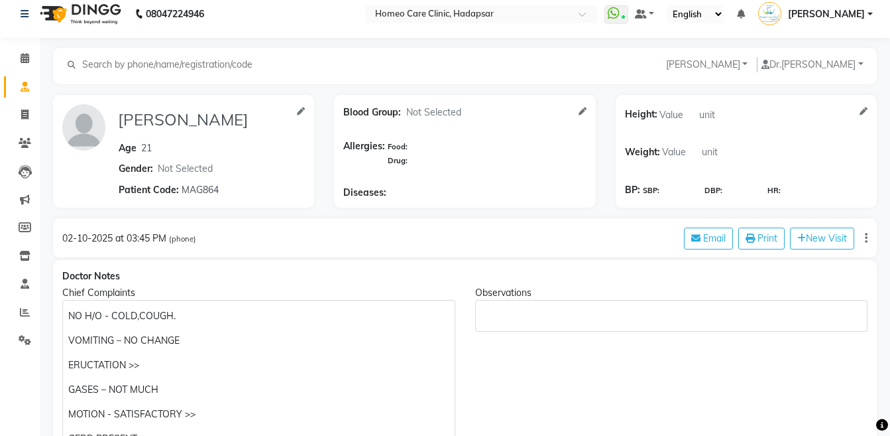
scroll to position [0, 0]
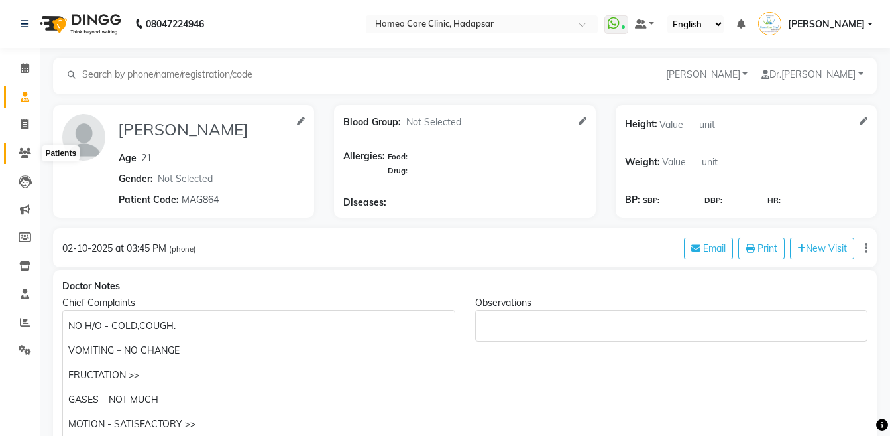
click at [22, 150] on icon at bounding box center [25, 153] width 13 height 10
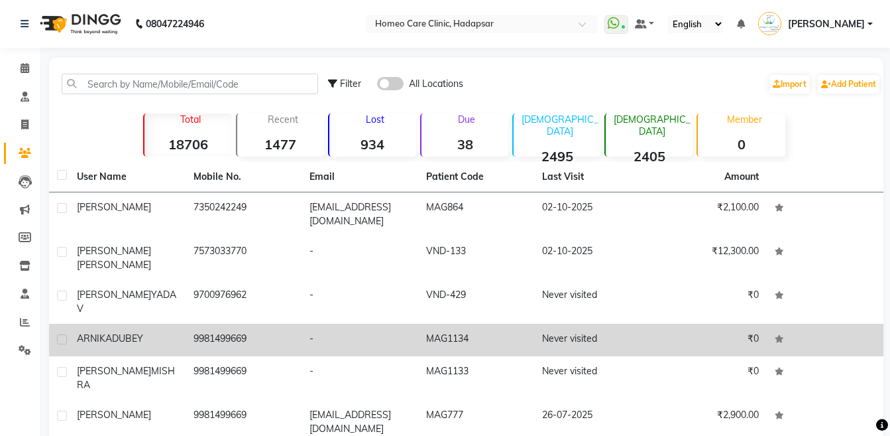
click at [312, 339] on td "-" at bounding box center [360, 339] width 117 height 32
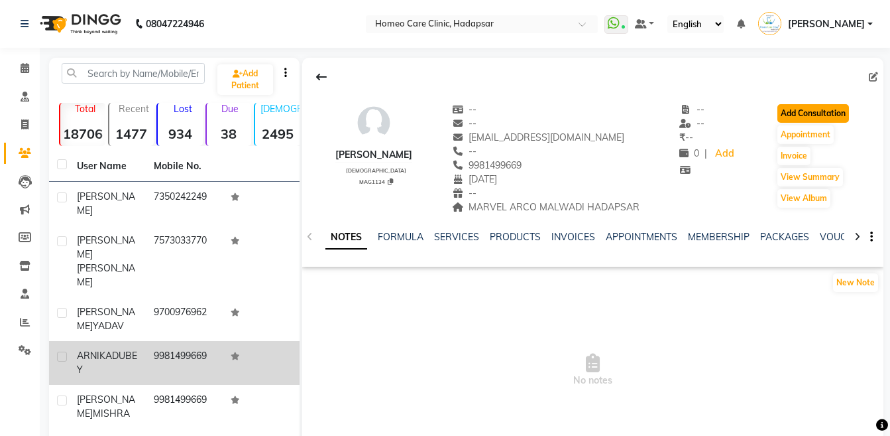
click at [802, 118] on button "Add Consultation" at bounding box center [814, 113] width 72 height 19
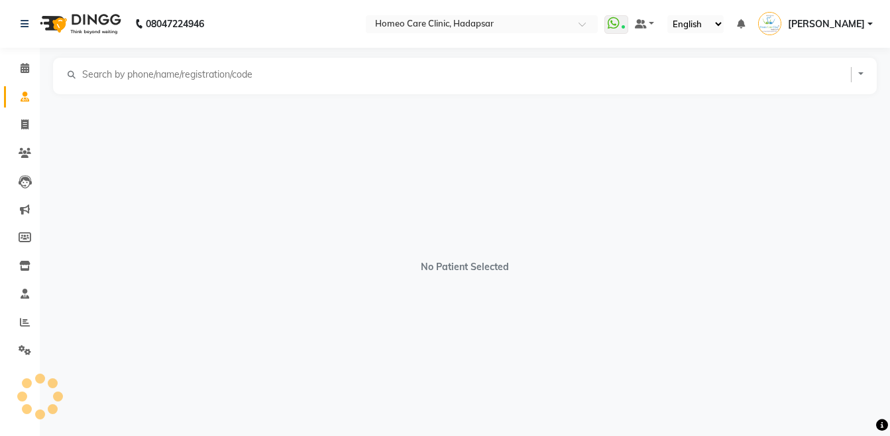
select select "[DEMOGRAPHIC_DATA]"
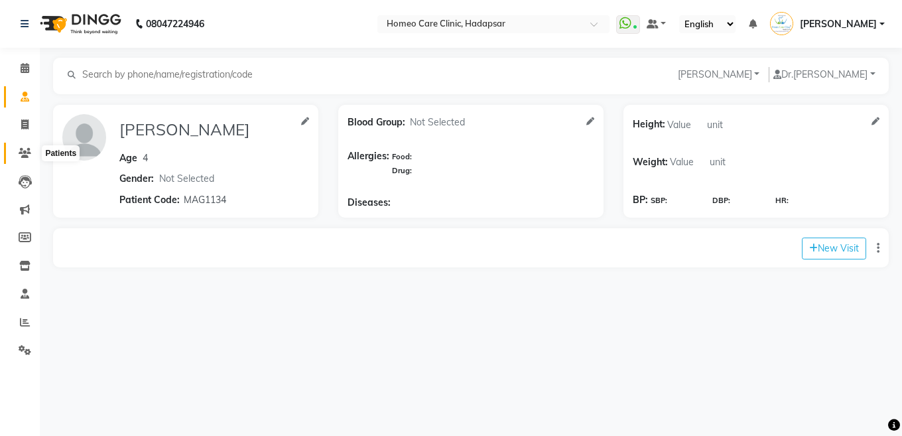
click at [23, 156] on icon at bounding box center [25, 153] width 13 height 10
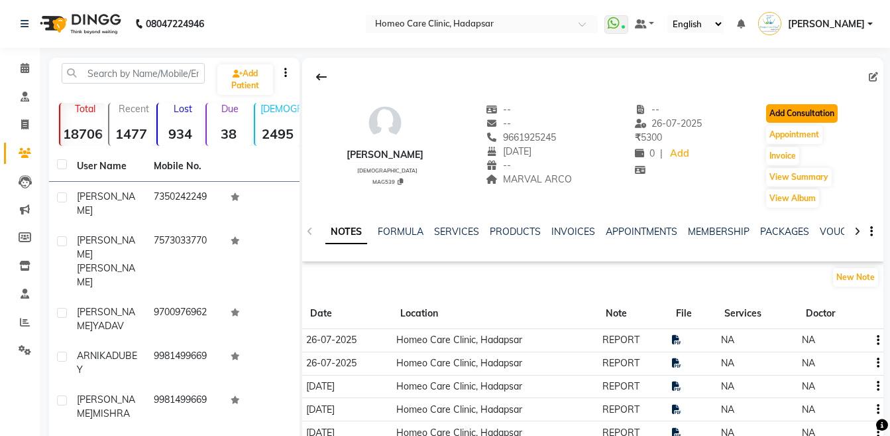
click at [798, 117] on button "Add Consultation" at bounding box center [802, 113] width 72 height 19
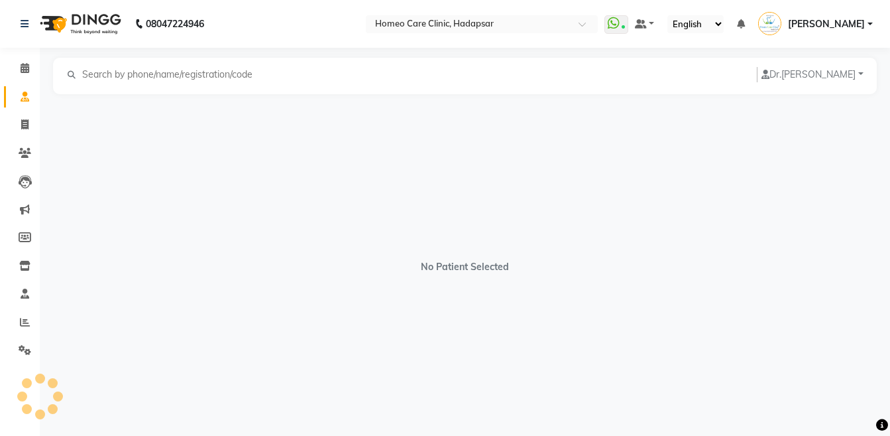
select select "[DEMOGRAPHIC_DATA]"
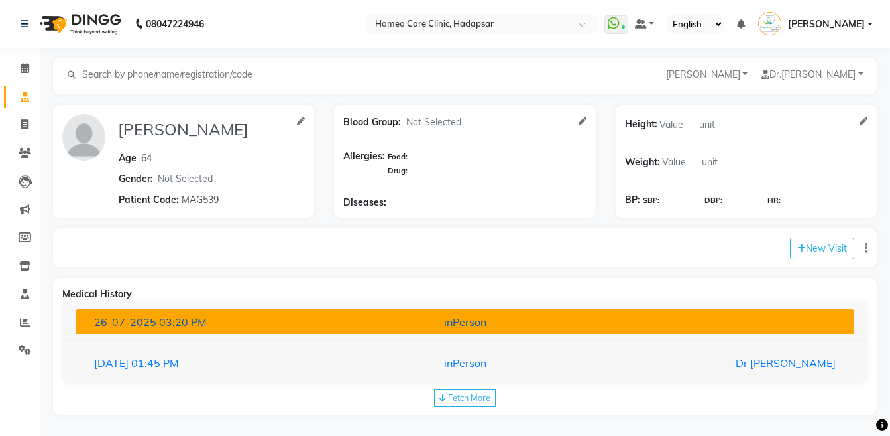
click at [559, 328] on div "inPerson" at bounding box center [465, 322] width 254 height 16
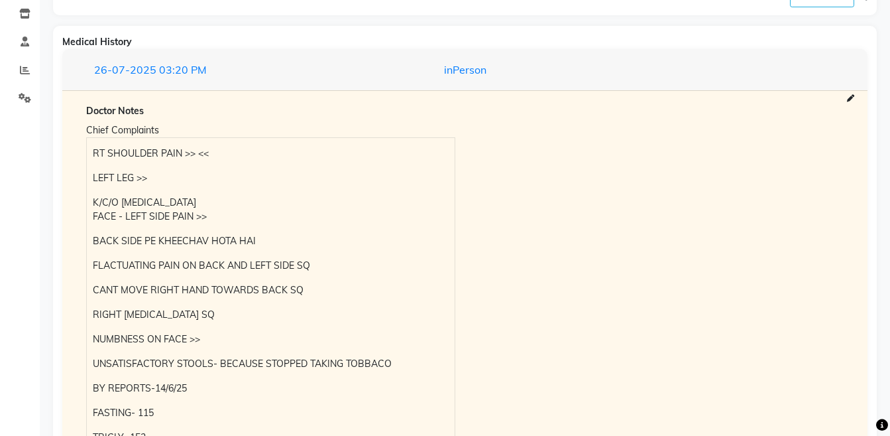
scroll to position [670, 0]
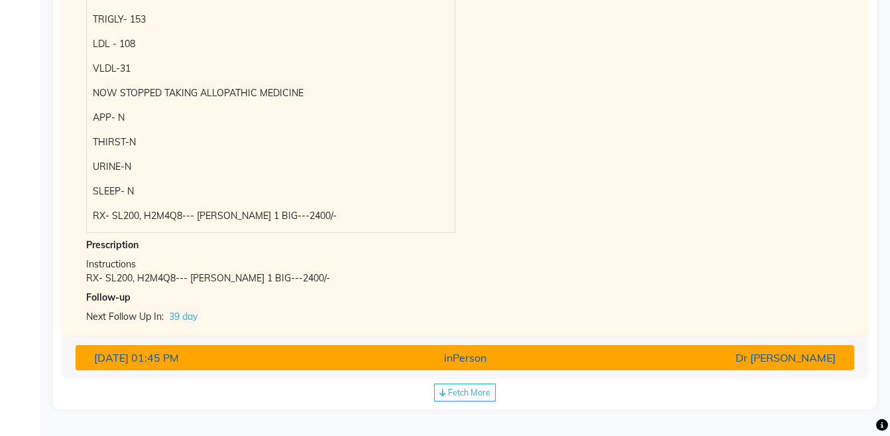
click at [662, 353] on div "Dr [PERSON_NAME]" at bounding box center [719, 357] width 254 height 16
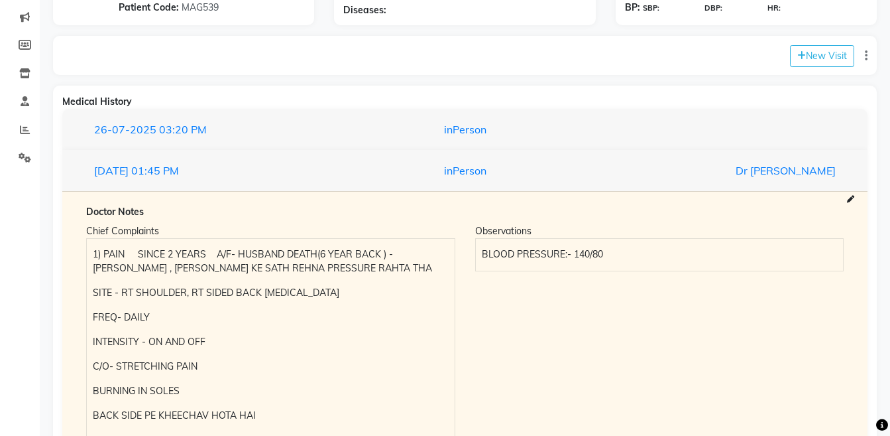
scroll to position [174, 0]
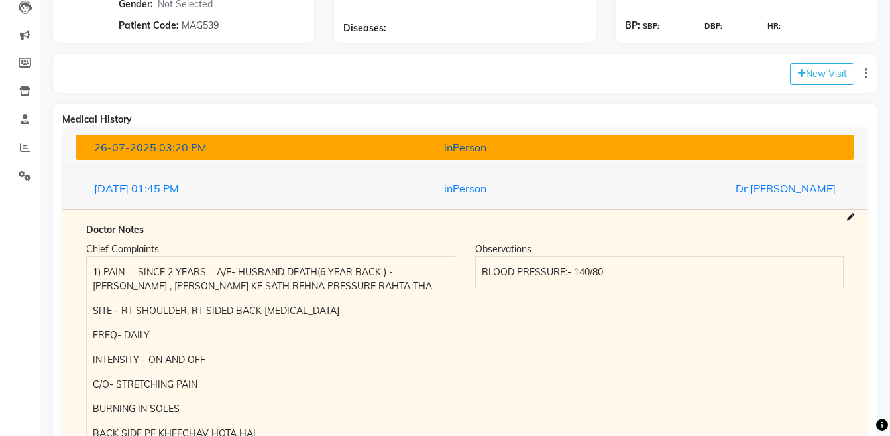
click at [642, 150] on div "button" at bounding box center [719, 147] width 254 height 16
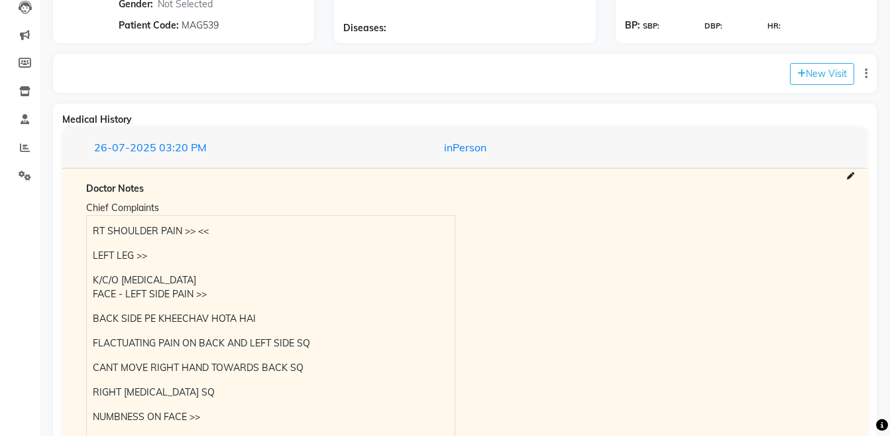
click at [99, 234] on p "RT SHOULDER PAIN >> <<" at bounding box center [270, 231] width 355 height 14
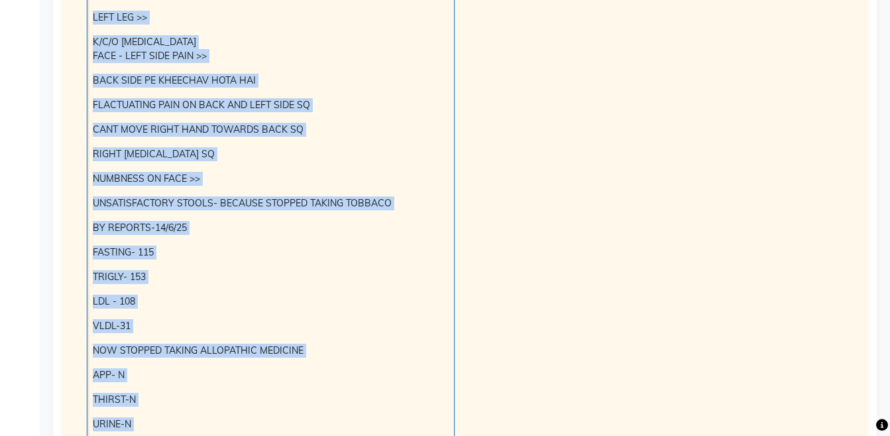
scroll to position [456, 0]
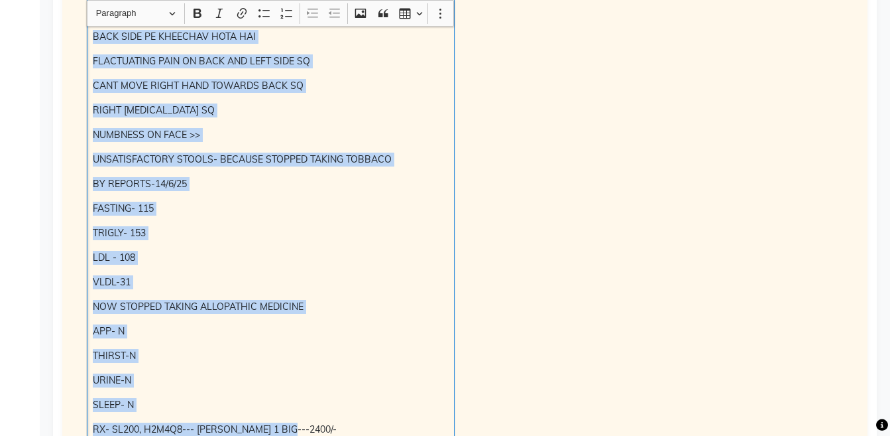
copy div "RT SHOULDER PAIN >> << LEFT LEG >> K/C/O HIGH CHOLESTEROL FACE - LEFT SIDE PAIN…"
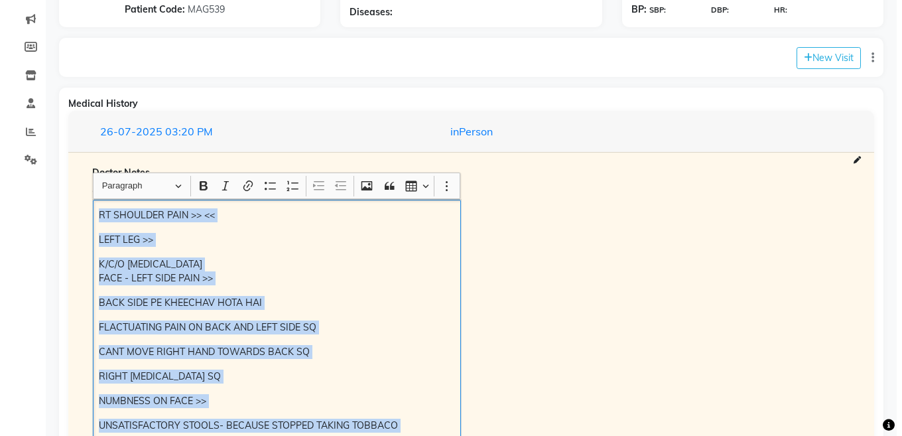
scroll to position [174, 0]
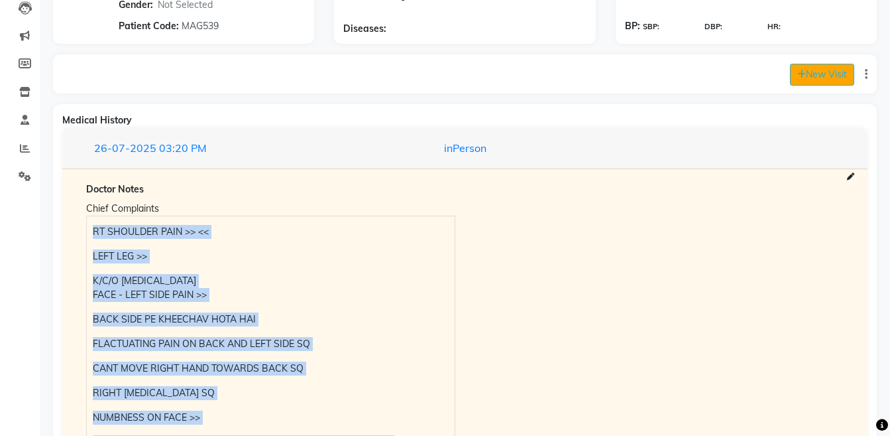
click at [830, 80] on button "New Visit" at bounding box center [822, 75] width 64 height 22
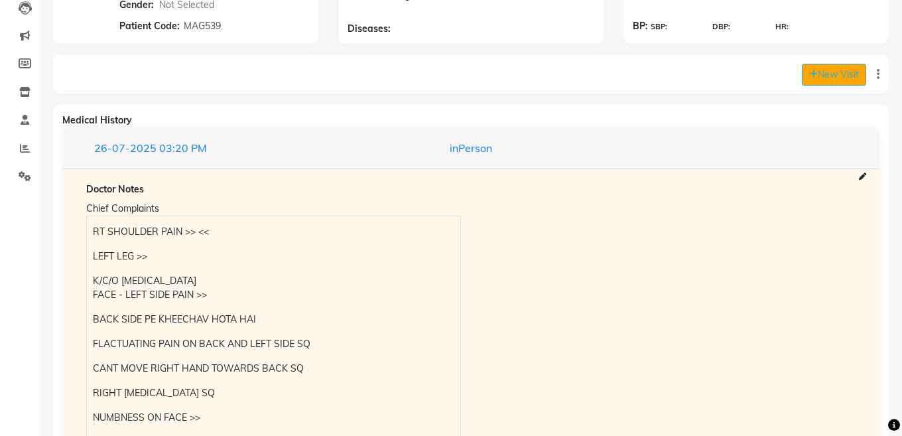
select select "955"
select select "inPerson"
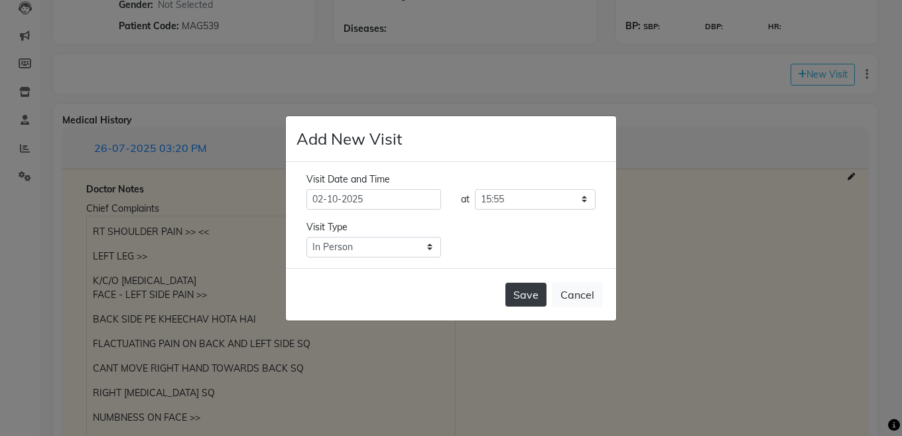
click at [535, 288] on button "Save" at bounding box center [525, 294] width 41 height 24
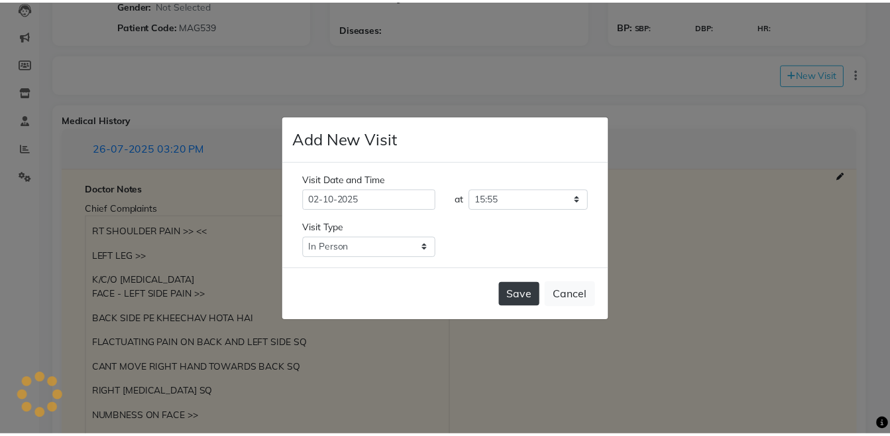
scroll to position [0, 0]
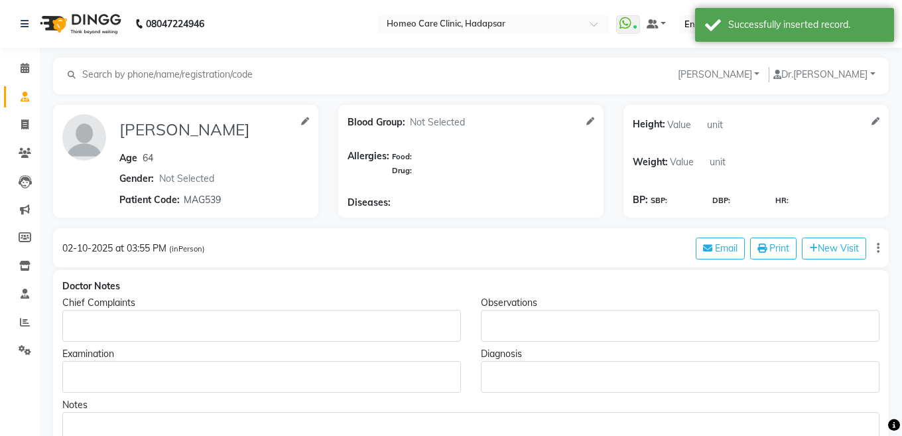
type input "SUSHMA DUBEY"
type input "64"
select select "[DEMOGRAPHIC_DATA]"
type input "MAG539"
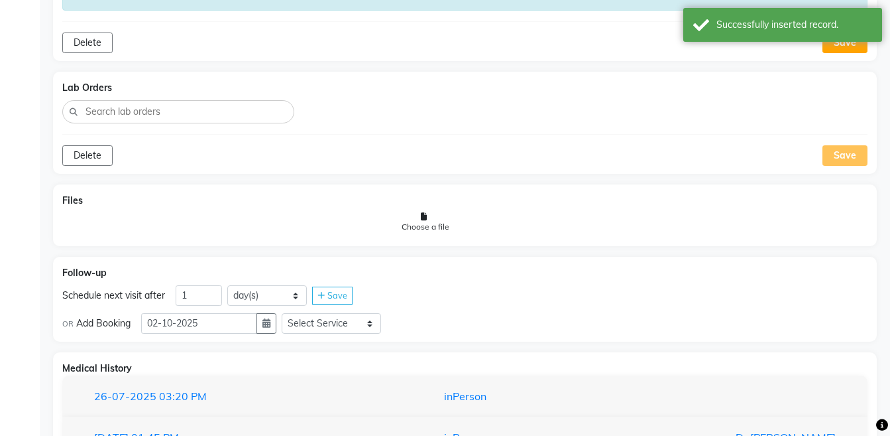
scroll to position [774, 0]
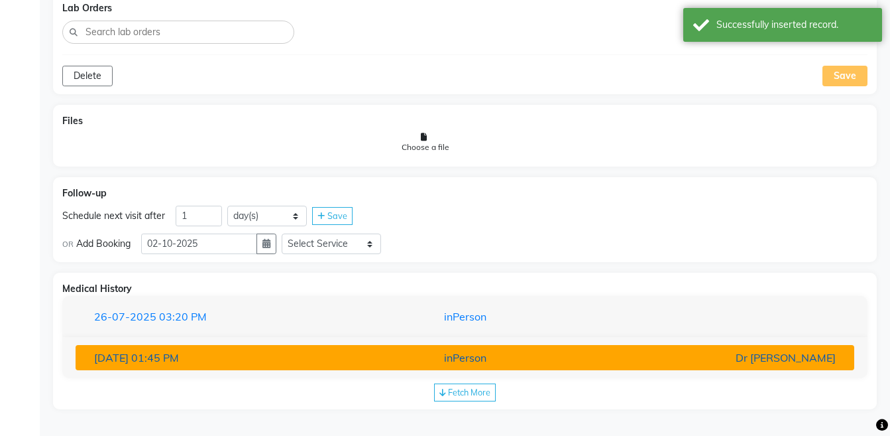
click at [668, 369] on button "08-06-2025 01:45 PM inPerson Dr Pooja Doshi" at bounding box center [465, 357] width 779 height 25
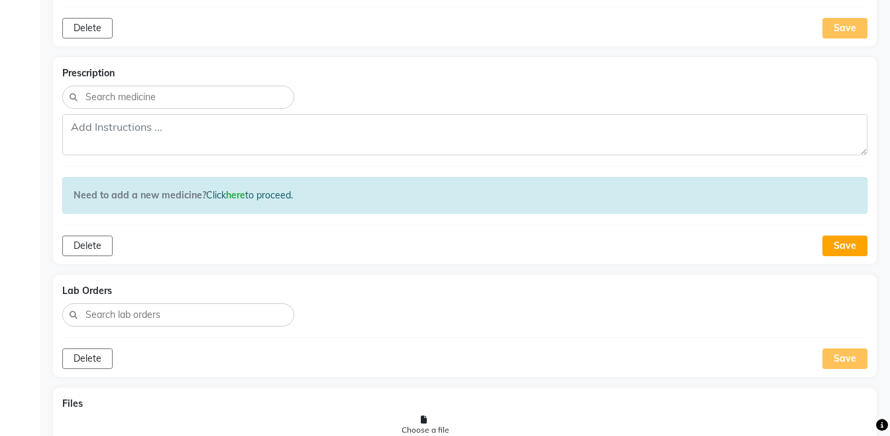
scroll to position [115, 0]
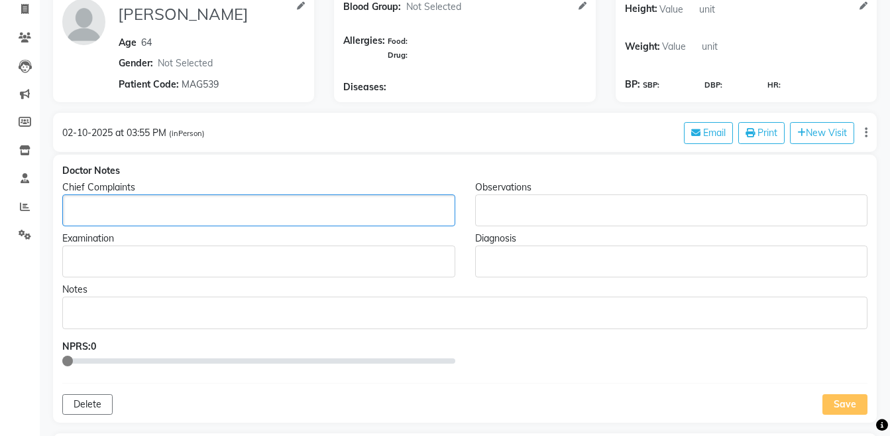
click at [363, 222] on div "Rich Text Editor, main" at bounding box center [258, 210] width 393 height 32
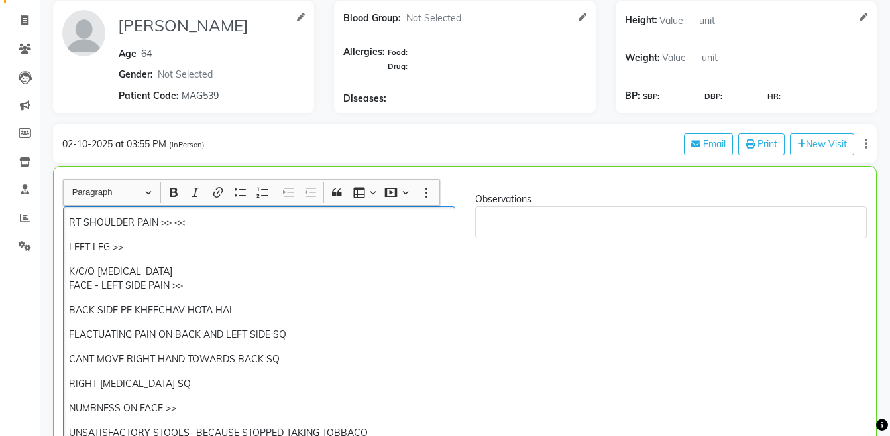
scroll to position [99, 0]
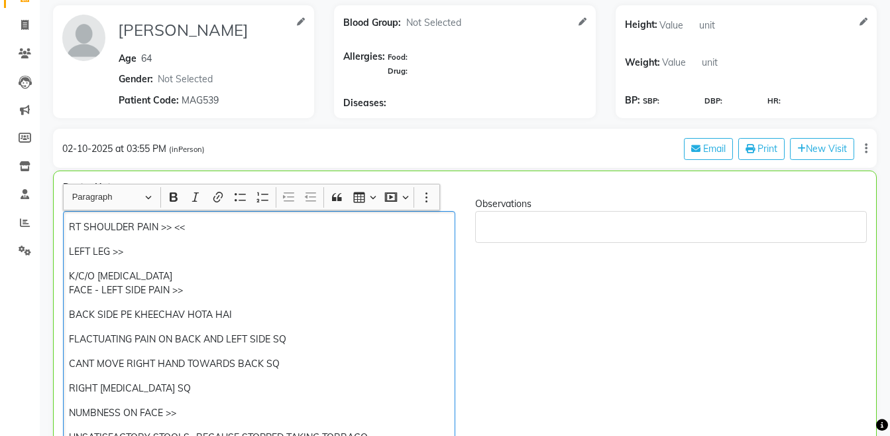
click at [110, 338] on p "FLACTUATING PAIN ON BACK AND LEFT SIDE SQ" at bounding box center [259, 339] width 380 height 14
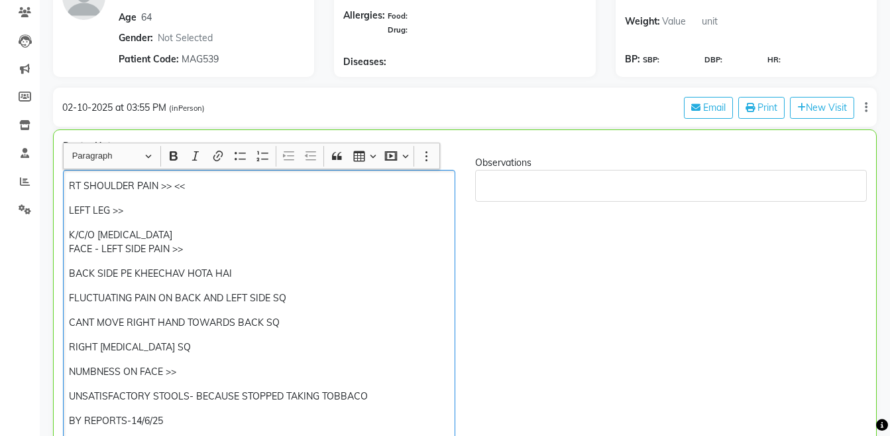
scroll to position [145, 0]
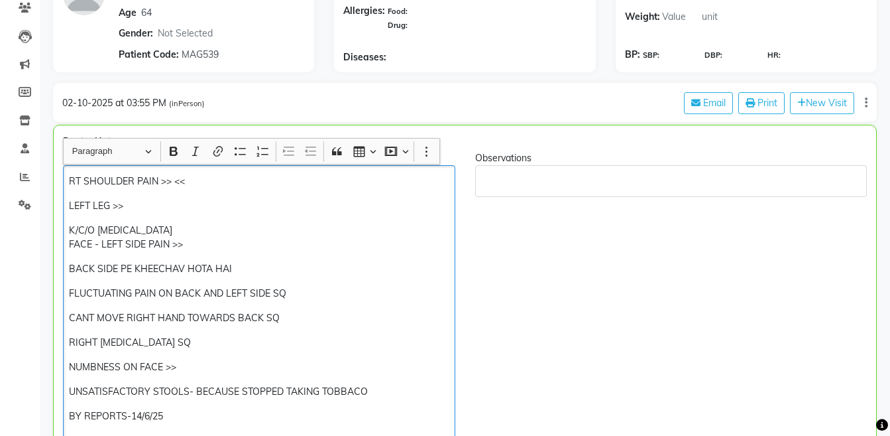
click at [308, 264] on p "BACK SIDE PE KHEECHAV HOTA HAI" at bounding box center [259, 269] width 380 height 14
click at [310, 315] on p "CANT MOVE RIGHT HAND TOWARDS BACK SQ" at bounding box center [259, 318] width 380 height 14
click at [207, 345] on p "RIGHT LEG PAIN SQ" at bounding box center [259, 342] width 380 height 14
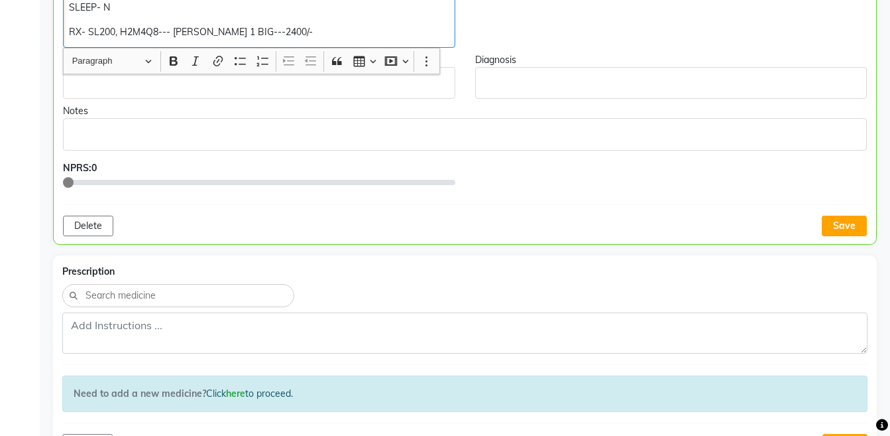
scroll to position [794, 0]
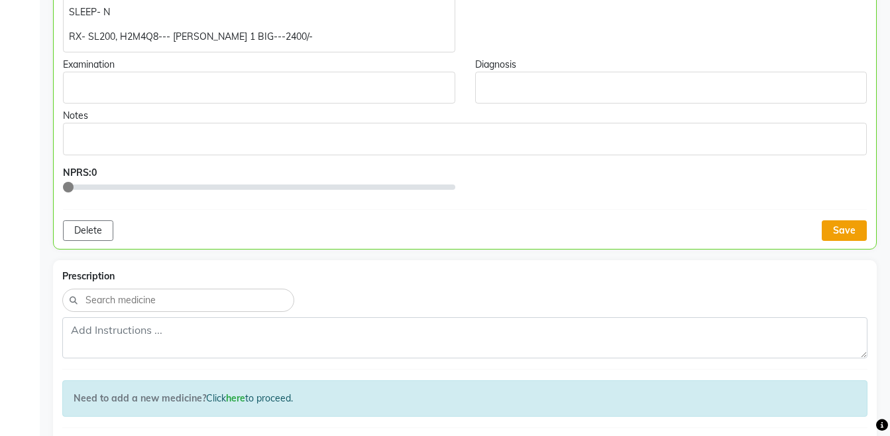
click at [831, 226] on button "Save" at bounding box center [844, 230] width 45 height 21
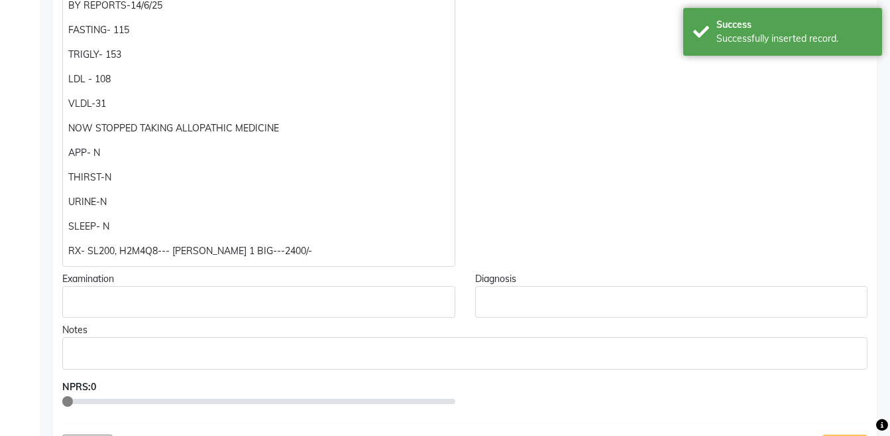
scroll to position [611, 0]
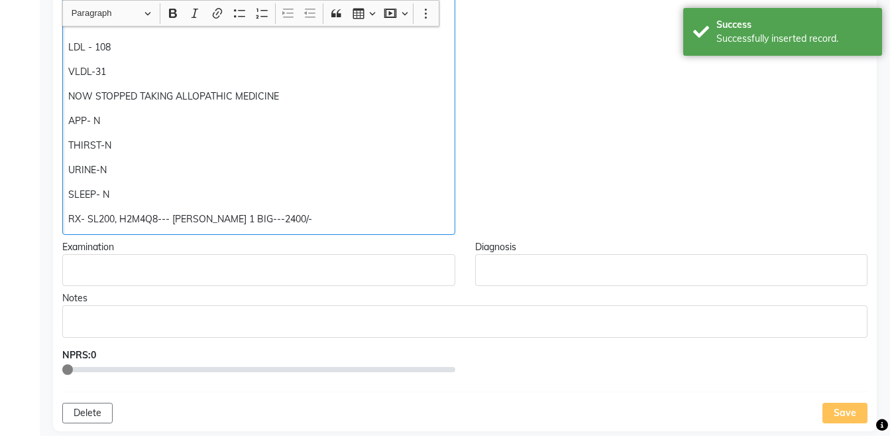
click at [100, 224] on p "RX- SL200, H2M4Q8--- RAU 1 BIG---2400/-" at bounding box center [258, 219] width 381 height 14
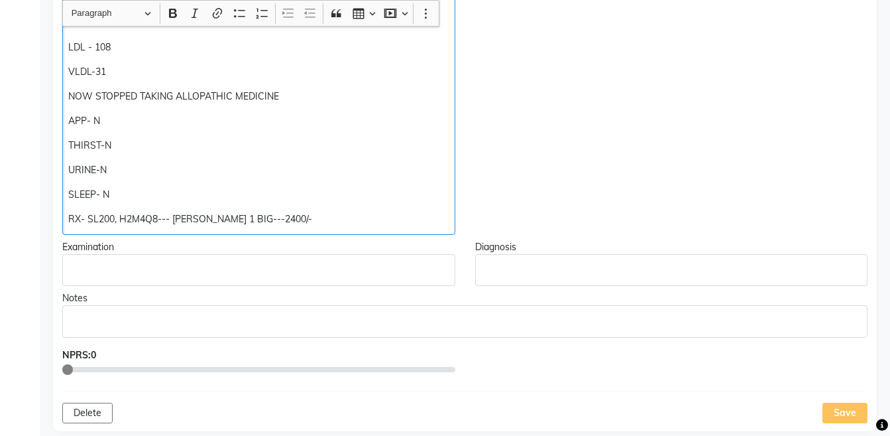
scroll to position [612, 0]
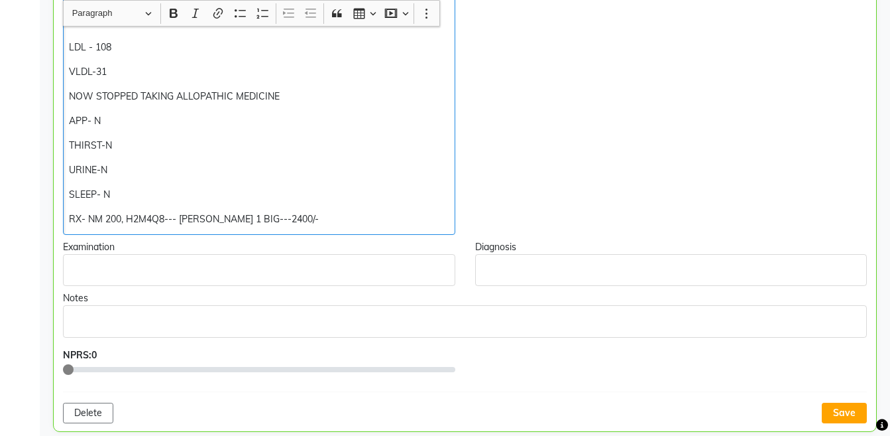
click at [282, 220] on p "RX- NM 200, H2M4Q8--- RAU 1 BIG---2400/-" at bounding box center [259, 219] width 380 height 14
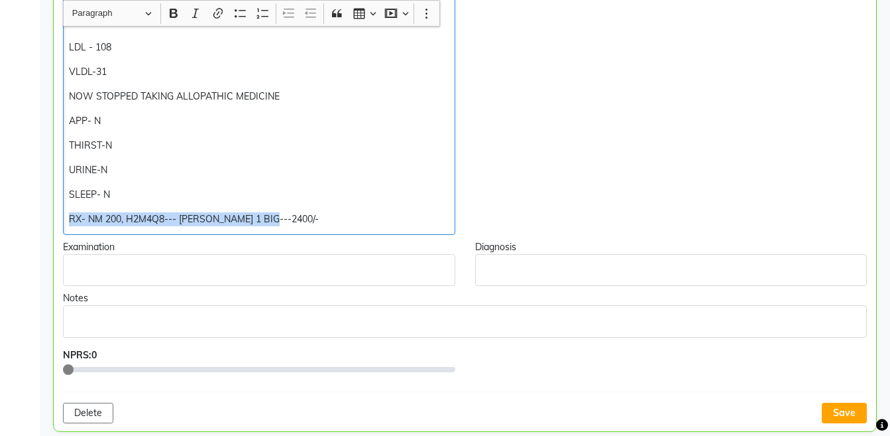
copy div "RX- NM 200, H2M4Q8--- RAU 1 BIG---2400/-"
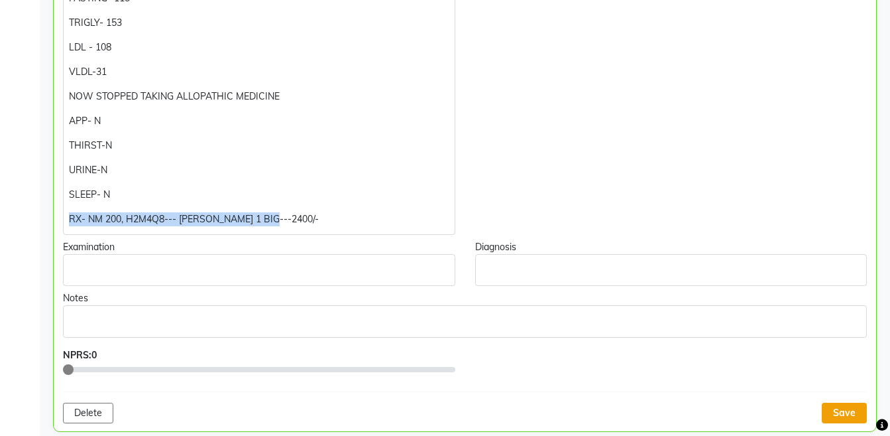
click at [847, 409] on button "Save" at bounding box center [844, 412] width 45 height 21
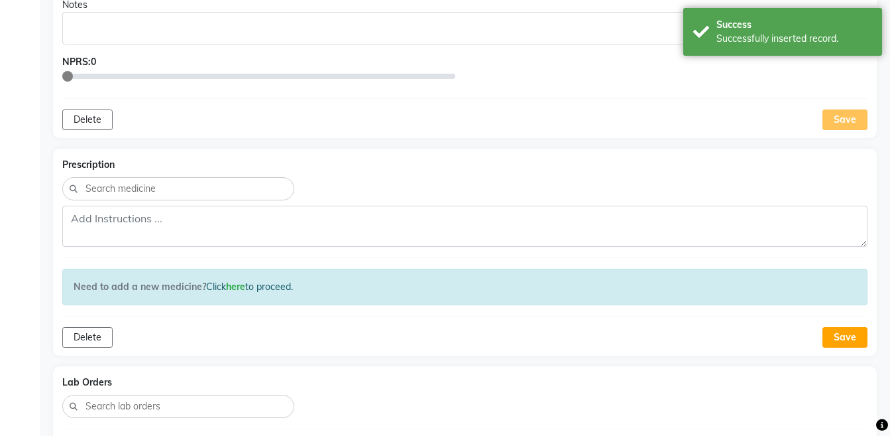
scroll to position [950, 0]
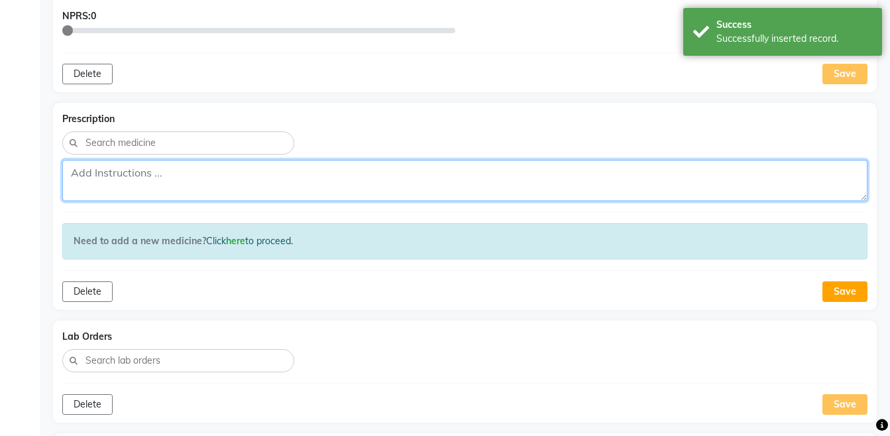
click at [611, 163] on textarea at bounding box center [464, 180] width 805 height 41
paste textarea "RX- NM 200, H2M4Q8--- RAU 1 BIG---2400/-"
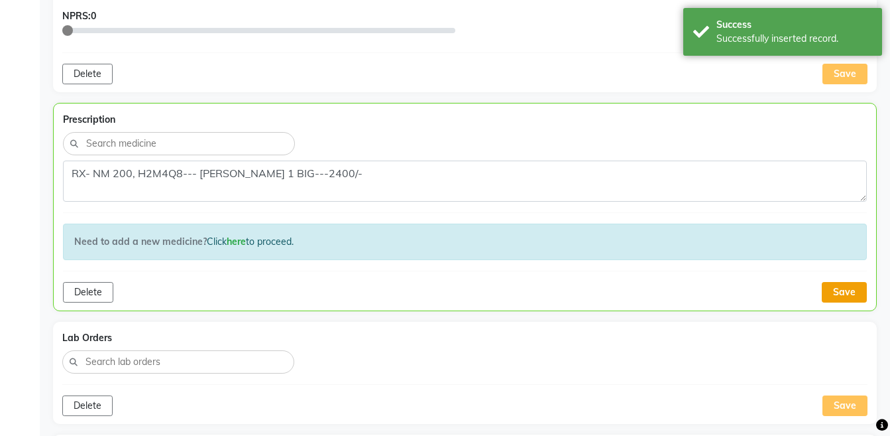
click at [843, 298] on button "Save" at bounding box center [844, 292] width 45 height 21
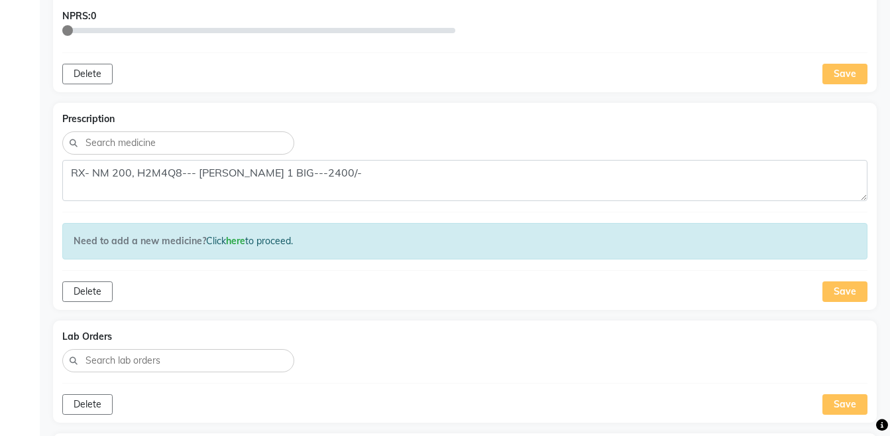
scroll to position [955, 0]
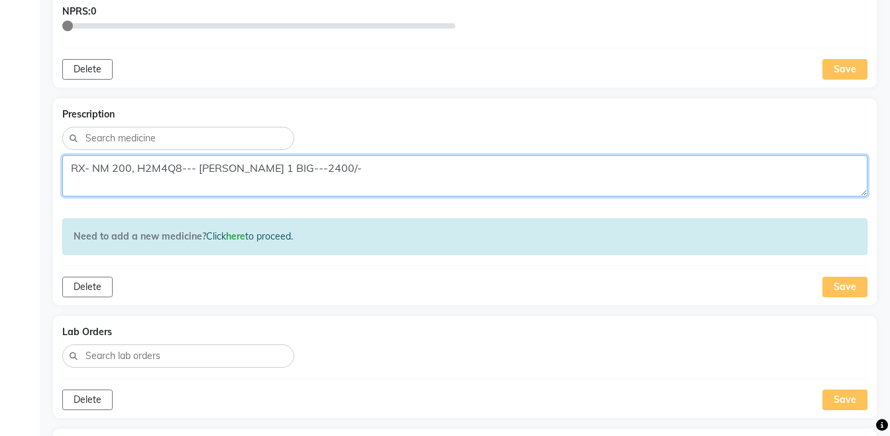
click at [182, 174] on textarea "RX- NM 200, H2M4Q8--- RAU 1 BIG---2400/-" at bounding box center [464, 175] width 805 height 41
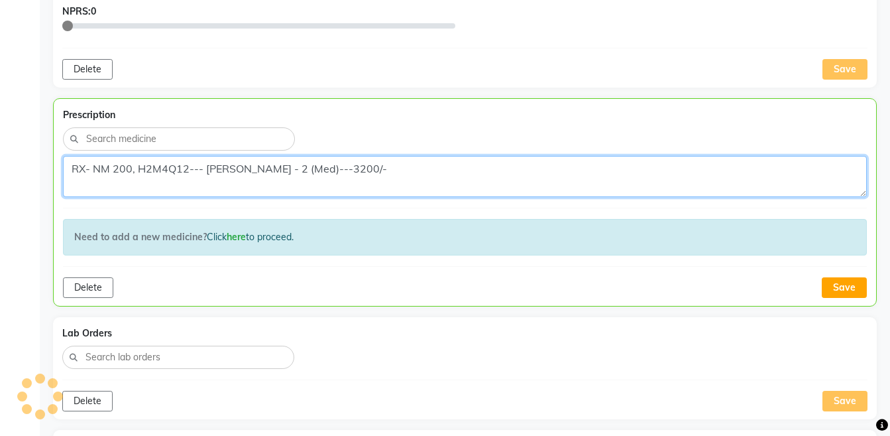
click at [381, 157] on textarea "RX- NM 200, H2M4Q12--- RAU - 2 (Med)---3200/-" at bounding box center [465, 176] width 804 height 41
type textarea "RX- NM 200, H2M4Q12--- RAU - 2 (Med)---3200/-"
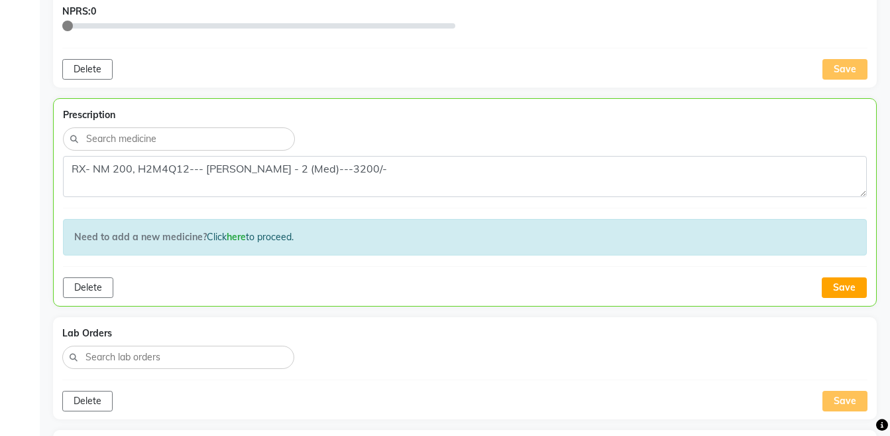
click at [821, 289] on div "Delete Save" at bounding box center [465, 287] width 804 height 21
click at [835, 289] on button "Save" at bounding box center [844, 287] width 45 height 21
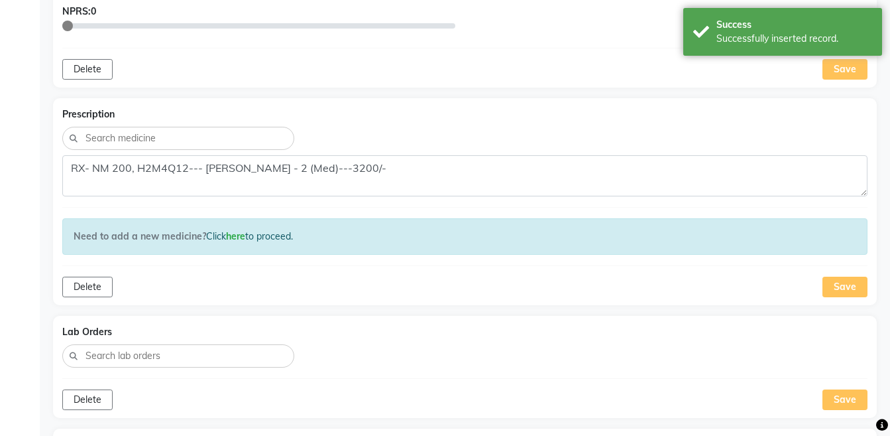
scroll to position [717, 0]
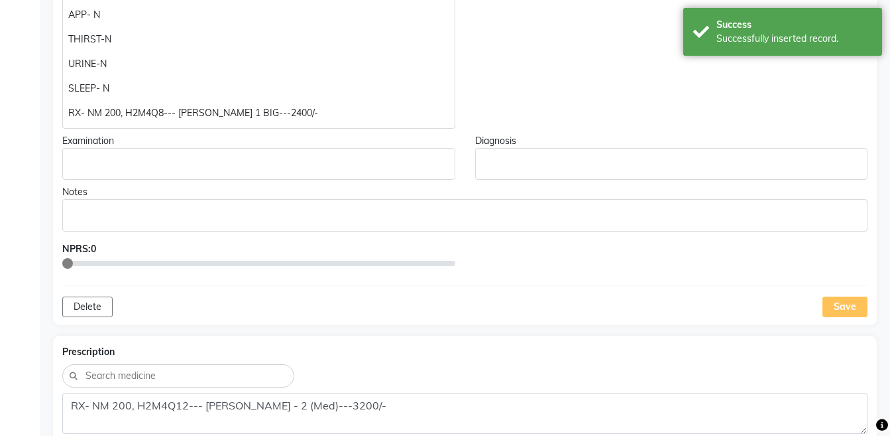
click at [370, 118] on p "RX- NM 200, H2M4Q8--- RAU 1 BIG---2400/-" at bounding box center [258, 113] width 381 height 14
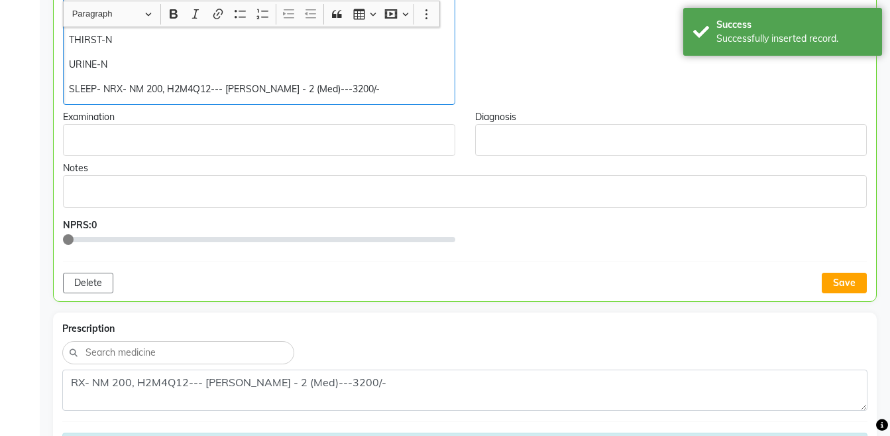
scroll to position [718, 0]
click at [112, 89] on p "SLEEP- NRX- NM 200, H2M4Q12--- RAU - 2 (Med)---3200/-" at bounding box center [259, 89] width 380 height 14
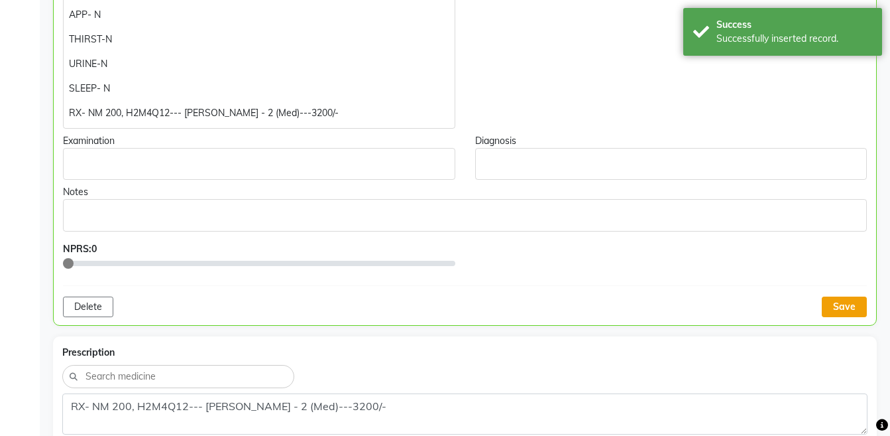
click at [847, 312] on button "Save" at bounding box center [844, 306] width 45 height 21
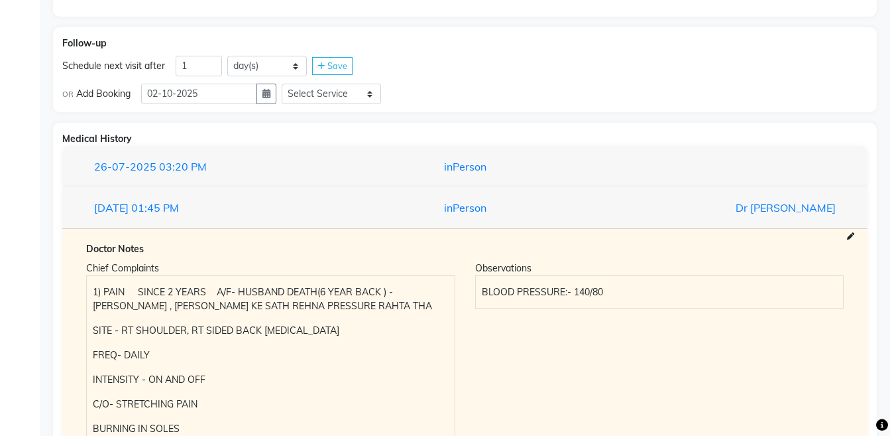
scroll to position [1277, 0]
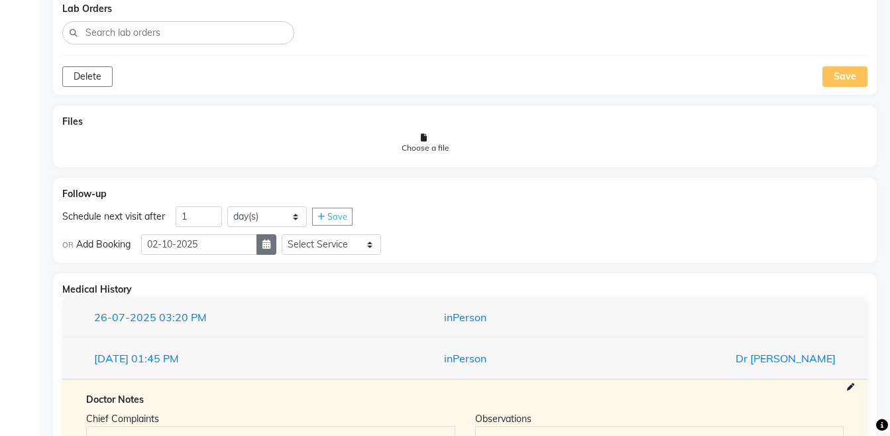
click at [270, 244] on icon "button" at bounding box center [267, 243] width 8 height 9
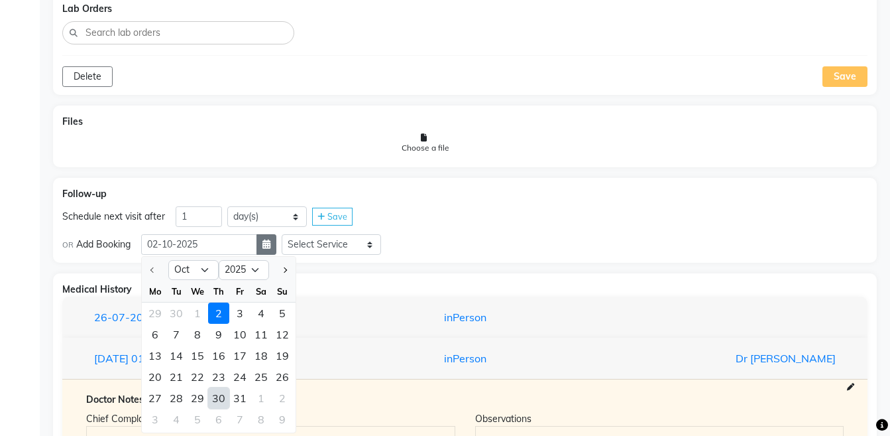
select select "11"
click at [256, 394] on div "29" at bounding box center [261, 397] width 21 height 21
type input "[DATE]"
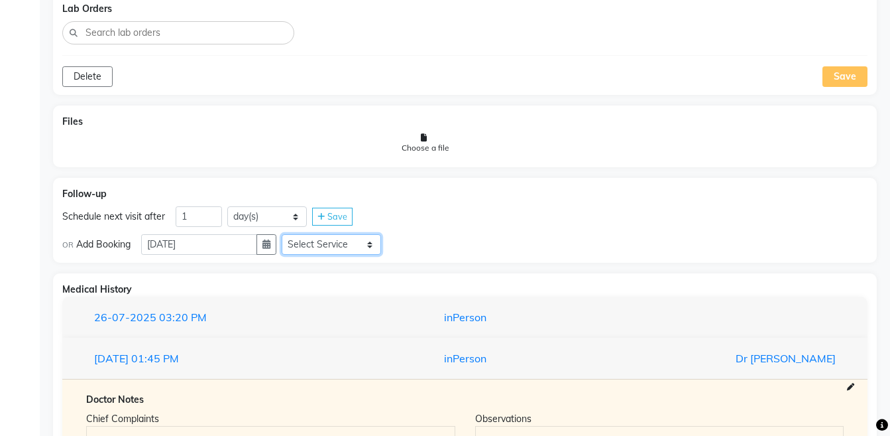
click at [320, 245] on select "Select Service Medicine Medicine 1 Hydra Facial Medi Facial Vampire Facial With…" at bounding box center [331, 244] width 99 height 21
select select "972997"
click at [292, 234] on select "Select Service Medicine Medicine 1 Hydra Facial Medi Facial Vampire Facial With…" at bounding box center [331, 244] width 99 height 21
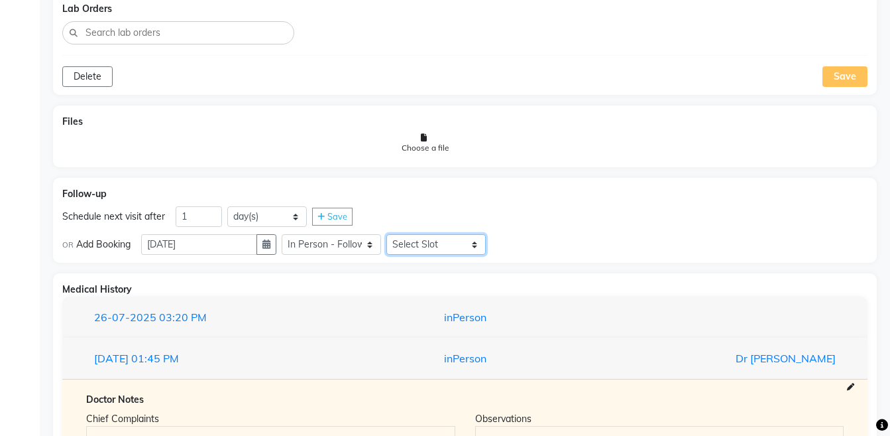
click at [432, 247] on select "Select Slot 10:15 10:30 10:45 11:00 11:15 11:30 11:45 12:00 12:15 12:30 12:45 1…" at bounding box center [435, 244] width 99 height 21
select select "840"
click at [397, 234] on select "Select Slot 10:15 10:30 10:45 11:00 11:15 11:30 11:45 12:00 12:15 12:30 12:45 1…" at bounding box center [435, 244] width 99 height 21
click at [523, 249] on div "Save" at bounding box center [511, 244] width 40 height 18
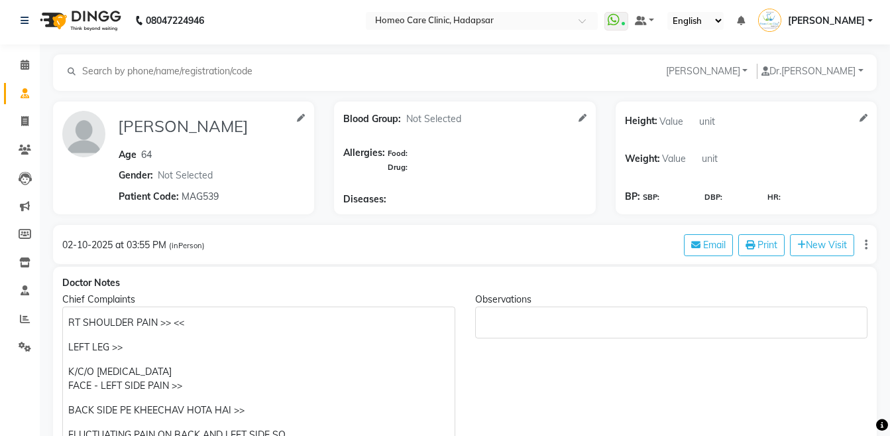
scroll to position [0, 0]
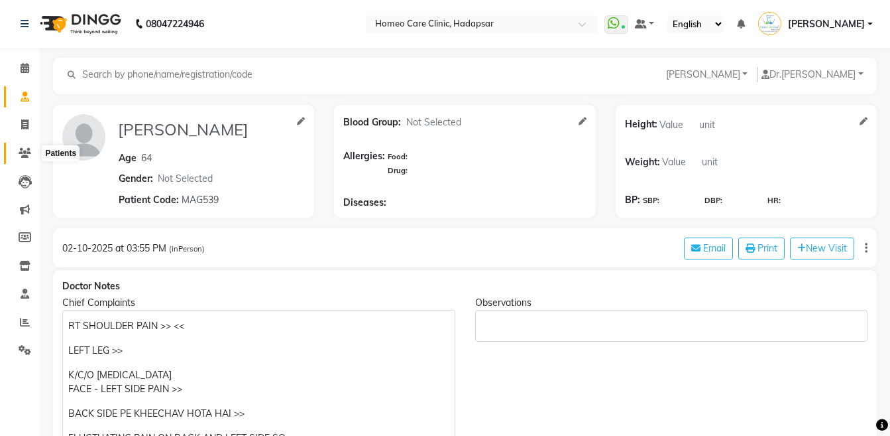
click at [31, 148] on span at bounding box center [24, 153] width 23 height 15
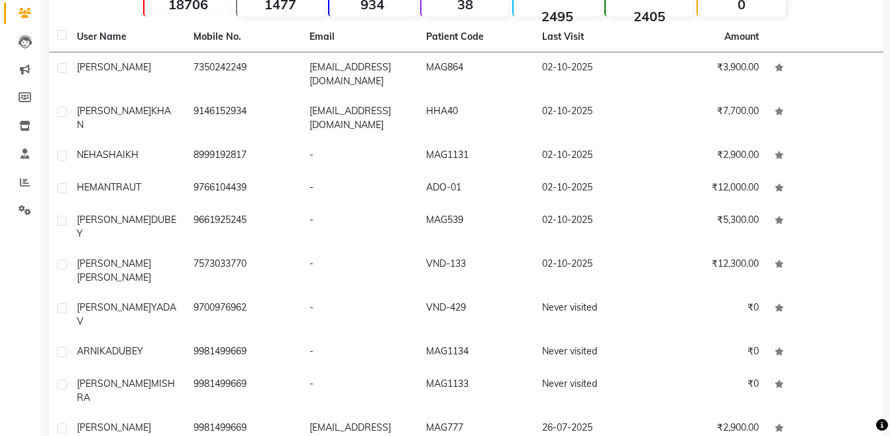
scroll to position [153, 0]
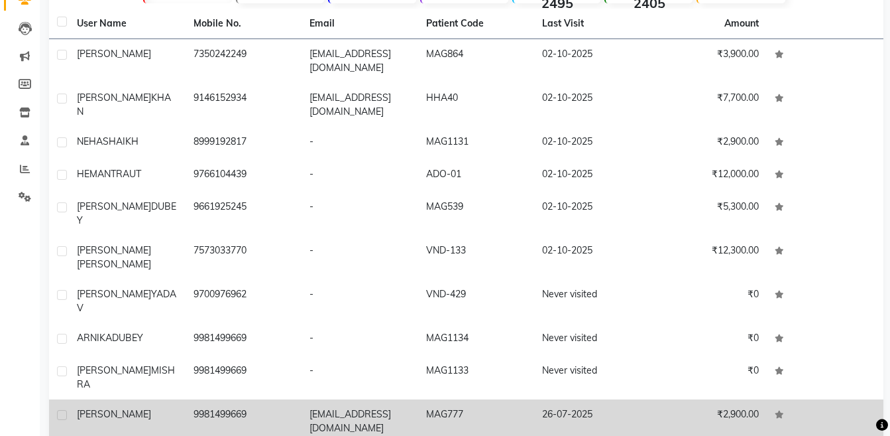
click at [618, 399] on td "26-07-2025" at bounding box center [592, 421] width 117 height 44
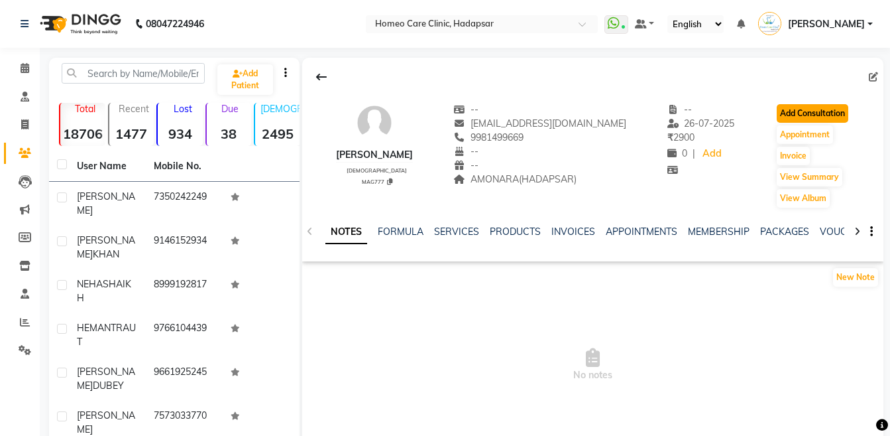
click at [810, 109] on button "Add Consultation" at bounding box center [813, 113] width 72 height 19
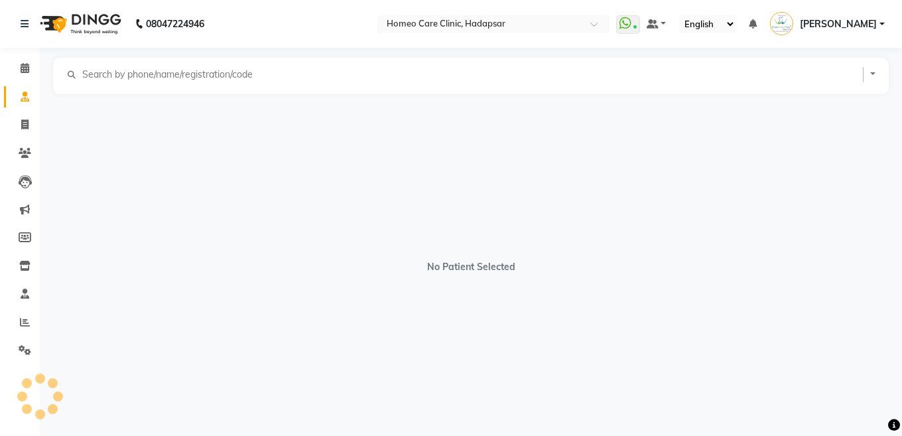
select select "[DEMOGRAPHIC_DATA]"
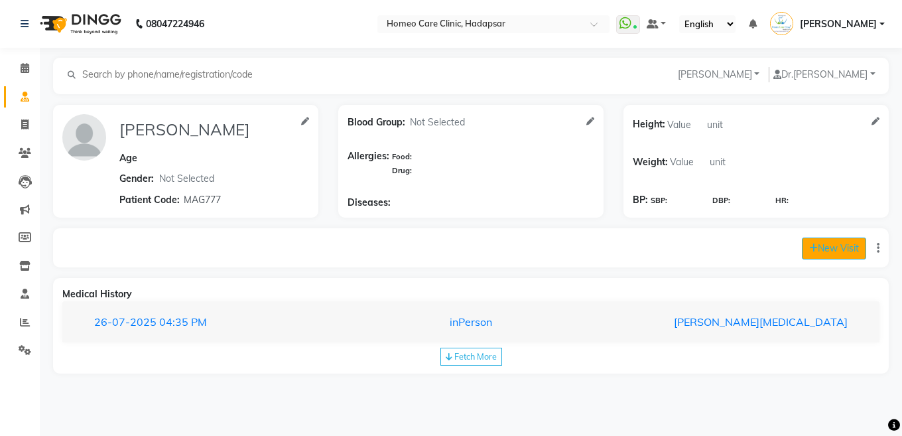
click at [823, 247] on button "New Visit" at bounding box center [833, 248] width 64 height 22
select select "965"
select select "inPerson"
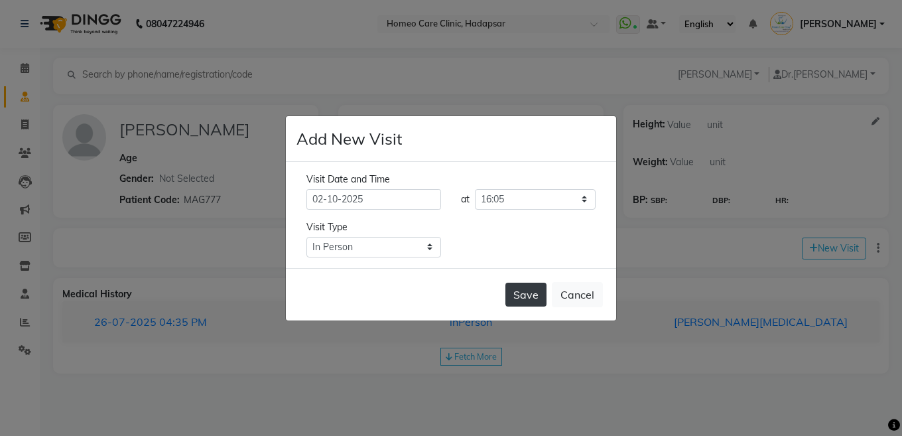
click at [510, 292] on button "Save" at bounding box center [525, 294] width 41 height 24
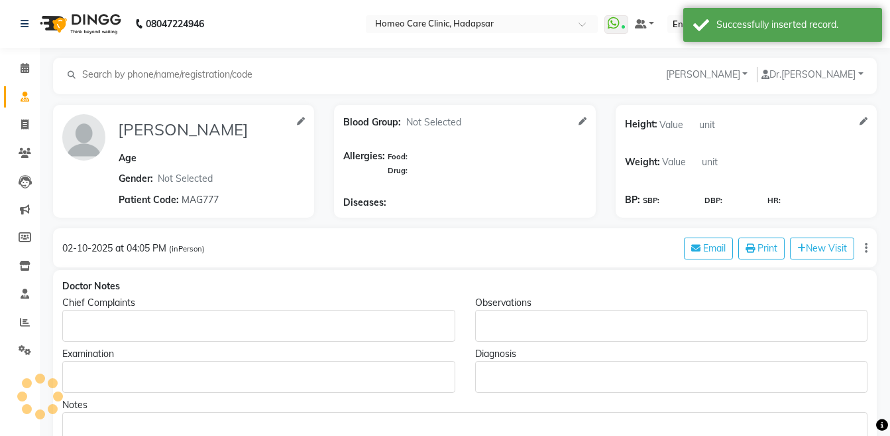
type input "[PERSON_NAME]"
select select "[DEMOGRAPHIC_DATA]"
type input "MAG777"
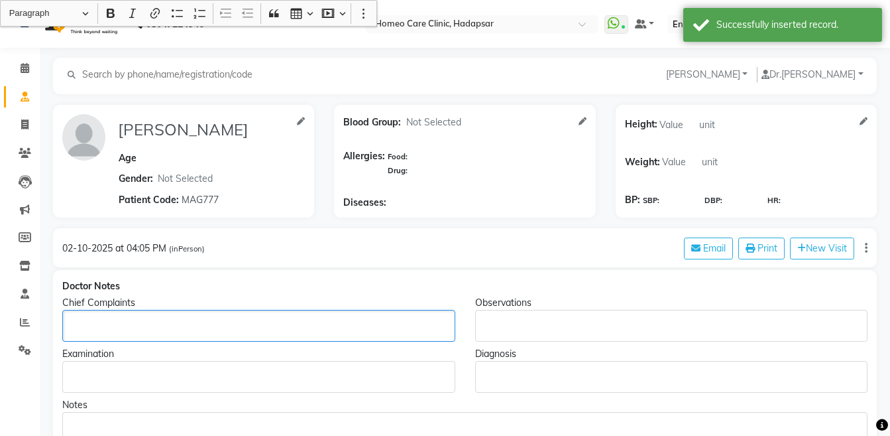
click at [266, 324] on p "Rich Text Editor, main" at bounding box center [258, 326] width 381 height 14
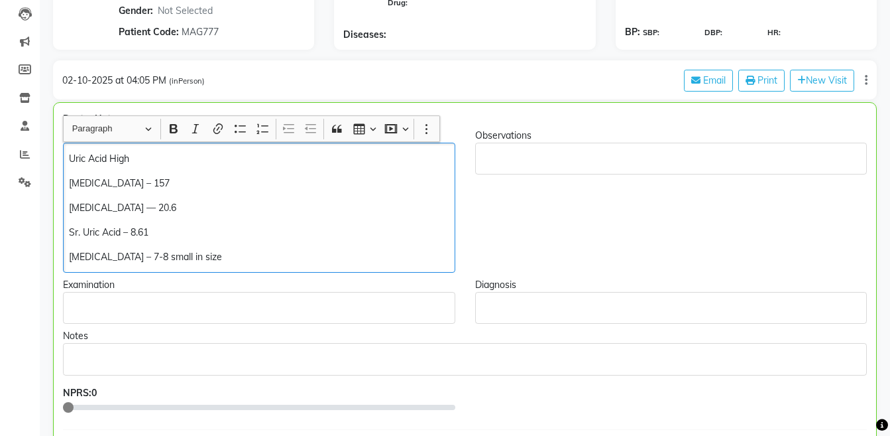
scroll to position [180, 0]
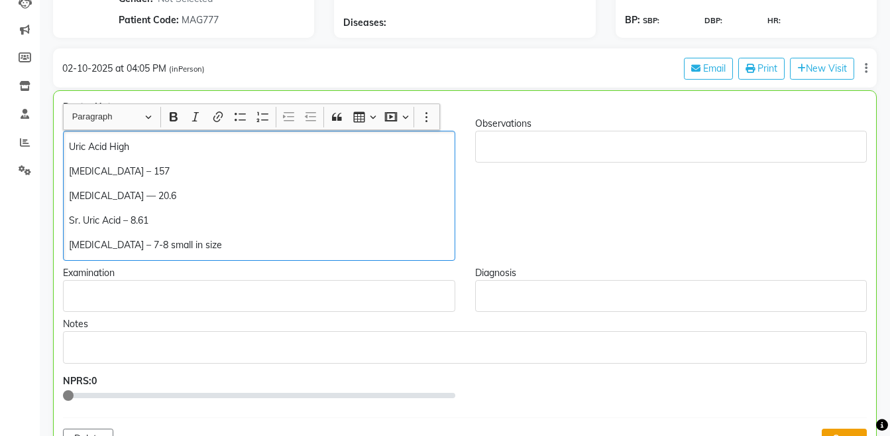
click at [852, 429] on button "Save" at bounding box center [844, 438] width 45 height 21
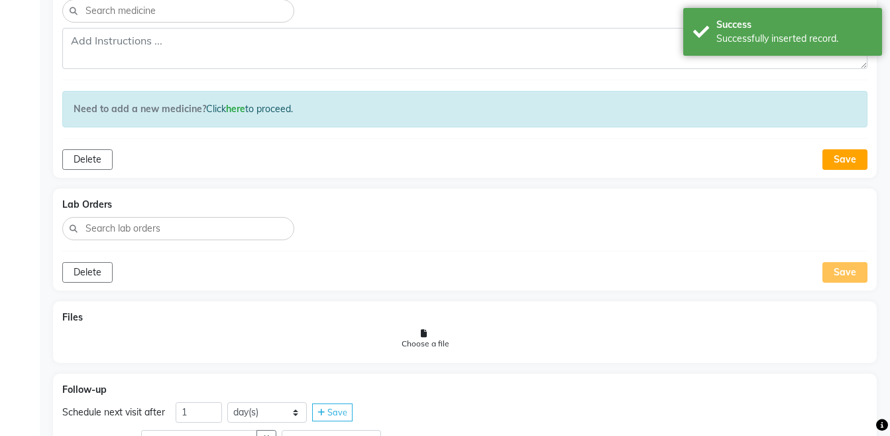
scroll to position [831, 0]
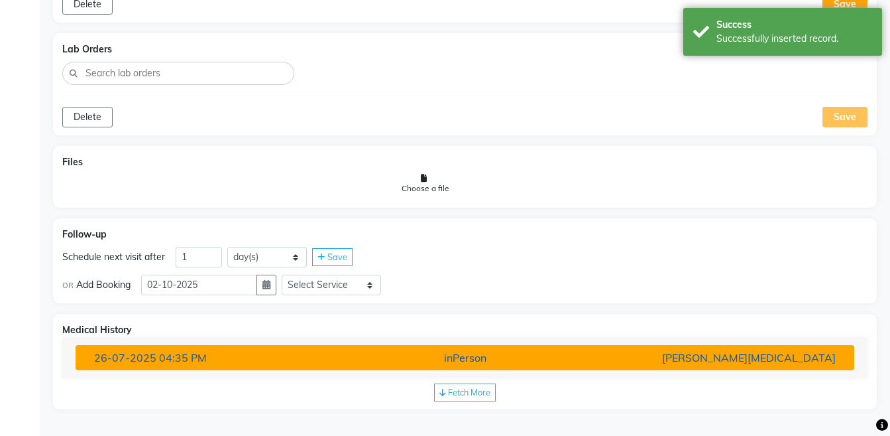
click at [567, 360] on div "inPerson" at bounding box center [465, 357] width 254 height 16
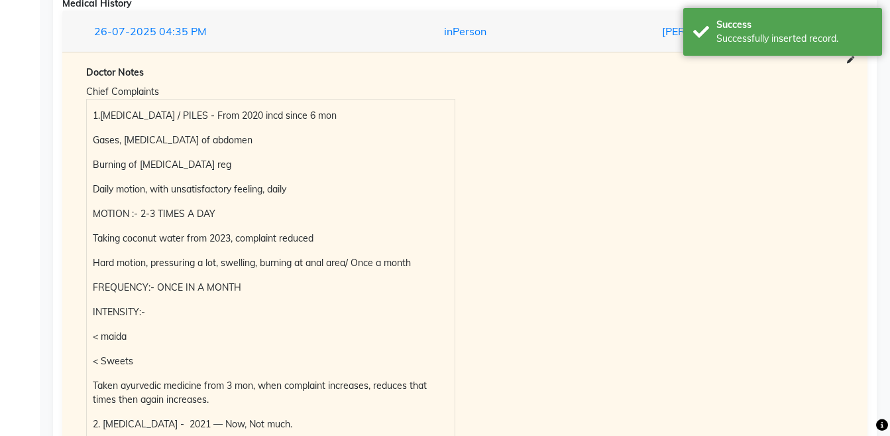
scroll to position [1153, 0]
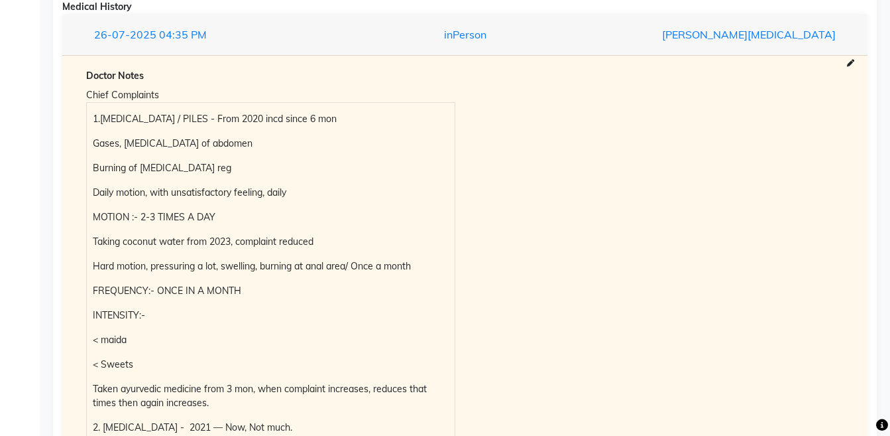
click at [84, 115] on div "Chief Complaints 1.Indigestion / PILES - From 2020 incd since 6 mon Gases, Bloa…" at bounding box center [270, 412] width 389 height 652
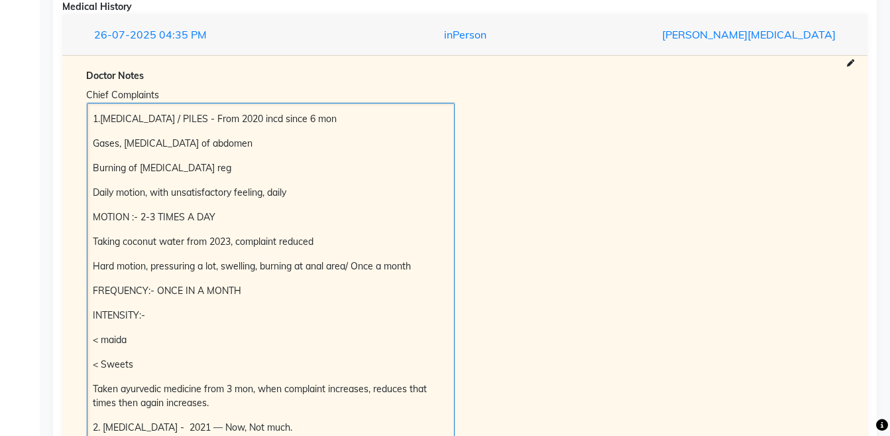
click at [91, 116] on div "1.Indigestion / PILES - From 2020 incd since 6 mon Gases, Bloating of abdomen B…" at bounding box center [271, 420] width 368 height 634
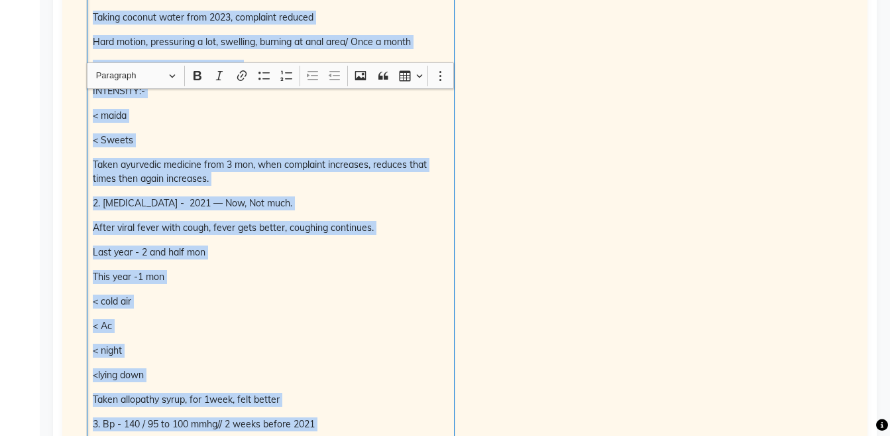
scroll to position [1445, 0]
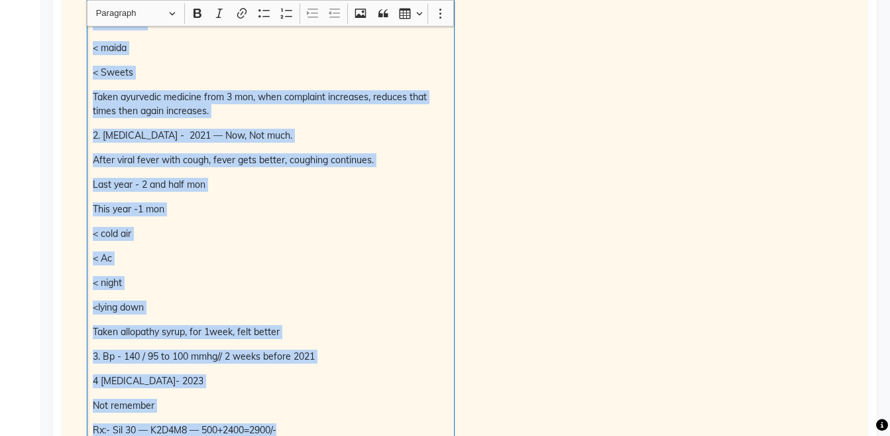
copy div "1.Indigestion / PILES - From 2020 incd since 6 mon Gases, Bloating of abdomen B…"
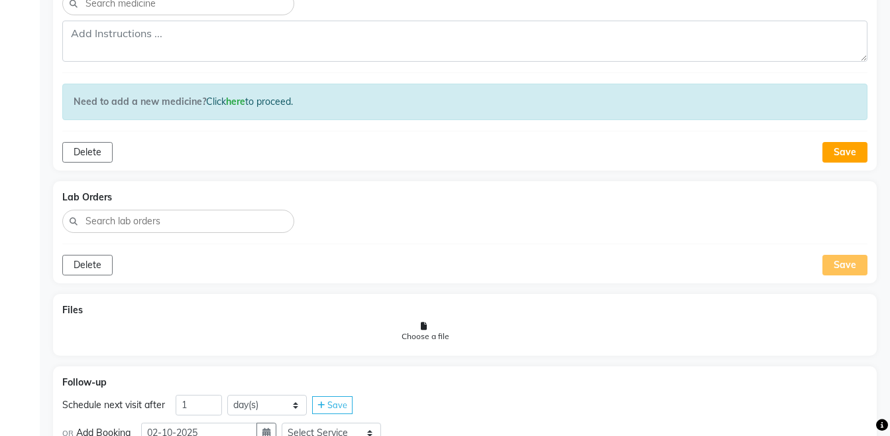
scroll to position [302, 0]
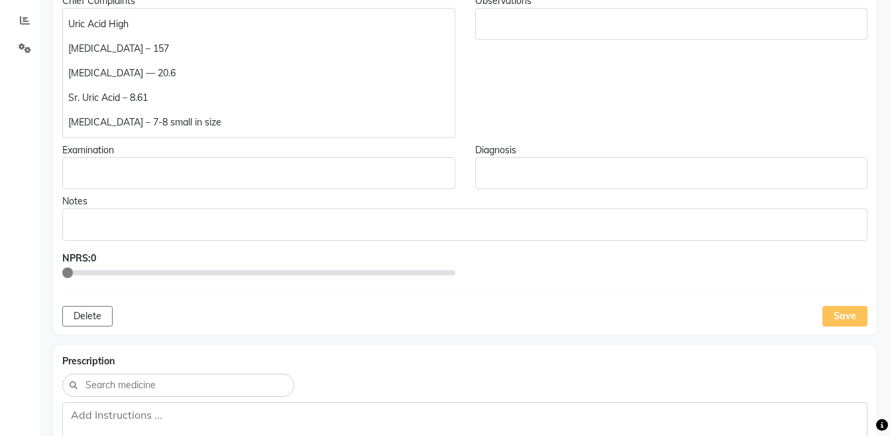
click at [277, 115] on p "LIPOMA – 7-8 small in size" at bounding box center [258, 122] width 381 height 14
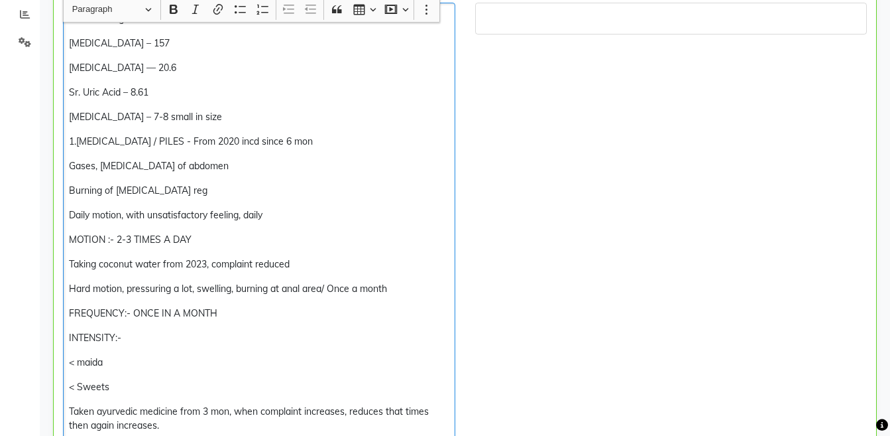
scroll to position [304, 0]
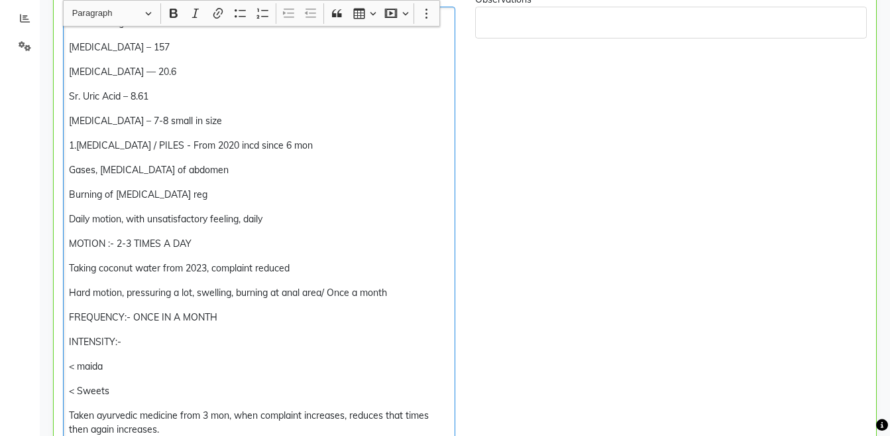
click at [198, 174] on p "Gases, Bloating of abdomen" at bounding box center [259, 170] width 380 height 14
click at [200, 186] on div "Uric Acid High vitamin B12 – 157 Vitamin D — 20.6 Sr. Uric Acid – 8.61 LIPOMA –…" at bounding box center [259, 385] width 392 height 757
click at [282, 211] on div "Uric Acid High vitamin B12 – 157 Vitamin D — 20.6 Sr. Uric Acid – 8.61 LIPOMA –…" at bounding box center [259, 385] width 392 height 757
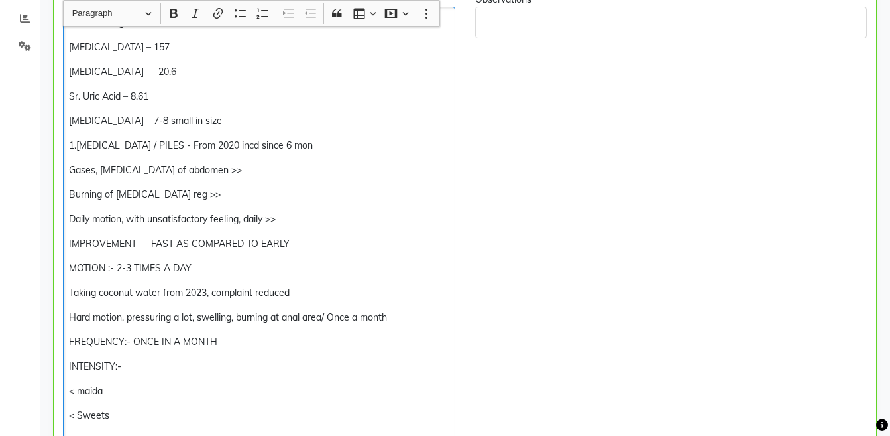
click at [69, 267] on p "MOTION :- 2-3 TIMES A DAY" at bounding box center [259, 268] width 380 height 14
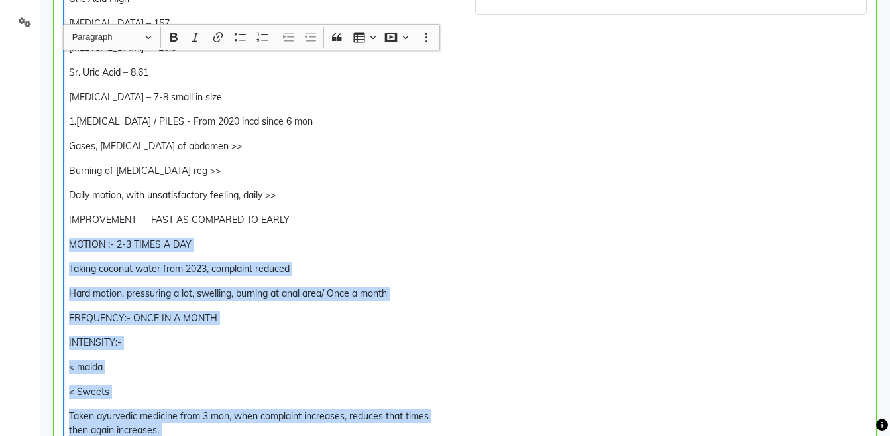
scroll to position [352, 0]
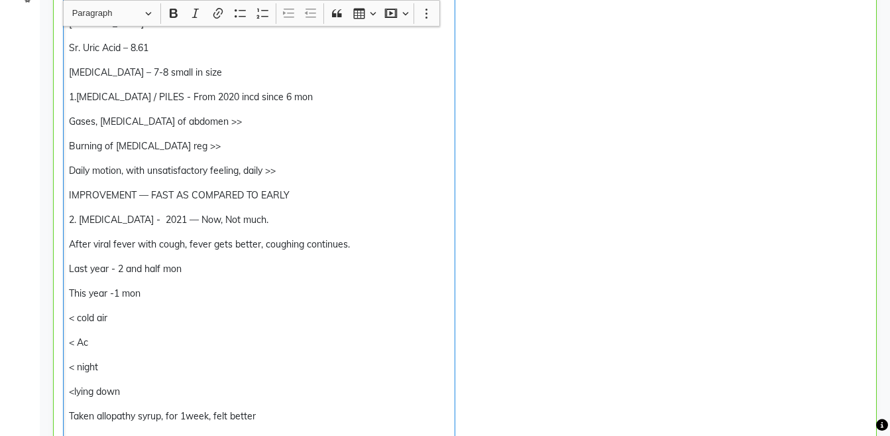
click at [269, 218] on p "2. Dry Cough - 2021 — Now, Not much." at bounding box center [259, 220] width 380 height 14
click at [72, 241] on p "After viral fever with cough, fever gets better, coughing continues." at bounding box center [259, 244] width 380 height 14
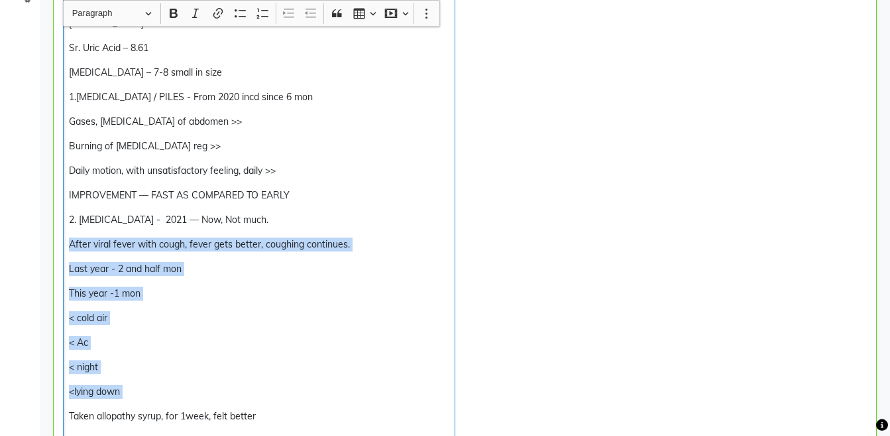
scroll to position [363, 0]
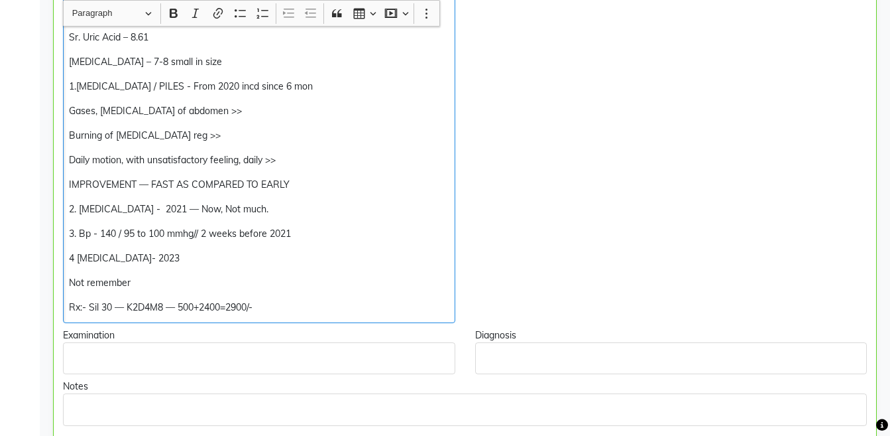
click at [292, 206] on p "2. Dry Cough - 2021 — Now, Not much." at bounding box center [259, 209] width 380 height 14
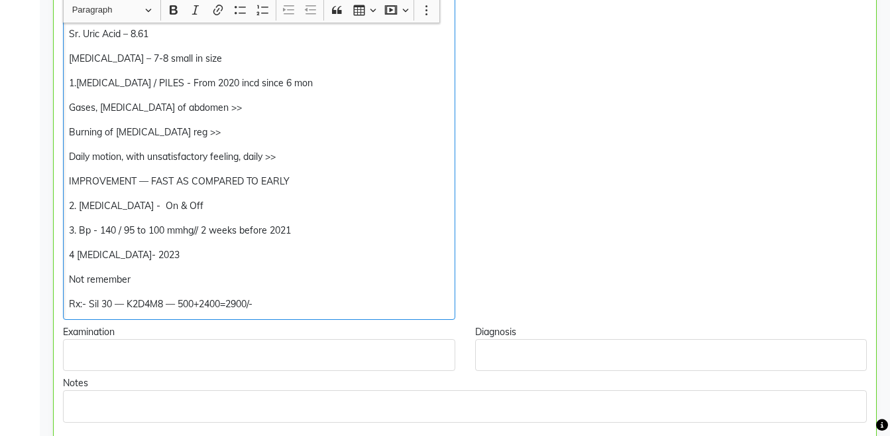
scroll to position [384, 0]
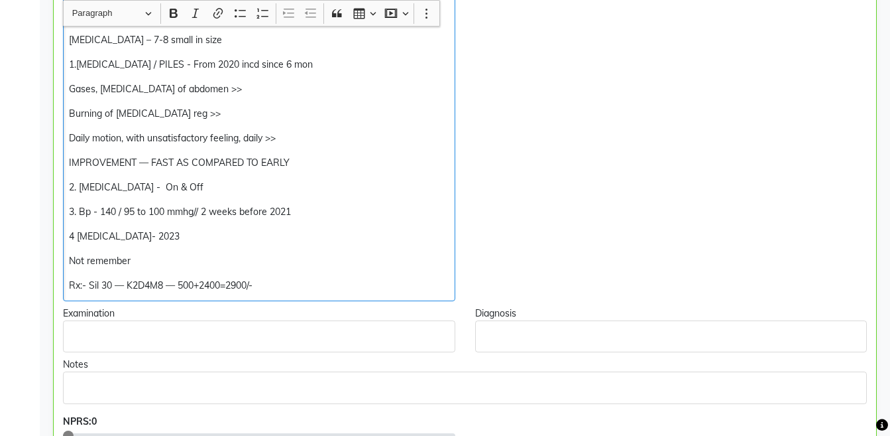
click at [272, 244] on div "Uric Acid High vitamin B12 – 157 Vitamin D — 20.6 Sr. Uric Acid – 8.61 LIPOMA –…" at bounding box center [259, 113] width 392 height 375
click at [197, 286] on p "Rx:- Sil 30 — K2D4M8 — 500+2400=2900/-" at bounding box center [259, 285] width 380 height 14
click at [125, 286] on p "Rx:- Sil 30 — K2D4M8 — 2400 + Cholestrol + Eyes + Vitamins =2900/-" at bounding box center [259, 285] width 380 height 14
click at [404, 287] on p "Rx:- Sil 30 —Piles & Cough – K2D4M8 — 2400 + Cholestrol + Eyes + Vitamins =2900…" at bounding box center [259, 285] width 380 height 14
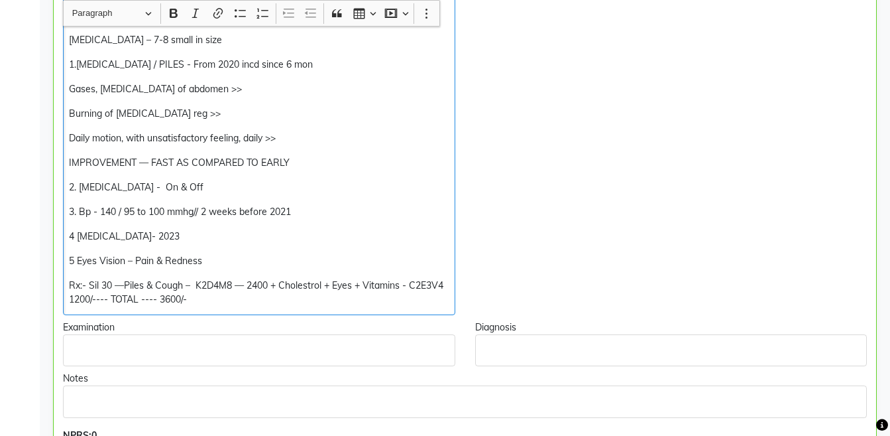
click at [230, 288] on p "Rx:- Sil 30 —Piles & Cough – K2D4M8 — 2400 + Cholestrol + Eyes + Vitamins - C2E…" at bounding box center [259, 292] width 380 height 28
click at [70, 285] on p "Rx:- Sil 30 —Piles & Cough – K2D4M12 — 3200 + Cholestrol + Eyes + Vitamins - C2…" at bounding box center [259, 292] width 380 height 28
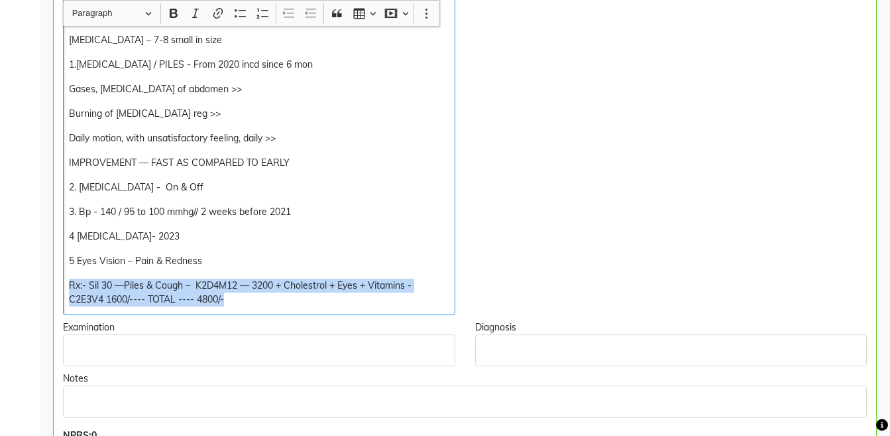
copy p "Rx:- Sil 30 —Piles & Cough – K2D4M12 — 3200 + Cholestrol + Eyes + Vitamins - C2…"
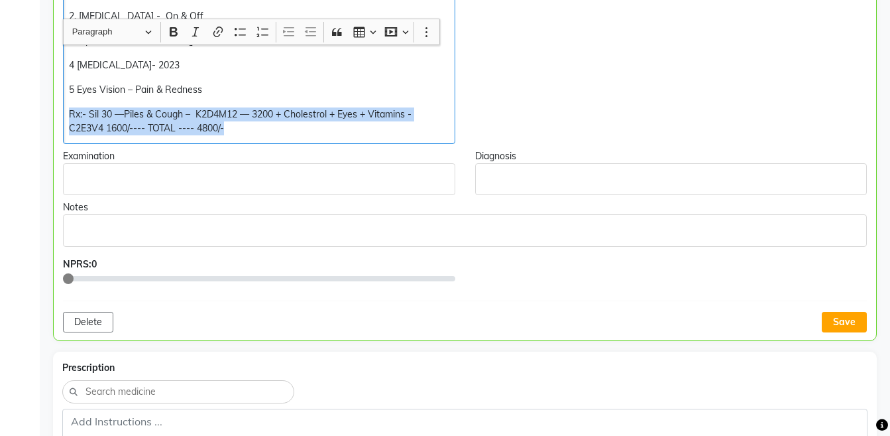
scroll to position [574, 0]
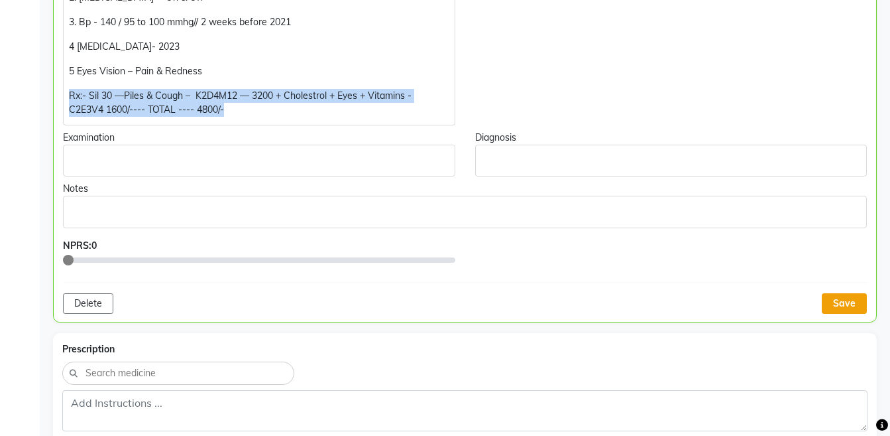
click at [853, 300] on button "Save" at bounding box center [844, 303] width 45 height 21
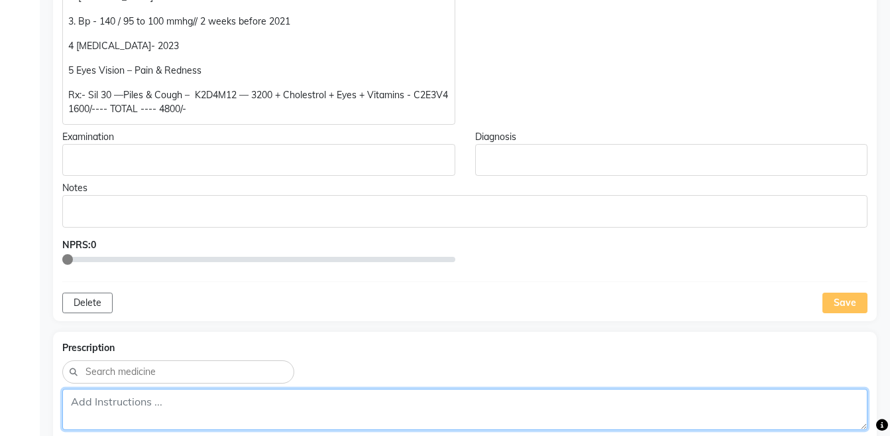
click at [739, 422] on textarea at bounding box center [464, 408] width 805 height 41
paste textarea "Rx:- Sil 30 —Piles & Cough – K2D4M12 — 3200 + Cholestrol + Eyes + Vitamins - C2…"
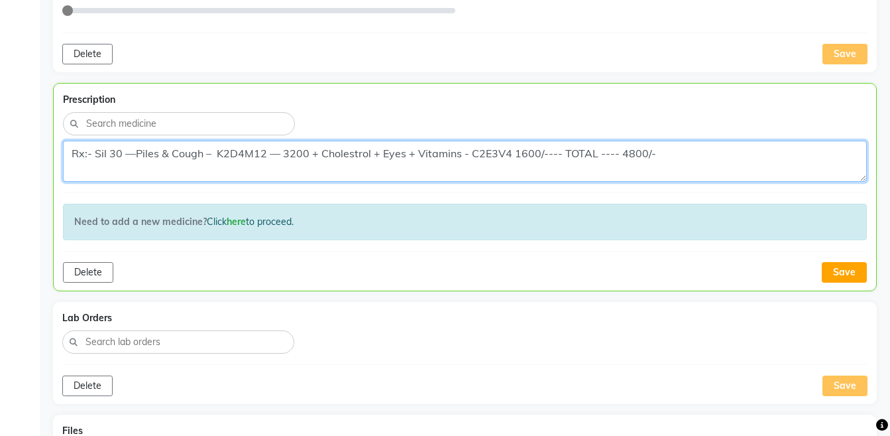
scroll to position [886, 0]
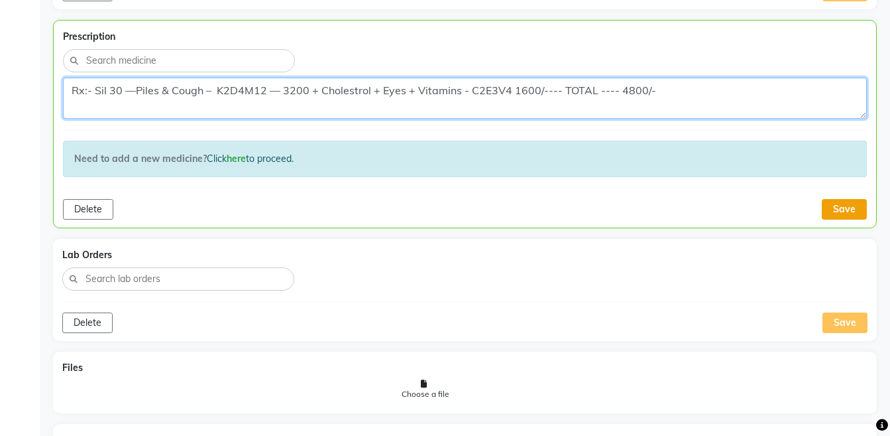
type textarea "Rx:- Sil 30 —Piles & Cough – K2D4M12 — 3200 + Cholestrol + Eyes + Vitamins - C2…"
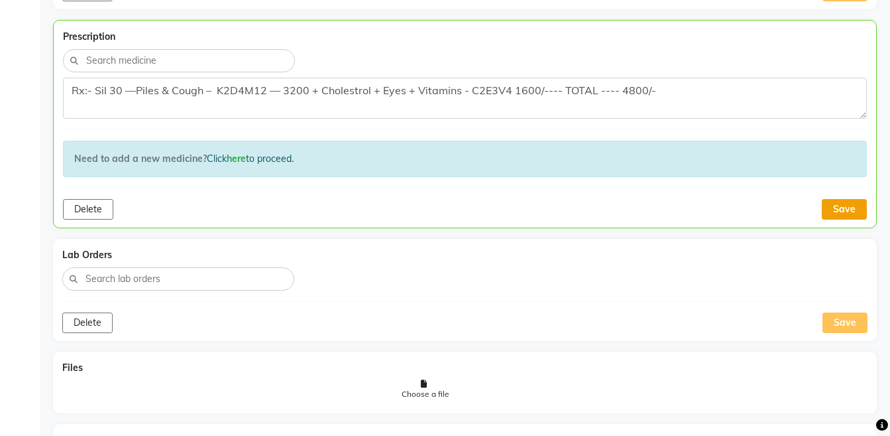
click at [850, 214] on button "Save" at bounding box center [844, 209] width 45 height 21
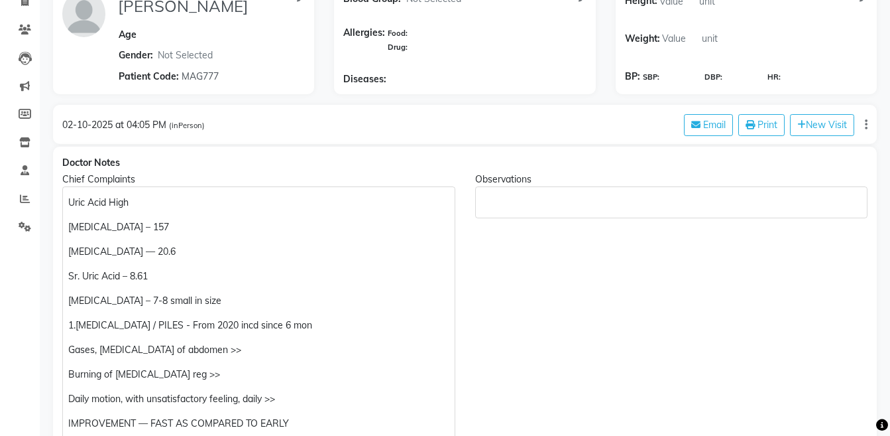
scroll to position [0, 0]
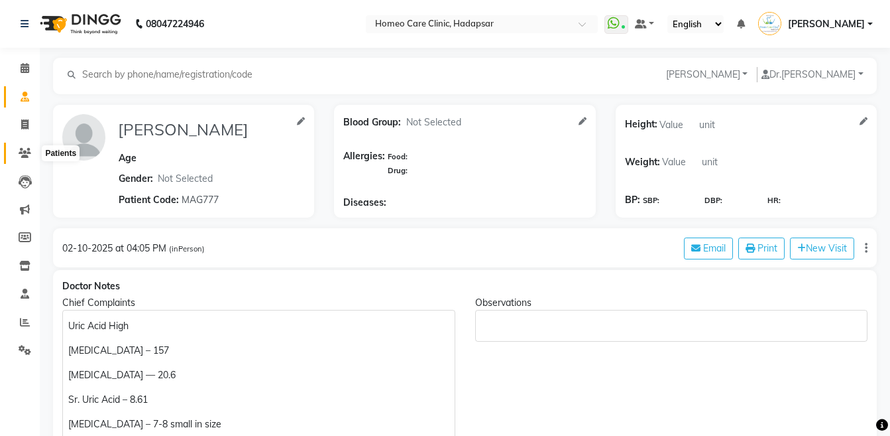
click at [22, 156] on icon at bounding box center [25, 153] width 13 height 10
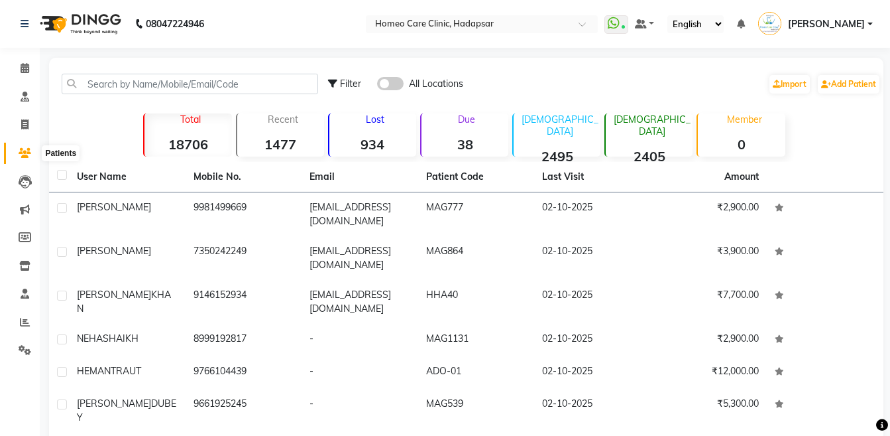
click at [29, 150] on icon at bounding box center [25, 153] width 13 height 10
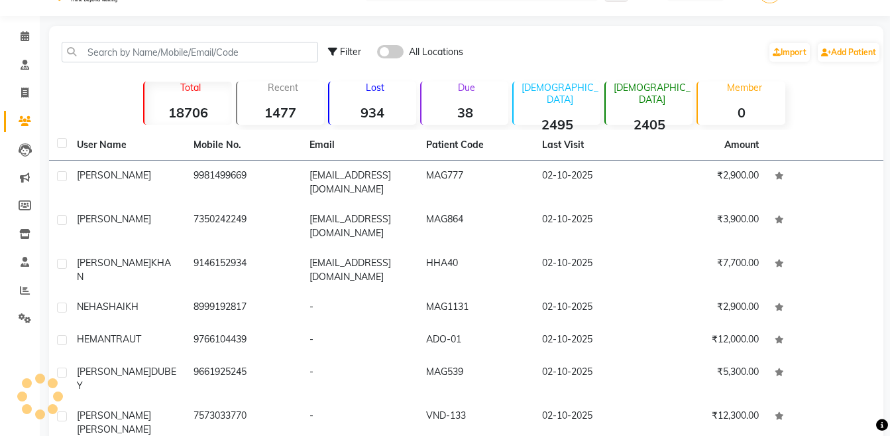
scroll to position [44, 0]
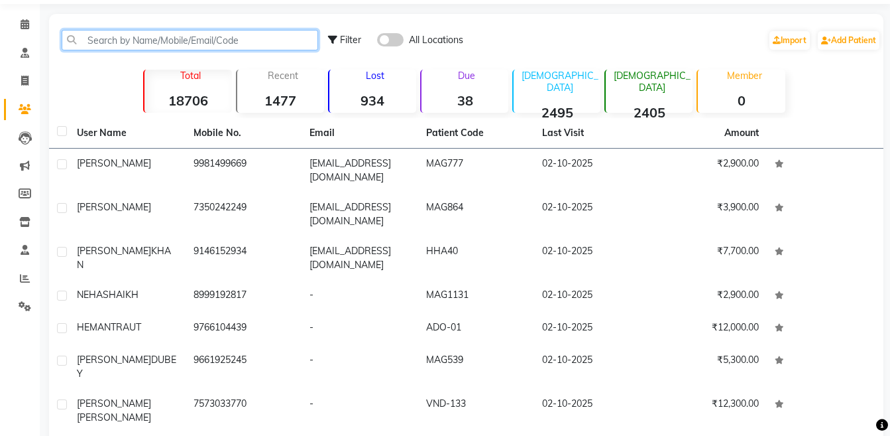
click at [249, 40] on input "text" at bounding box center [190, 40] width 257 height 21
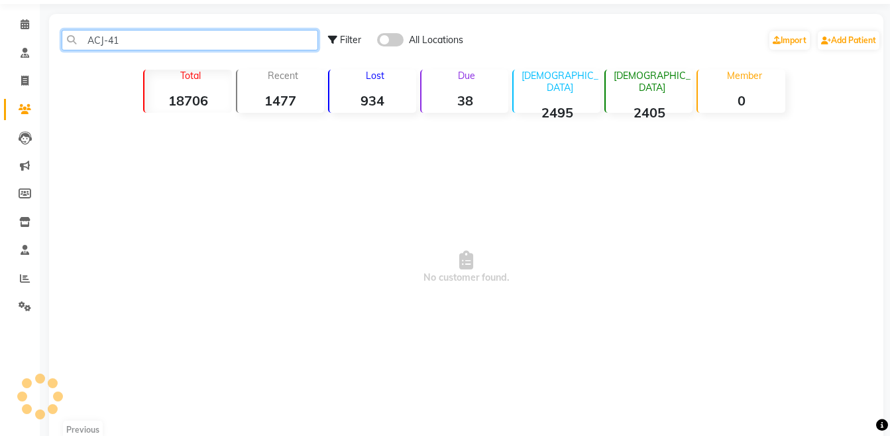
scroll to position [40, 0]
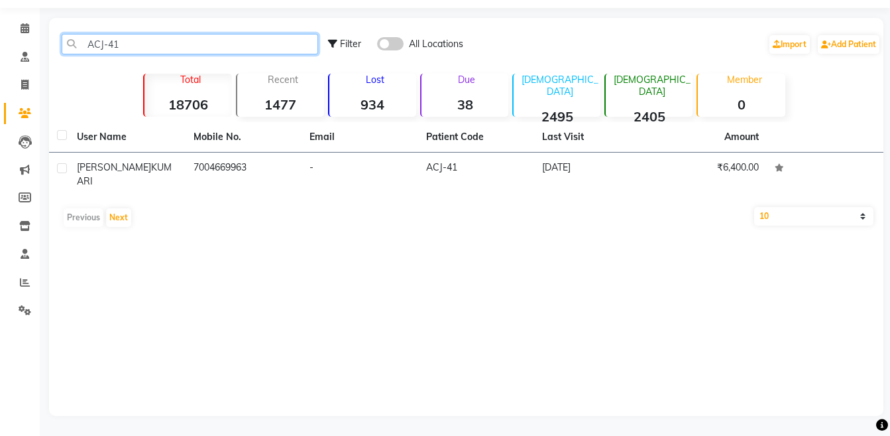
type input "ACJ-41"
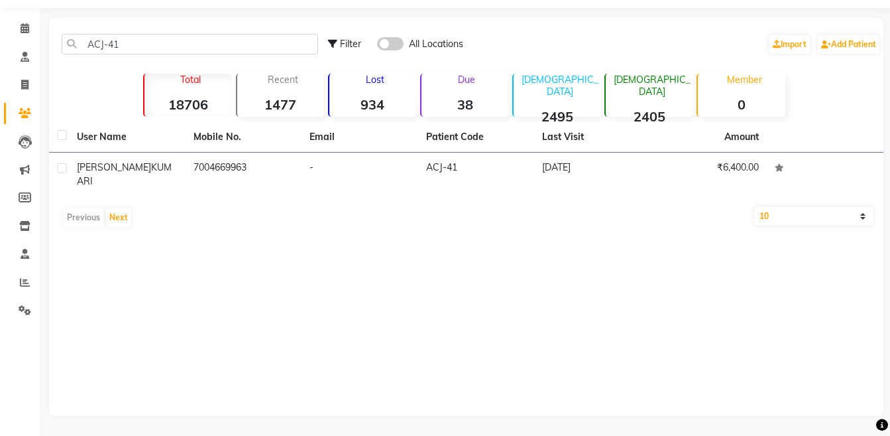
click at [272, 160] on td "7004669963" at bounding box center [244, 174] width 117 height 44
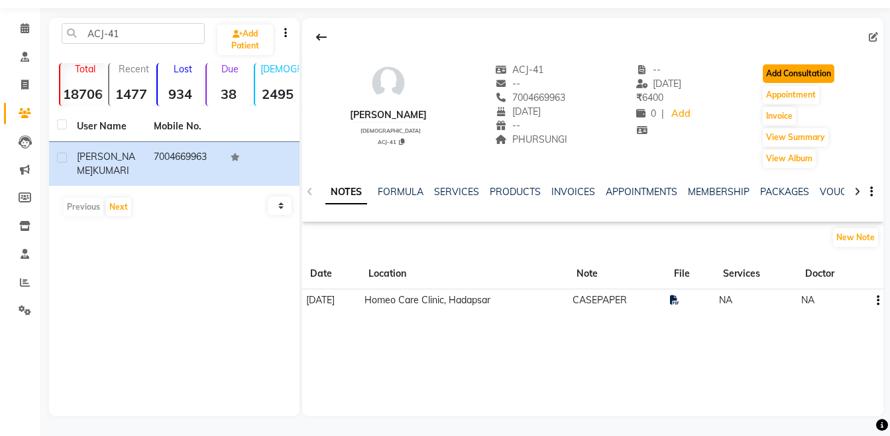
click at [815, 82] on button "Add Consultation" at bounding box center [799, 73] width 72 height 19
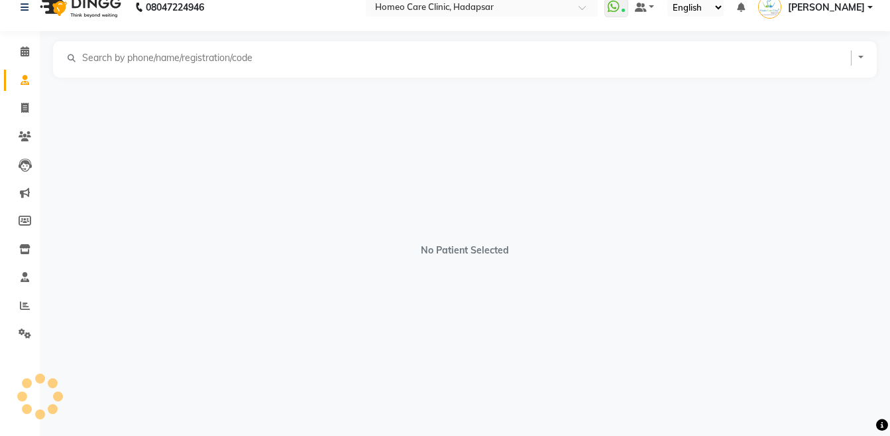
scroll to position [17, 0]
select select "[DEMOGRAPHIC_DATA]"
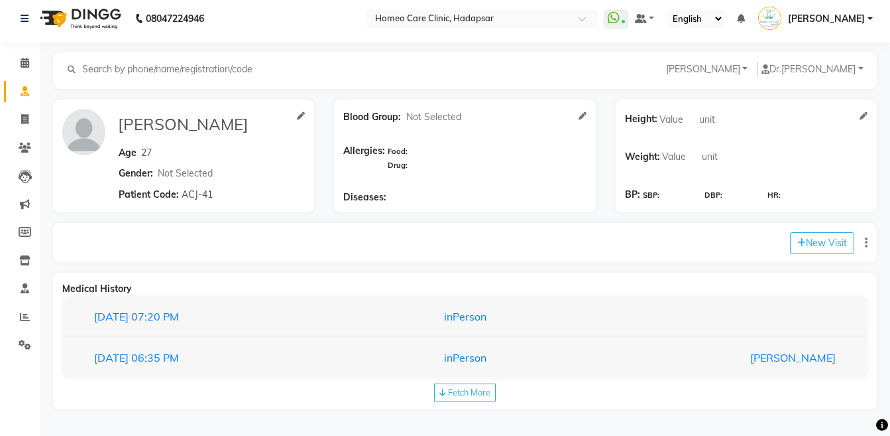
scroll to position [0, 0]
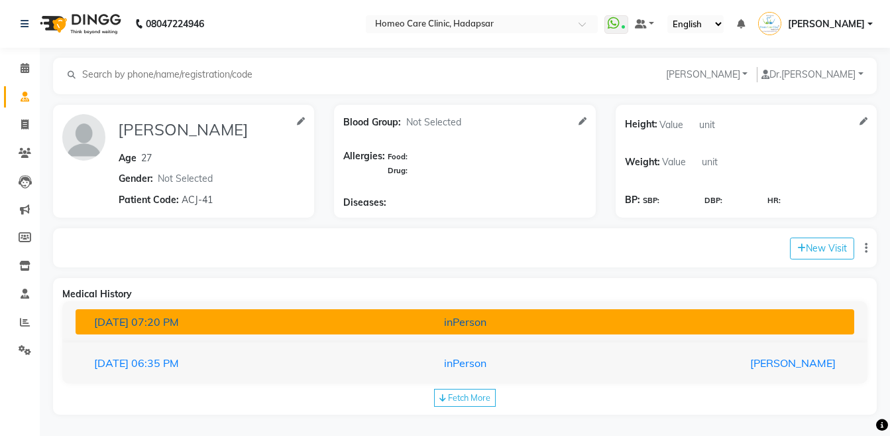
click at [534, 313] on button "30-06-2025 07:20 PM inPerson" at bounding box center [465, 321] width 779 height 25
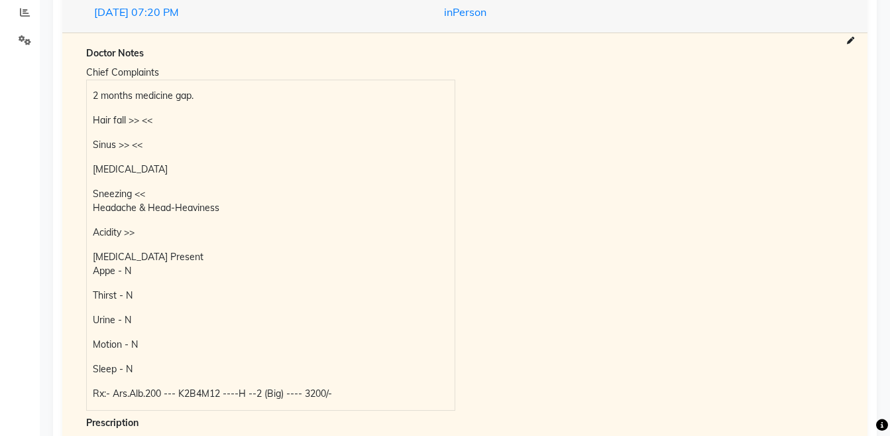
scroll to position [311, 0]
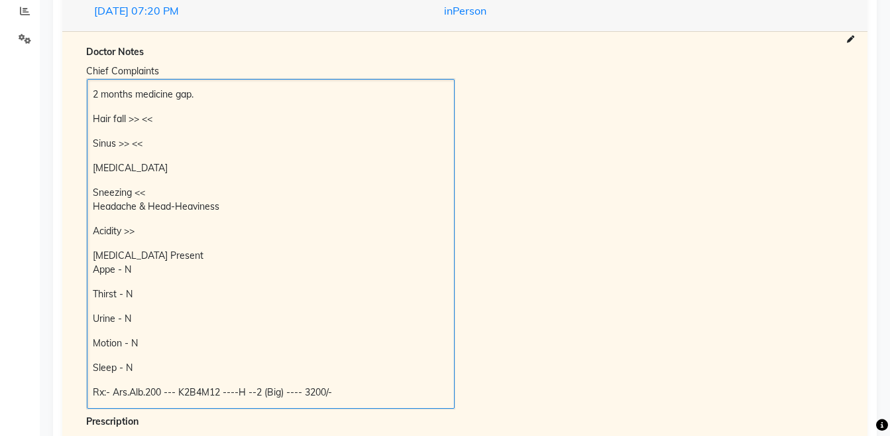
click at [89, 90] on div "2 months medicine gap. Hair fall >> << Sinus >> << Runny Nose Sneezing << Heada…" at bounding box center [271, 243] width 368 height 329
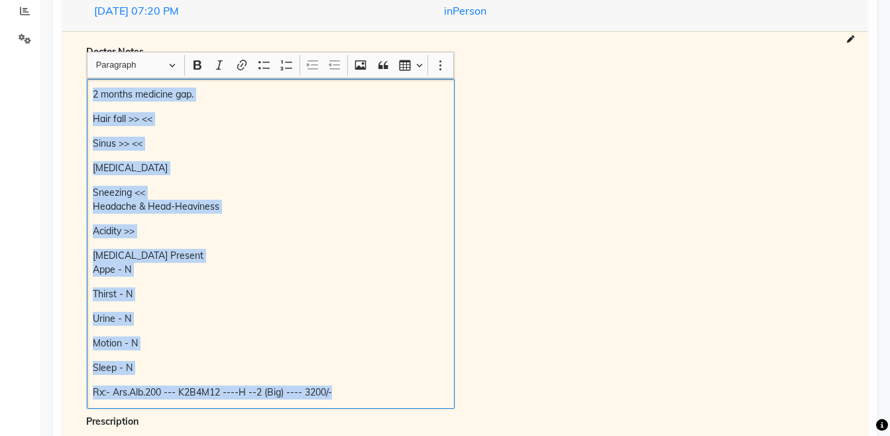
copy div "2 months medicine gap. Hair fall >> << Sinus >> << Runny Nose Sneezing << Heada…"
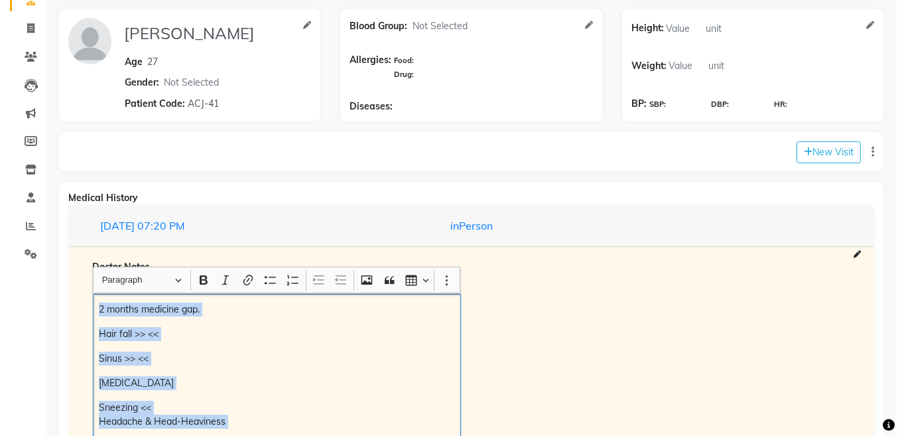
scroll to position [93, 0]
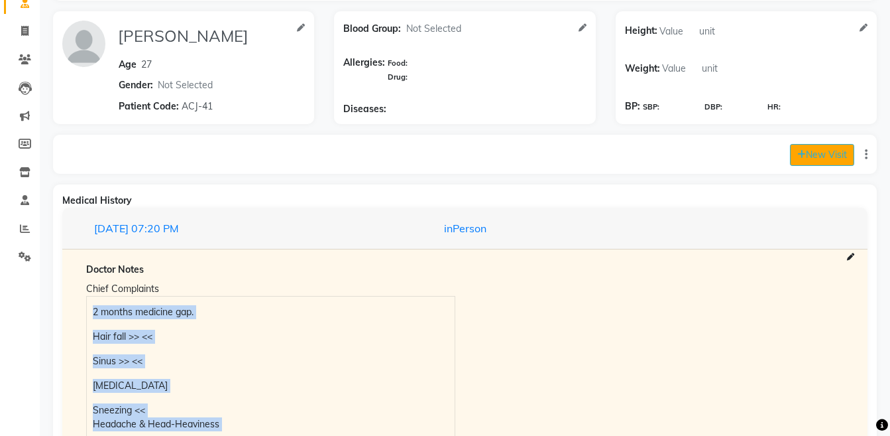
click at [813, 152] on button "New Visit" at bounding box center [822, 155] width 64 height 22
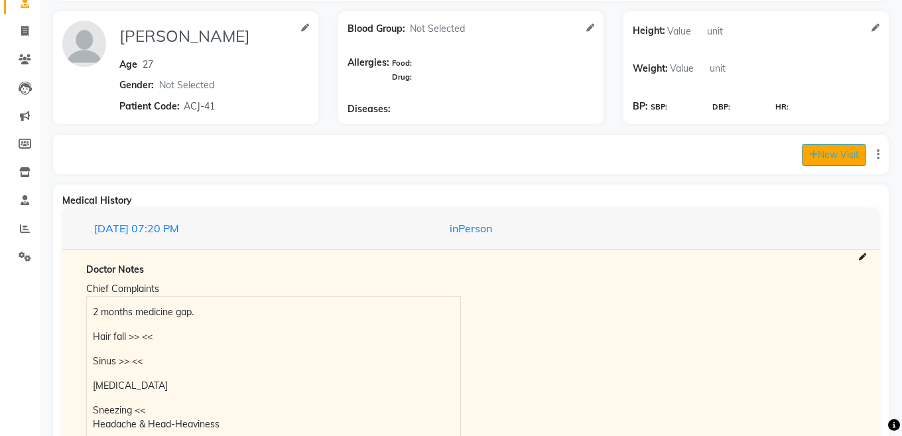
select select "980"
select select "inPerson"
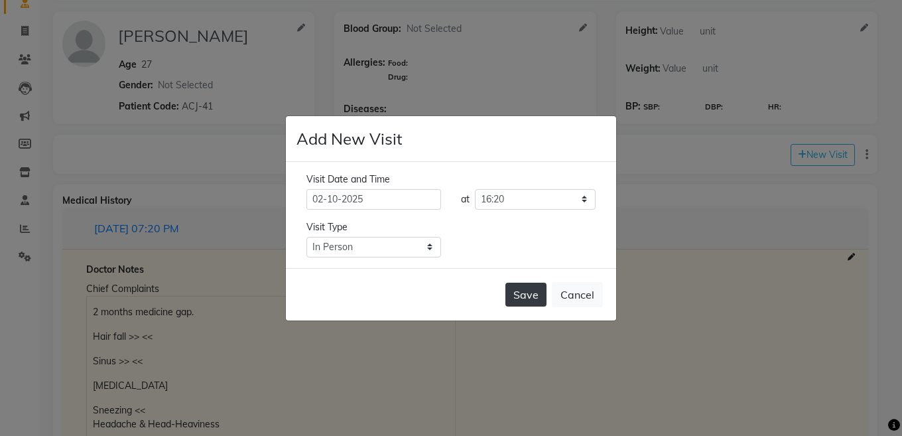
click at [516, 291] on button "Save" at bounding box center [525, 294] width 41 height 24
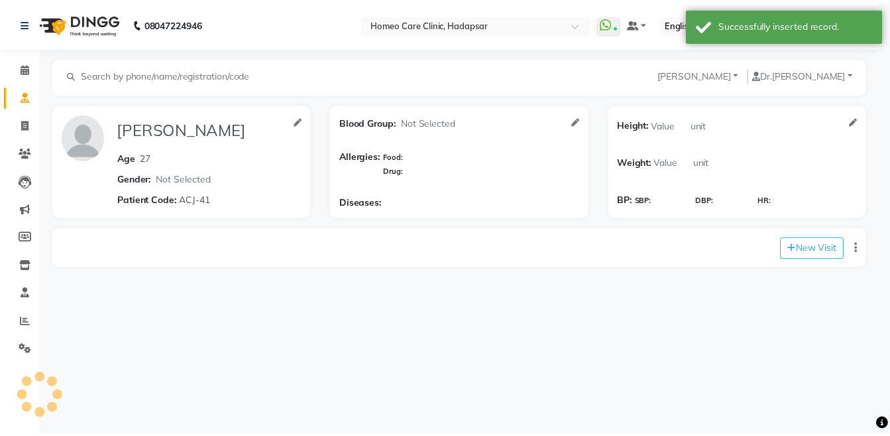
scroll to position [0, 0]
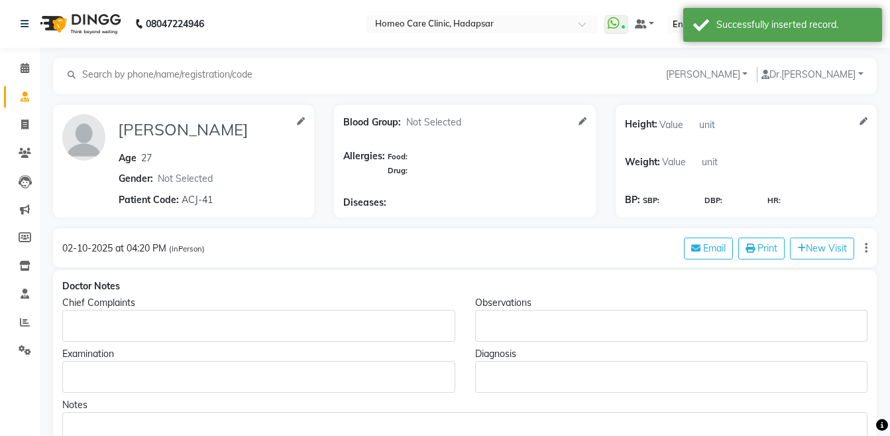
type input "SRISTY KUMARI"
type input "27"
select select "[DEMOGRAPHIC_DATA]"
type input "ACJ-41"
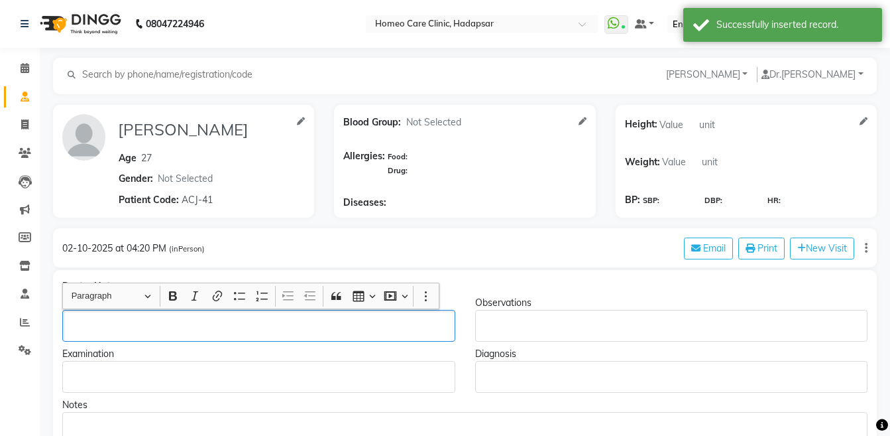
click at [99, 323] on p "Rich Text Editor, main" at bounding box center [258, 326] width 381 height 14
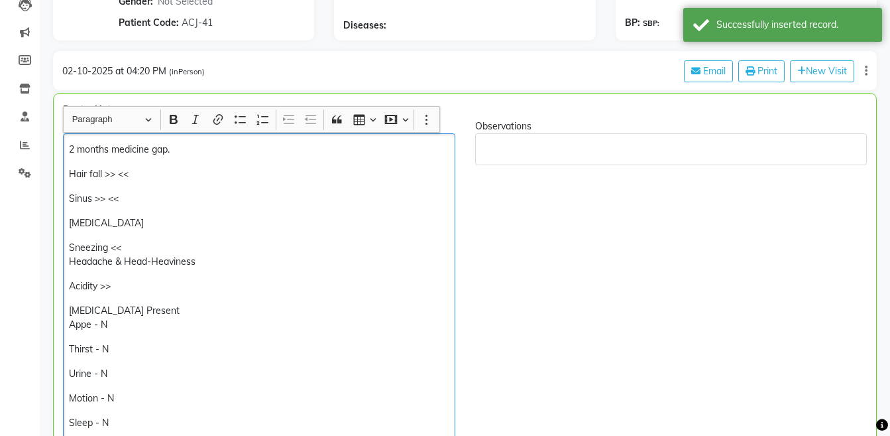
scroll to position [207, 0]
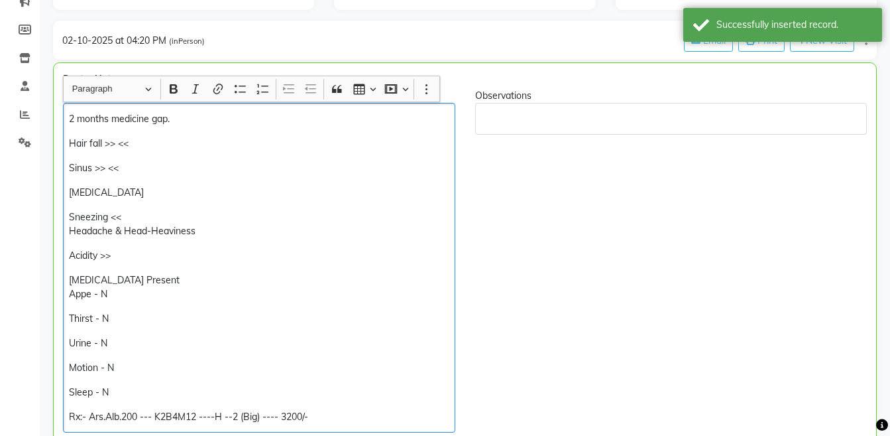
click at [72, 119] on p "2 months medicine gap." at bounding box center [259, 119] width 380 height 14
click at [107, 120] on p "1 months medicine gap." at bounding box center [259, 119] width 380 height 14
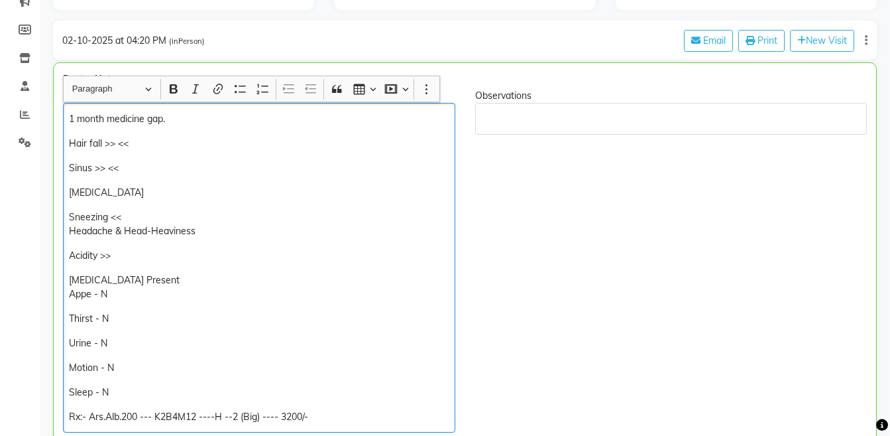
click at [109, 165] on p "Sinus >> <<" at bounding box center [259, 168] width 380 height 14
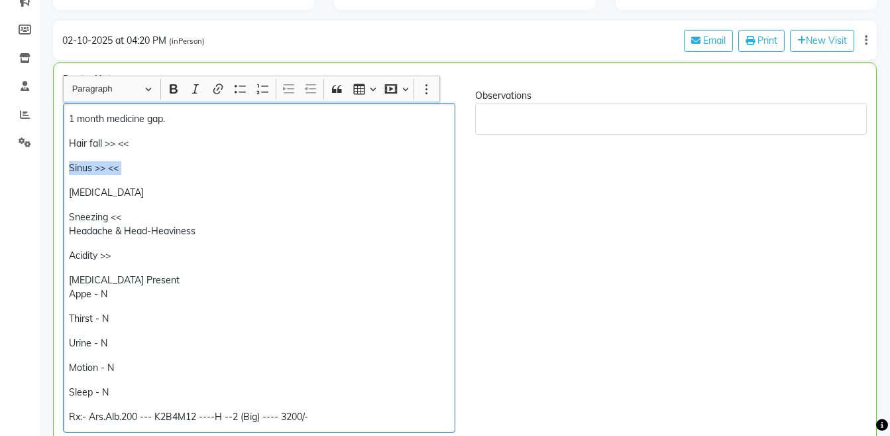
click at [109, 165] on p "Sinus >> <<" at bounding box center [259, 168] width 380 height 14
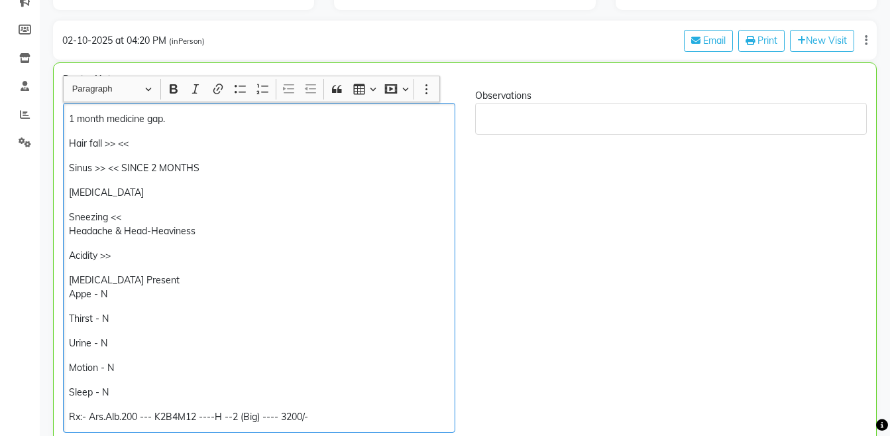
click at [98, 195] on p "Runny Nose" at bounding box center [259, 193] width 380 height 14
click at [149, 194] on p "Running Nose" at bounding box center [259, 193] width 380 height 14
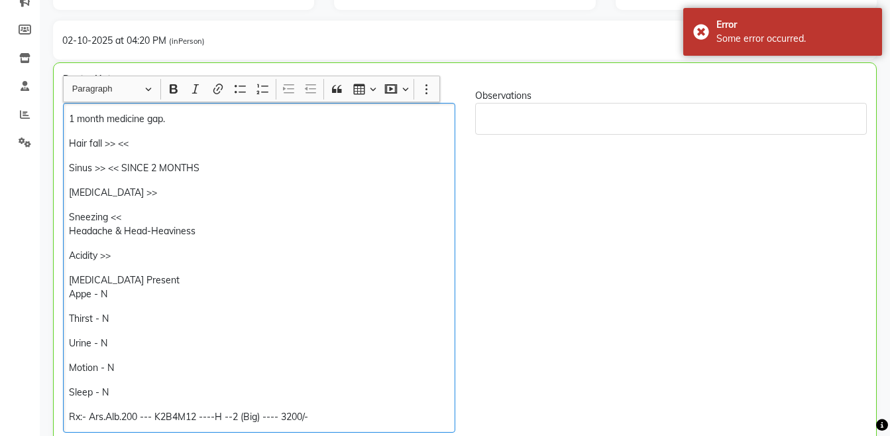
click at [160, 247] on div "1 month medicine gap. Hair fall >> << Sinus >> << SINCE 2 MONTHS Running Nose >…" at bounding box center [259, 267] width 392 height 329
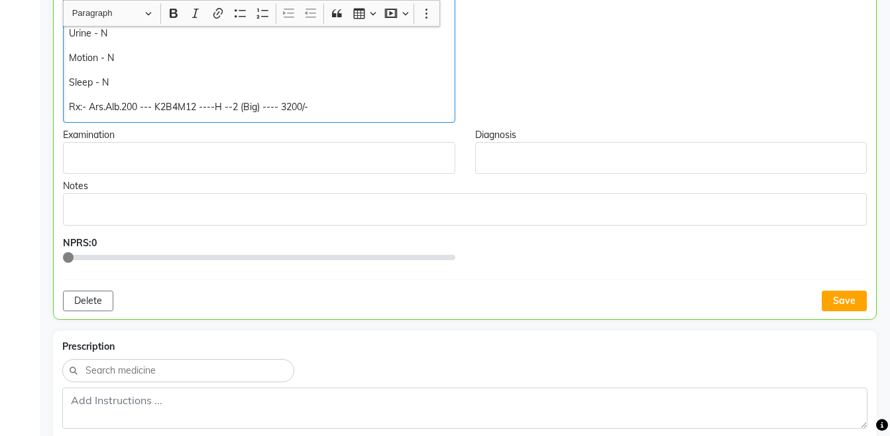
scroll to position [539, 0]
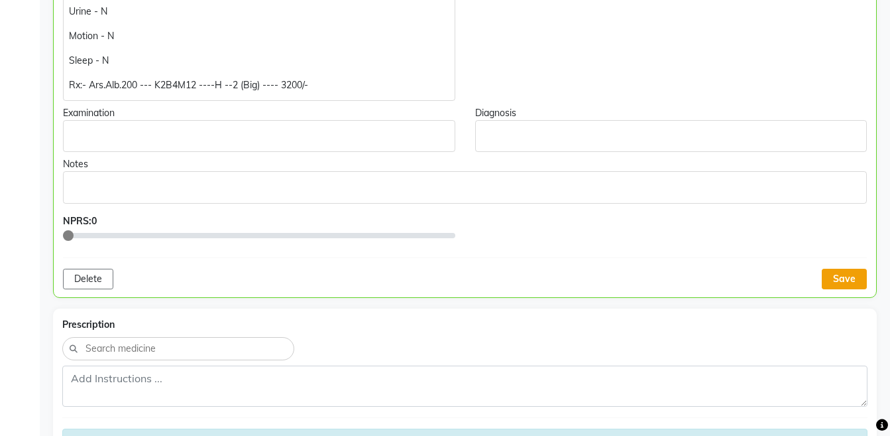
click at [845, 280] on button "Save" at bounding box center [844, 278] width 45 height 21
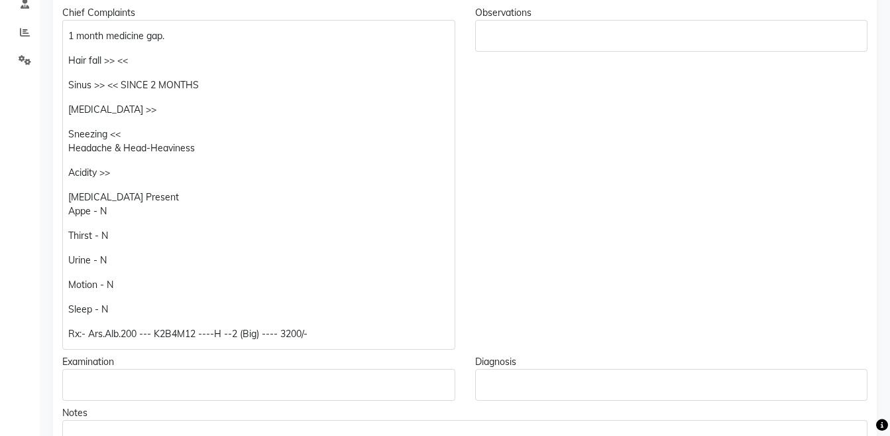
scroll to position [295, 0]
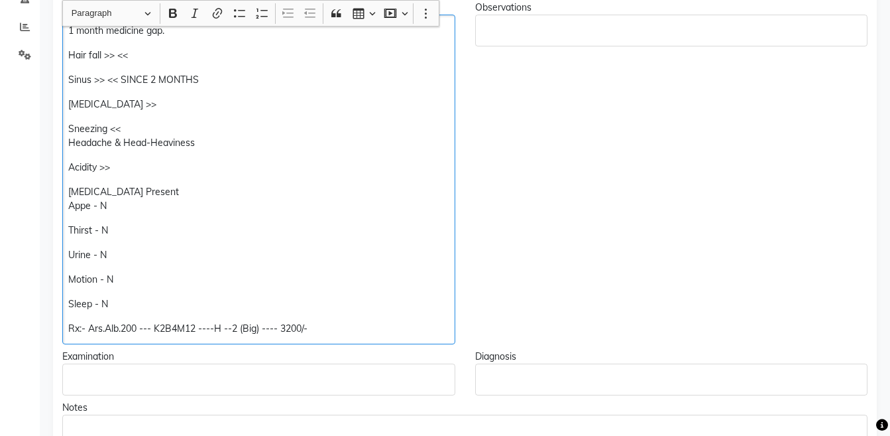
drag, startPoint x: 400, startPoint y: 252, endPoint x: 399, endPoint y: 261, distance: 8.6
click at [399, 261] on p "Urine - N" at bounding box center [258, 255] width 381 height 14
drag, startPoint x: 399, startPoint y: 261, endPoint x: 373, endPoint y: 320, distance: 64.4
click at [373, 320] on div "1 month medicine gap. Hair fall >> << Sinus >> << SINCE 2 MONTHS Running Nose >…" at bounding box center [258, 179] width 393 height 329
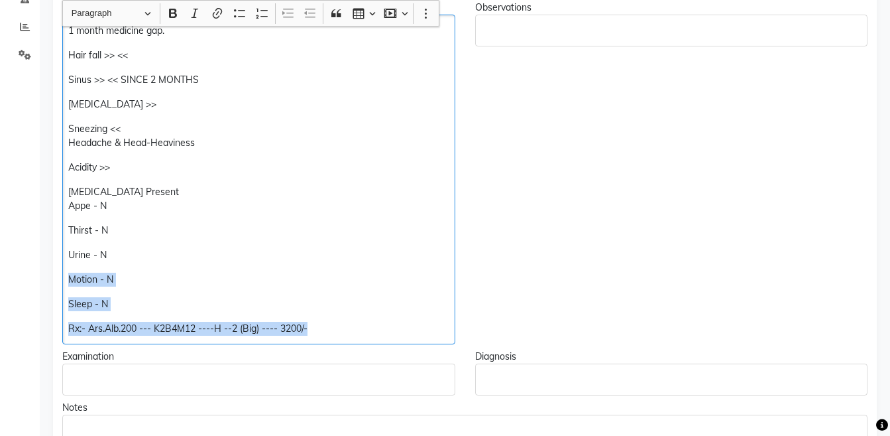
click at [373, 320] on div "1 month medicine gap. Hair fall >> << Sinus >> << SINCE 2 MONTHS Running Nose >…" at bounding box center [258, 179] width 393 height 329
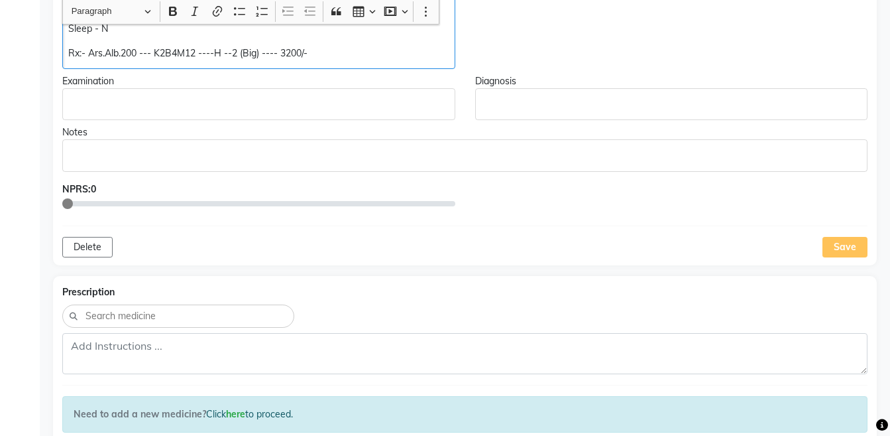
scroll to position [583, 0]
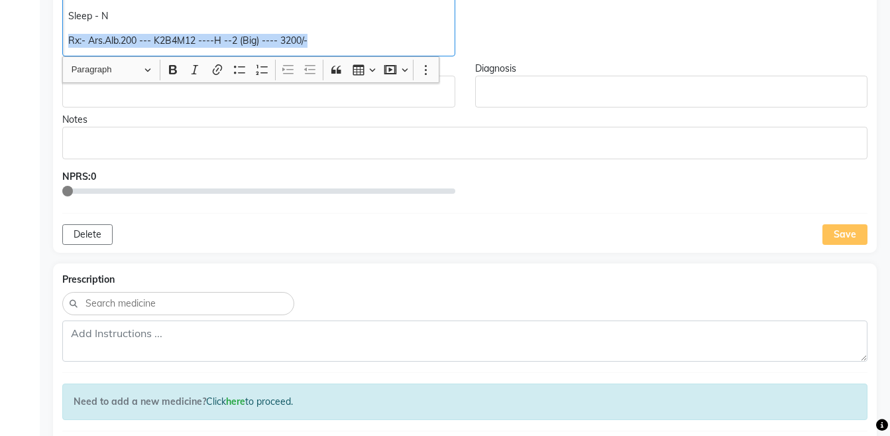
copy div "Rx:- Ars.Alb.200 --- K2B4M12 ----H --2 (Big) ---- 3200/-"
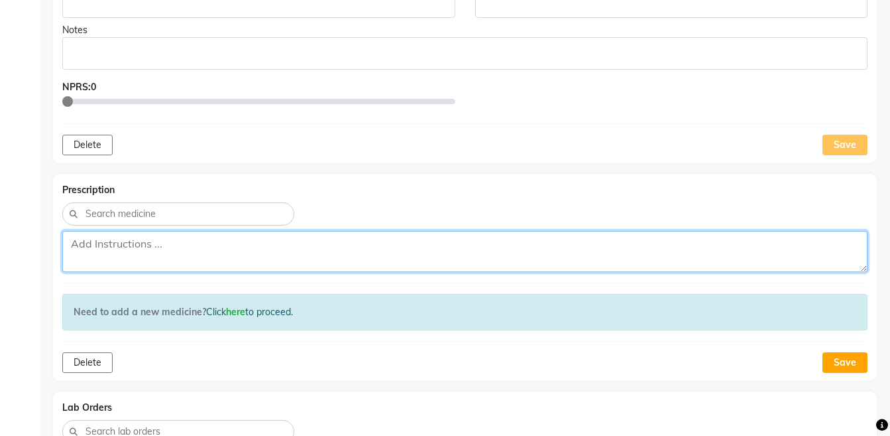
click at [756, 264] on textarea at bounding box center [464, 251] width 805 height 41
paste textarea "Rx:- Ars.Alb.200 --- K2B4M12 ----H --2 (Big) ---- 3200/-"
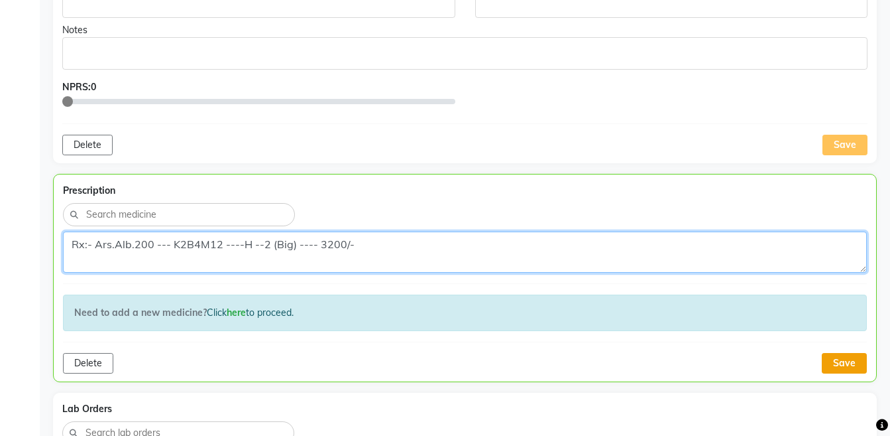
type textarea "Rx:- Ars.Alb.200 --- K2B4M12 ----H --2 (Big) ---- 3200/-"
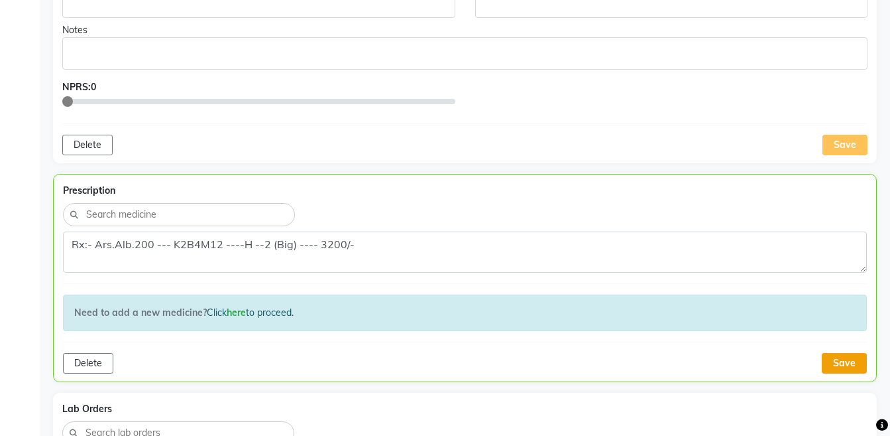
click at [855, 365] on button "Save" at bounding box center [844, 363] width 45 height 21
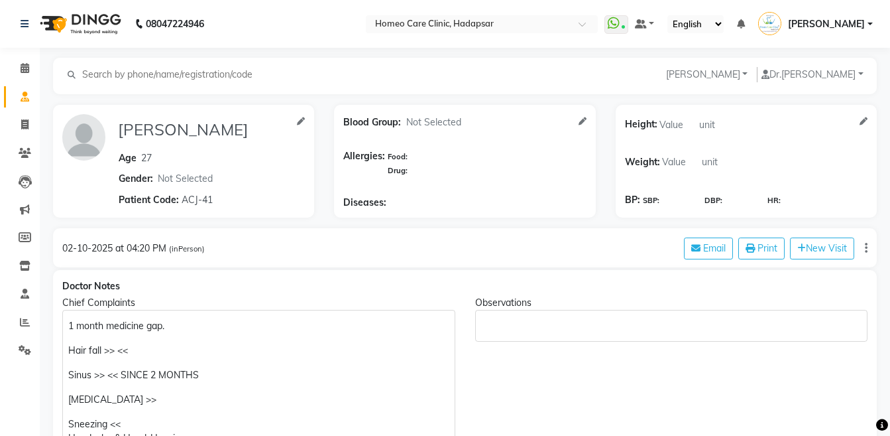
scroll to position [32, 0]
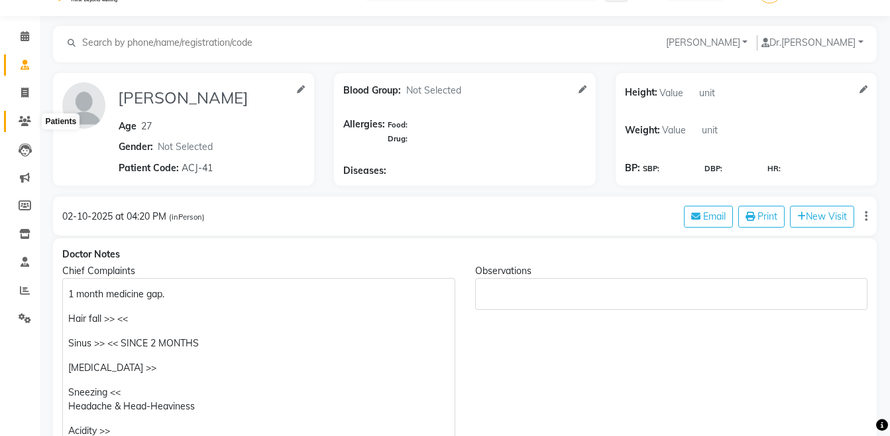
click at [29, 119] on icon at bounding box center [25, 121] width 13 height 10
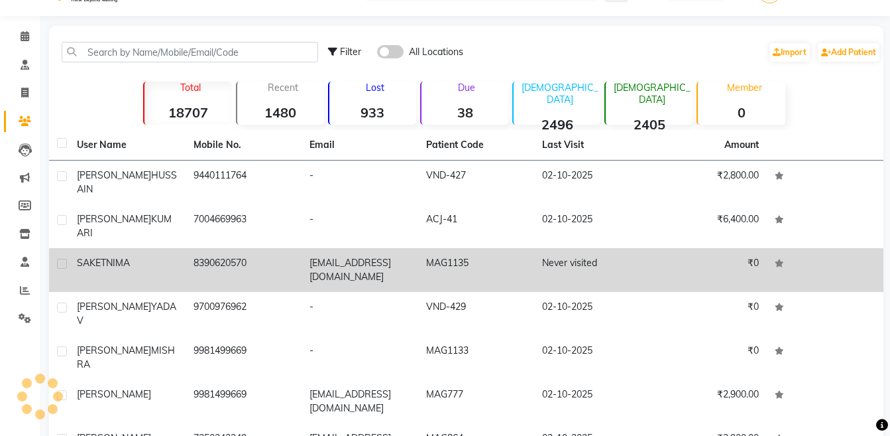
click at [367, 248] on td "[EMAIL_ADDRESS][DOMAIN_NAME]" at bounding box center [360, 270] width 117 height 44
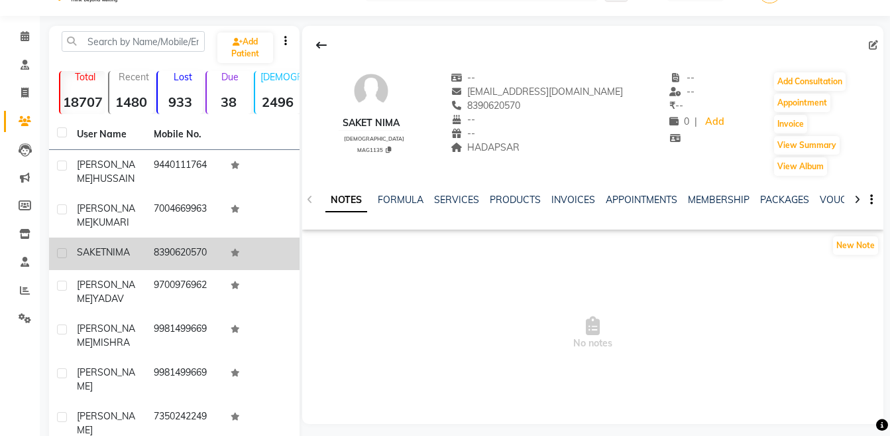
click at [855, 188] on div at bounding box center [857, 199] width 15 height 26
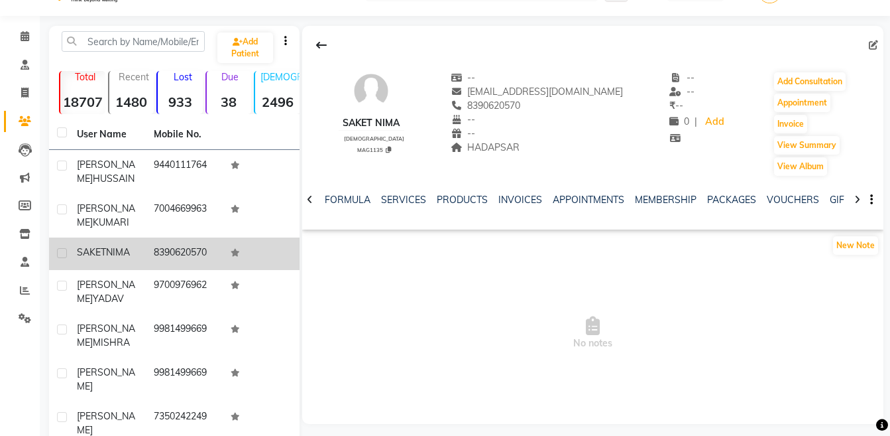
click at [855, 188] on div at bounding box center [857, 199] width 15 height 26
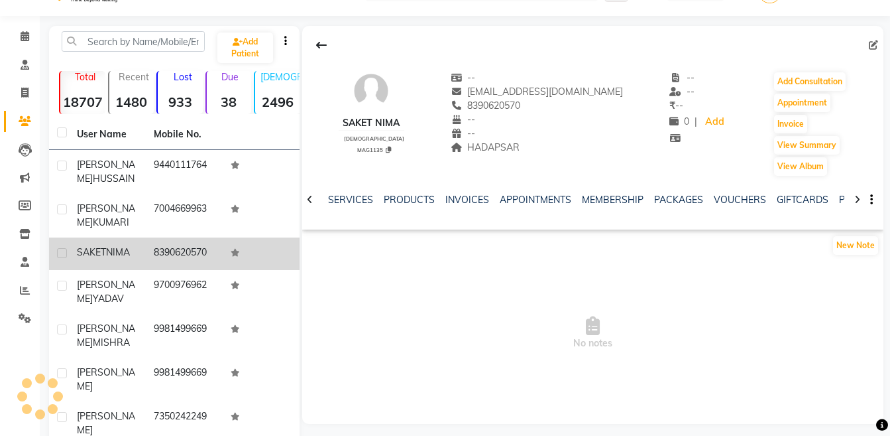
click at [855, 188] on div at bounding box center [857, 199] width 15 height 26
click at [855, 188] on div "NOTES FORMULA SERVICES PRODUCTS INVOICES APPOINTMENTS MEMBERSHIP PACKAGES VOUCH…" at bounding box center [592, 200] width 581 height 46
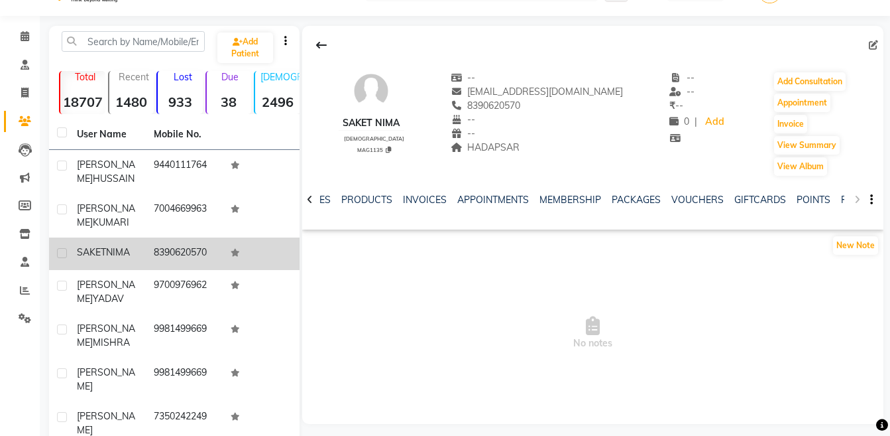
click at [855, 188] on div "NOTES FORMULA SERVICES PRODUCTS INVOICES APPOINTMENTS MEMBERSHIP PACKAGES VOUCH…" at bounding box center [592, 200] width 581 height 46
click at [842, 196] on link "FORMS" at bounding box center [857, 200] width 33 height 12
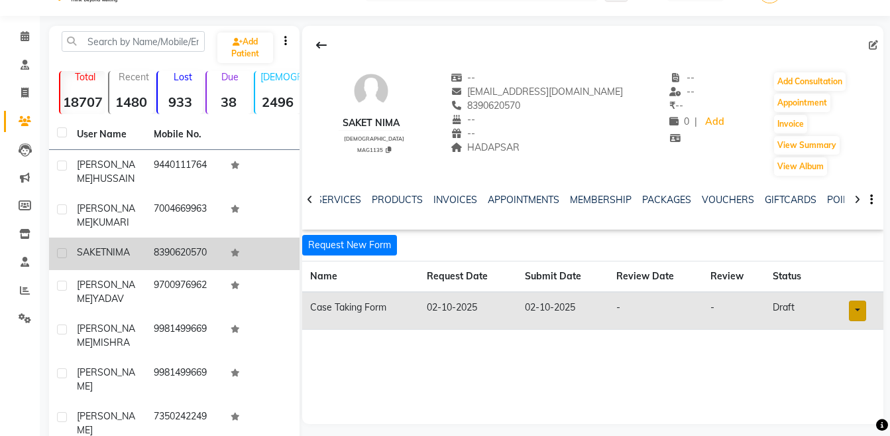
click at [859, 313] on link at bounding box center [857, 310] width 17 height 21
click at [849, 357] on link "Open in staff mode" at bounding box center [823, 359] width 125 height 21
click at [803, 86] on button "Add Consultation" at bounding box center [810, 81] width 72 height 19
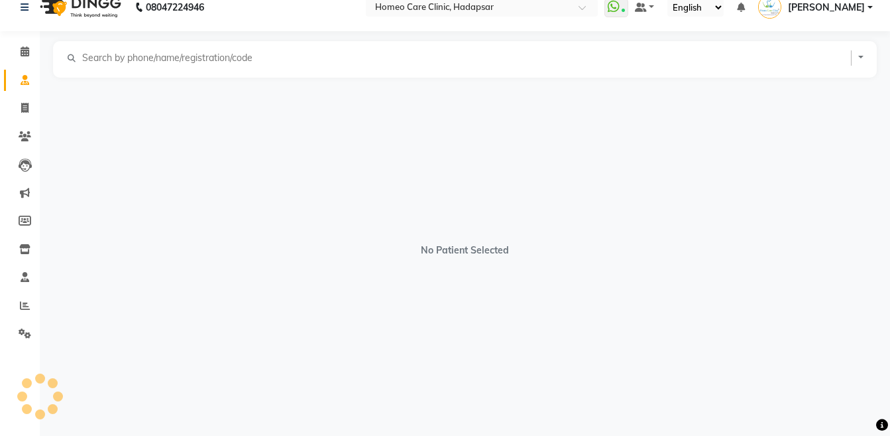
scroll to position [17, 0]
select select "[DEMOGRAPHIC_DATA]"
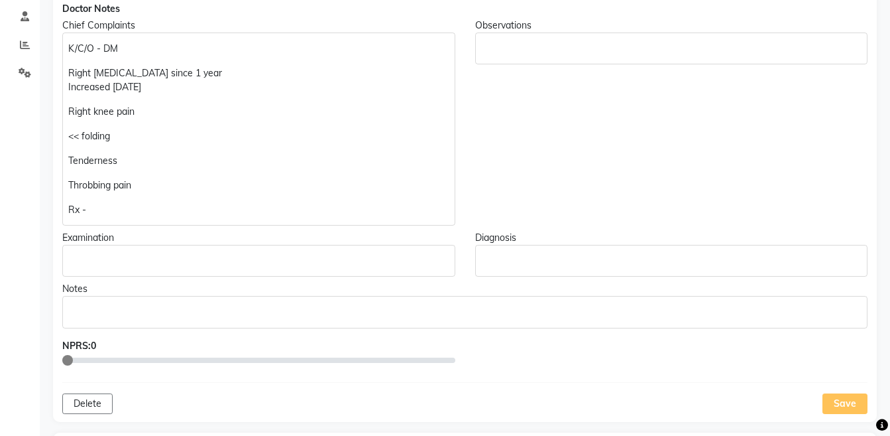
scroll to position [296, 0]
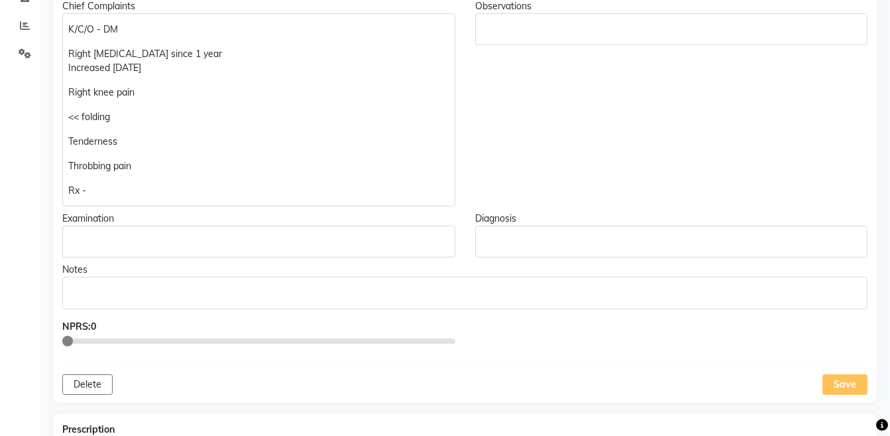
click at [131, 199] on div "K/C/O - DM Right leg pain since 1 year Increased in 15 days Right knee pain << …" at bounding box center [258, 109] width 393 height 193
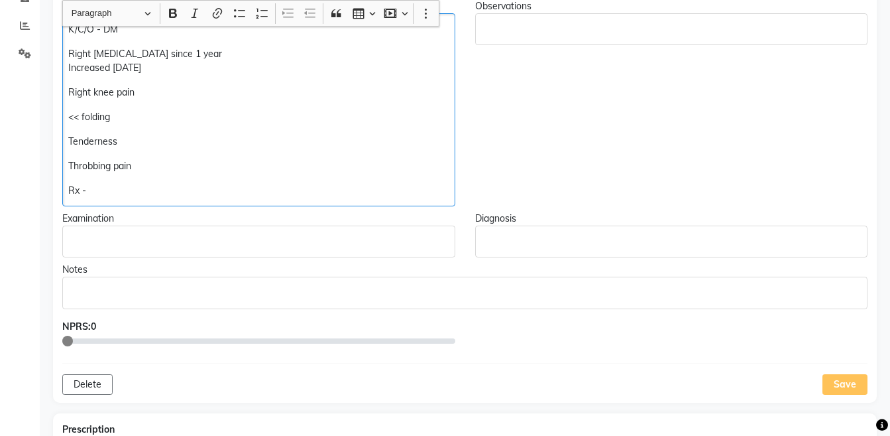
scroll to position [297, 0]
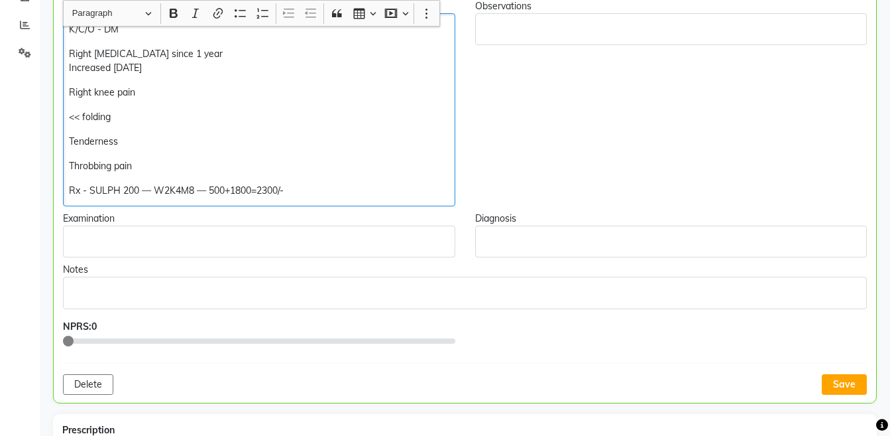
copy div "Throbbing pain Rx - SULPH 200 — W2K4M8 — 500+1800=2300/-"
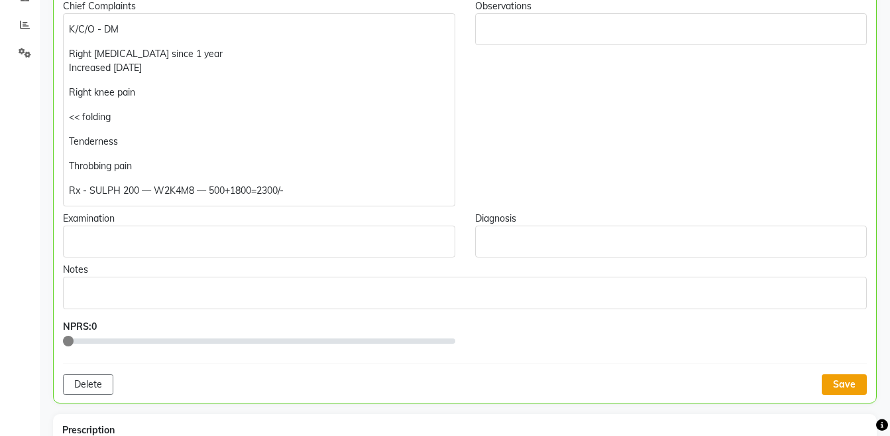
click at [848, 386] on button "Save" at bounding box center [844, 384] width 45 height 21
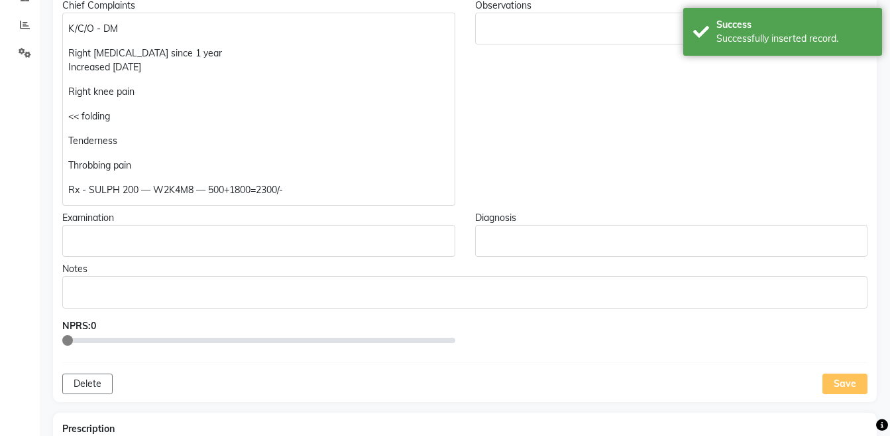
scroll to position [521, 0]
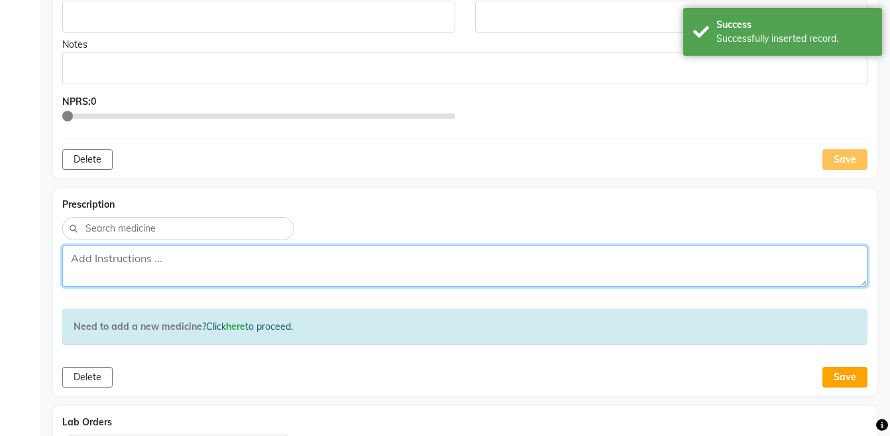
click at [492, 278] on textarea at bounding box center [464, 265] width 805 height 41
paste textarea "Rx - SULPH 200 — W2K4M8 — 500+1800=2300/-"
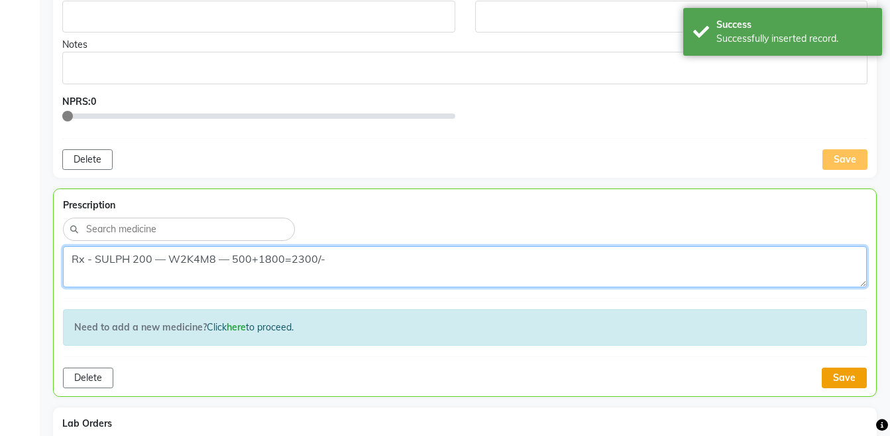
type textarea "Rx - SULPH 200 — W2K4M8 — 500+1800=2300/-"
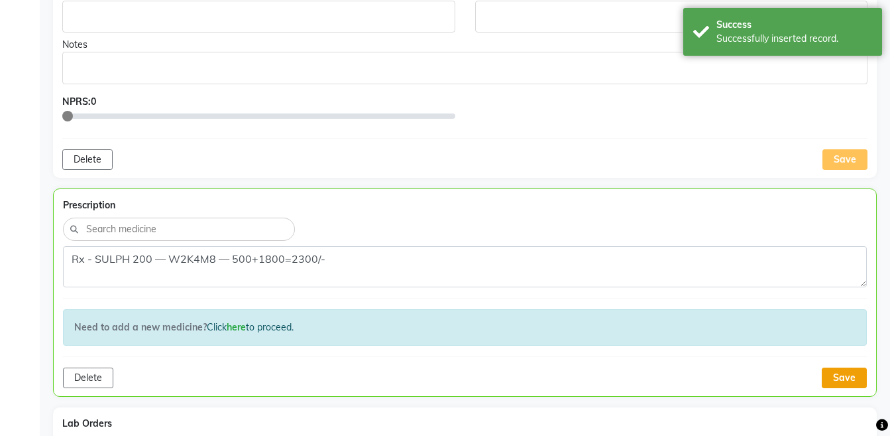
click at [843, 371] on button "Save" at bounding box center [844, 377] width 45 height 21
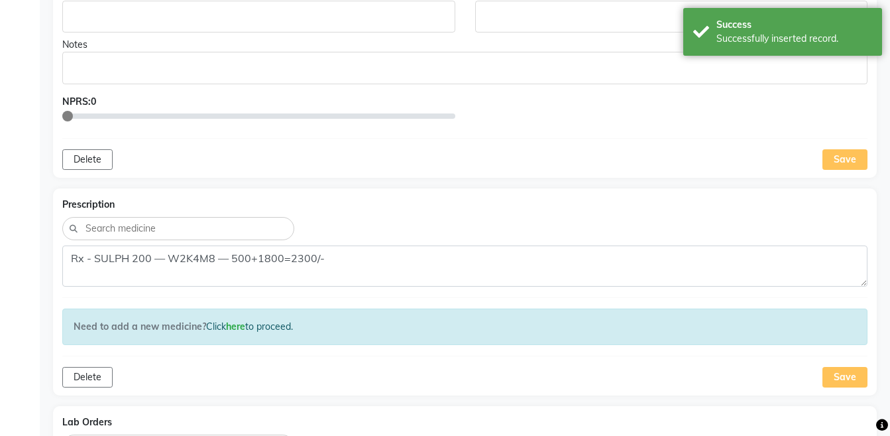
scroll to position [788, 0]
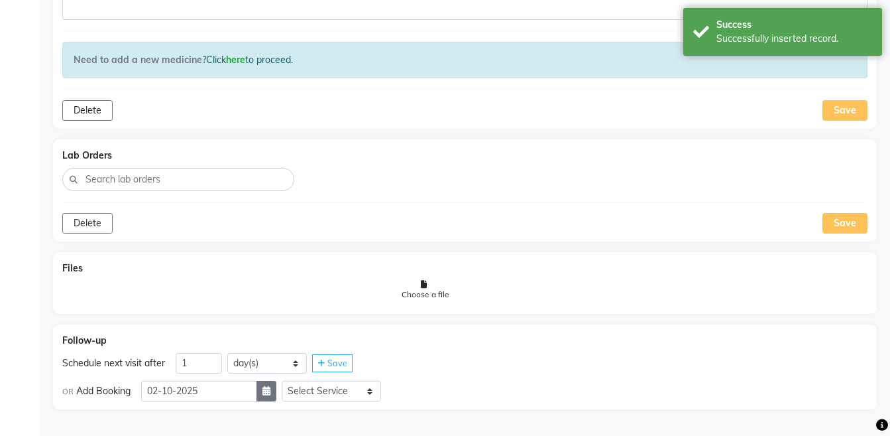
click at [270, 394] on icon "button" at bounding box center [267, 390] width 8 height 9
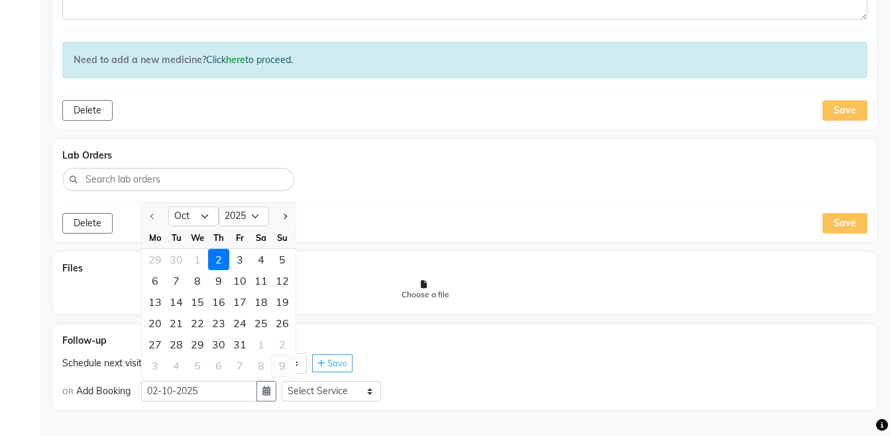
click at [286, 370] on div "9" at bounding box center [282, 365] width 21 height 21
type input "09-11-2025"
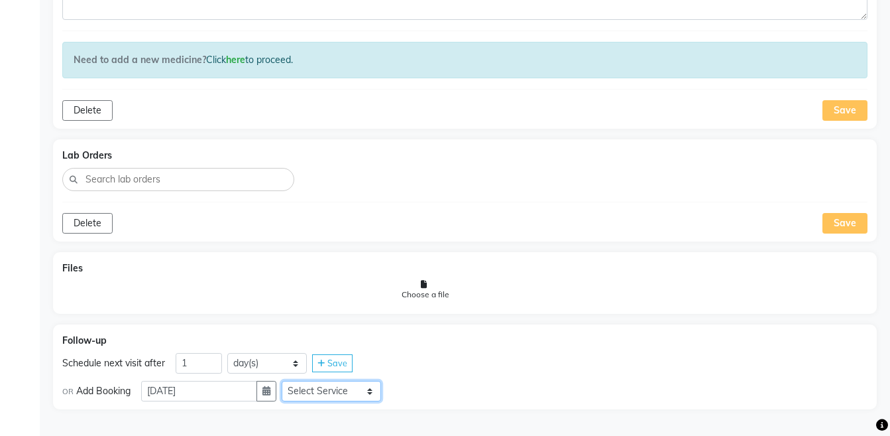
click at [351, 398] on select "Select Service Medicine Medicine 1 Hydra Facial Medi Facial Vampire Facial With…" at bounding box center [331, 391] width 99 height 21
select select "972997"
click at [292, 381] on select "Select Service Medicine Medicine 1 Hydra Facial Medi Facial Vampire Facial With…" at bounding box center [331, 391] width 99 height 21
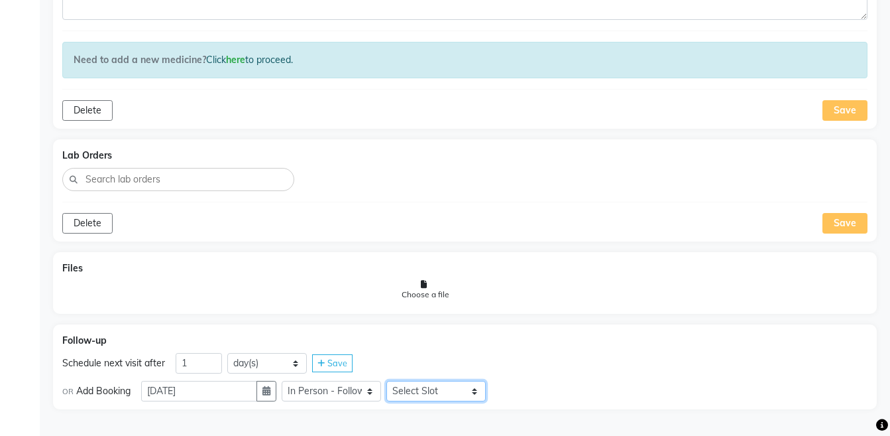
click at [428, 392] on select "Select Slot 10:15 10:30 10:45 11:00 11:15 11:30 11:45 12:15 12:30 12:45 13:15 1…" at bounding box center [435, 391] width 99 height 21
select select "945"
click at [397, 381] on select "Select Slot 10:15 10:30 10:45 11:00 11:15 11:30 11:45 12:15 12:30 12:45 13:15 1…" at bounding box center [435, 391] width 99 height 21
click at [516, 389] on div "Save" at bounding box center [511, 391] width 40 height 18
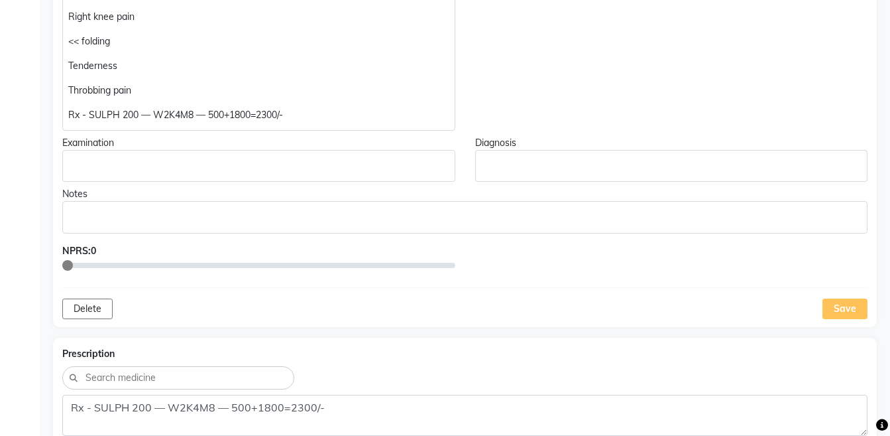
scroll to position [0, 0]
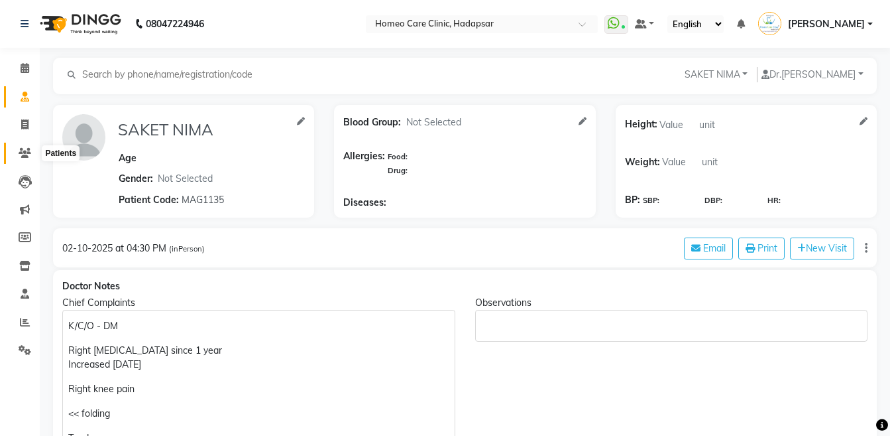
click at [27, 150] on icon at bounding box center [25, 153] width 13 height 10
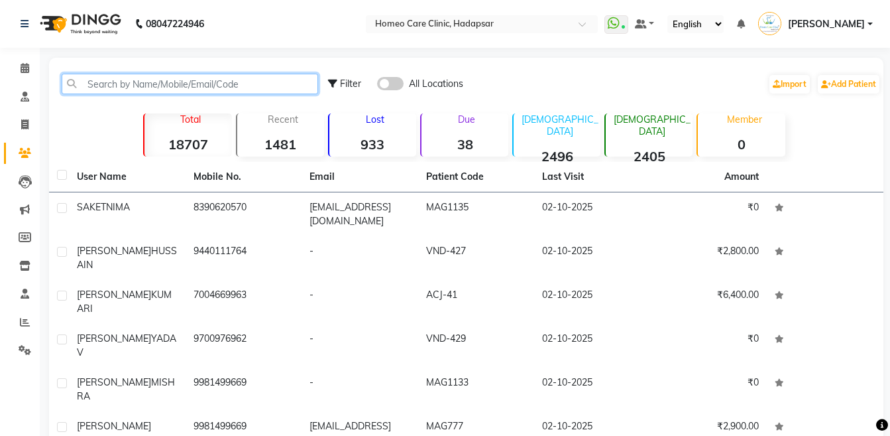
click at [143, 90] on input "text" at bounding box center [190, 84] width 257 height 21
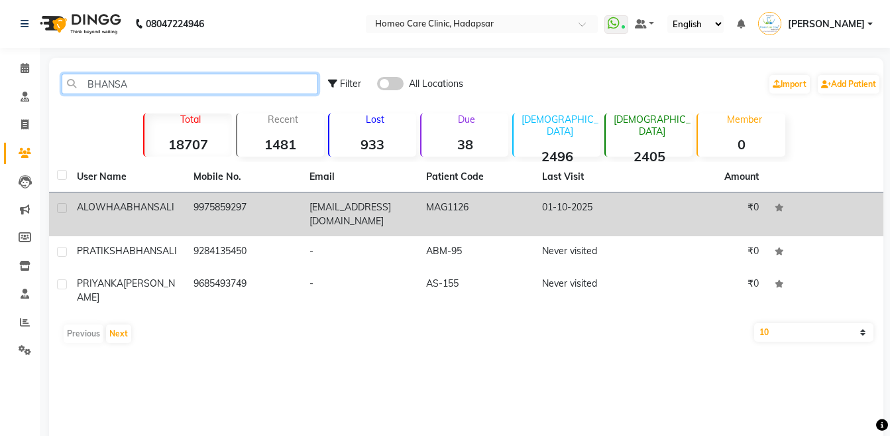
type input "BHANSA"
click at [158, 209] on span "BHANSALI" at bounding box center [151, 207] width 48 height 12
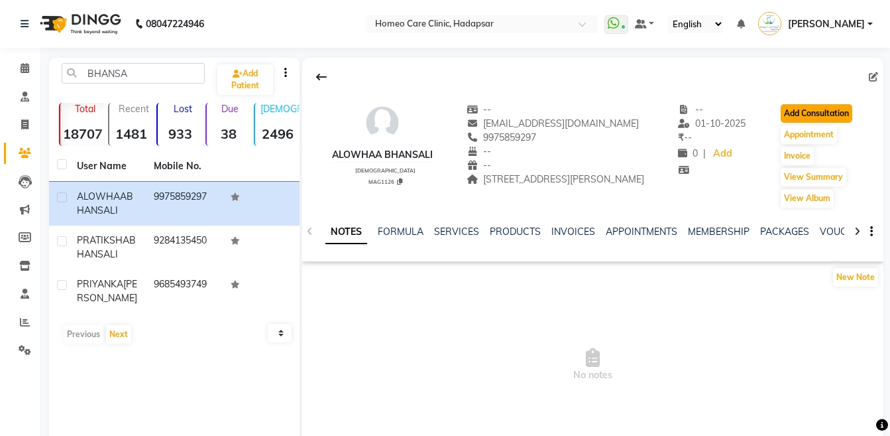
click at [817, 112] on button "Add Consultation" at bounding box center [817, 113] width 72 height 19
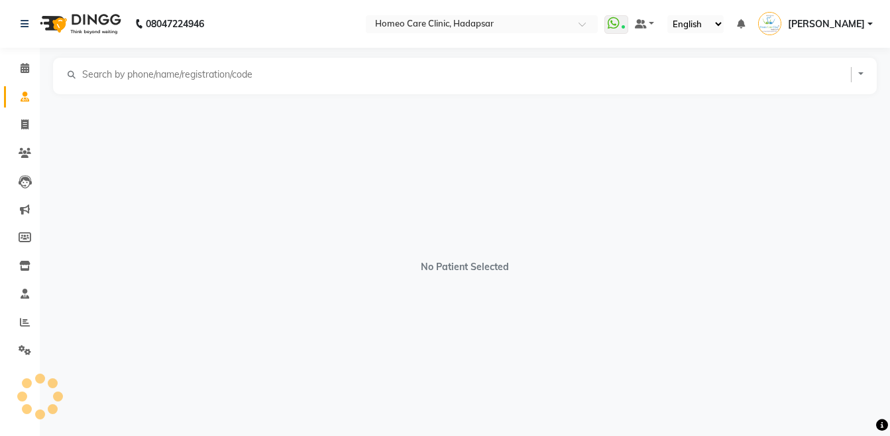
select select "[DEMOGRAPHIC_DATA]"
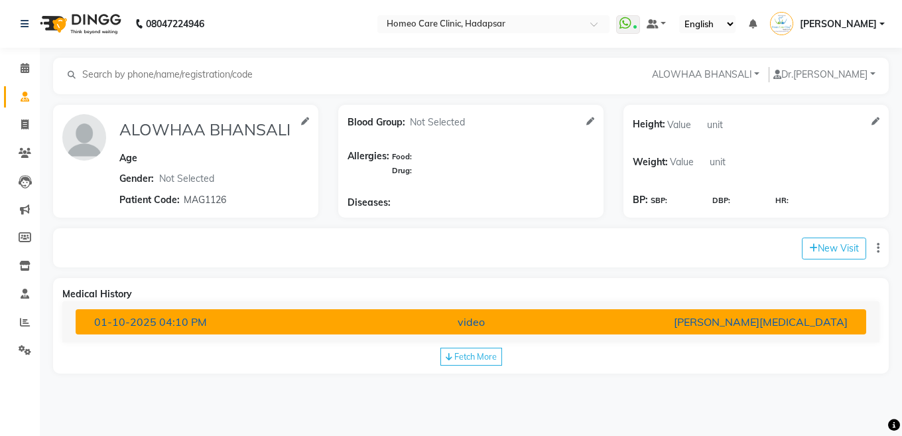
click at [807, 312] on button "01-10-2025 04:10 PM video Dr Nikita Patil" at bounding box center [471, 321] width 790 height 25
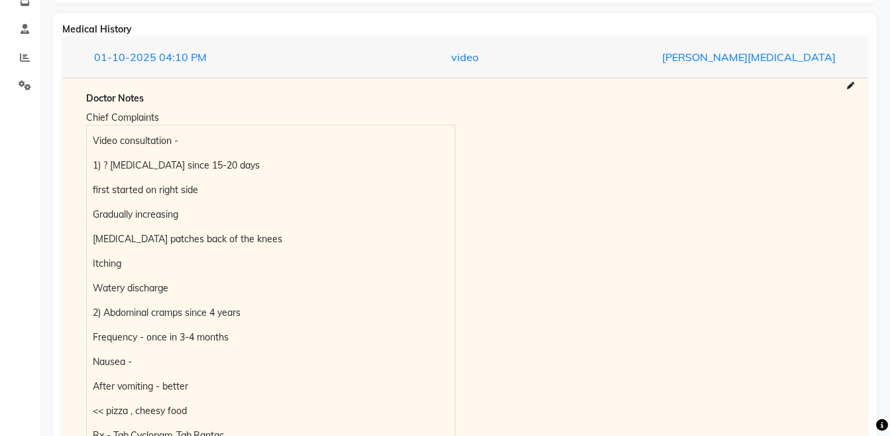
scroll to position [308, 0]
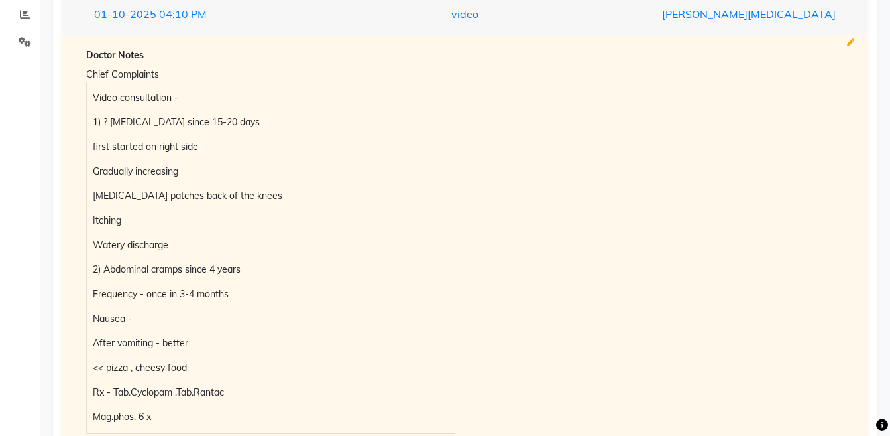
click at [851, 44] on icon at bounding box center [850, 42] width 7 height 7
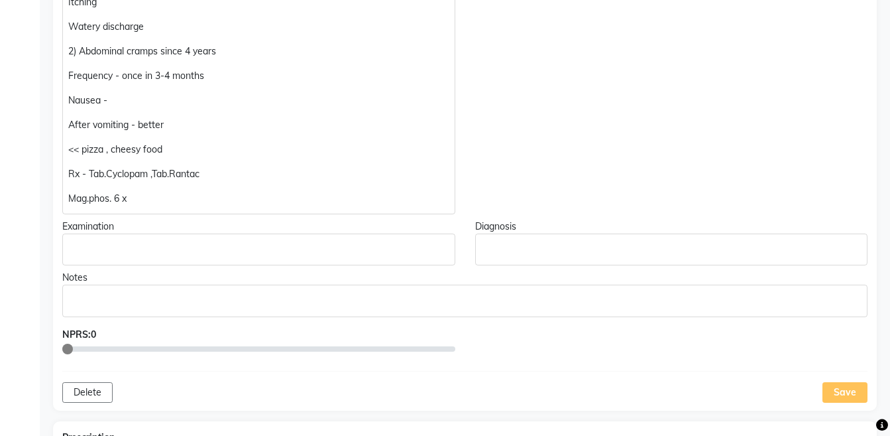
scroll to position [538, 0]
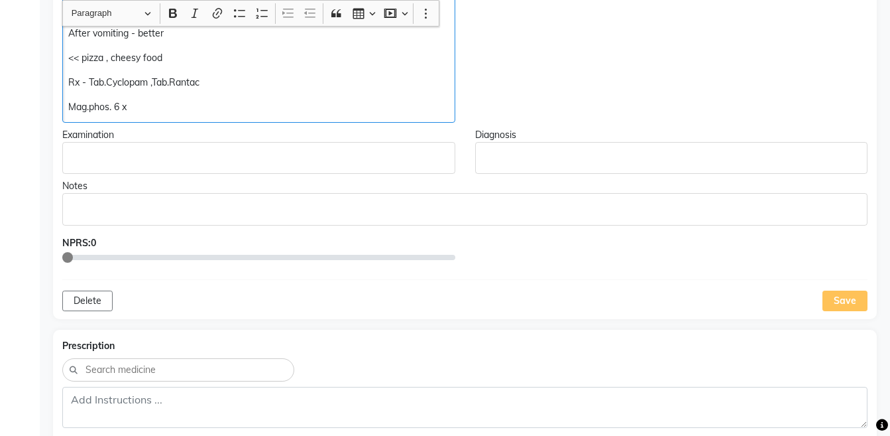
click at [150, 107] on p "Mag.phos. 6 x" at bounding box center [258, 107] width 381 height 14
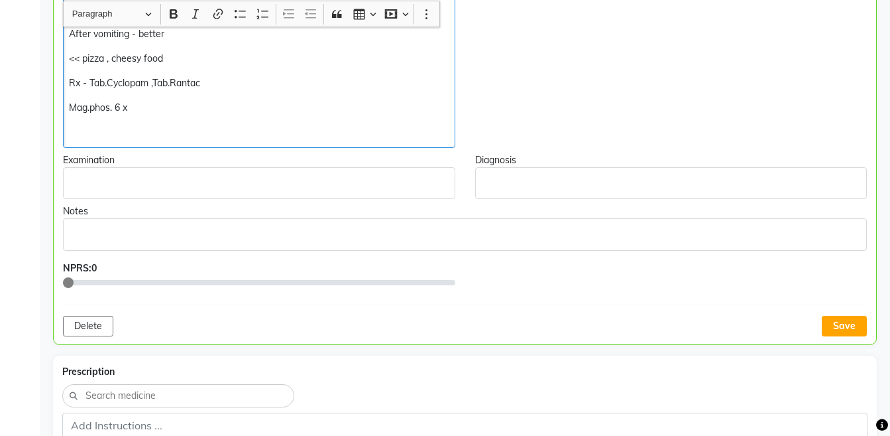
scroll to position [538, 0]
copy div "Rx:- Carc 200 — W2M4K8 ---- 2400/-"
click at [852, 322] on button "Save" at bounding box center [844, 325] width 45 height 21
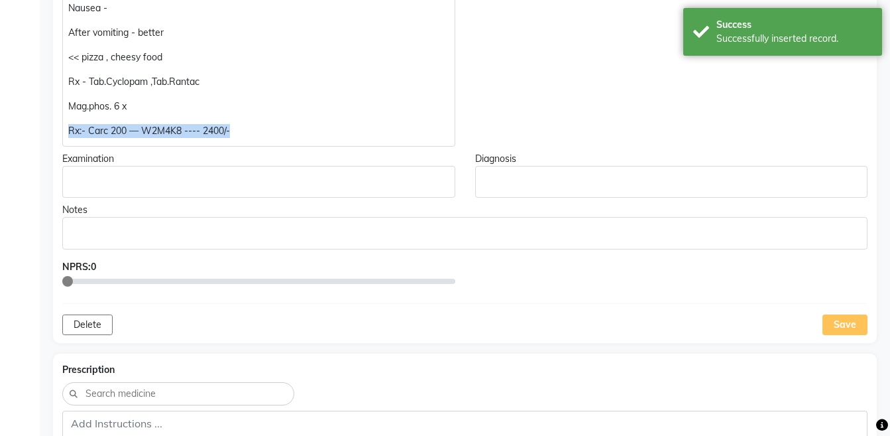
scroll to position [619, 0]
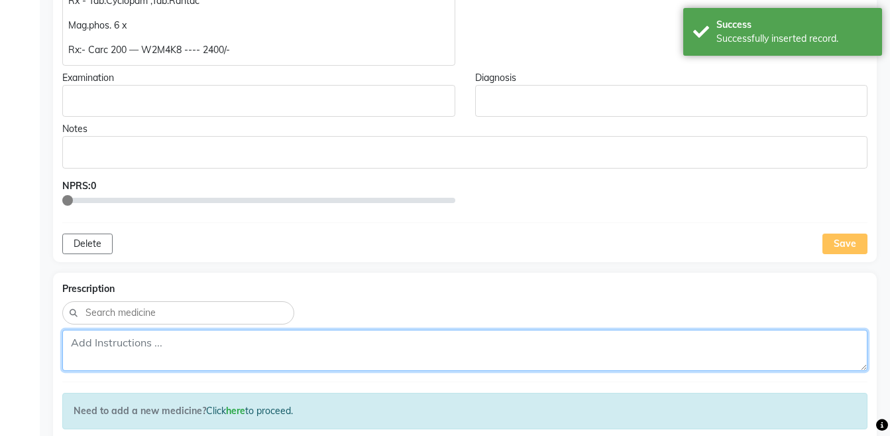
click at [483, 343] on textarea at bounding box center [464, 349] width 805 height 41
paste textarea "Rx:- Carc 200 — W2M4K8 ---- 2400/-"
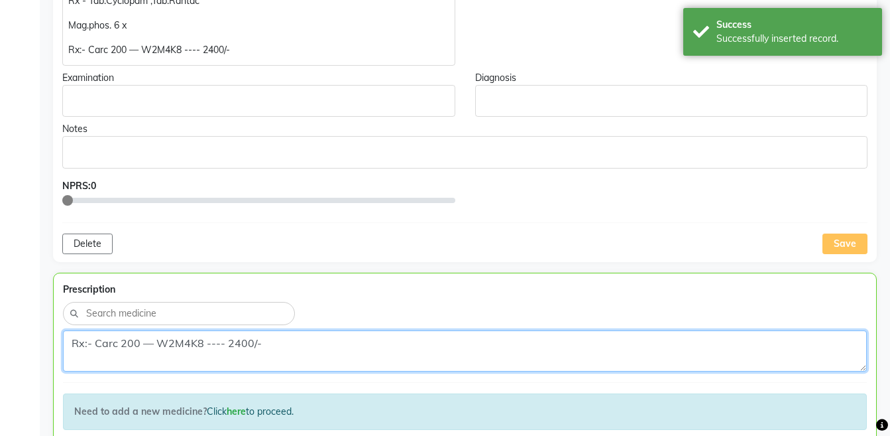
scroll to position [789, 0]
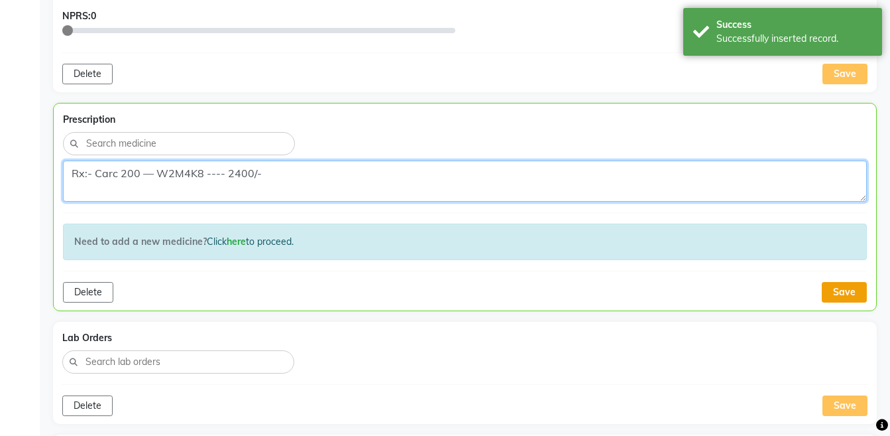
type textarea "Rx:- Carc 200 — W2M4K8 ---- 2400/-"
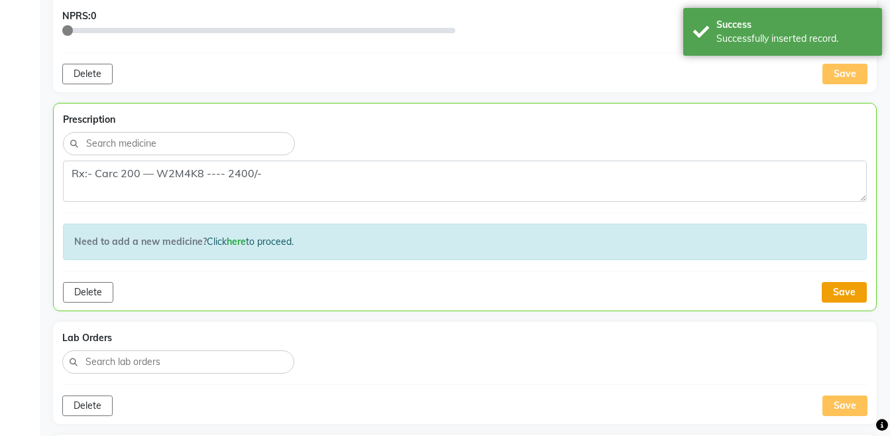
click at [827, 291] on button "Save" at bounding box center [844, 292] width 45 height 21
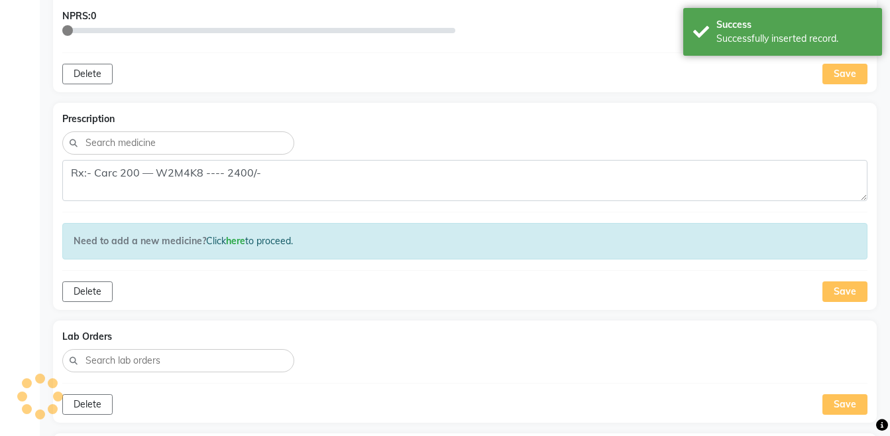
scroll to position [970, 0]
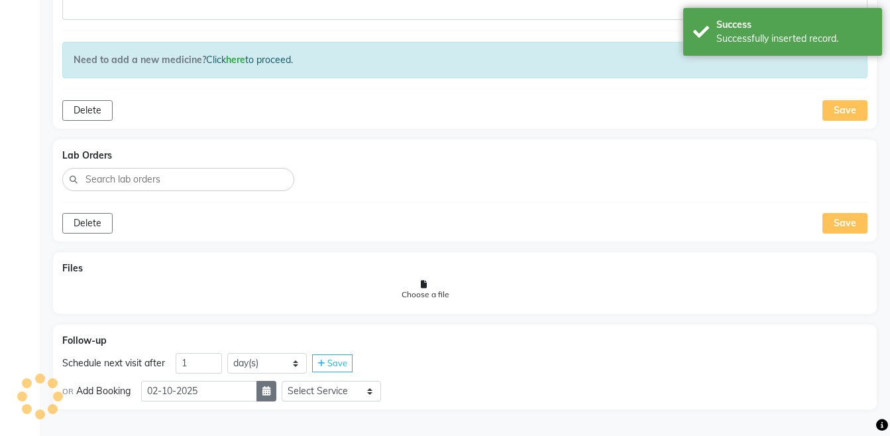
click at [270, 390] on button "button" at bounding box center [267, 391] width 20 height 21
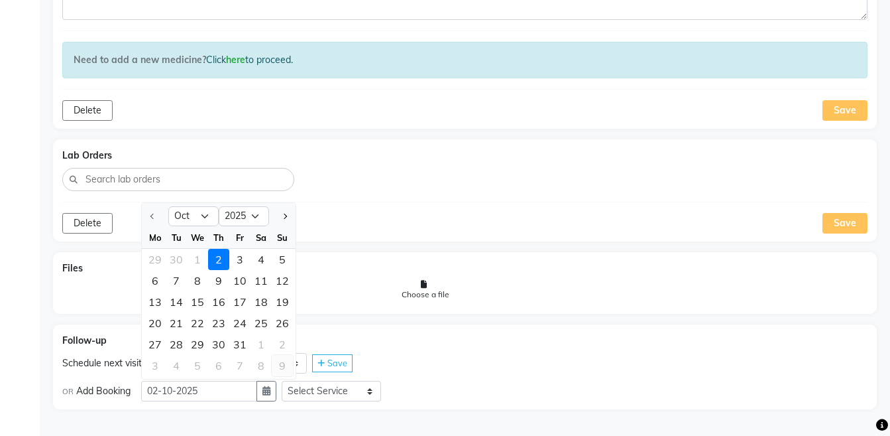
click at [287, 361] on div "9" at bounding box center [282, 365] width 21 height 21
type input "09-11-2025"
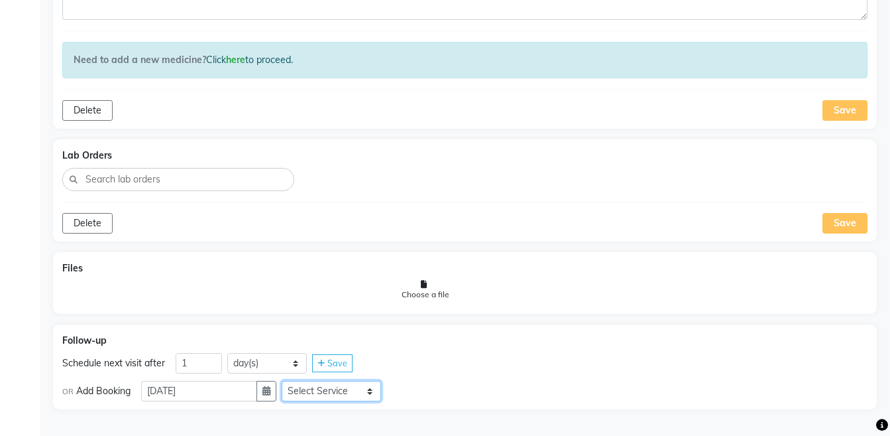
click at [357, 392] on select "Select Service Medicine Medicine 1 Hydra Facial Medi Facial Vampire Facial With…" at bounding box center [331, 391] width 99 height 21
select select "972997"
click at [292, 381] on select "Select Service Medicine Medicine 1 Hydra Facial Medi Facial Vampire Facial With…" at bounding box center [331, 391] width 99 height 21
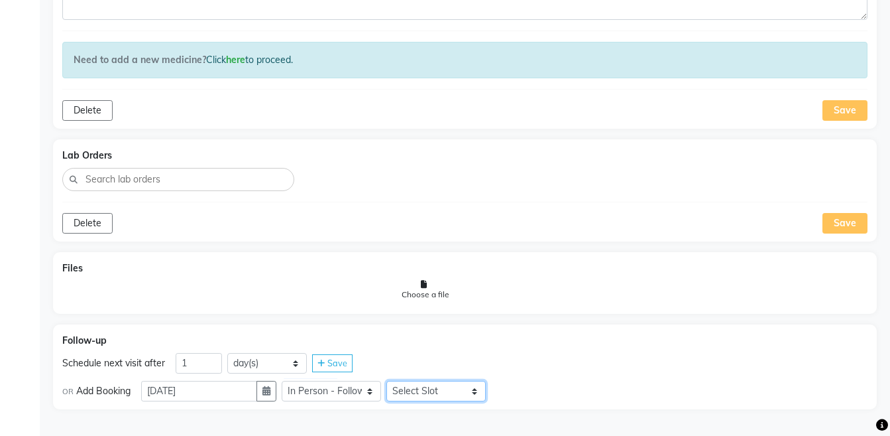
click at [416, 388] on select "Select Slot 10:15 10:30 10:45 11:00 11:15 11:30 11:45 12:15 12:30 12:45 13:15 1…" at bounding box center [435, 391] width 99 height 21
select select "945"
click at [397, 381] on select "Select Slot 10:15 10:30 10:45 11:00 11:15 11:30 11:45 12:15 12:30 12:45 13:15 1…" at bounding box center [435, 391] width 99 height 21
click at [517, 394] on span "Save" at bounding box center [516, 390] width 20 height 11
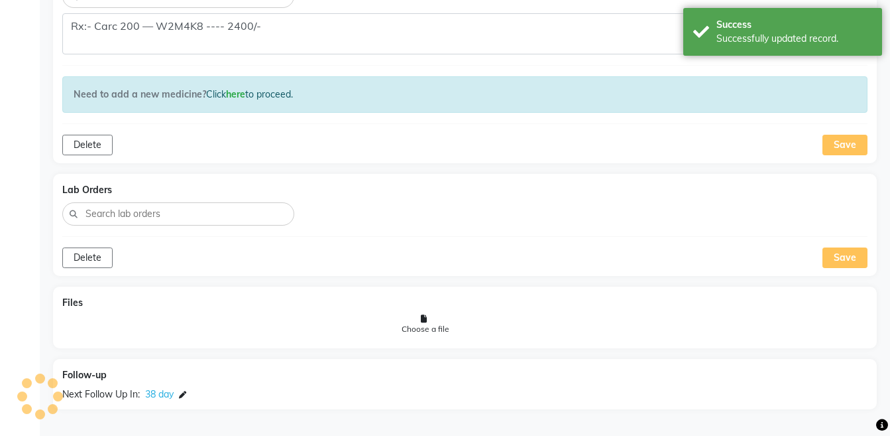
scroll to position [935, 0]
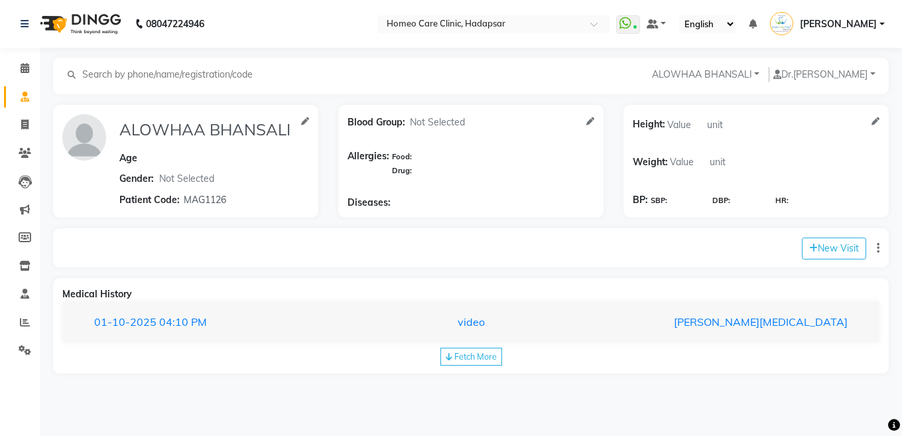
select select "[DEMOGRAPHIC_DATA]"
click at [29, 148] on icon at bounding box center [25, 153] width 13 height 10
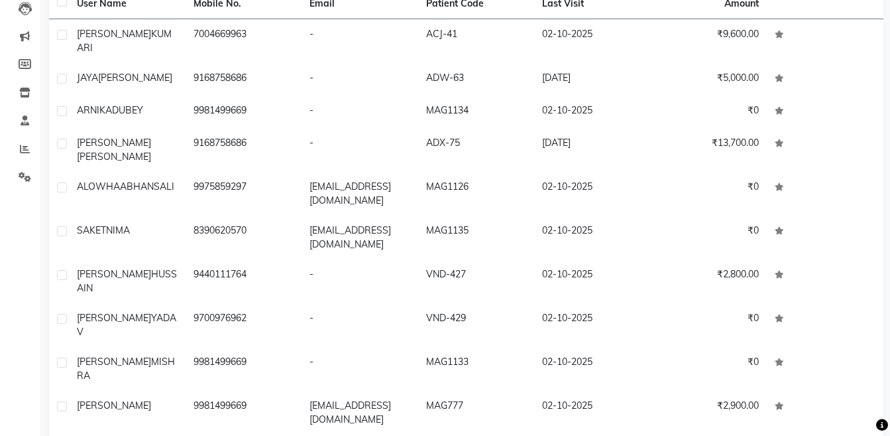
scroll to position [175, 0]
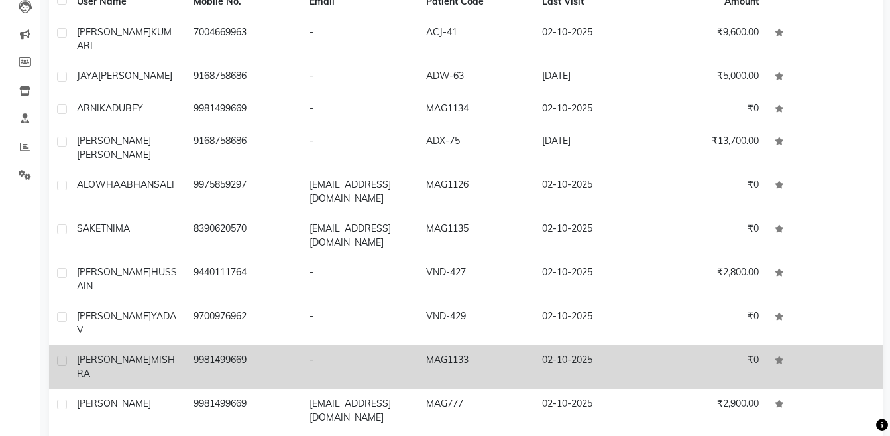
click at [603, 345] on td "02-10-2025" at bounding box center [592, 367] width 117 height 44
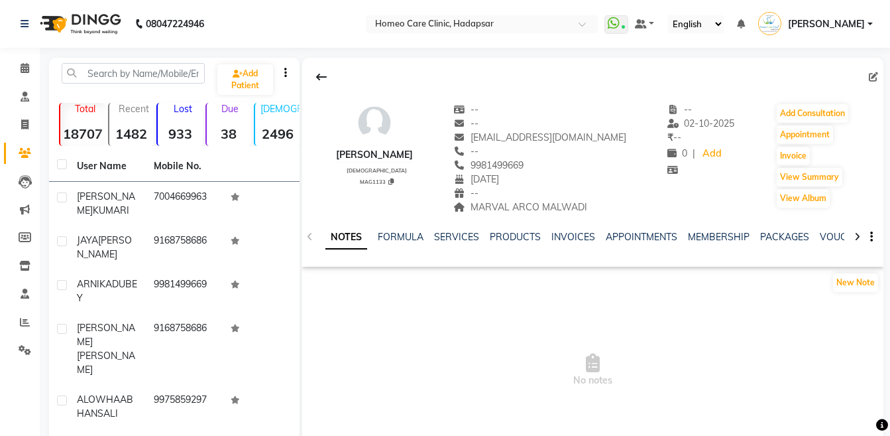
click at [853, 243] on div at bounding box center [857, 236] width 15 height 26
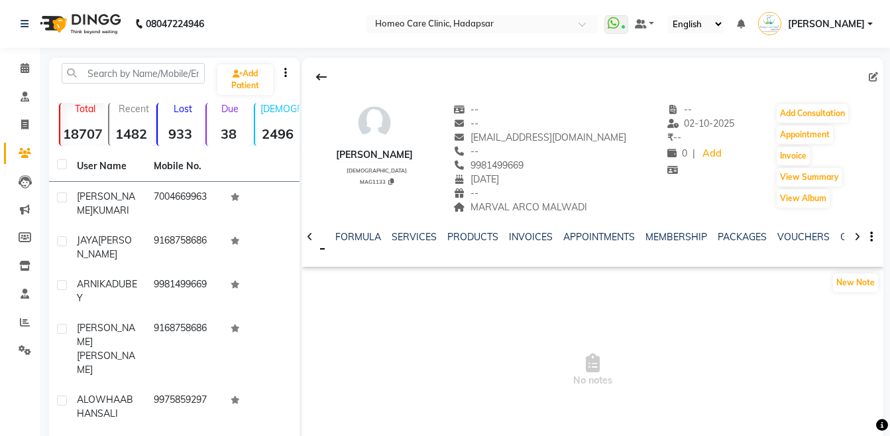
click at [853, 243] on div at bounding box center [857, 236] width 15 height 26
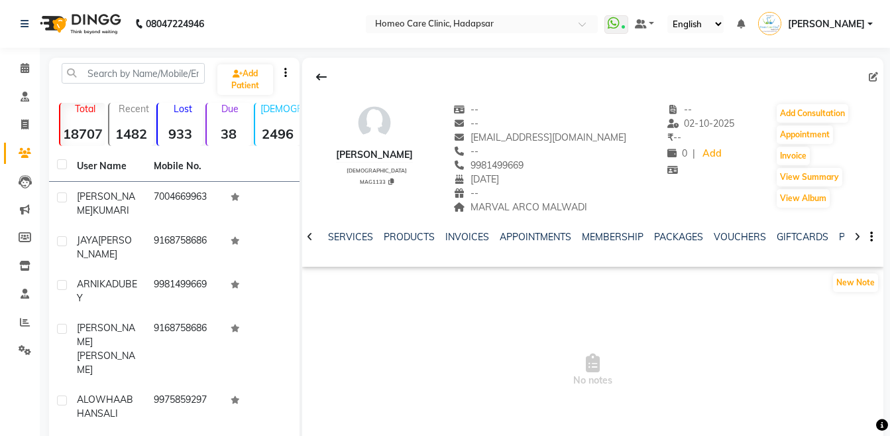
click at [853, 243] on div at bounding box center [857, 236] width 15 height 26
click at [853, 243] on div "NOTES FORMULA SERVICES PRODUCTS INVOICES APPOINTMENTS MEMBERSHIP PACKAGES VOUCH…" at bounding box center [592, 237] width 581 height 46
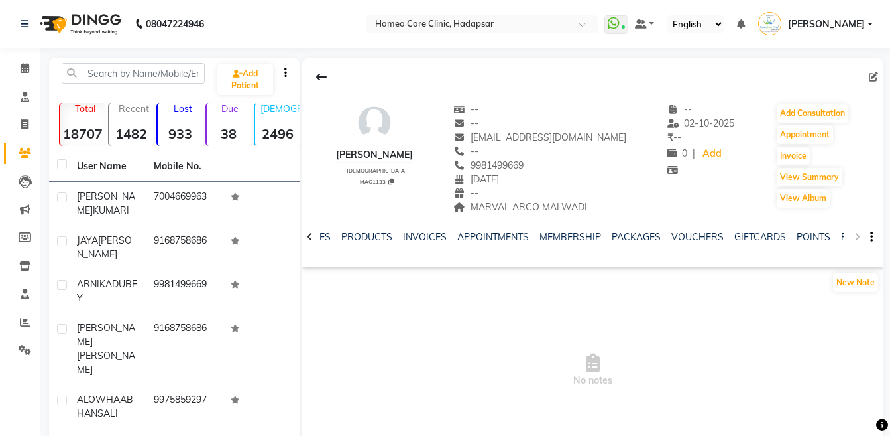
click at [853, 243] on div "NOTES FORMULA SERVICES PRODUCTS INVOICES APPOINTMENTS MEMBERSHIP PACKAGES VOUCH…" at bounding box center [592, 237] width 581 height 46
click at [843, 235] on link "FORMS" at bounding box center [857, 237] width 33 height 12
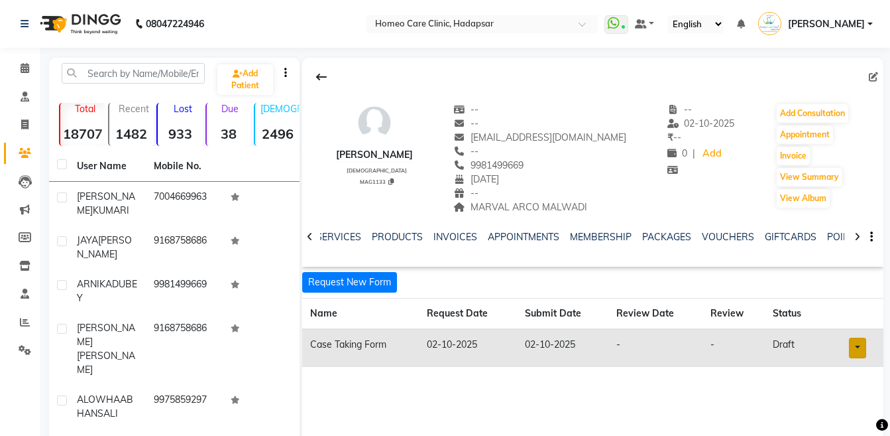
click at [860, 342] on link at bounding box center [857, 347] width 17 height 21
click at [847, 394] on link "Open in staff mode" at bounding box center [823, 396] width 125 height 21
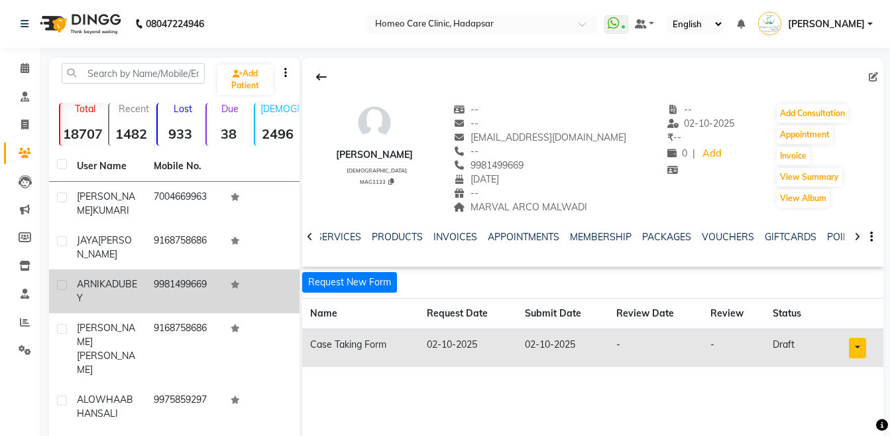
click at [74, 298] on td "[PERSON_NAME]" at bounding box center [107, 291] width 77 height 44
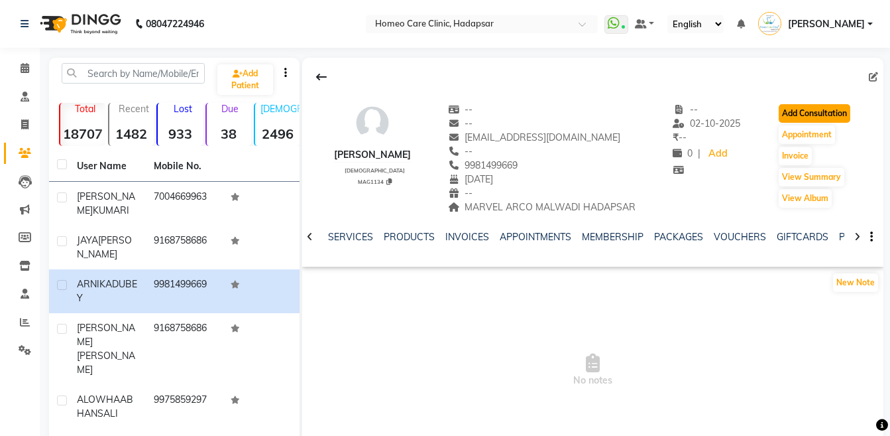
click at [792, 119] on button "Add Consultation" at bounding box center [815, 113] width 72 height 19
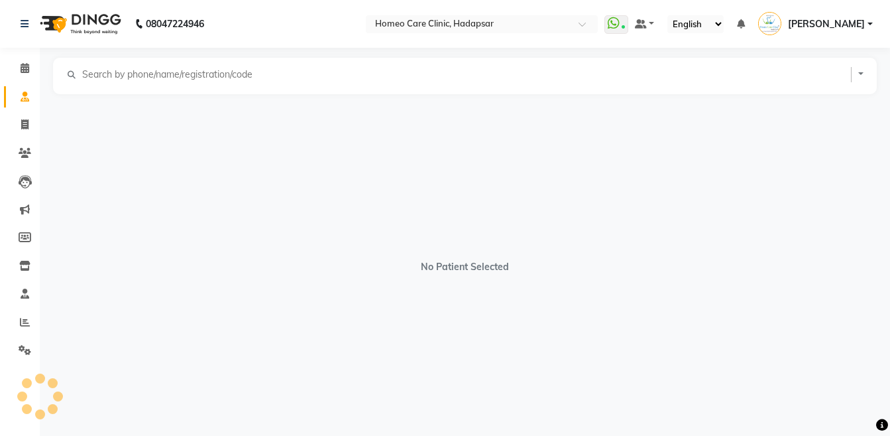
select select "[DEMOGRAPHIC_DATA]"
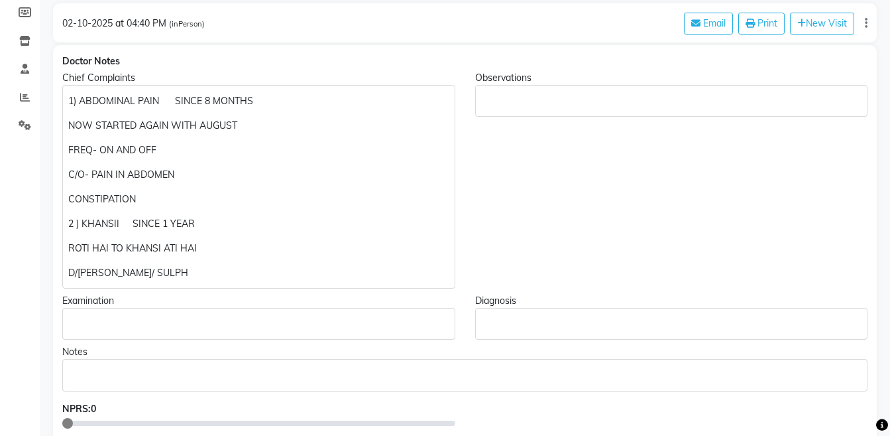
scroll to position [245, 0]
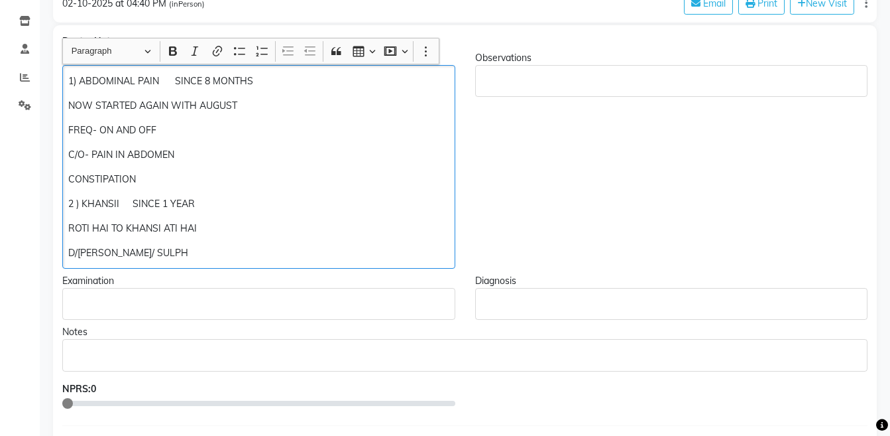
click at [211, 249] on p "D/[PERSON_NAME]/ SULPH" at bounding box center [258, 253] width 381 height 14
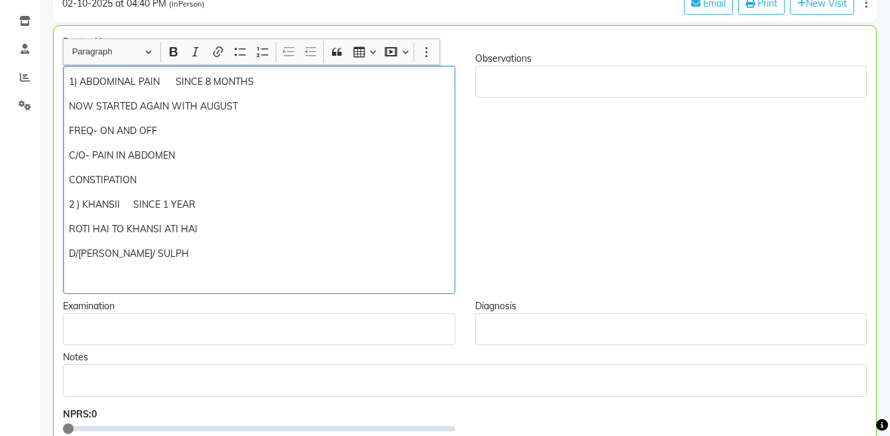
scroll to position [245, 0]
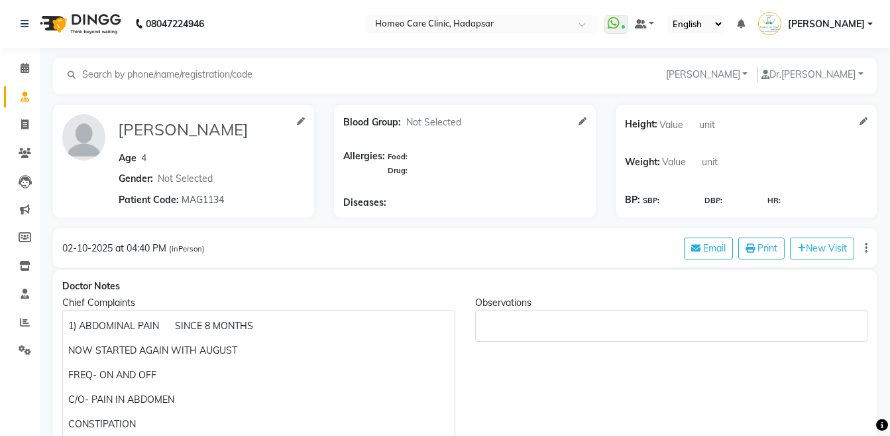
select select "[DEMOGRAPHIC_DATA]"
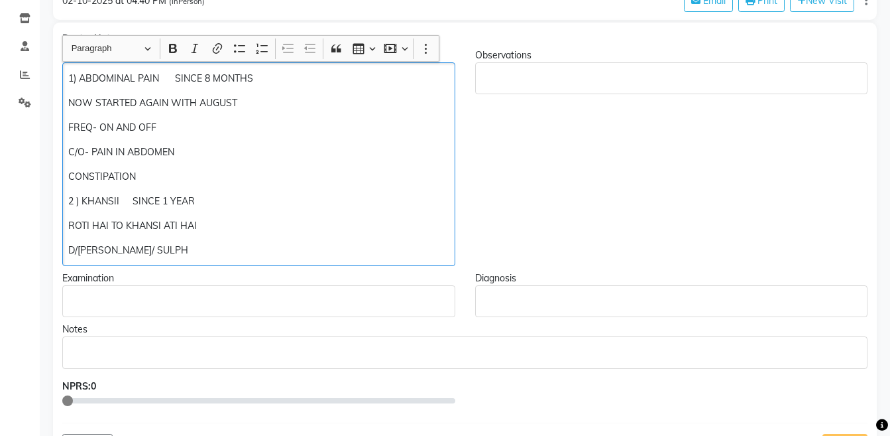
click at [249, 219] on p "ROTI HAI TO KHANSI ATI HAI" at bounding box center [258, 226] width 381 height 14
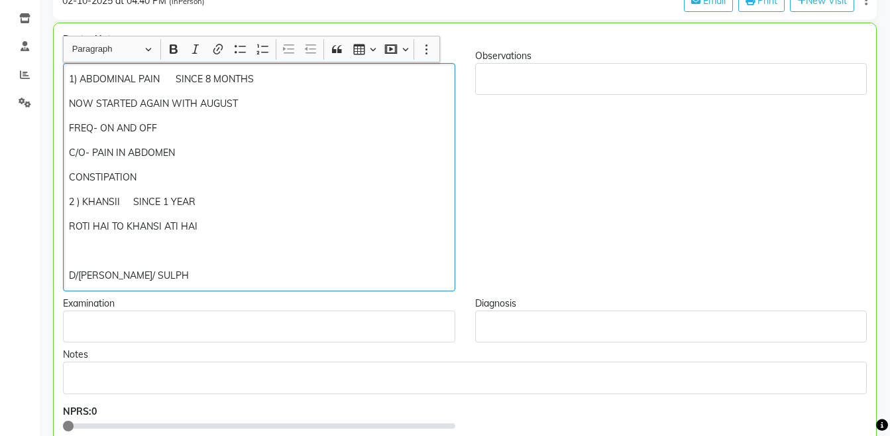
scroll to position [248, 0]
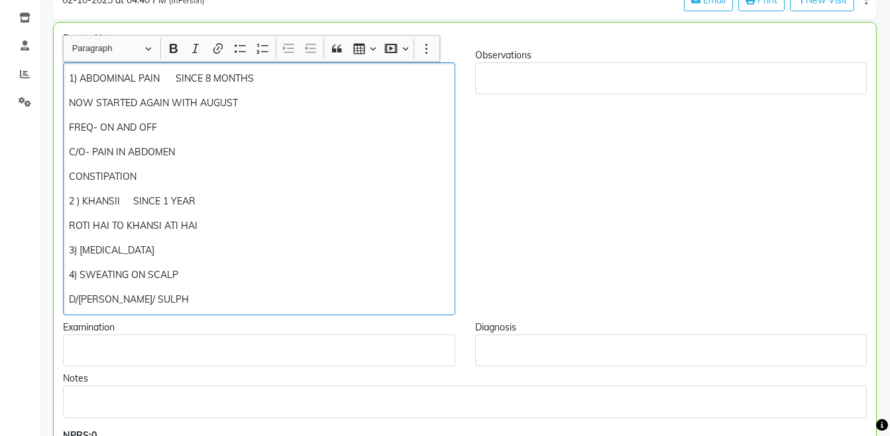
click at [170, 303] on p "D/[PERSON_NAME]/ SULPH" at bounding box center [259, 299] width 380 height 14
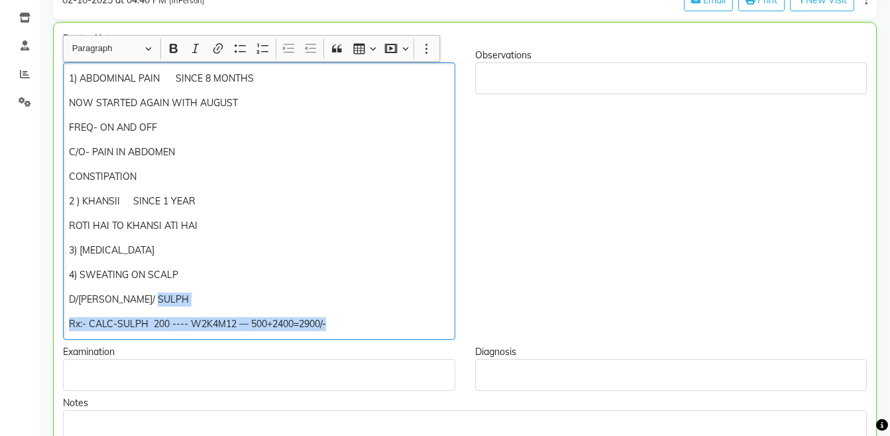
copy div "D/[PERSON_NAME]/ SULPH Rx:- CALC-SULPH 200 ---- W2K4M12 — 500+2400=2900/-"
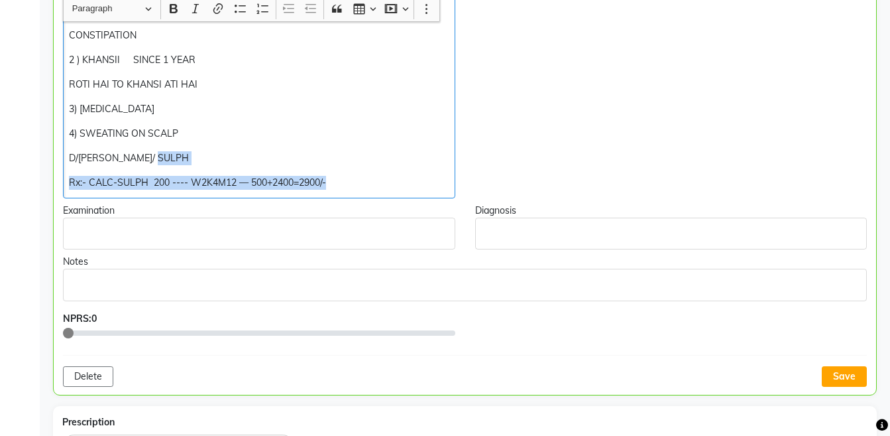
scroll to position [408, 0]
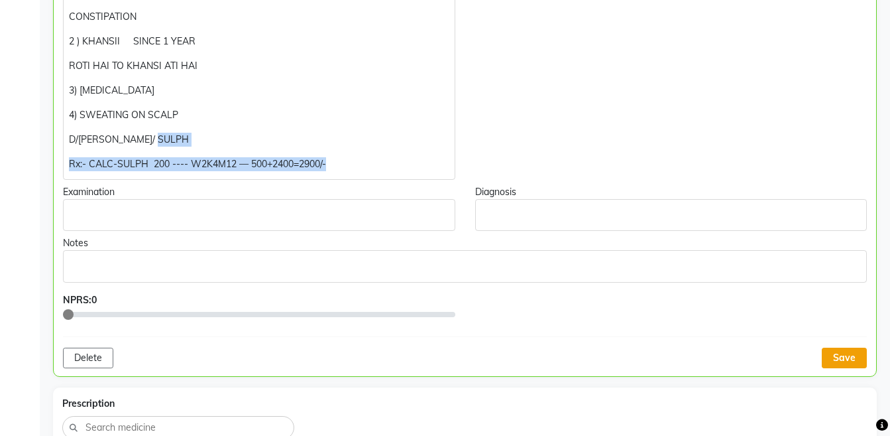
click at [840, 359] on button "Save" at bounding box center [844, 357] width 45 height 21
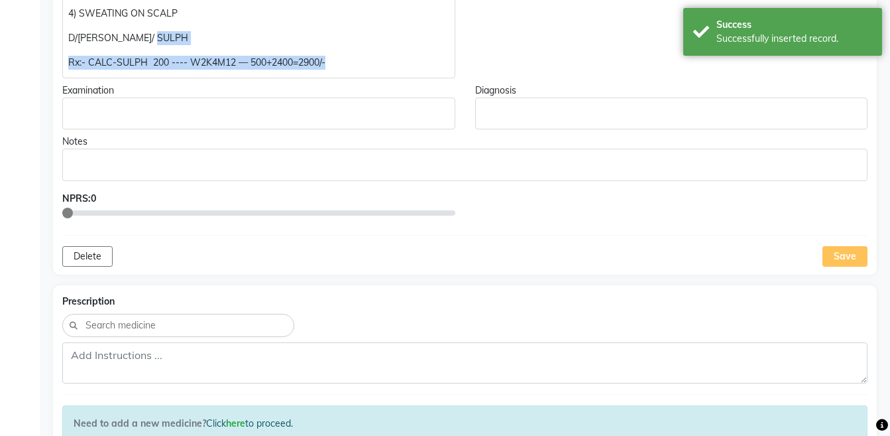
scroll to position [578, 0]
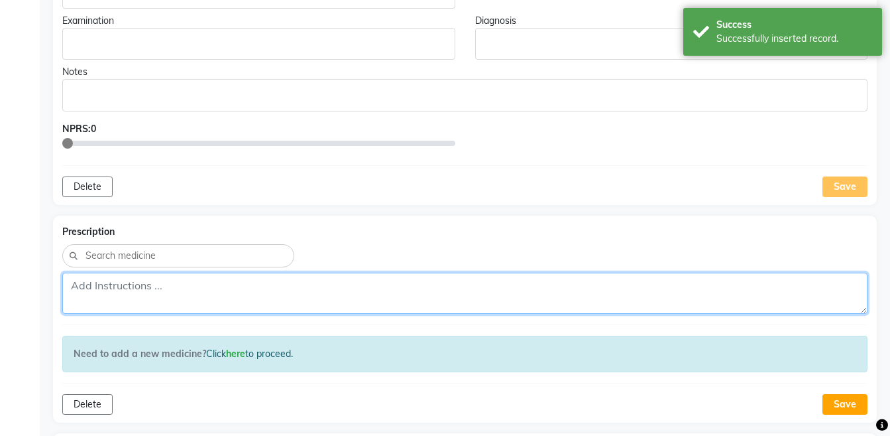
click at [505, 300] on textarea at bounding box center [464, 292] width 805 height 41
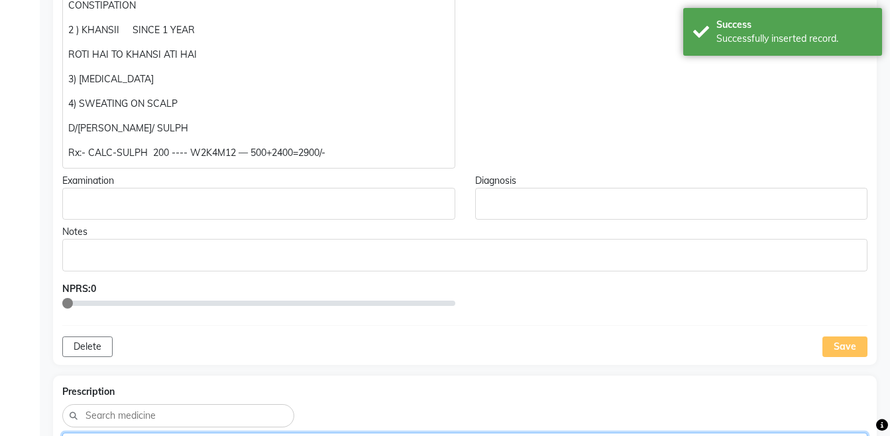
scroll to position [364, 0]
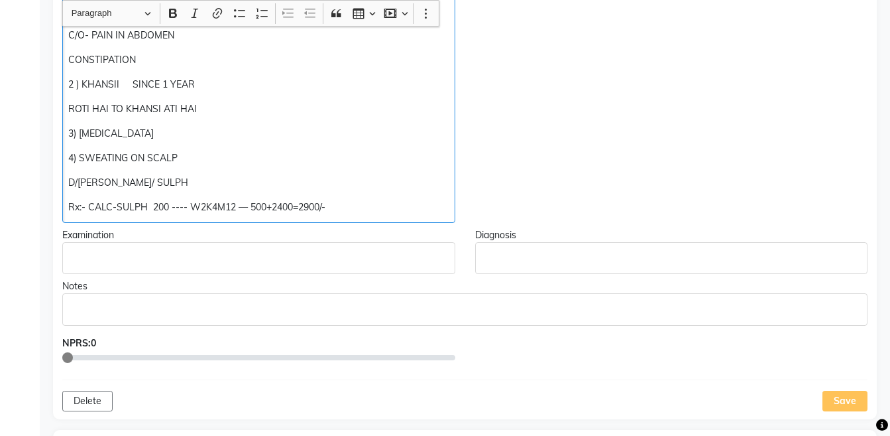
click at [394, 211] on p "Rx:- CALC-SULPH 200 ---- W2K4M12 — 500+2400=2900/-" at bounding box center [258, 207] width 381 height 14
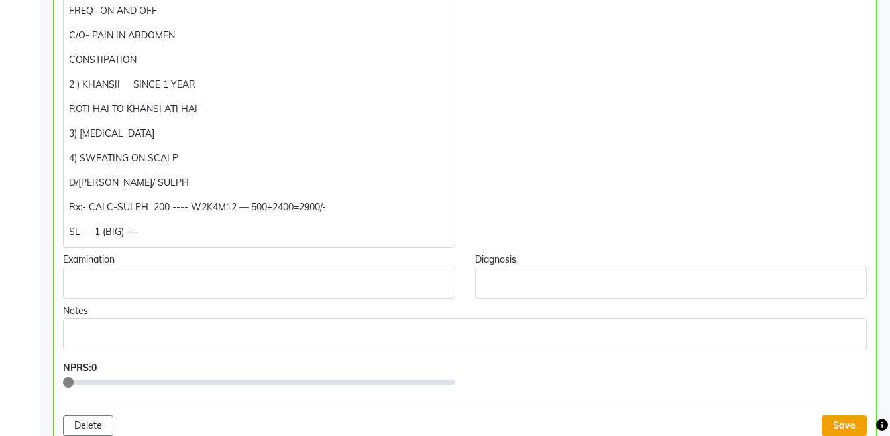
click at [851, 423] on button "Save" at bounding box center [844, 425] width 45 height 21
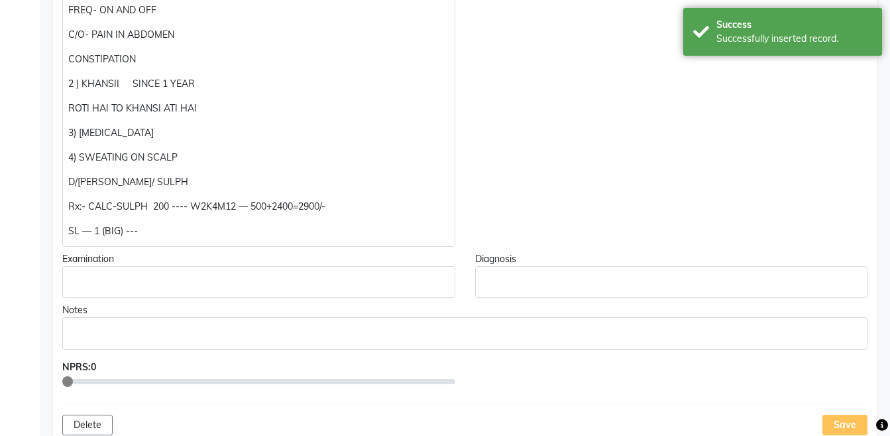
click at [261, 234] on p "SL — 1 (BIG) ---" at bounding box center [258, 231] width 381 height 14
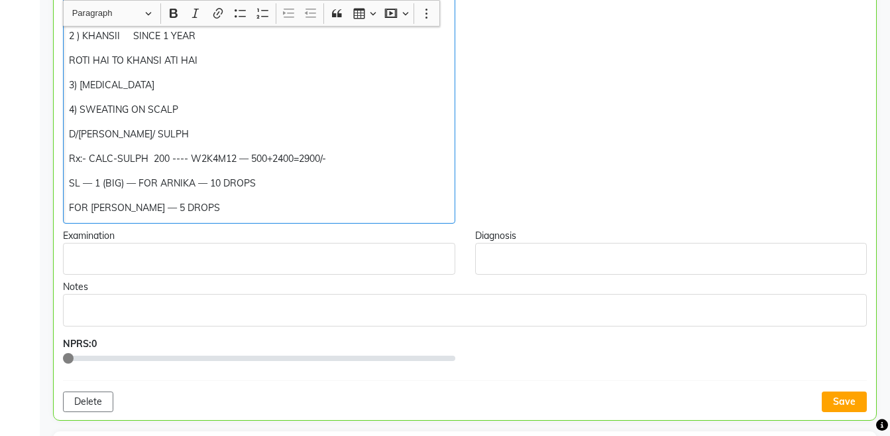
scroll to position [424, 0]
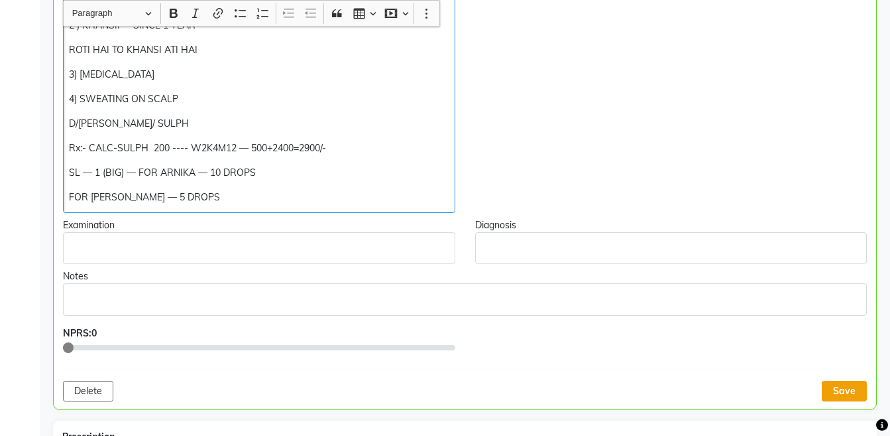
click at [846, 390] on button "Save" at bounding box center [844, 391] width 45 height 21
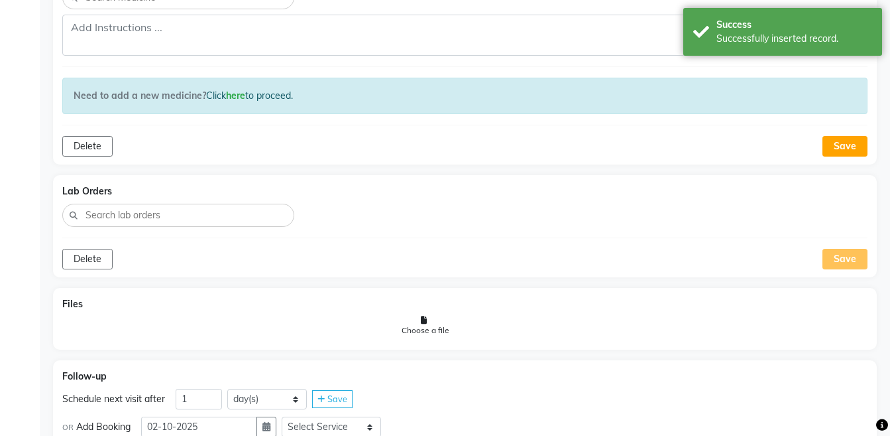
scroll to position [921, 0]
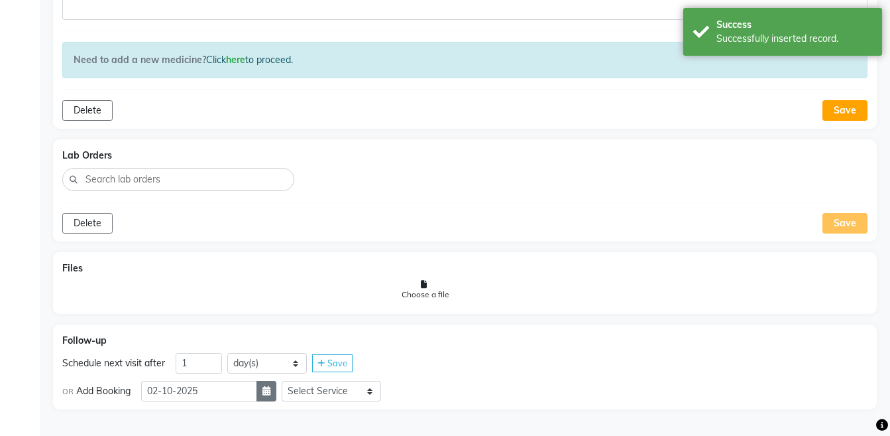
click at [276, 399] on button "button" at bounding box center [267, 391] width 20 height 21
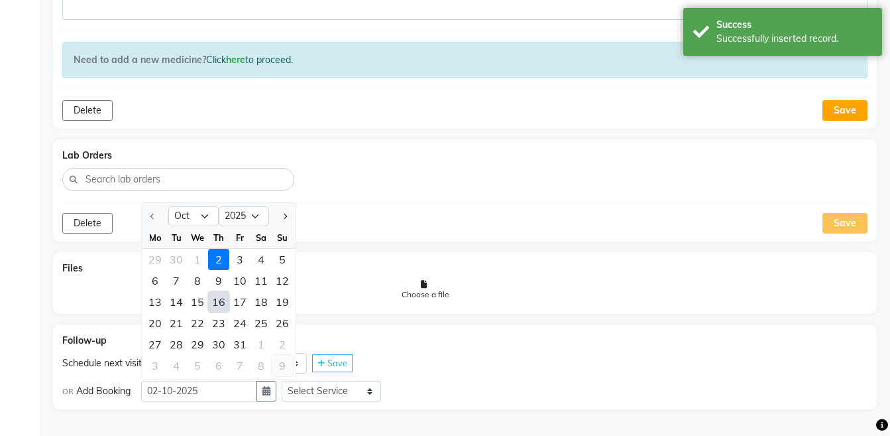
click at [288, 365] on div "9" at bounding box center [282, 365] width 21 height 21
type input "[DATE]"
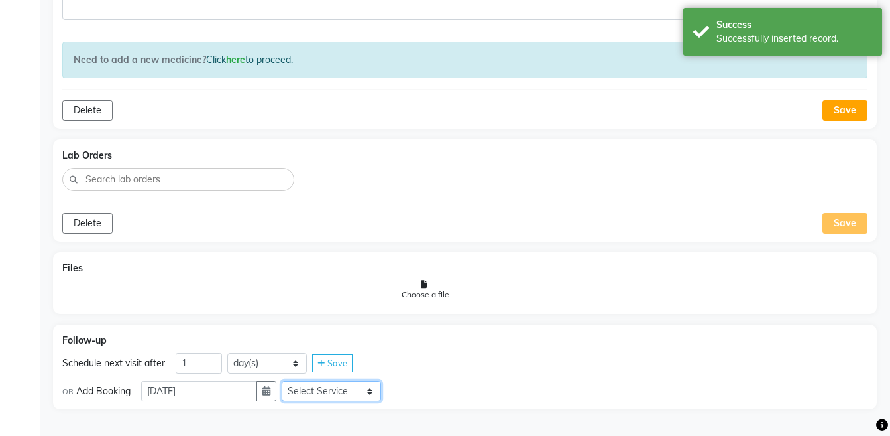
click at [327, 388] on select "Select Service Medicine Medicine 1 Hydra Facial Medi Facial Vampire Facial With…" at bounding box center [331, 391] width 99 height 21
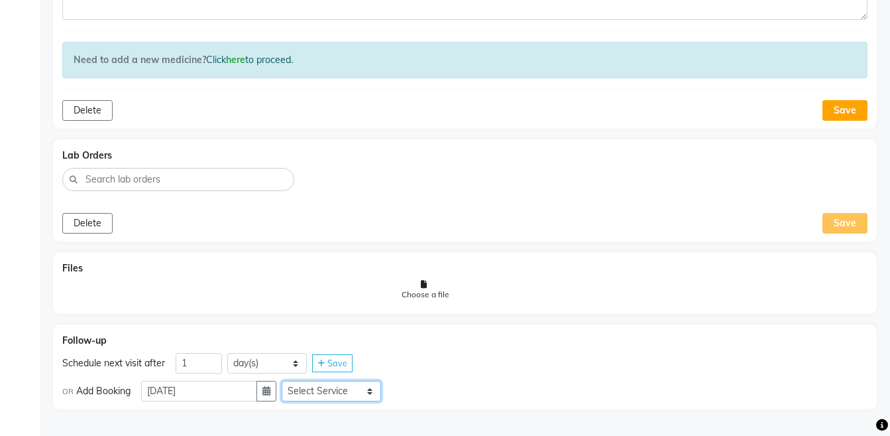
select select "972997"
click at [292, 381] on select "Select Service Medicine Medicine 1 Hydra Facial Medi Facial Vampire Facial With…" at bounding box center [331, 391] width 99 height 21
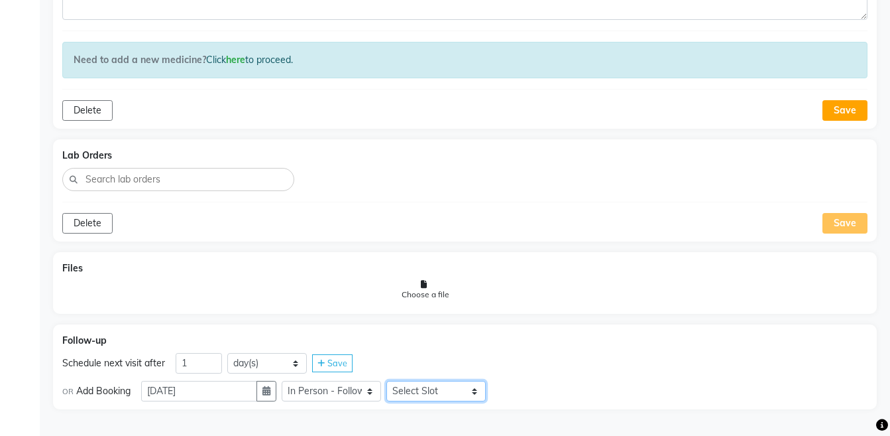
click at [408, 383] on select "Select Slot 10:15 10:30 10:45 11:00 11:15 11:30 11:45 12:15 12:30 12:45 13:15 1…" at bounding box center [435, 391] width 99 height 21
select select "945"
click at [397, 381] on select "Select Slot 10:15 10:30 10:45 11:00 11:15 11:30 11:45 12:15 12:30 12:45 13:15 1…" at bounding box center [435, 391] width 99 height 21
click at [520, 393] on span "Save" at bounding box center [516, 390] width 20 height 11
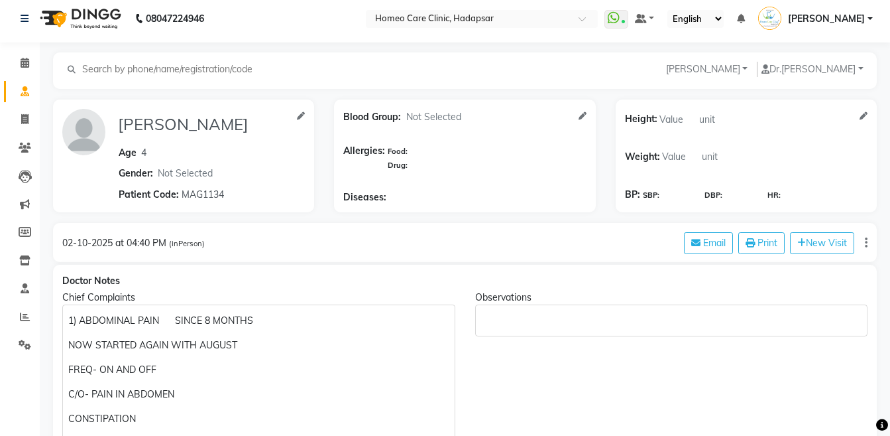
scroll to position [0, 0]
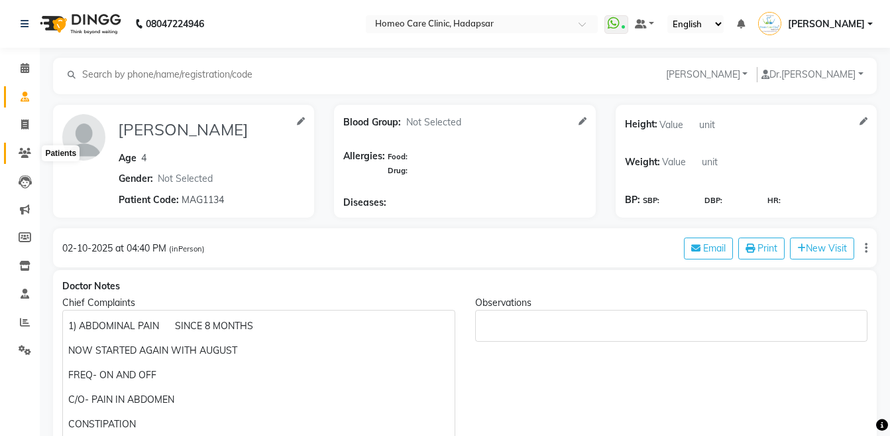
click at [21, 148] on icon at bounding box center [25, 153] width 13 height 10
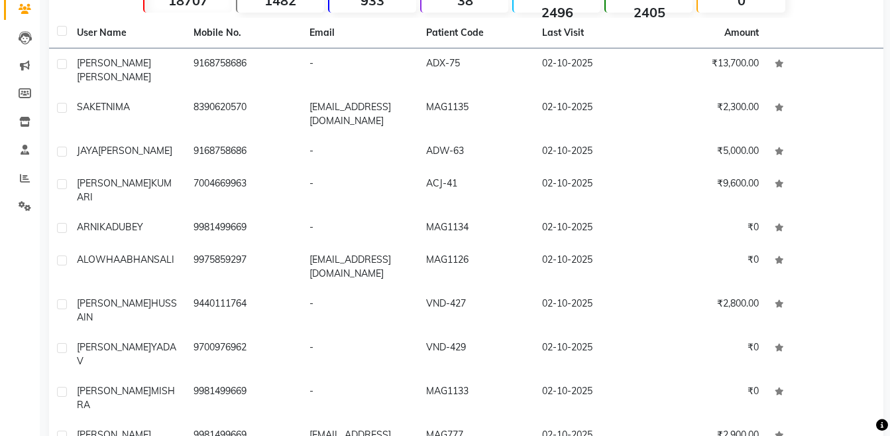
scroll to position [145, 0]
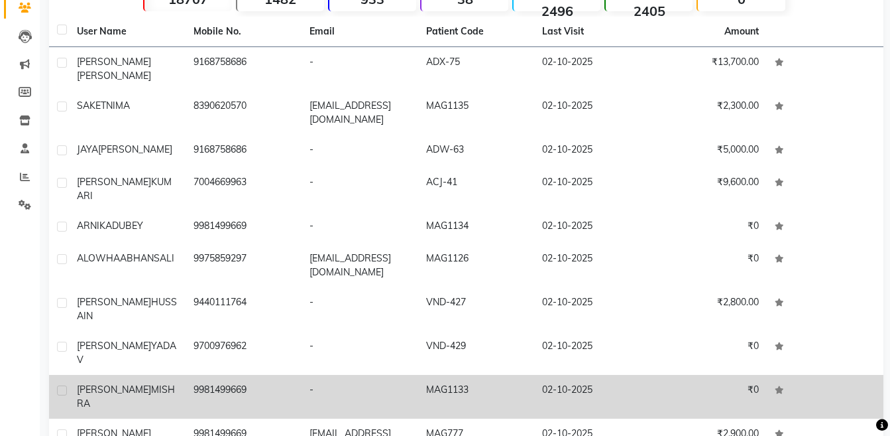
click at [538, 375] on td "02-10-2025" at bounding box center [592, 397] width 117 height 44
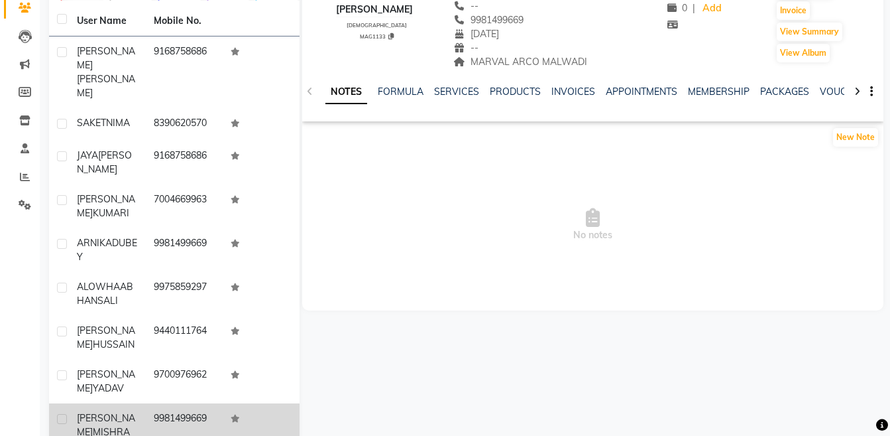
click at [860, 95] on icon at bounding box center [857, 91] width 6 height 9
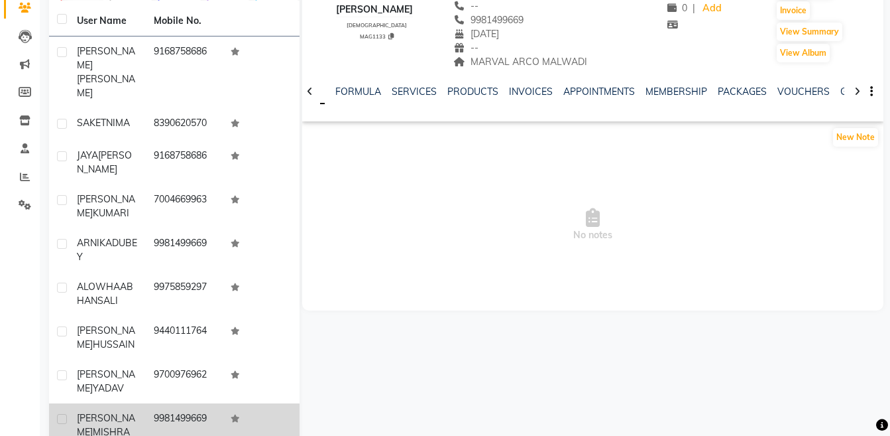
click at [860, 95] on icon at bounding box center [857, 91] width 6 height 9
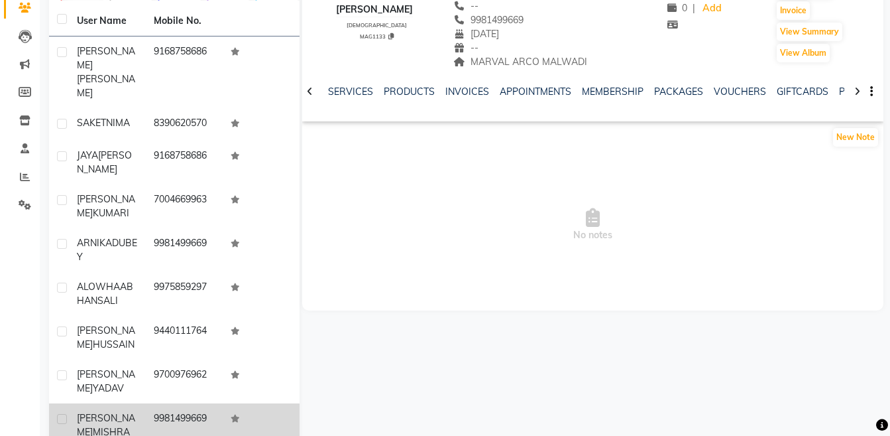
click at [860, 95] on icon at bounding box center [857, 91] width 6 height 9
click at [860, 95] on div "NOTES FORMULA SERVICES PRODUCTS INVOICES APPOINTMENTS MEMBERSHIP PACKAGES VOUCH…" at bounding box center [592, 92] width 581 height 46
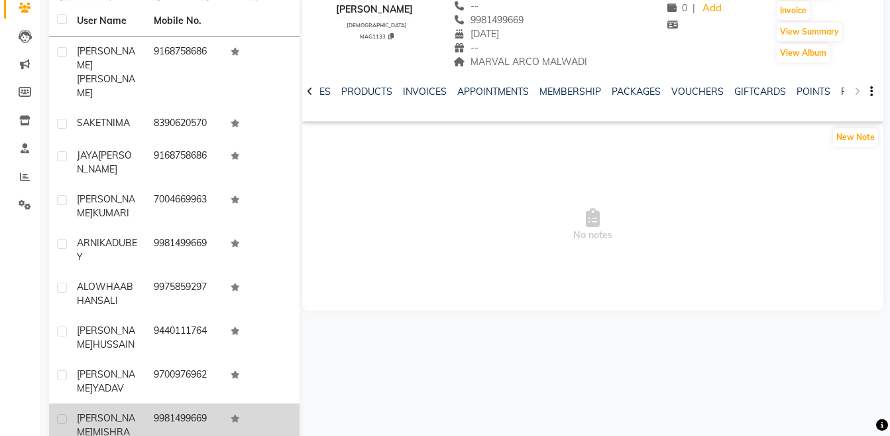
click at [860, 95] on div "NOTES FORMULA SERVICES PRODUCTS INVOICES APPOINTMENTS MEMBERSHIP PACKAGES VOUCH…" at bounding box center [592, 92] width 581 height 46
click at [845, 93] on div "NOTES FORMULA SERVICES PRODUCTS INVOICES APPOINTMENTS MEMBERSHIP PACKAGES VOUCH…" at bounding box center [592, 92] width 581 height 46
click at [841, 87] on link "FORMS" at bounding box center [857, 92] width 33 height 12
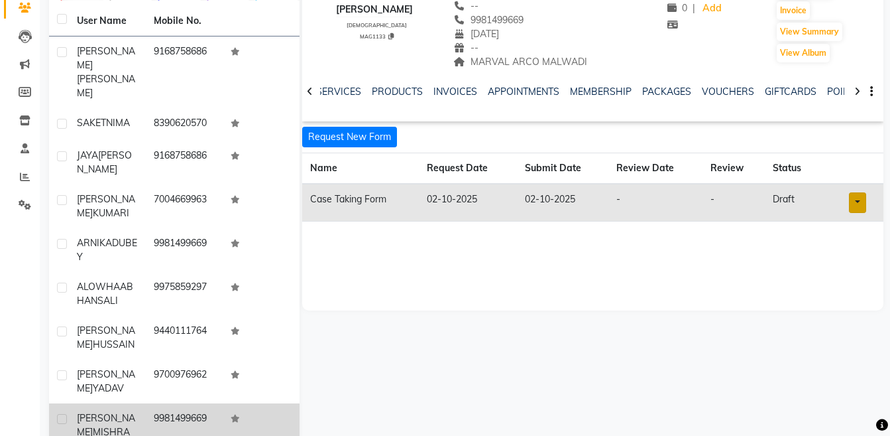
click at [856, 200] on link at bounding box center [857, 202] width 17 height 21
click at [849, 261] on link "Open in staff mode" at bounding box center [823, 251] width 125 height 21
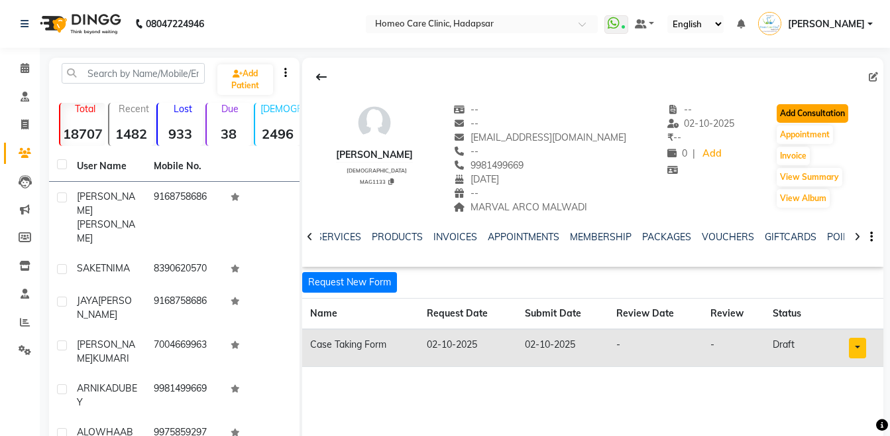
click at [825, 114] on button "Add Consultation" at bounding box center [813, 113] width 72 height 19
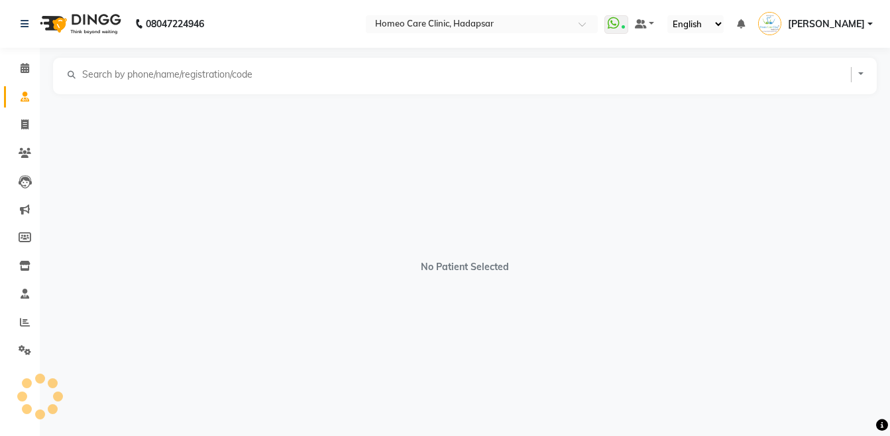
select select "[DEMOGRAPHIC_DATA]"
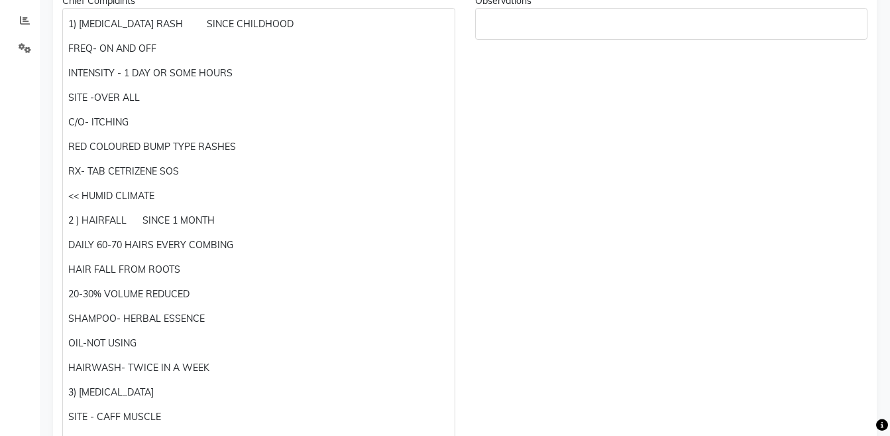
scroll to position [160, 0]
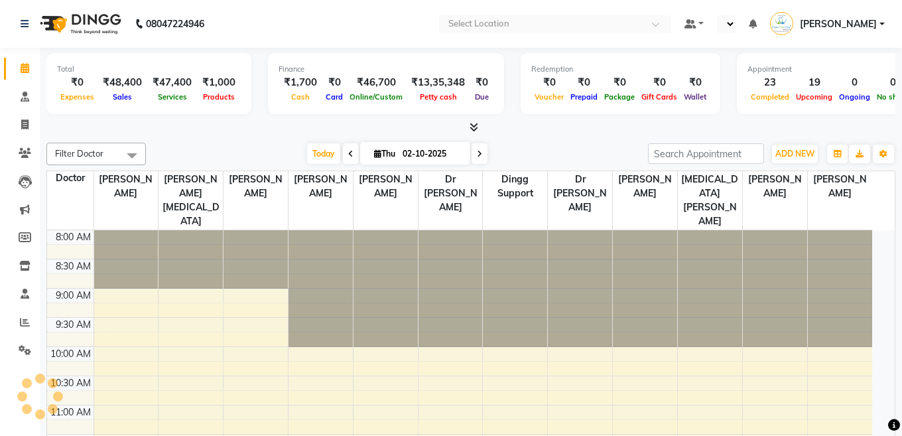
select select "en"
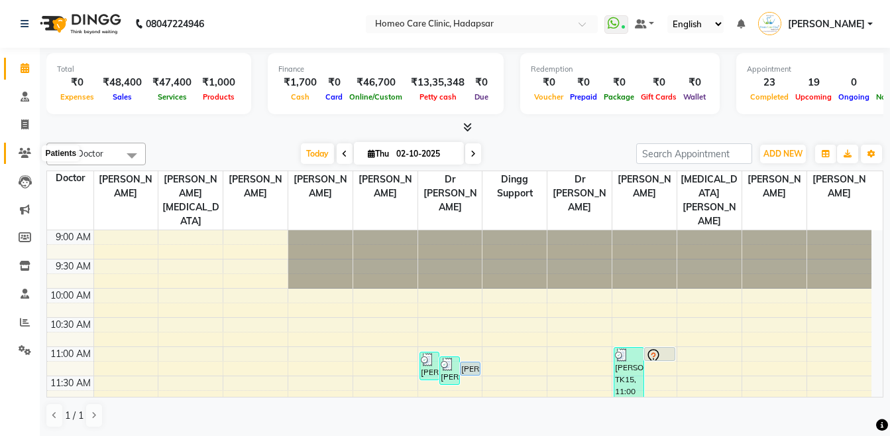
click at [26, 157] on icon at bounding box center [25, 153] width 13 height 10
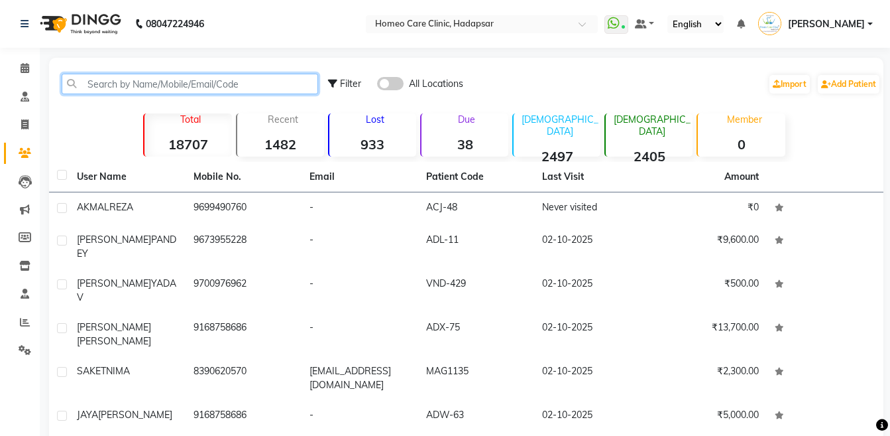
click at [223, 85] on input "text" at bounding box center [190, 84] width 257 height 21
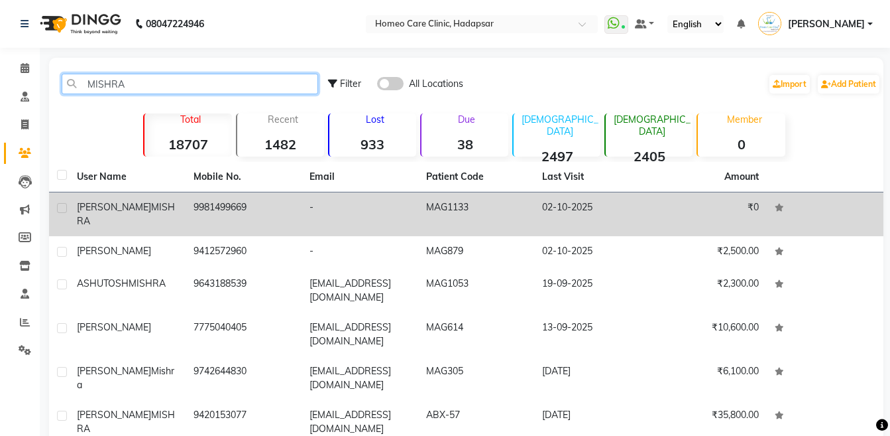
type input "MISHRA"
click at [191, 209] on td "9981499669" at bounding box center [244, 214] width 117 height 44
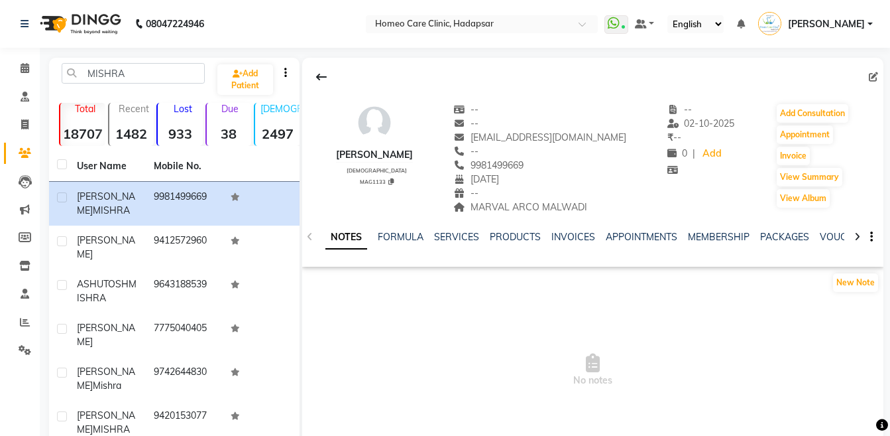
click at [859, 233] on icon at bounding box center [857, 236] width 6 height 9
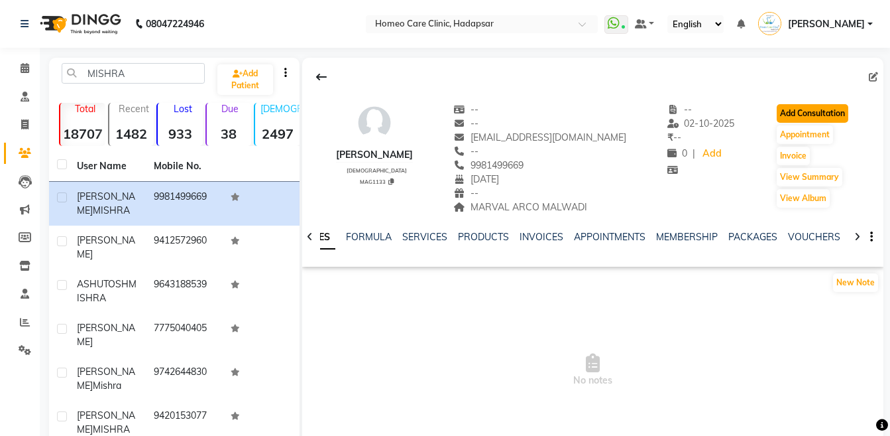
click at [827, 114] on button "Add Consultation" at bounding box center [813, 113] width 72 height 19
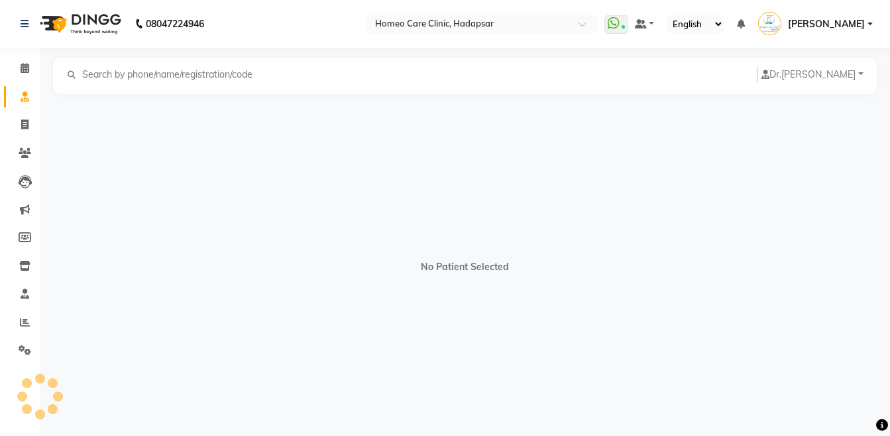
select select "[DEMOGRAPHIC_DATA]"
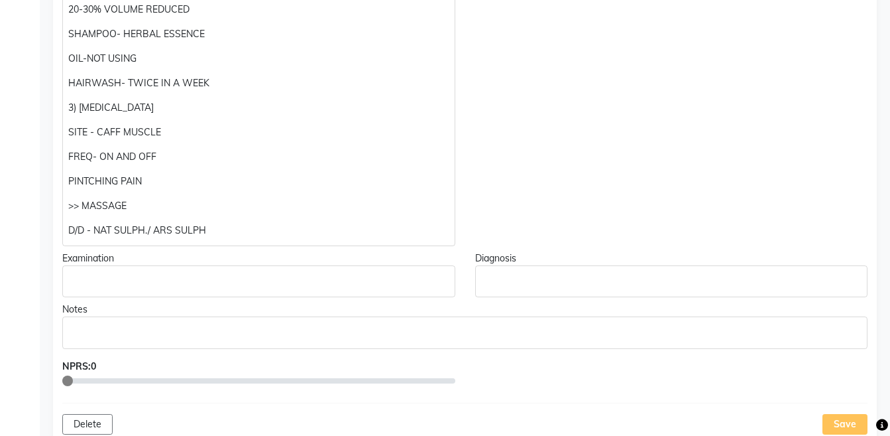
scroll to position [589, 0]
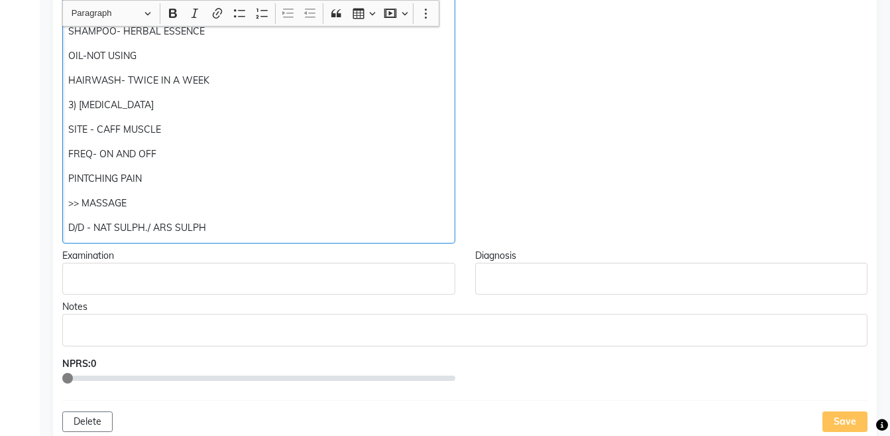
click at [274, 223] on p "D/D - NAT SULPH./ ARS SULPH" at bounding box center [258, 228] width 381 height 14
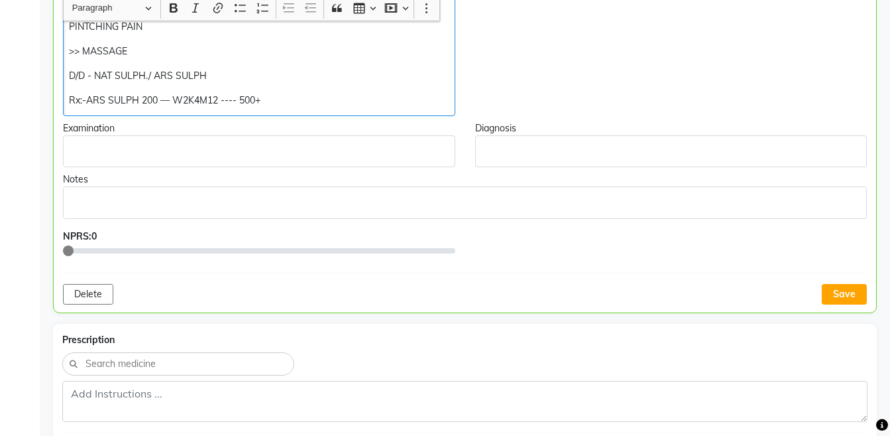
scroll to position [729, 0]
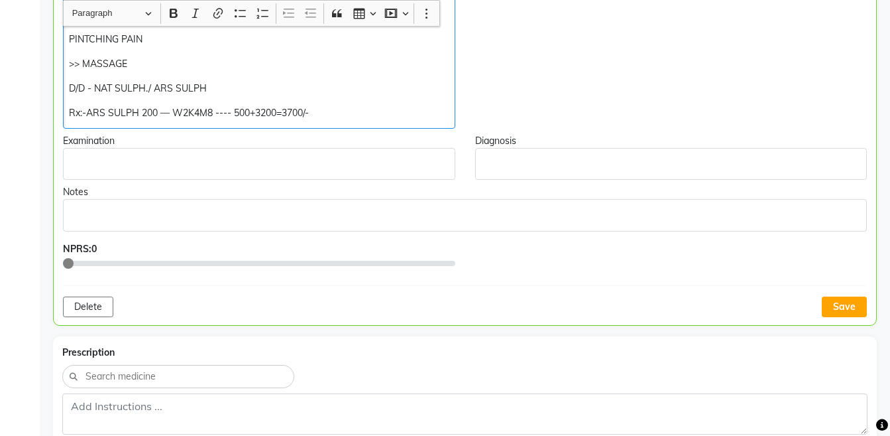
copy div "D/D - NAT SULPH./ ARS SULPH Rx:-ARS SULPH 200 — W2K4M8 ---- 500+3200=3700/-"
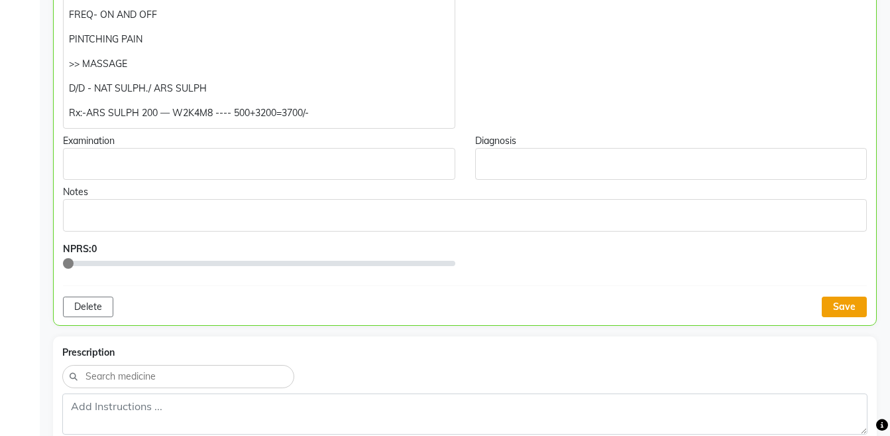
click at [852, 300] on button "Save" at bounding box center [844, 306] width 45 height 21
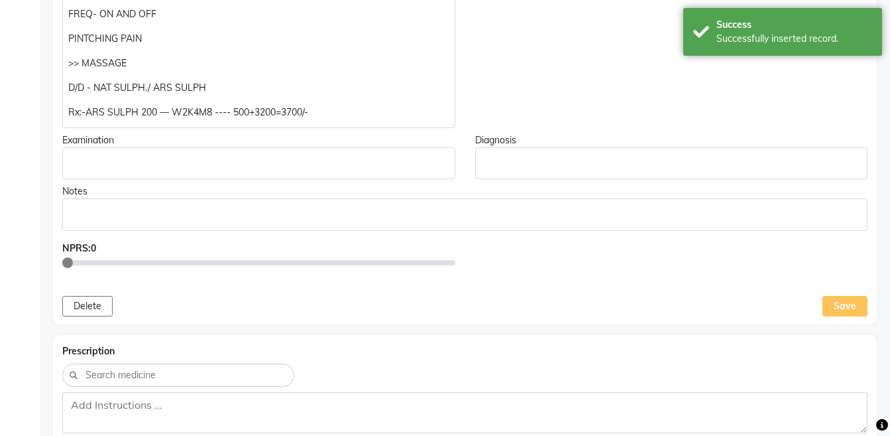
scroll to position [943, 0]
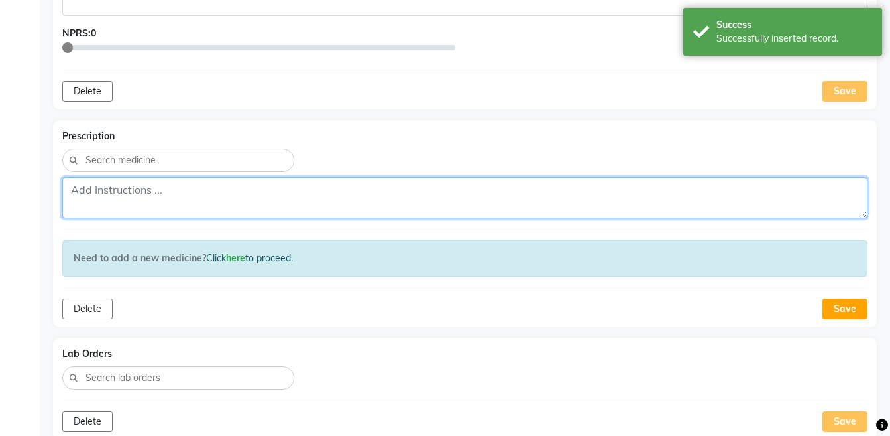
click at [525, 199] on textarea at bounding box center [464, 197] width 805 height 41
paste textarea "Rx:-ARS SULPH 200 — W2K4M8 ---- 500+3200=3700/-"
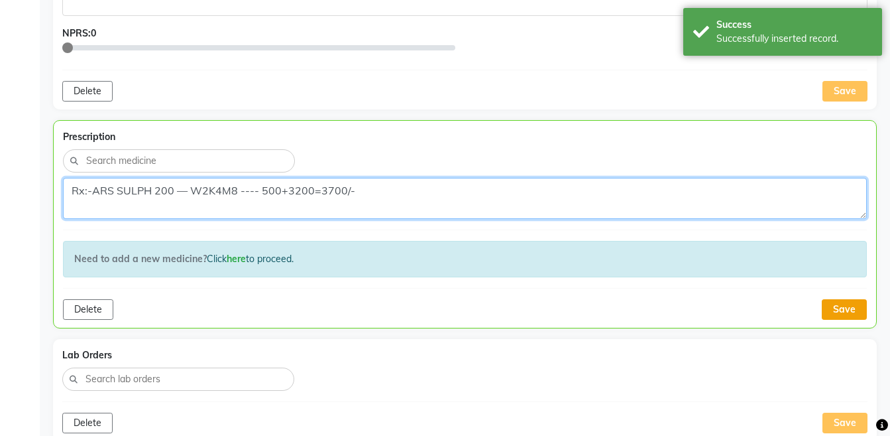
type textarea "Rx:-ARS SULPH 200 — W2K4M8 ---- 500+3200=3700/-"
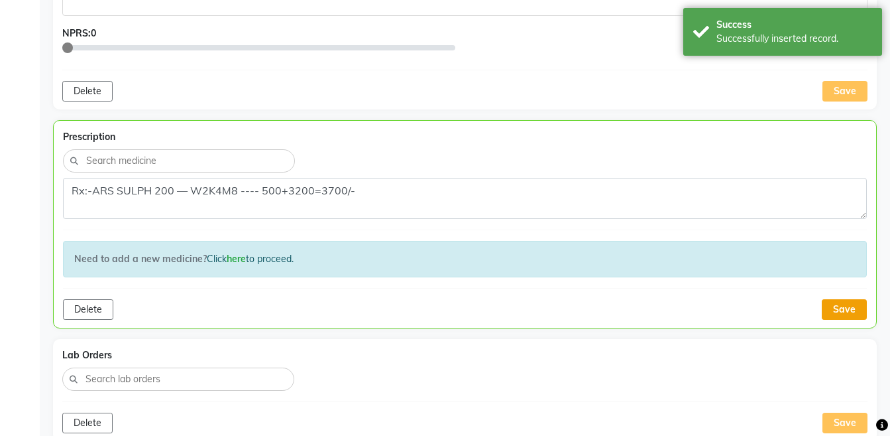
click at [837, 308] on button "Save" at bounding box center [844, 309] width 45 height 21
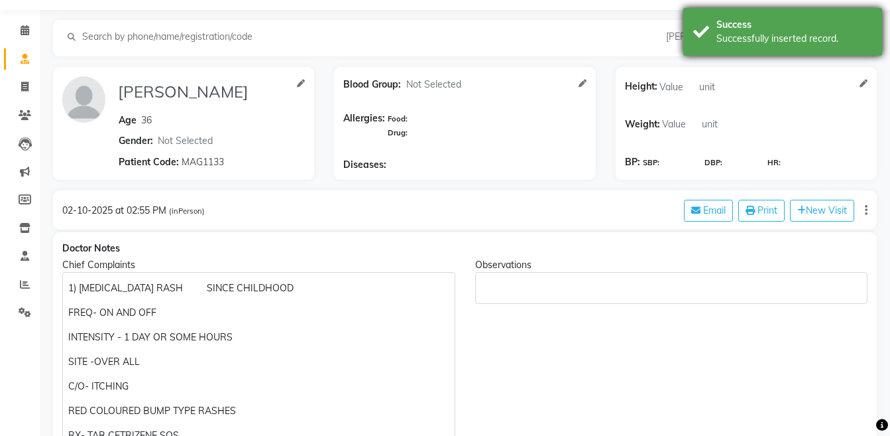
scroll to position [10, 0]
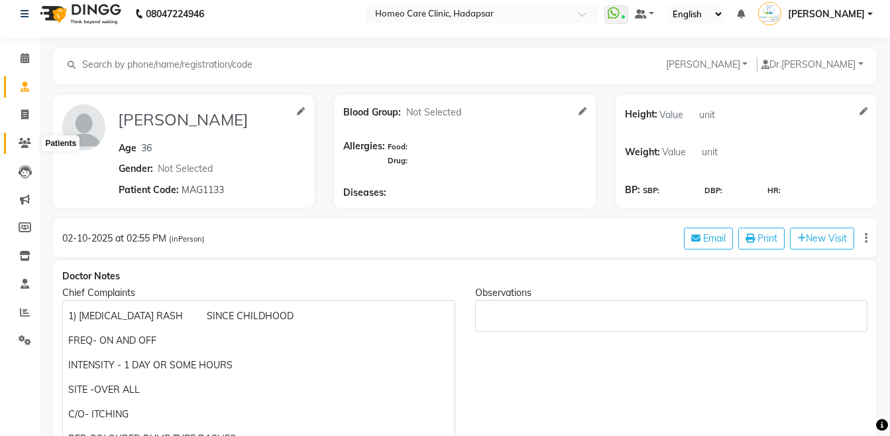
click at [21, 140] on icon at bounding box center [25, 143] width 13 height 10
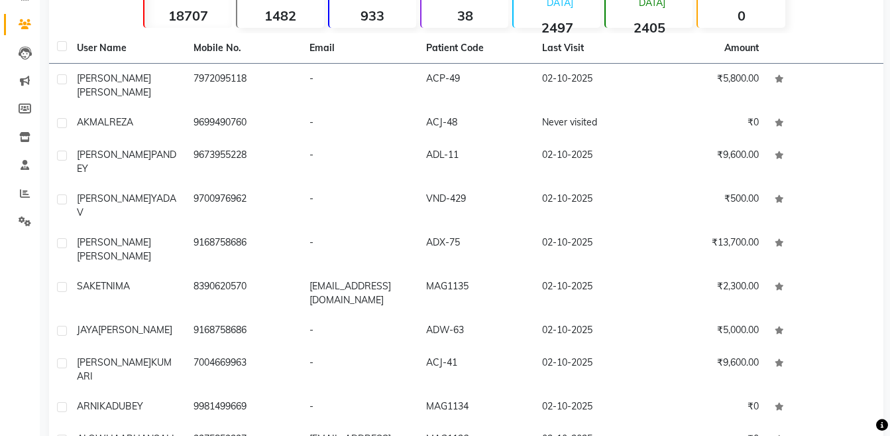
scroll to position [132, 0]
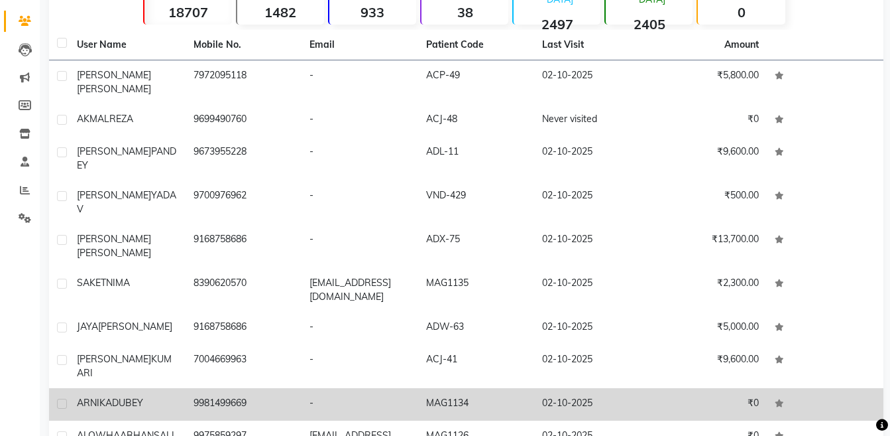
click at [448, 388] on td "MAG1134" at bounding box center [476, 404] width 117 height 32
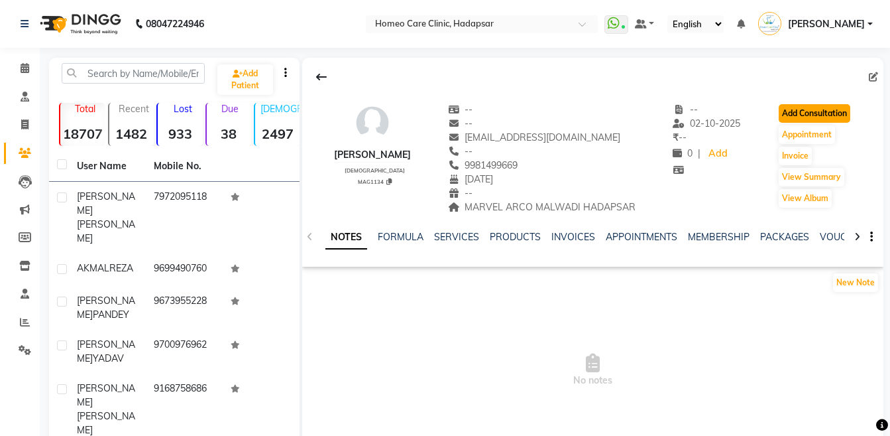
click at [835, 110] on button "Add Consultation" at bounding box center [815, 113] width 72 height 19
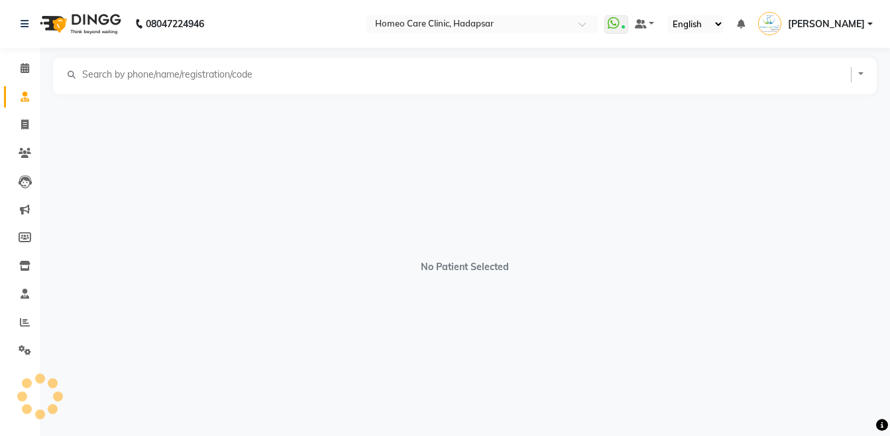
select select "[DEMOGRAPHIC_DATA]"
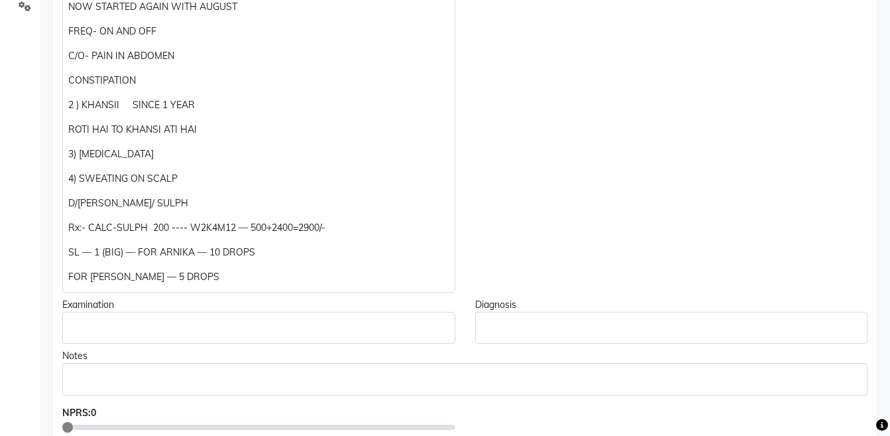
scroll to position [354, 0]
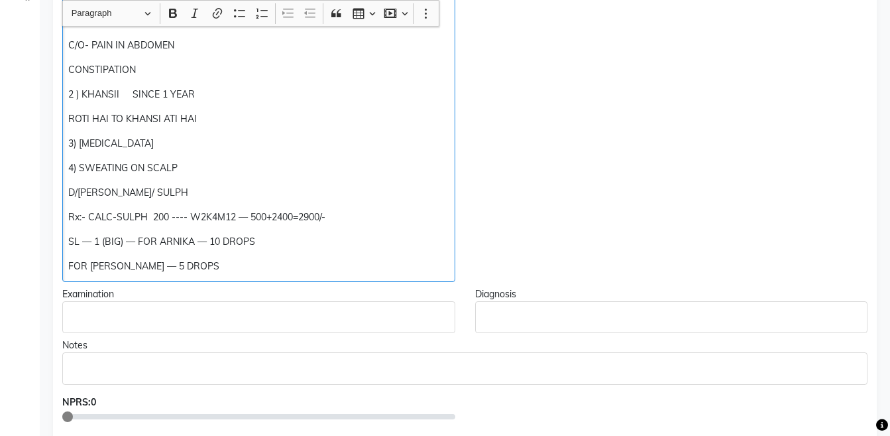
click at [280, 217] on p "Rx:- CALC-SULPH 200 ---- W2K4M12 — 500+2400=2900/-" at bounding box center [258, 217] width 381 height 14
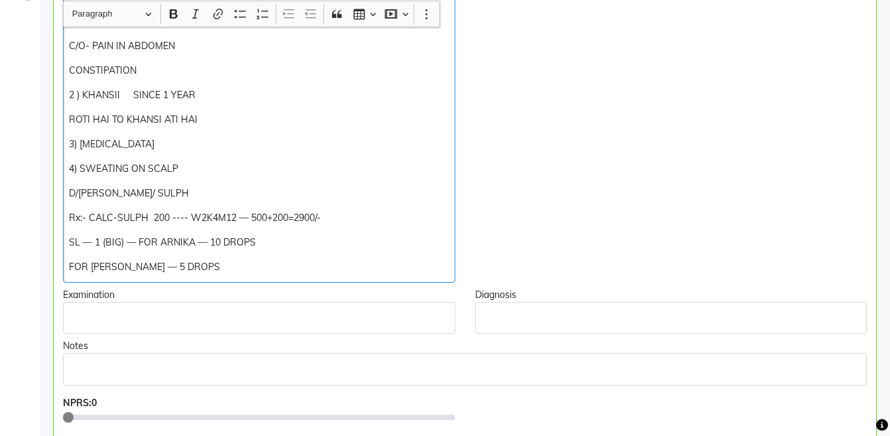
scroll to position [355, 0]
click at [65, 218] on div "1) ABDOMINAL PAIN SINCE 8 MONTHS NOW STARTED AGAIN WITH AUGUST FREQ- ON AND OFF…" at bounding box center [259, 119] width 392 height 326
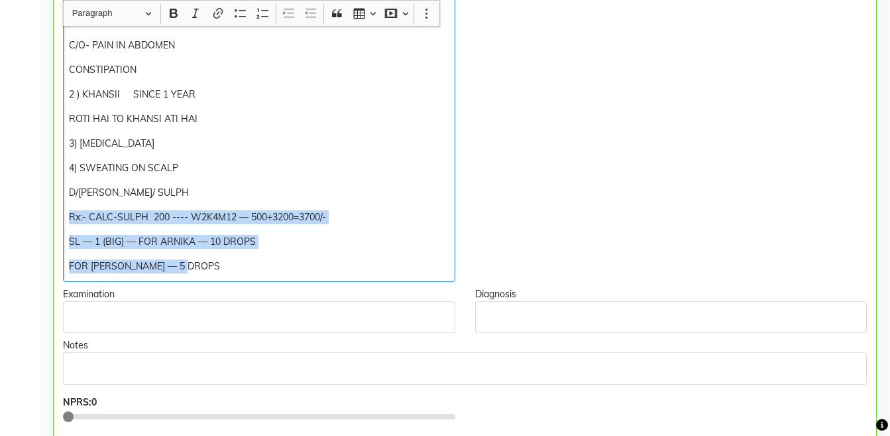
copy div "Rx:- CALC-SULPH 200 ---- W2K4M12 — 500+3200=3700/- SL — 1 (BIG) — FOR ARNIKA — …"
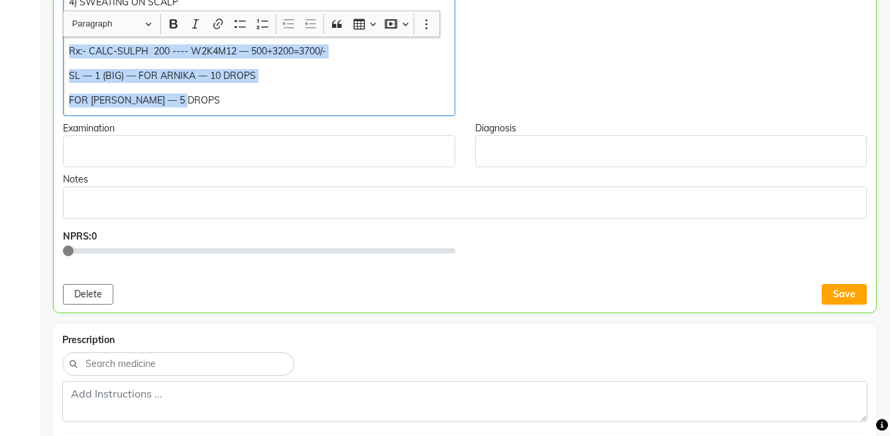
scroll to position [531, 0]
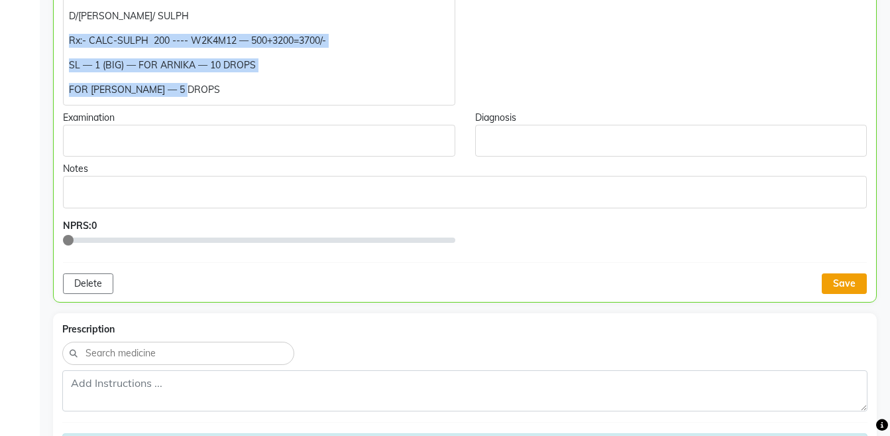
click at [843, 276] on button "Save" at bounding box center [844, 283] width 45 height 21
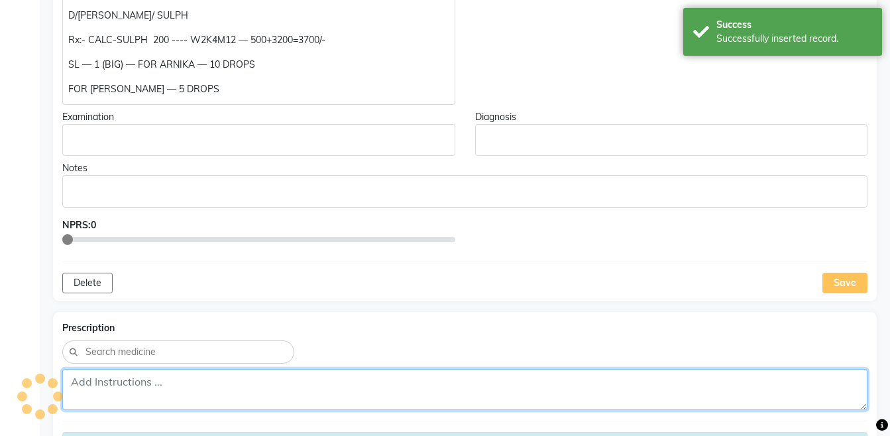
click at [693, 379] on textarea at bounding box center [464, 389] width 805 height 41
paste textarea "Rx:- CALC-SULPH 200 ---- W2K4M12 — 500+3200=3700/- SL — 1 (BIG) — FOR ARNIKA — …"
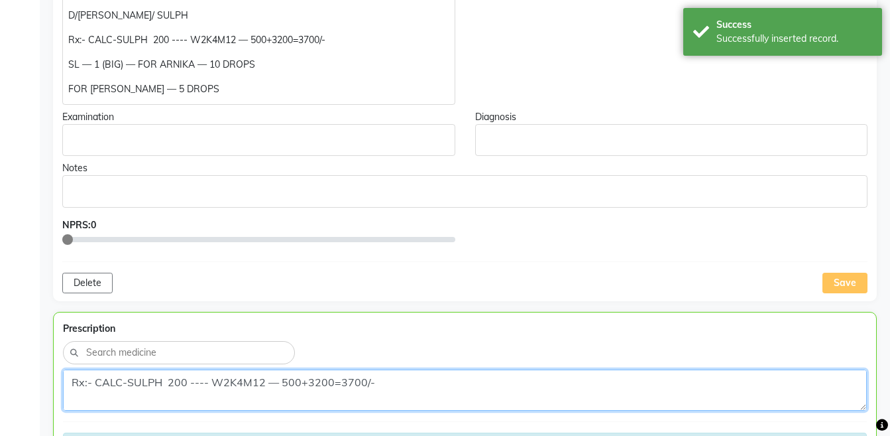
scroll to position [42, 0]
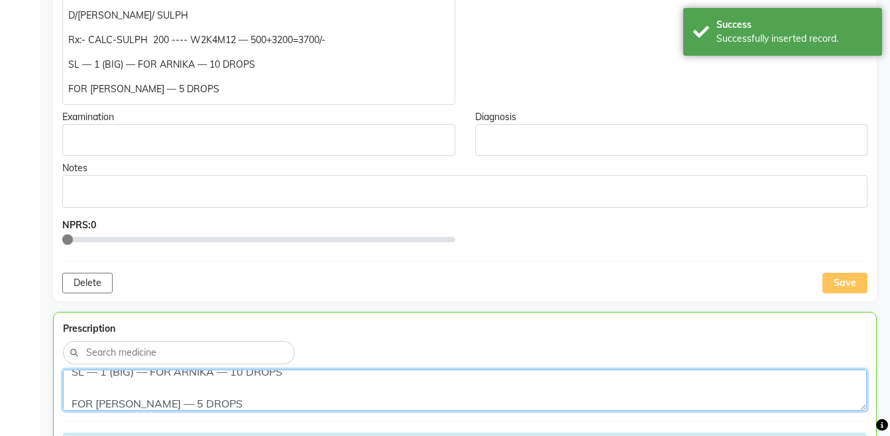
click at [74, 402] on textarea "Rx:- CALC-SULPH 200 ---- W2K4M12 — 500+3200=3700/- SL — 1 (BIG) — FOR ARNIKA — …" at bounding box center [465, 389] width 804 height 41
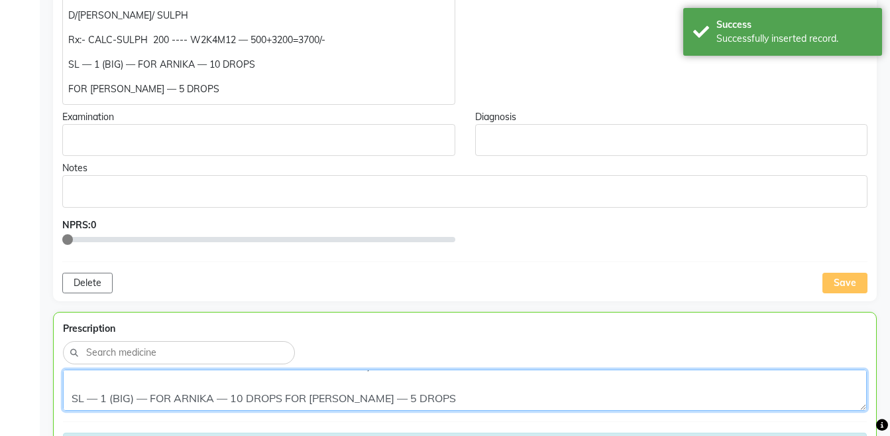
scroll to position [16, 0]
click at [74, 402] on textarea "Rx:- CALC-SULPH 200 ---- W2K4M12 — 500+3200=3700/- SL — 1 (BIG) — FOR ARNIKA — …" at bounding box center [465, 389] width 804 height 41
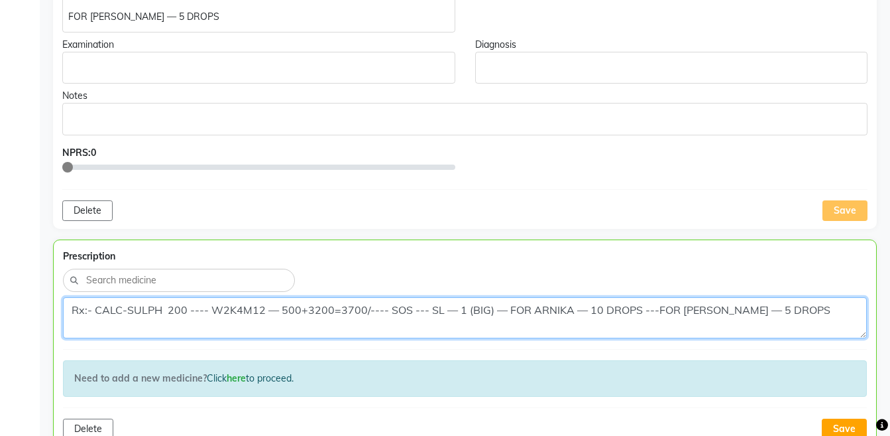
scroll to position [642, 0]
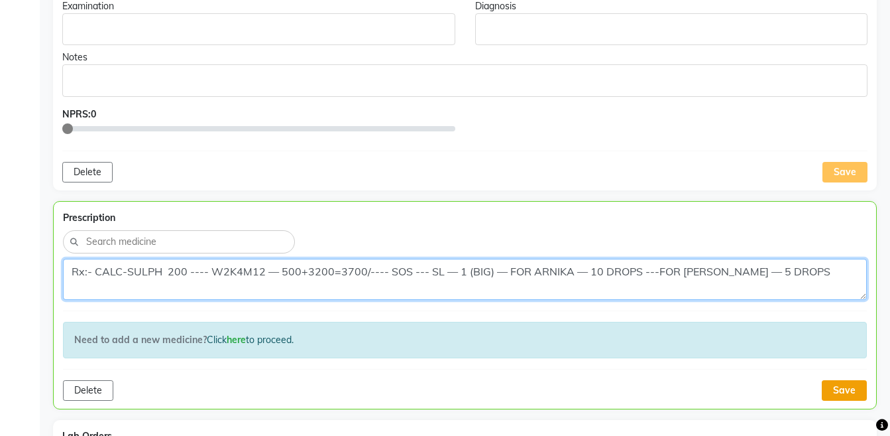
type textarea "Rx:- CALC-SULPH 200 ---- W2K4M12 — 500+3200=3700/---- SOS --- SL — 1 (BIG) — FO…"
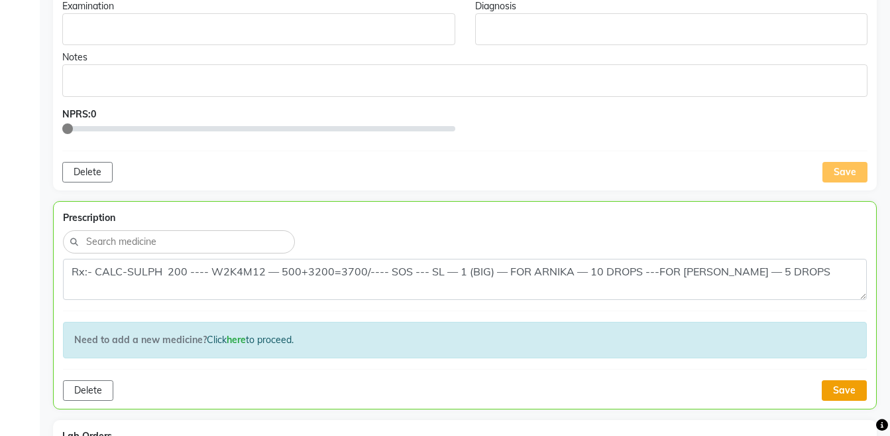
click at [844, 384] on button "Save" at bounding box center [844, 390] width 45 height 21
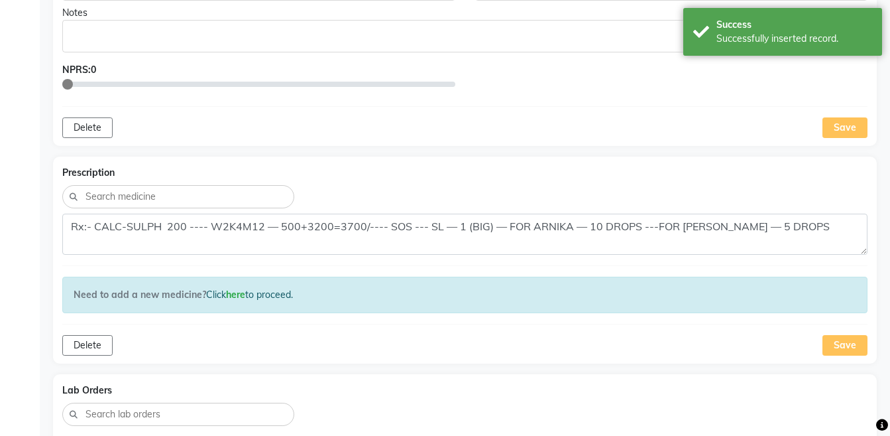
scroll to position [886, 0]
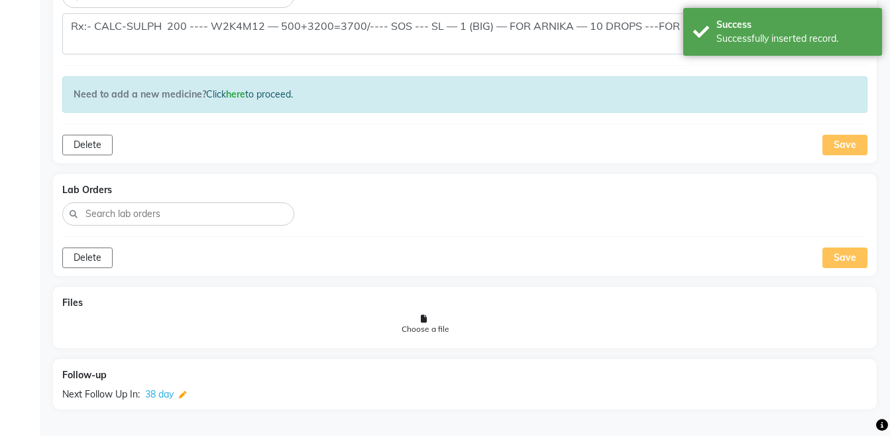
click at [179, 392] on icon at bounding box center [182, 394] width 7 height 7
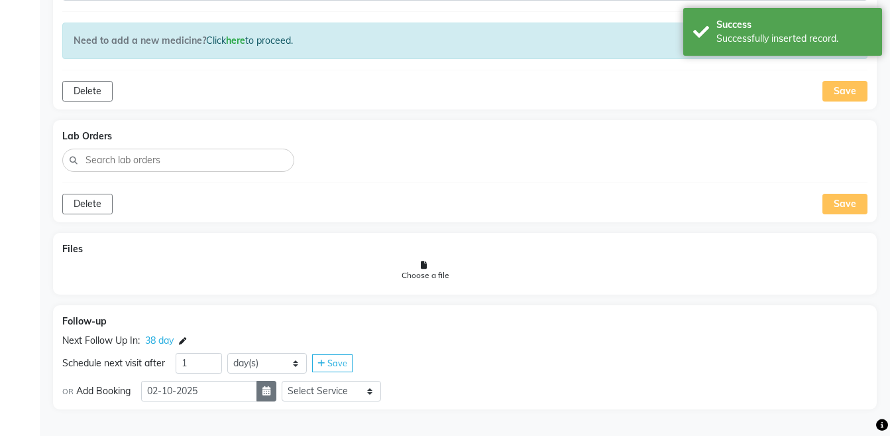
click at [276, 396] on button "button" at bounding box center [267, 391] width 20 height 21
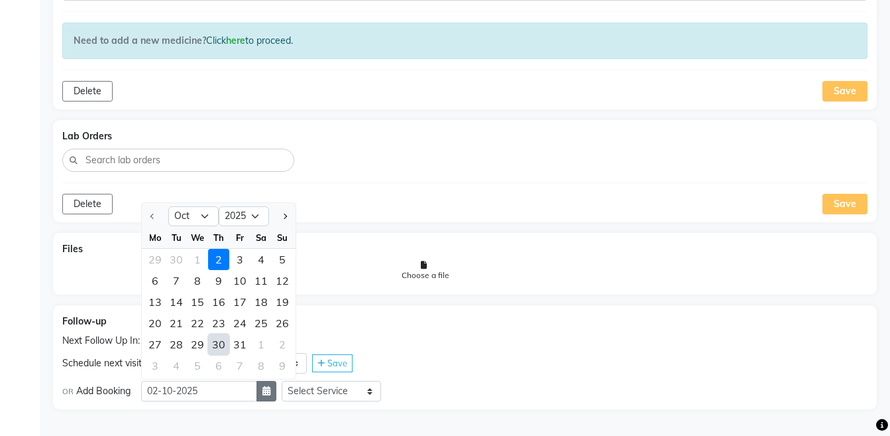
select select "11"
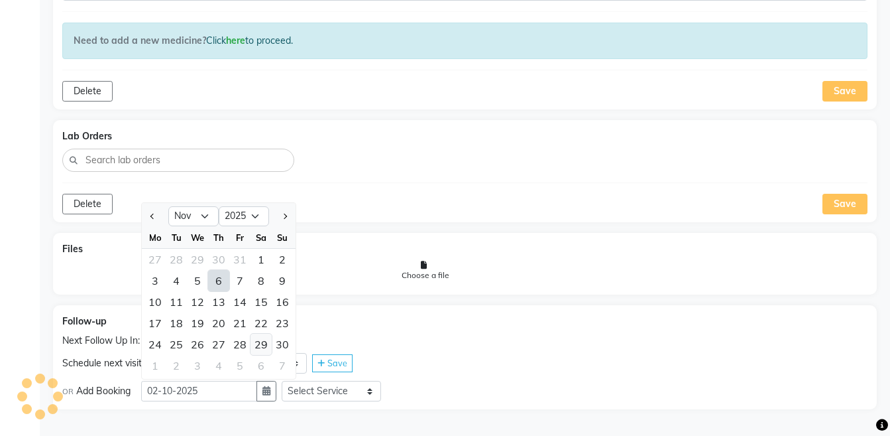
click at [255, 343] on div "29" at bounding box center [261, 343] width 21 height 21
type input "[DATE]"
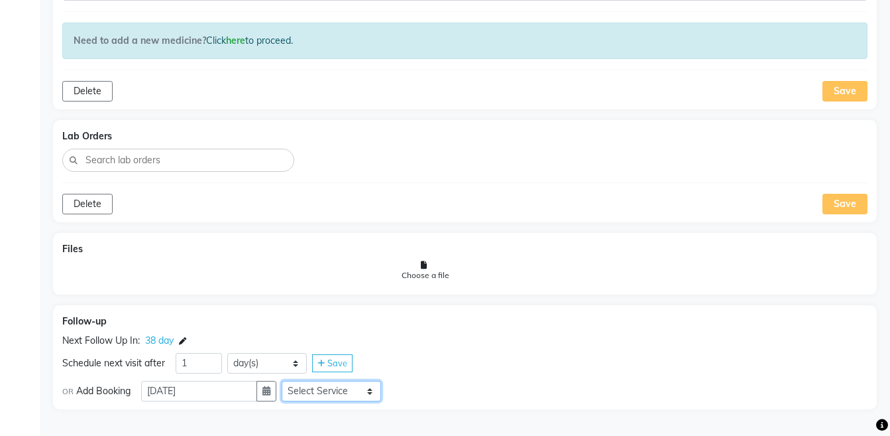
click at [327, 393] on select "Select Service Medicine Medicine 1 Hydra Facial Medi Facial Vampire Facial With…" at bounding box center [331, 391] width 99 height 21
select select "972997"
click at [292, 381] on select "Select Service Medicine Medicine 1 Hydra Facial Medi Facial Vampire Facial With…" at bounding box center [331, 391] width 99 height 21
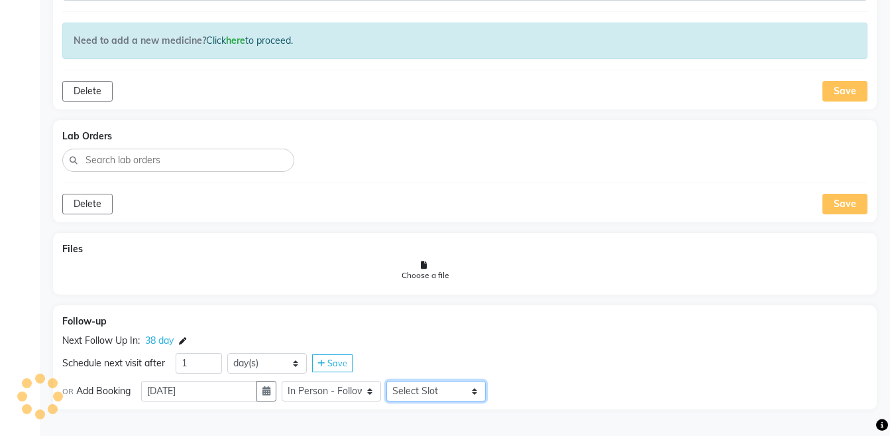
click at [430, 389] on select "Select Slot 10:15 10:30 10:45 11:00 11:15 11:30 11:45 12:00 12:15 12:30 12:45 1…" at bounding box center [435, 391] width 99 height 21
select select "855"
click at [397, 381] on select "Select Slot 10:15 10:30 10:45 11:00 11:15 11:30 11:45 12:00 12:15 12:30 12:45 1…" at bounding box center [435, 391] width 99 height 21
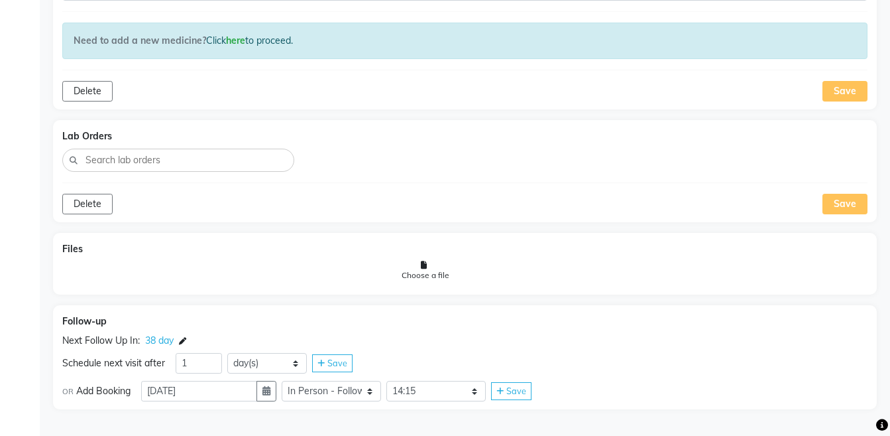
click at [526, 388] on span "Save" at bounding box center [516, 390] width 20 height 11
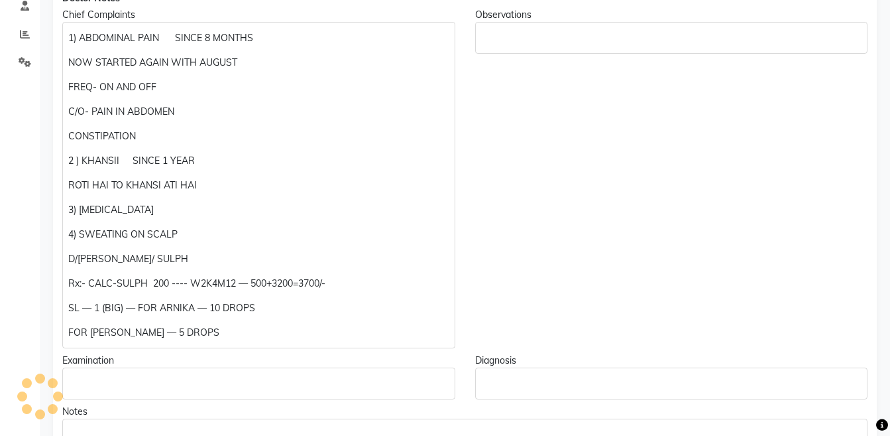
scroll to position [0, 0]
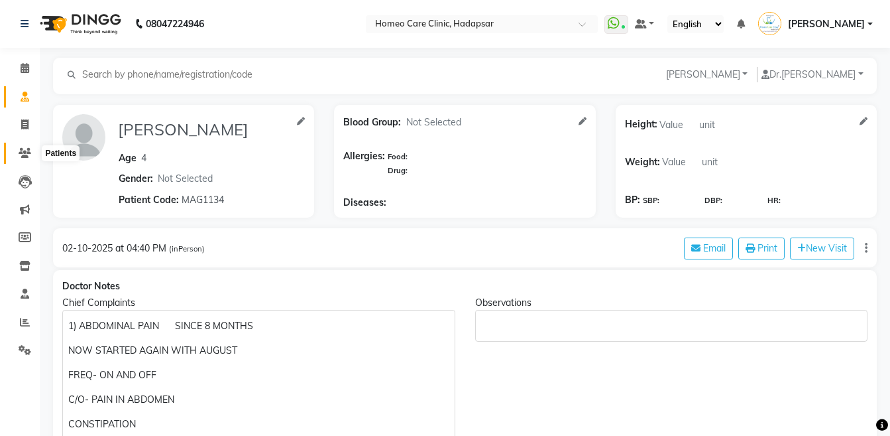
click at [24, 152] on icon at bounding box center [25, 153] width 13 height 10
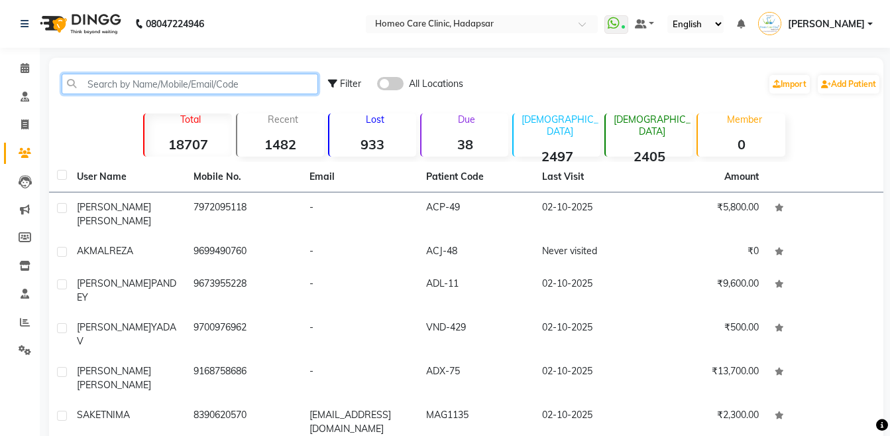
click at [148, 80] on input "text" at bounding box center [190, 84] width 257 height 21
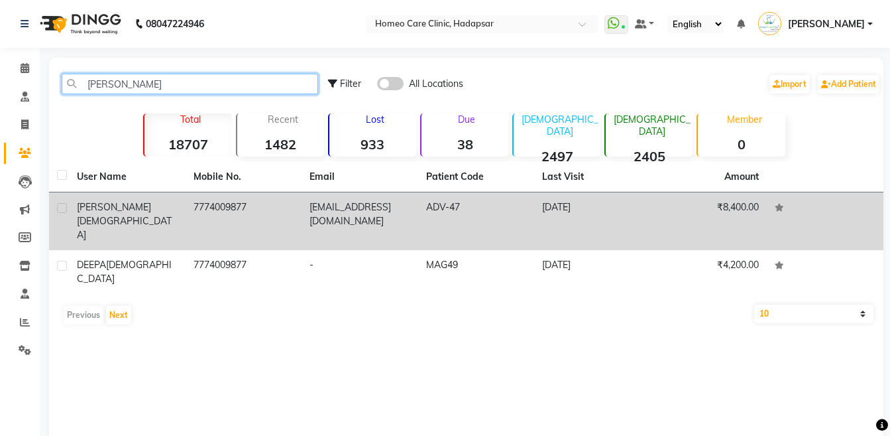
type input "[PERSON_NAME]"
click at [156, 213] on div "[PERSON_NAME][DEMOGRAPHIC_DATA]" at bounding box center [127, 221] width 101 height 42
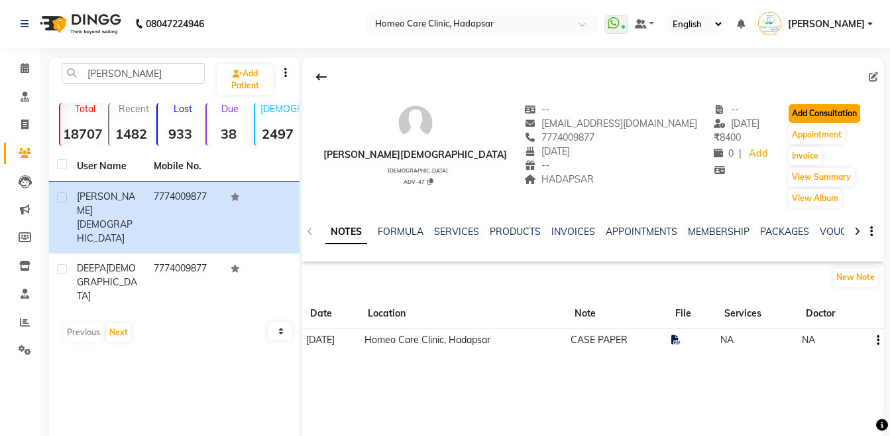
click at [789, 114] on button "Add Consultation" at bounding box center [825, 113] width 72 height 19
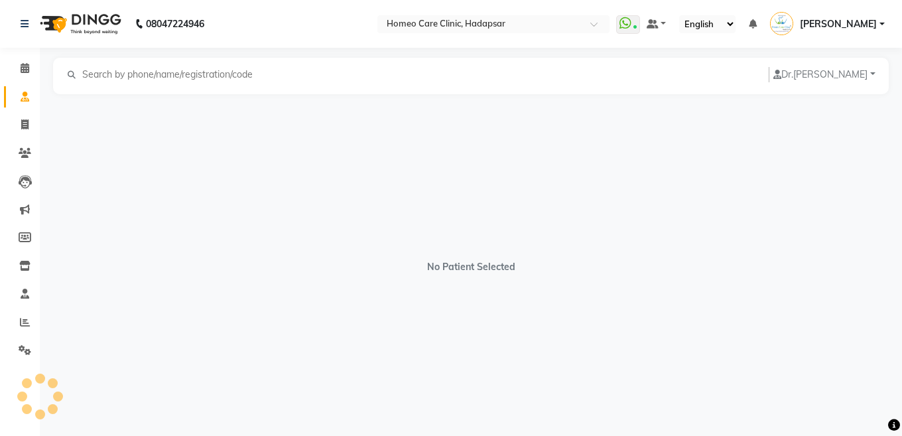
select select "[DEMOGRAPHIC_DATA]"
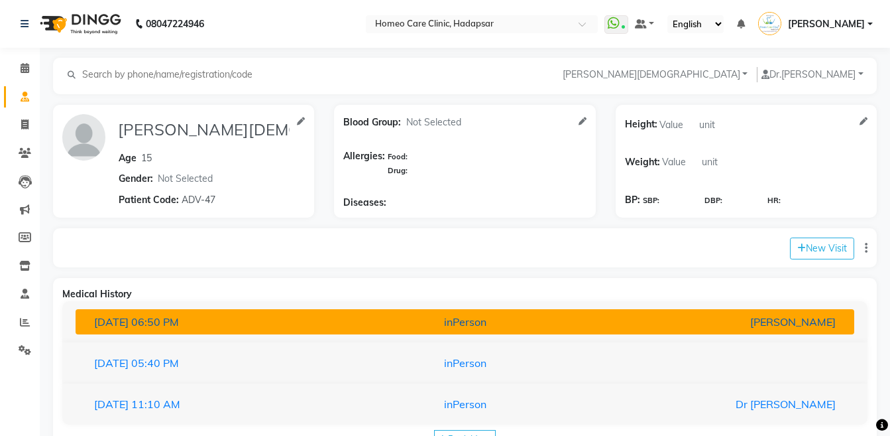
click at [510, 310] on button "[DATE] 06:50 PM inPerson [PERSON_NAME]" at bounding box center [465, 321] width 779 height 25
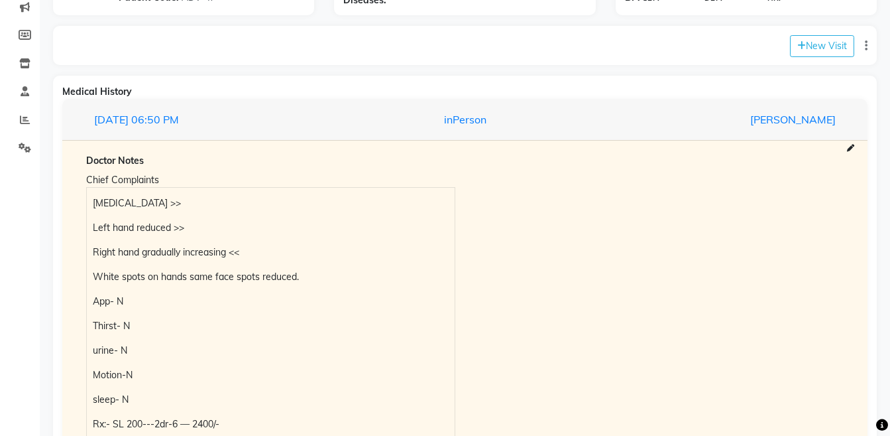
scroll to position [215, 0]
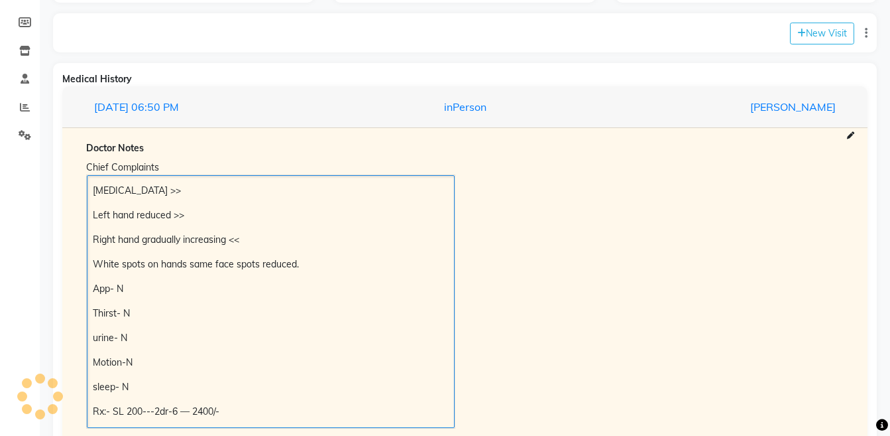
click at [97, 188] on p "[MEDICAL_DATA] >>" at bounding box center [270, 191] width 355 height 14
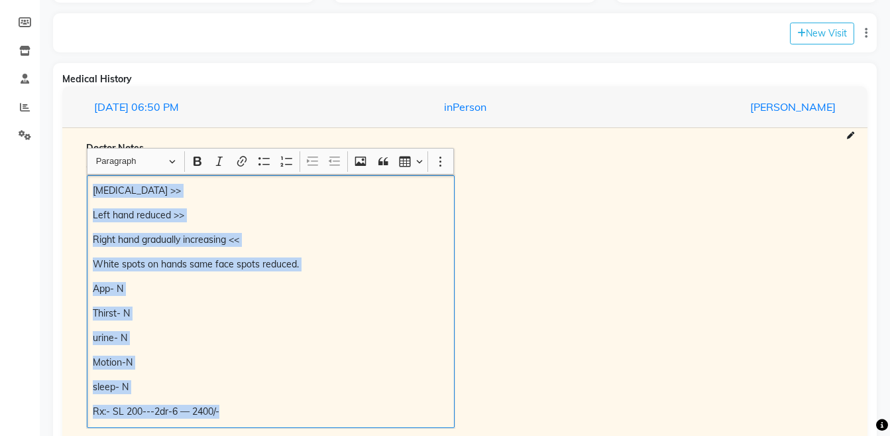
copy div "[MEDICAL_DATA] >> Left hand reduced >> Right hand gradually increasing << White…"
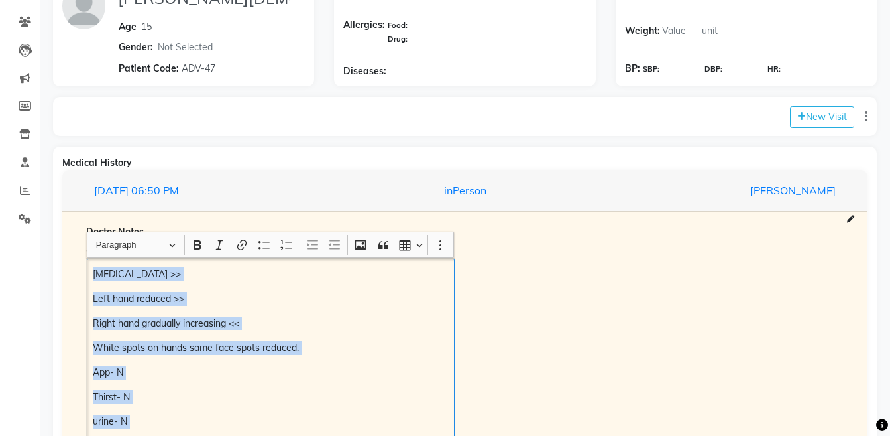
scroll to position [0, 0]
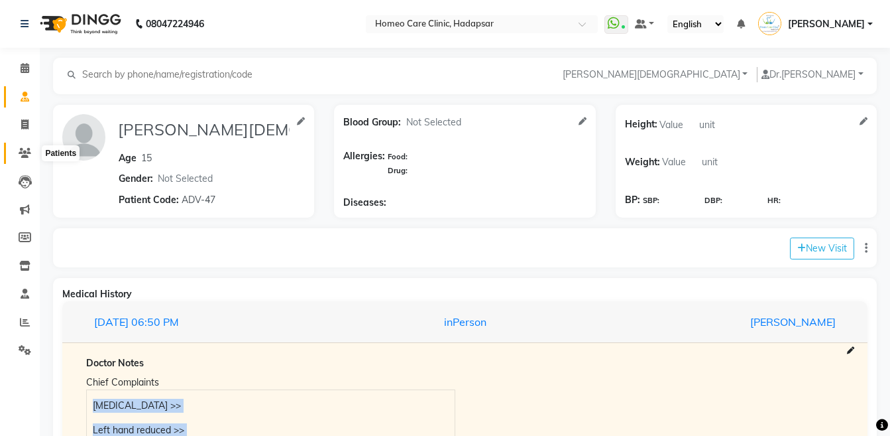
click at [21, 158] on span at bounding box center [24, 153] width 23 height 15
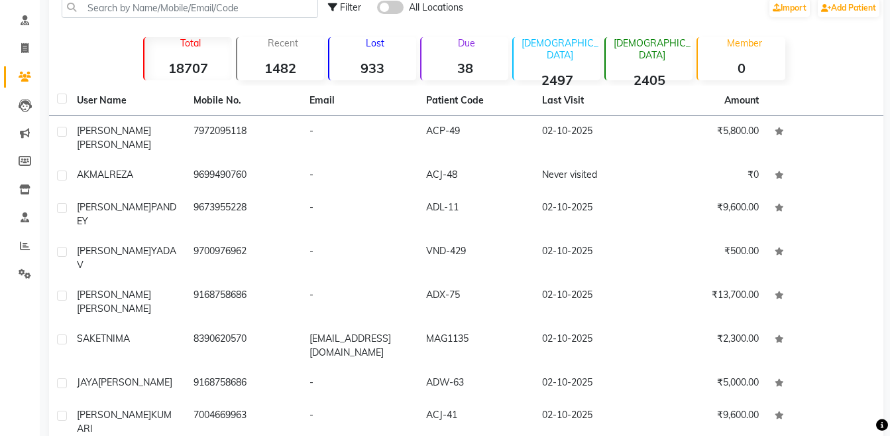
scroll to position [80, 0]
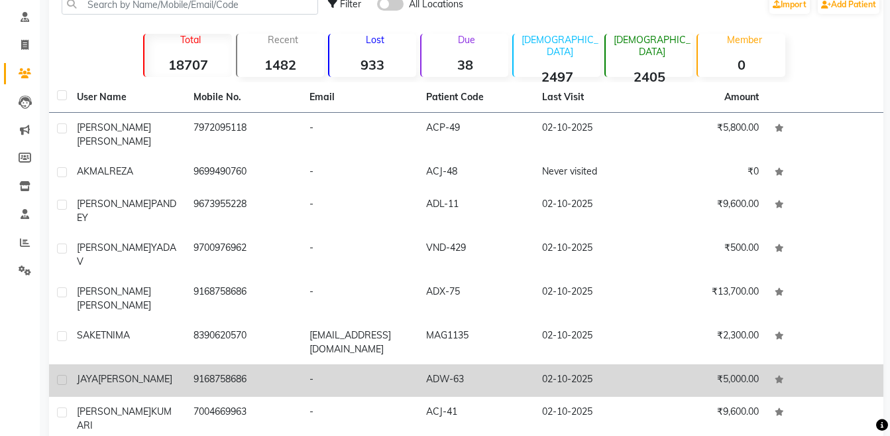
click at [532, 364] on td "ADW-63" at bounding box center [476, 380] width 117 height 32
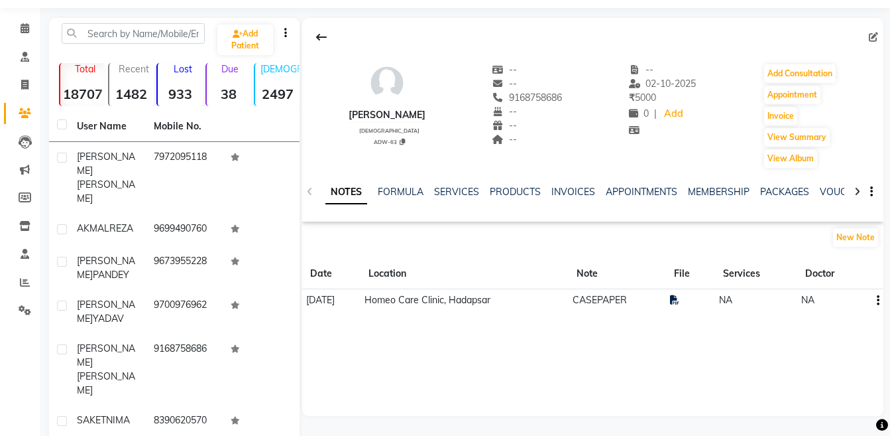
scroll to position [35, 0]
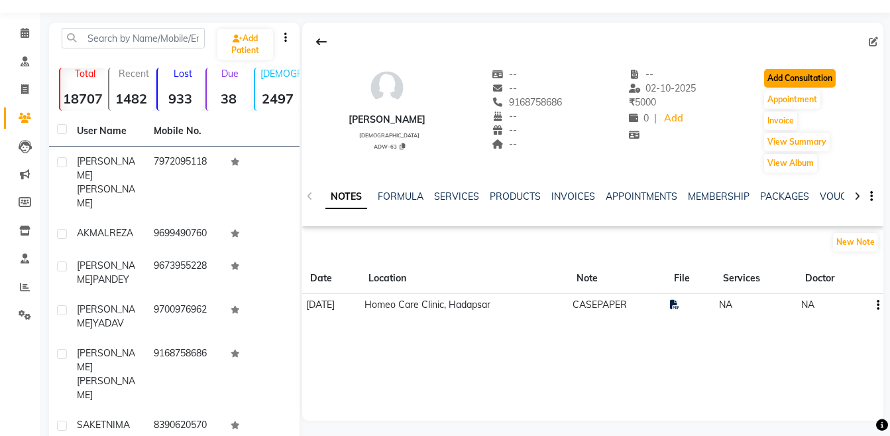
click at [799, 84] on button "Add Consultation" at bounding box center [800, 78] width 72 height 19
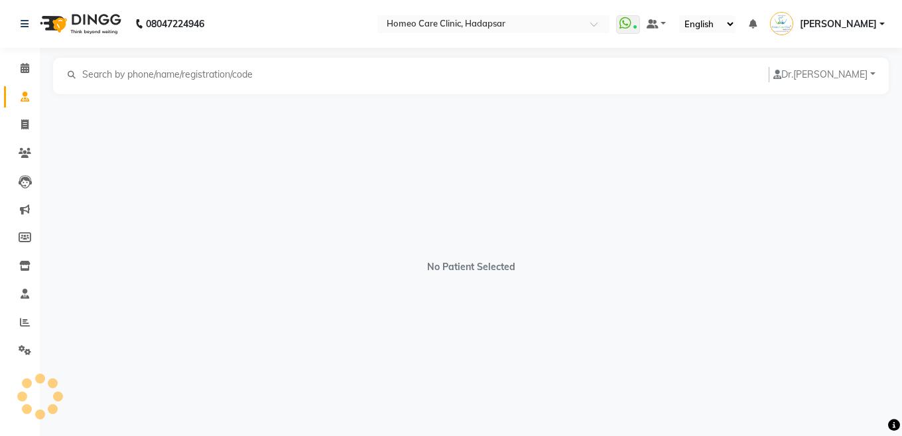
select select "[DEMOGRAPHIC_DATA]"
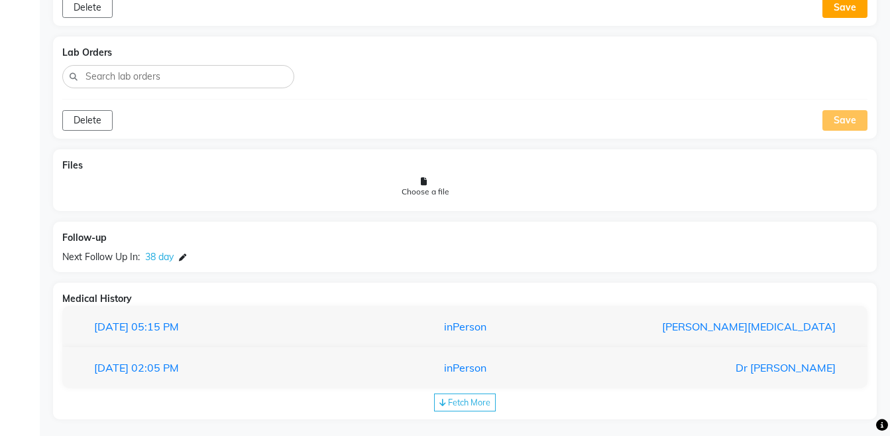
scroll to position [1103, 0]
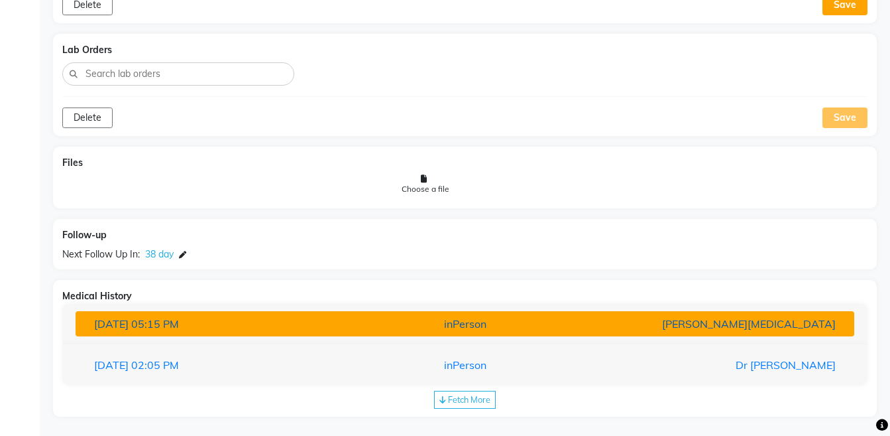
click at [764, 329] on div "[PERSON_NAME][MEDICAL_DATA]" at bounding box center [719, 324] width 254 height 16
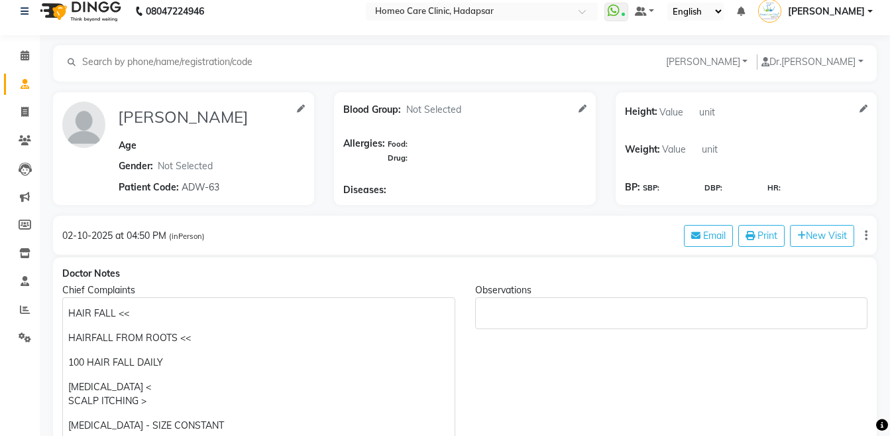
scroll to position [3, 0]
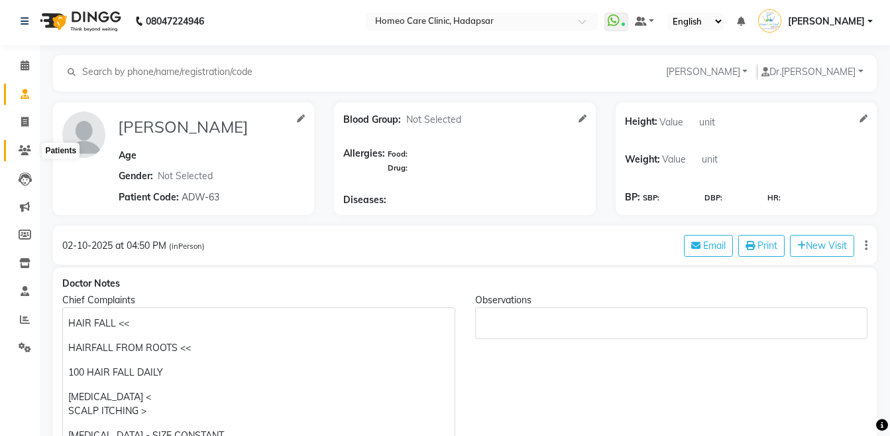
click at [19, 149] on icon at bounding box center [25, 150] width 13 height 10
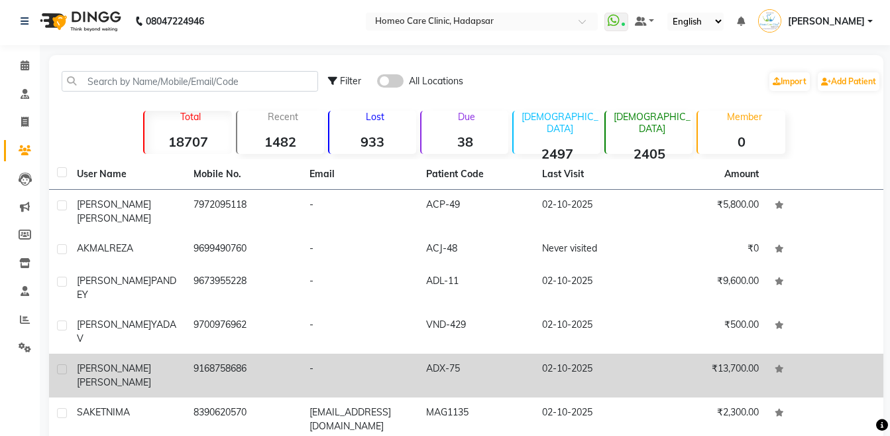
click at [125, 376] on span "[PERSON_NAME]" at bounding box center [114, 382] width 74 height 12
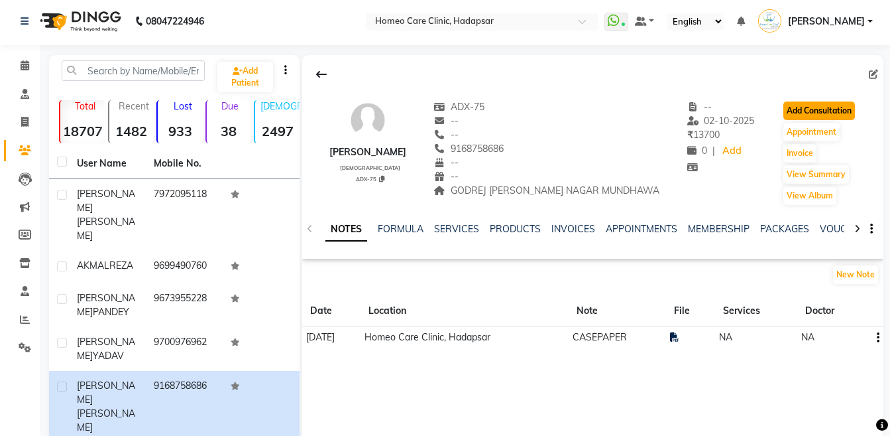
click at [803, 105] on button "Add Consultation" at bounding box center [820, 110] width 72 height 19
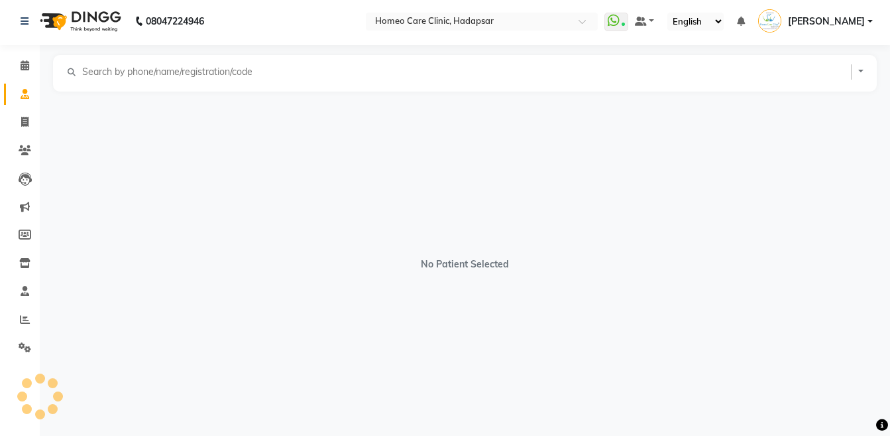
select select "[DEMOGRAPHIC_DATA]"
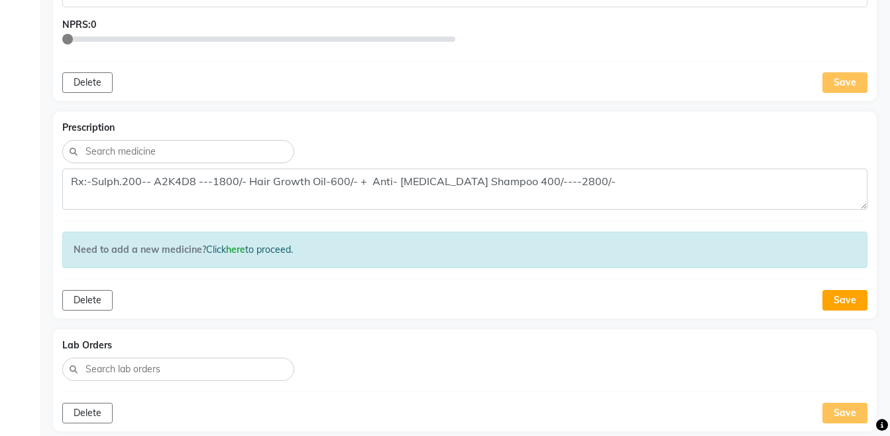
scroll to position [689, 0]
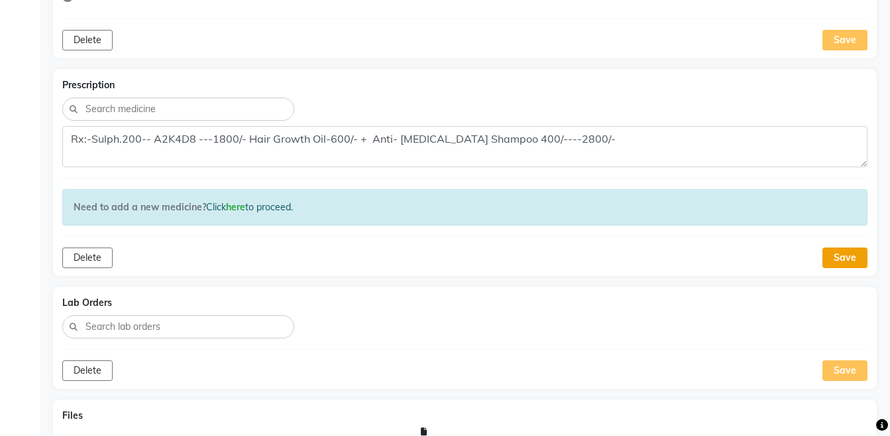
click at [857, 264] on button "Save" at bounding box center [845, 257] width 45 height 21
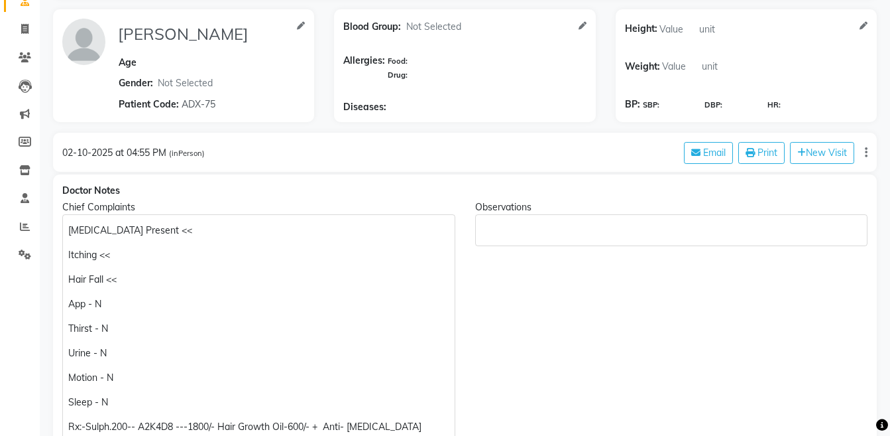
scroll to position [0, 0]
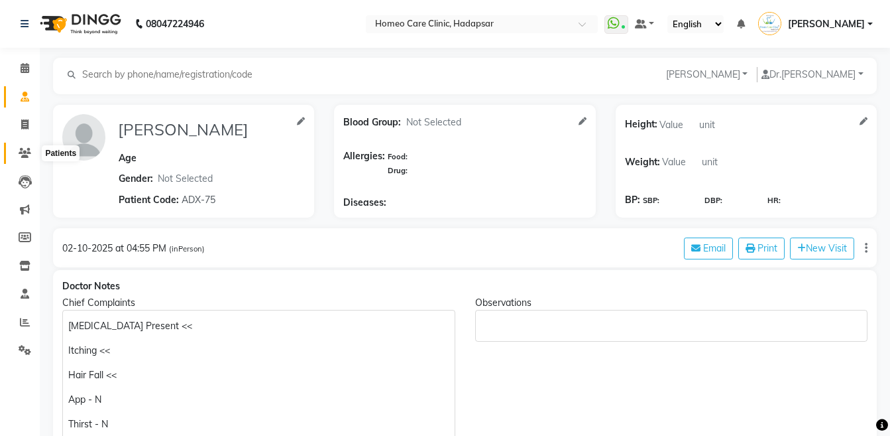
click at [15, 148] on span at bounding box center [24, 153] width 23 height 15
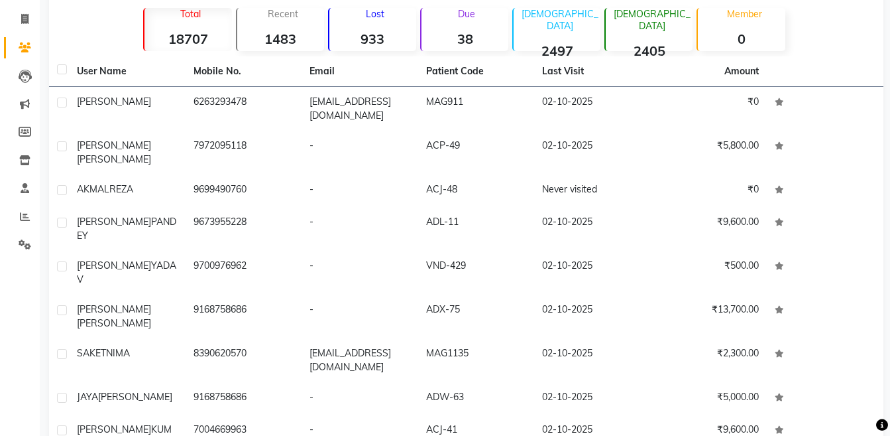
scroll to position [120, 0]
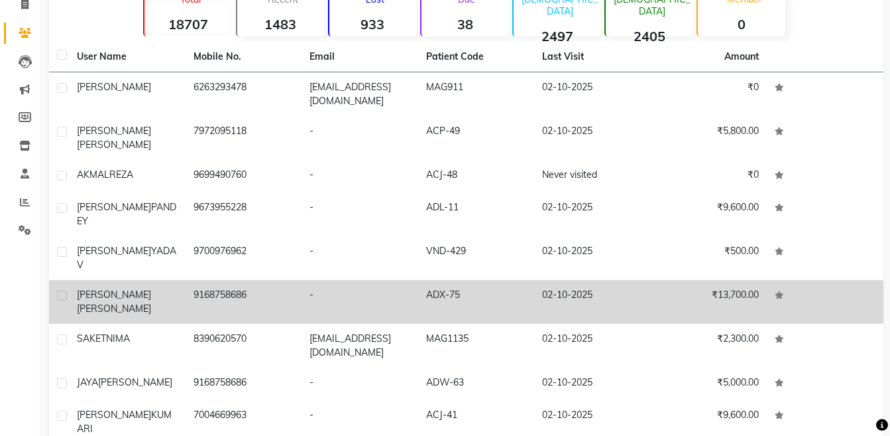
click at [431, 280] on td "ADX-75" at bounding box center [476, 302] width 117 height 44
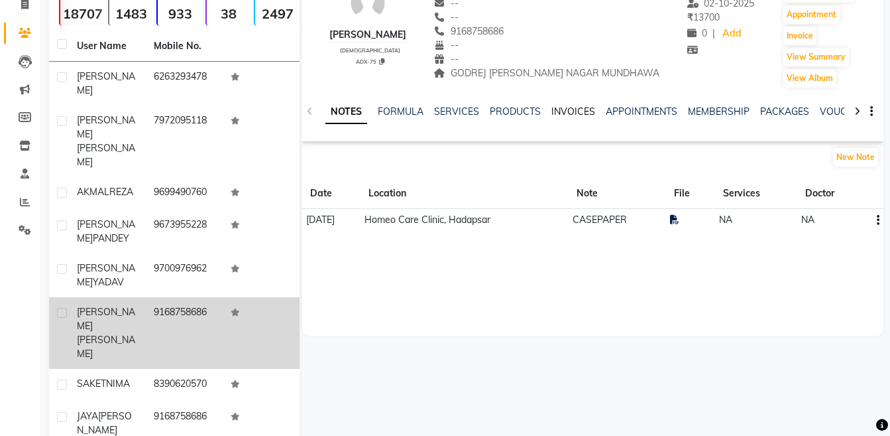
click at [562, 112] on link "INVOICES" at bounding box center [574, 111] width 44 height 12
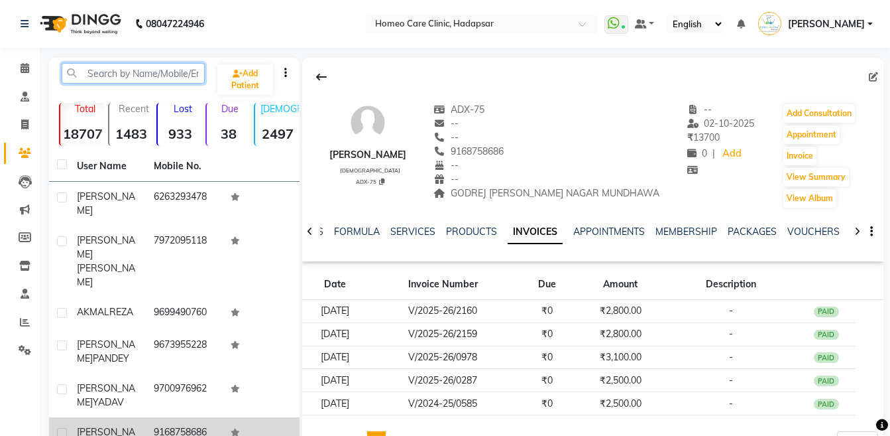
click at [115, 68] on input "text" at bounding box center [133, 73] width 143 height 21
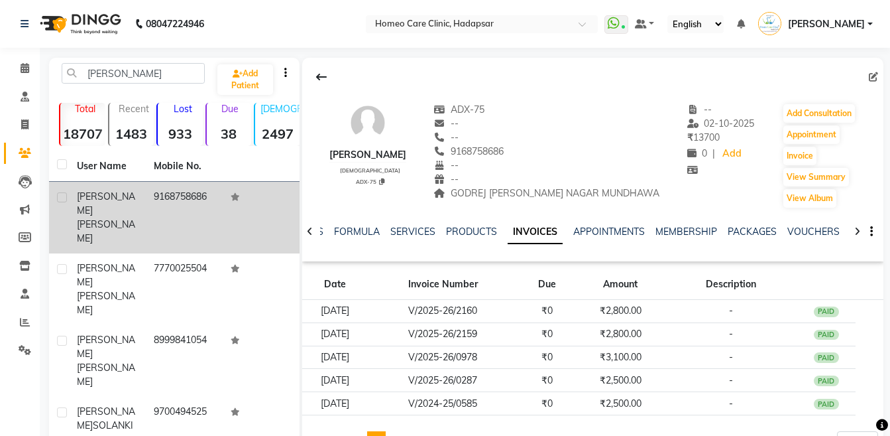
click at [112, 218] on span "[PERSON_NAME]" at bounding box center [106, 231] width 58 height 26
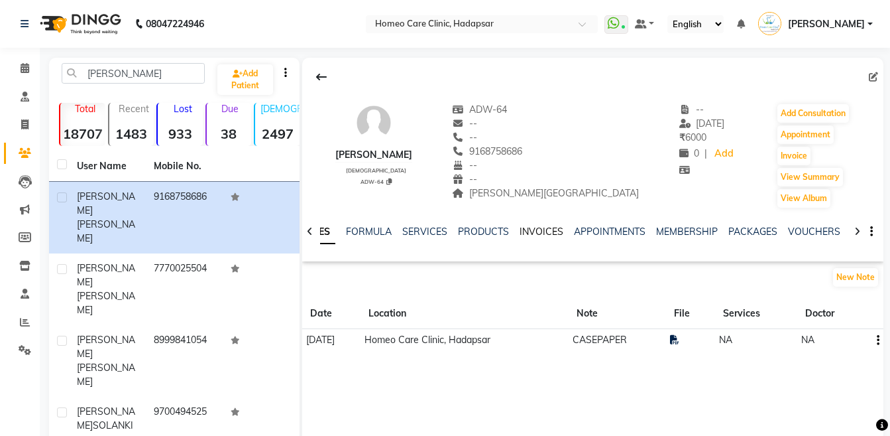
click at [554, 229] on link "INVOICES" at bounding box center [542, 231] width 44 height 12
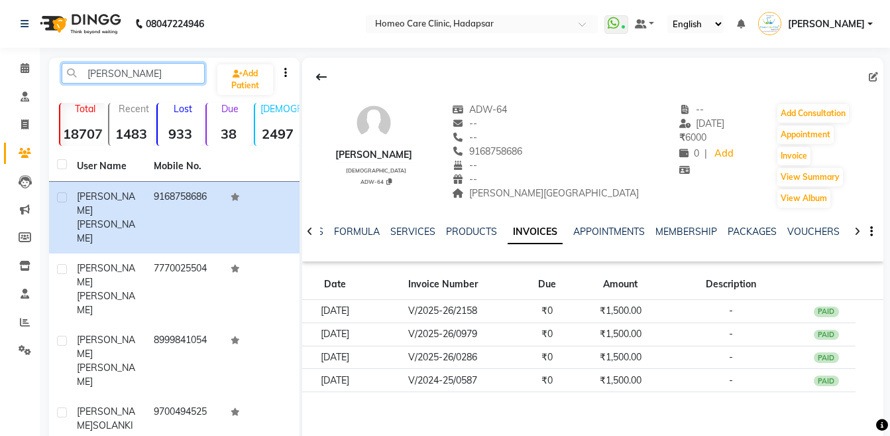
click at [134, 76] on input "[PERSON_NAME]" at bounding box center [133, 73] width 143 height 21
type input "M"
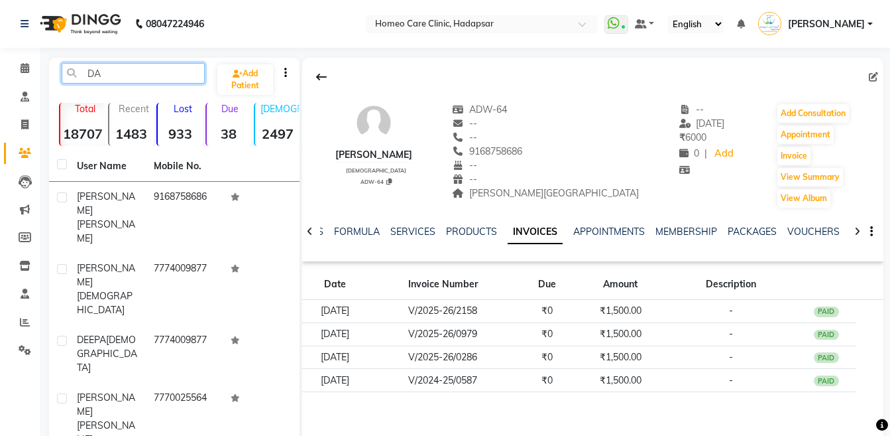
type input "D"
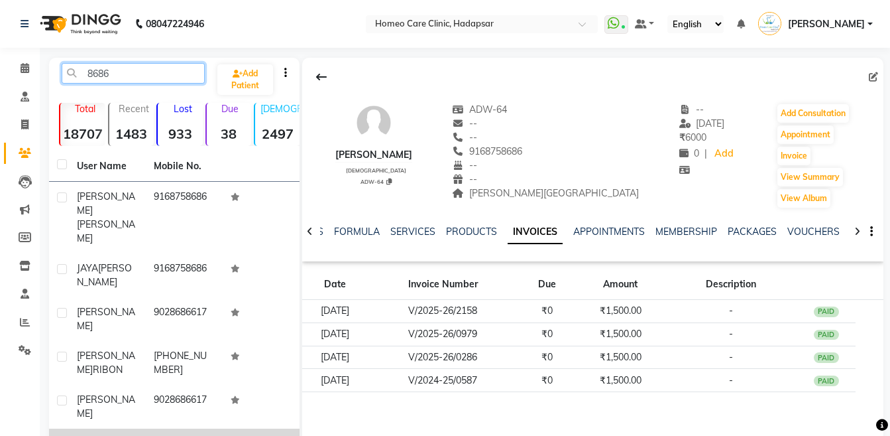
type input "8686"
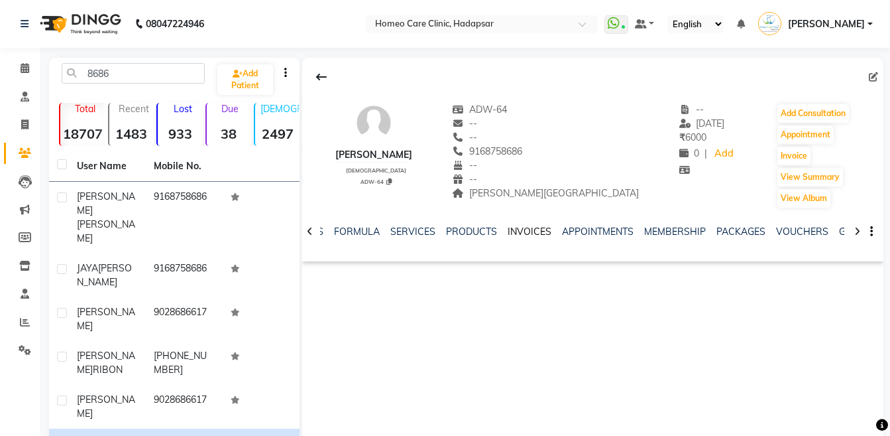
click at [529, 229] on link "INVOICES" at bounding box center [530, 231] width 44 height 12
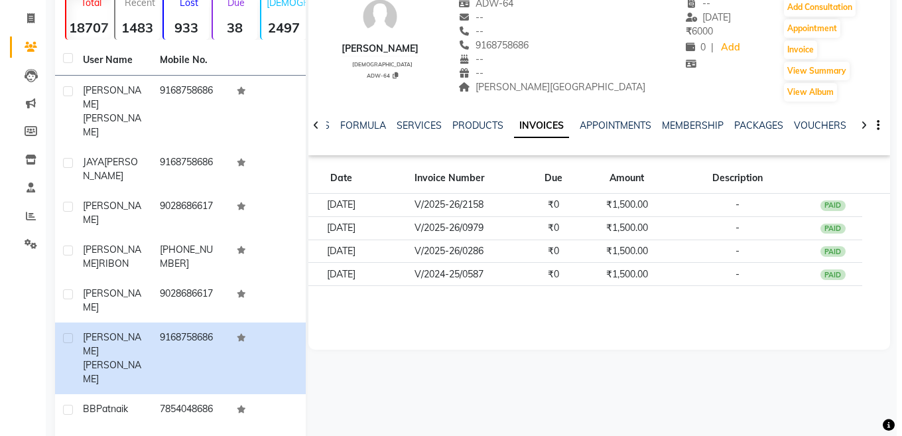
scroll to position [105, 0]
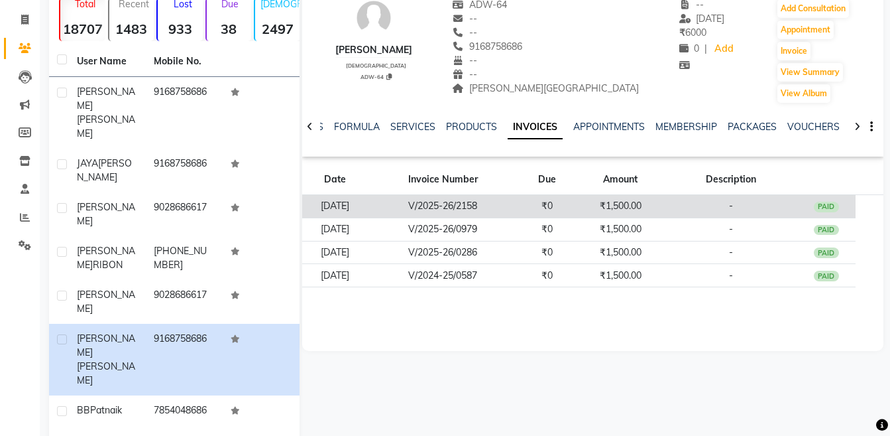
click at [604, 203] on td "₹1,500.00" at bounding box center [621, 206] width 88 height 23
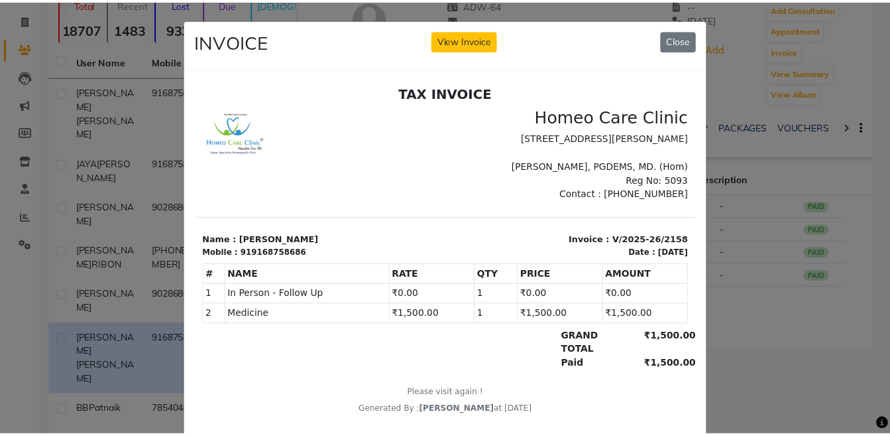
scroll to position [0, 0]
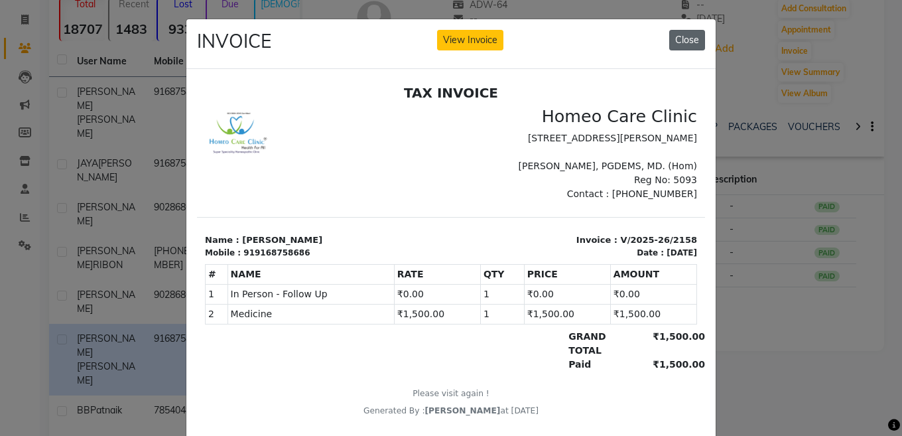
click at [679, 34] on button "Close" at bounding box center [687, 40] width 36 height 21
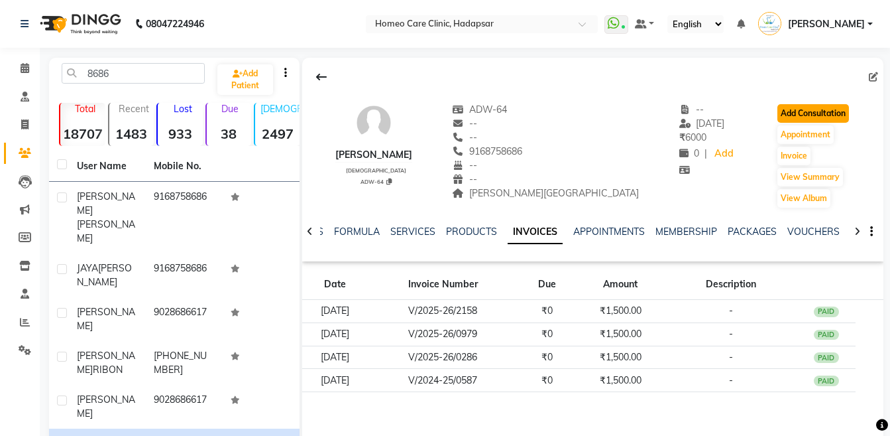
click at [795, 107] on button "Add Consultation" at bounding box center [814, 113] width 72 height 19
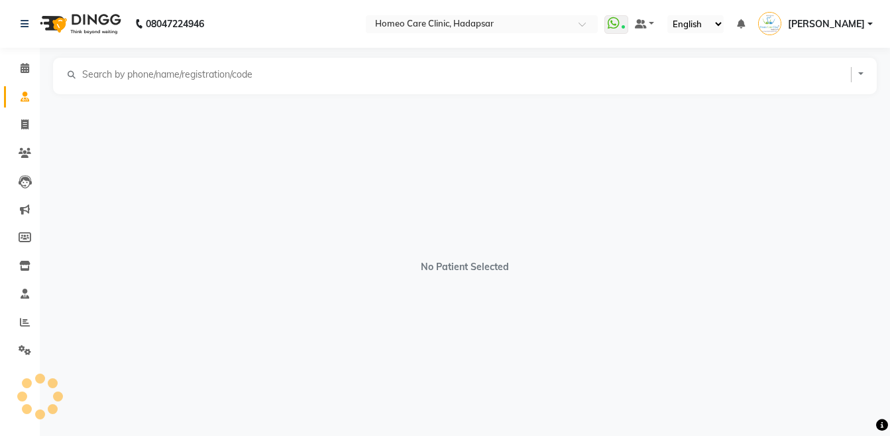
select select "[DEMOGRAPHIC_DATA]"
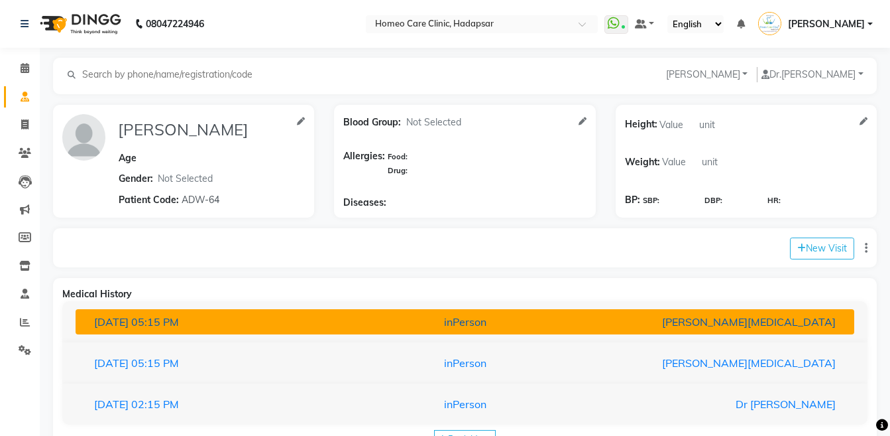
click at [674, 317] on div "[PERSON_NAME][MEDICAL_DATA]" at bounding box center [719, 322] width 254 height 16
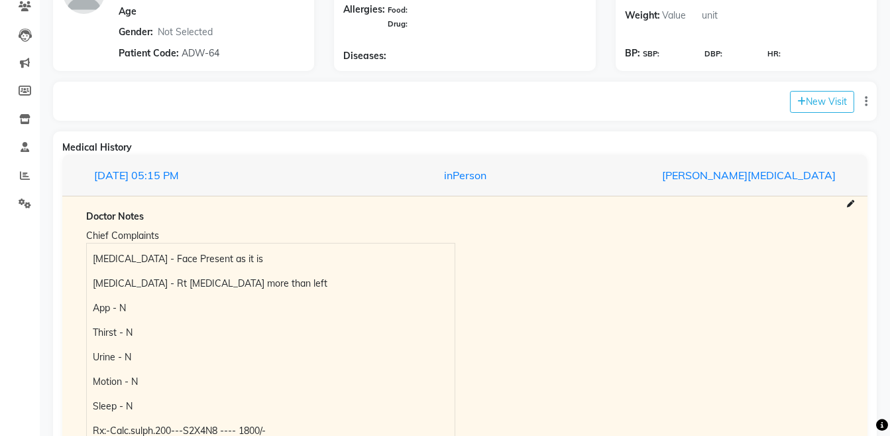
scroll to position [1, 0]
